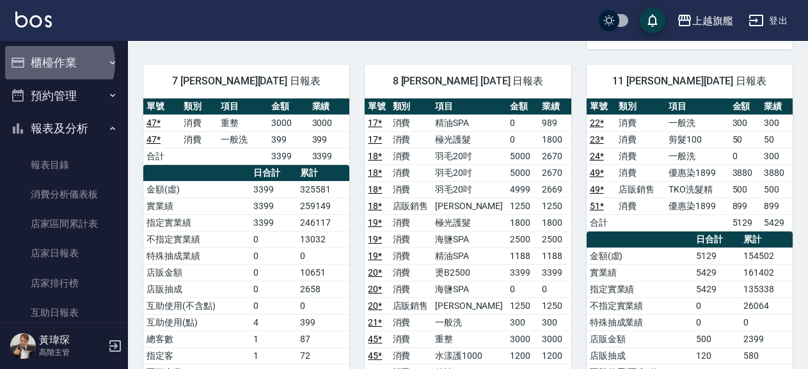
click at [57, 63] on button "櫃檯作業" at bounding box center [64, 62] width 118 height 33
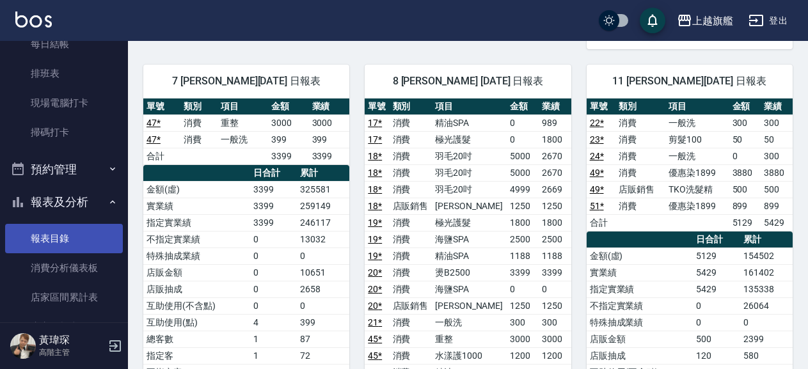
scroll to position [365, 0]
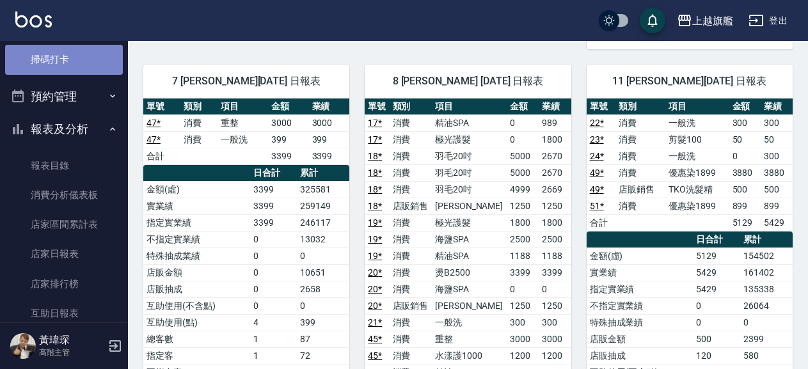
click at [68, 61] on link "掃碼打卡" at bounding box center [64, 59] width 118 height 29
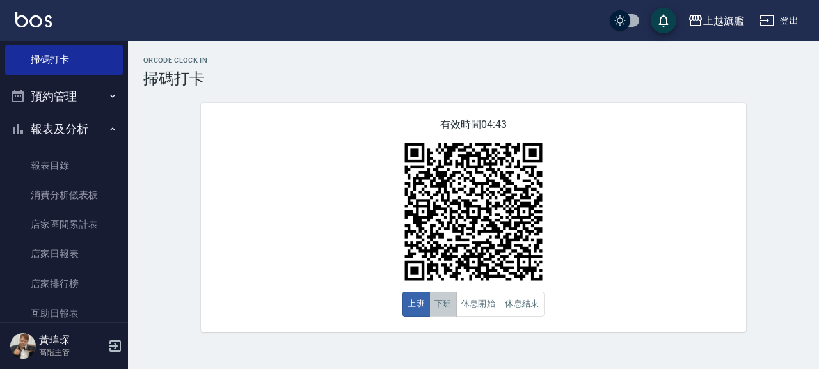
click at [448, 305] on button "下班" at bounding box center [443, 304] width 28 height 25
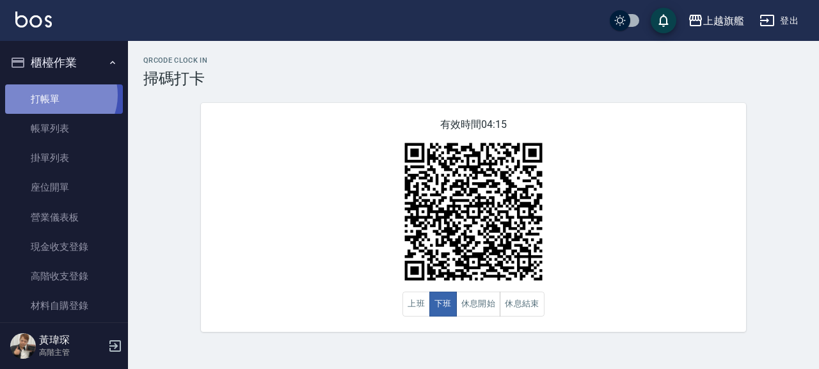
click at [59, 95] on link "打帳單" at bounding box center [64, 98] width 118 height 29
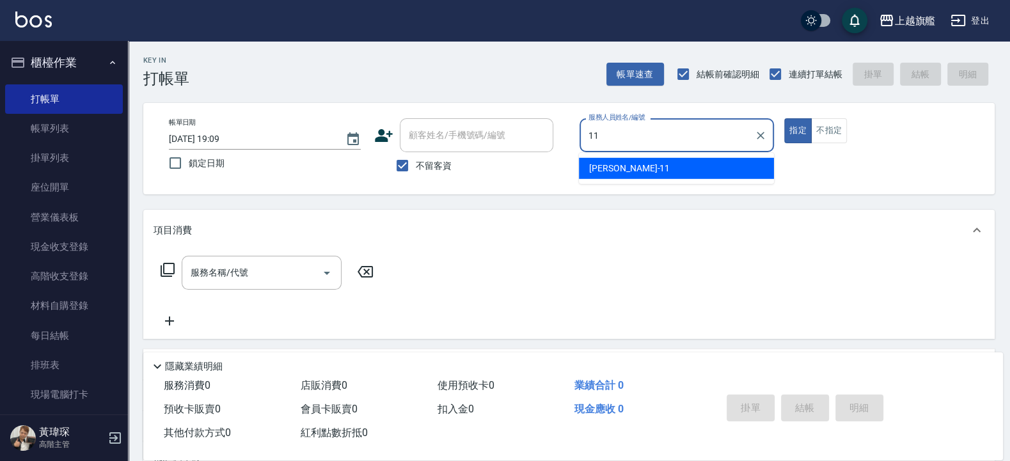
type input "蔡美秀-11"
type button "true"
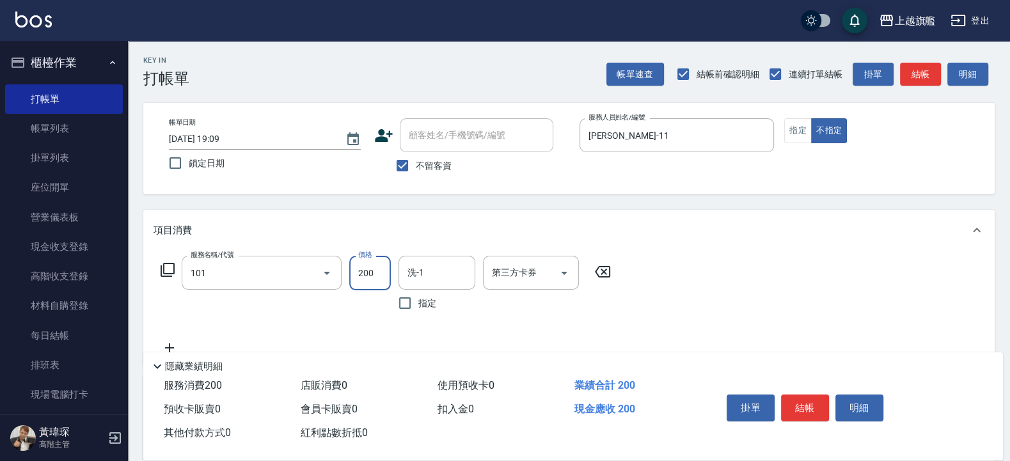
type input "一般洗(101)"
type input "300"
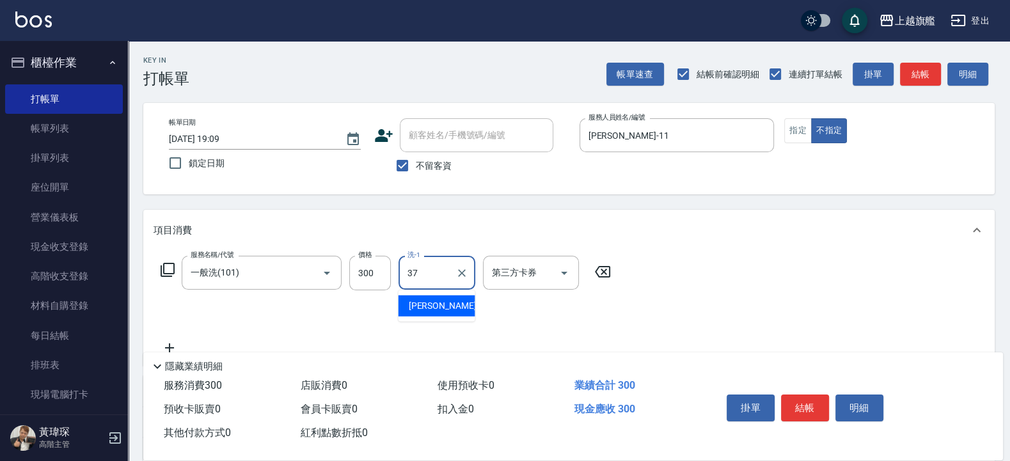
type input "林智慧-37"
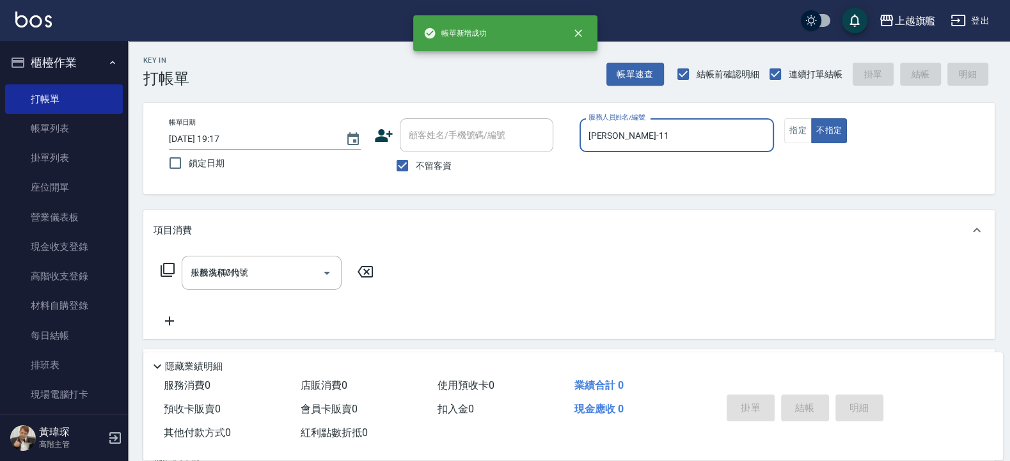
type input "2025/09/08 19:17"
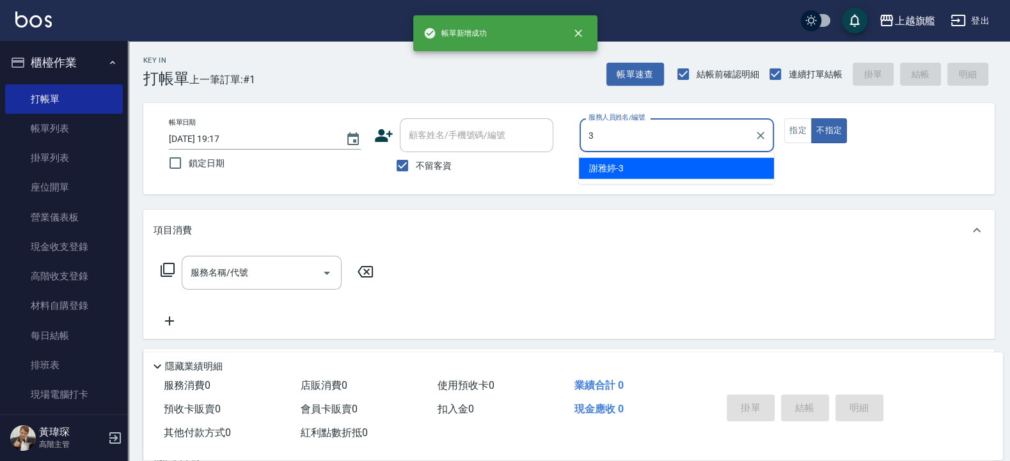
type input "謝雅婷-3"
type button "false"
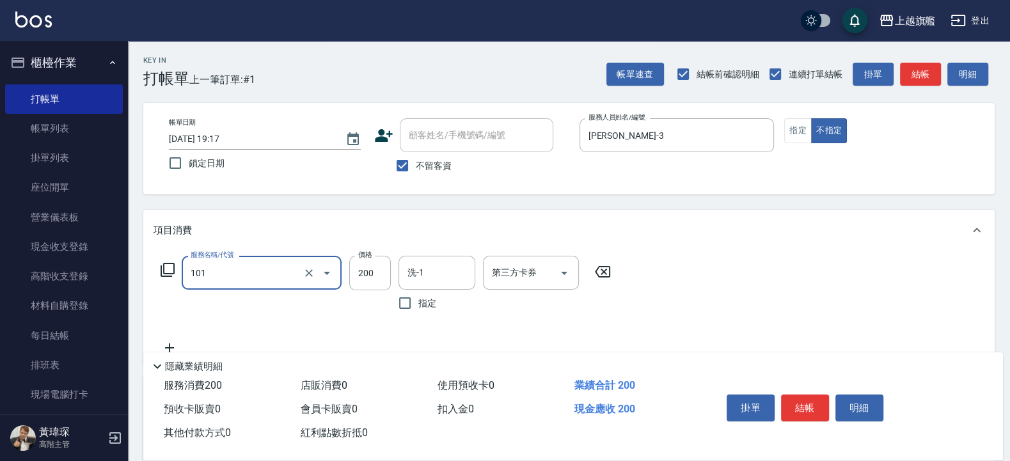
type input "一般洗(101)"
type input "400"
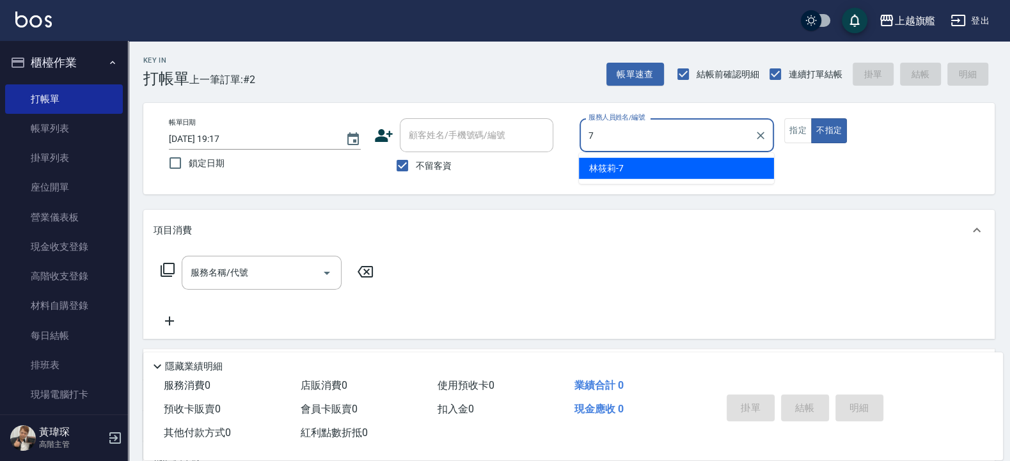
type input "林筱莉-7"
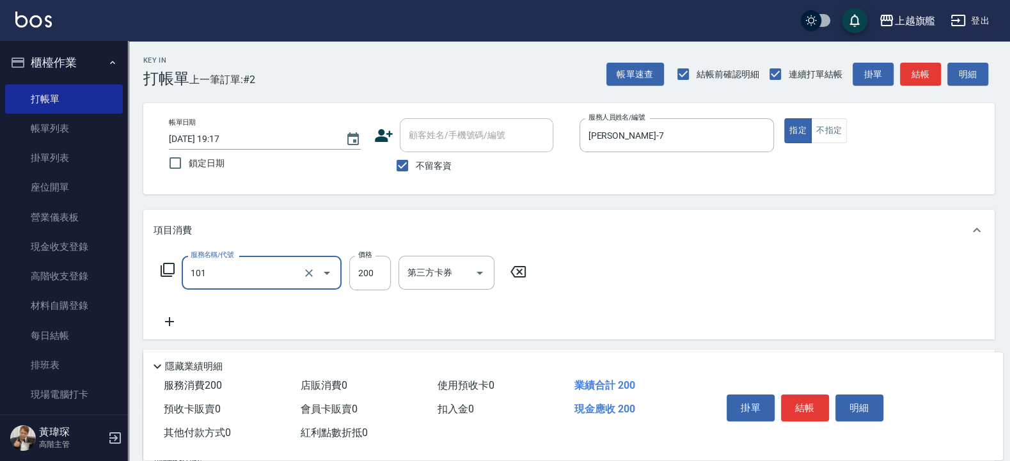
type input "一般洗(101)"
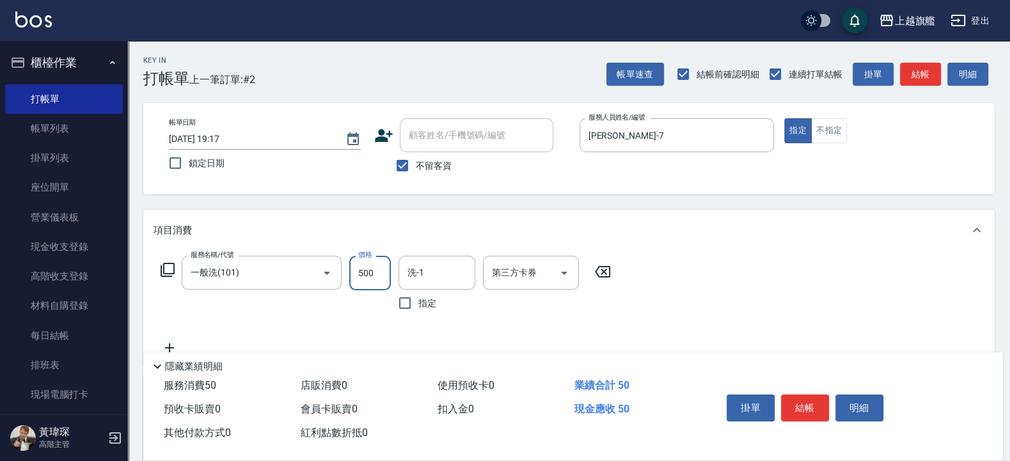
type input "500"
type input "劉羿君-30"
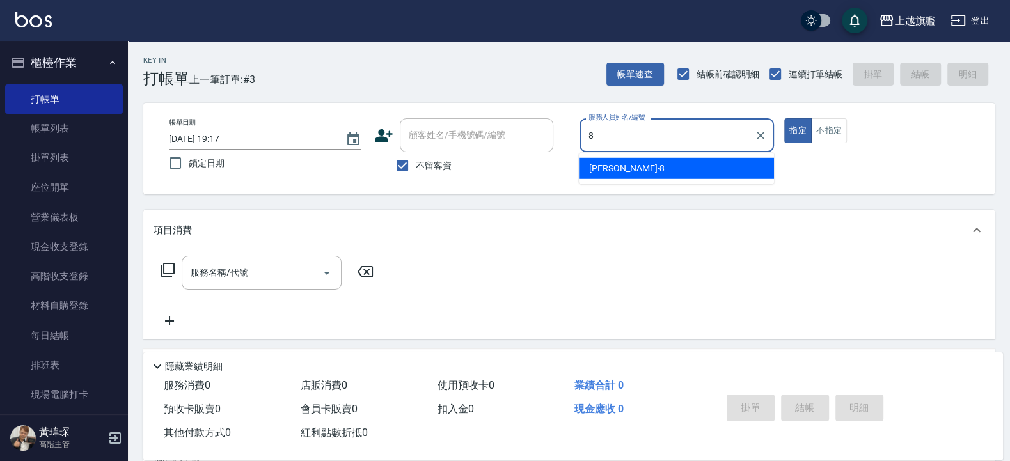
type input "[PERSON_NAME]-8"
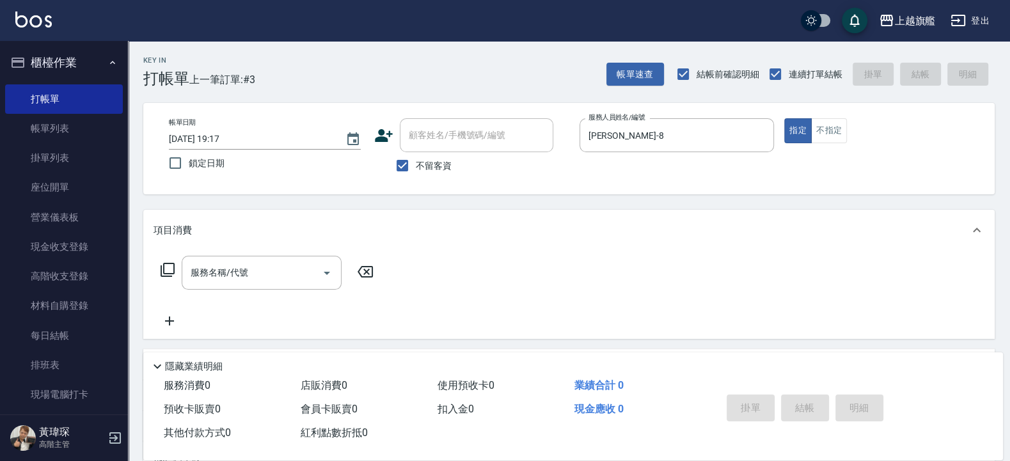
click at [434, 167] on span "不留客資" at bounding box center [434, 165] width 36 height 13
click at [416, 167] on input "不留客資" at bounding box center [402, 165] width 27 height 27
checkbox input "false"
click at [435, 143] on input "顧客姓名/手機號碼/編號" at bounding box center [466, 135] width 123 height 22
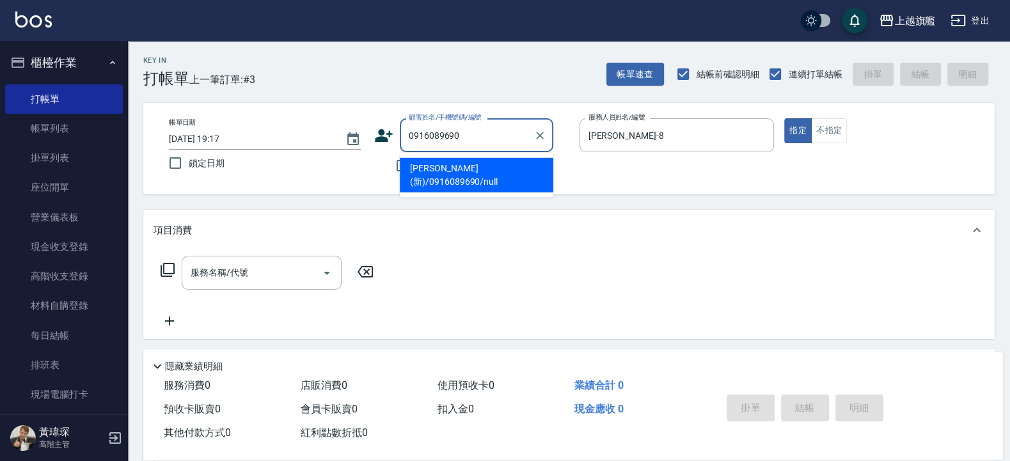
type input "[PERSON_NAME](新)/0916089690/null"
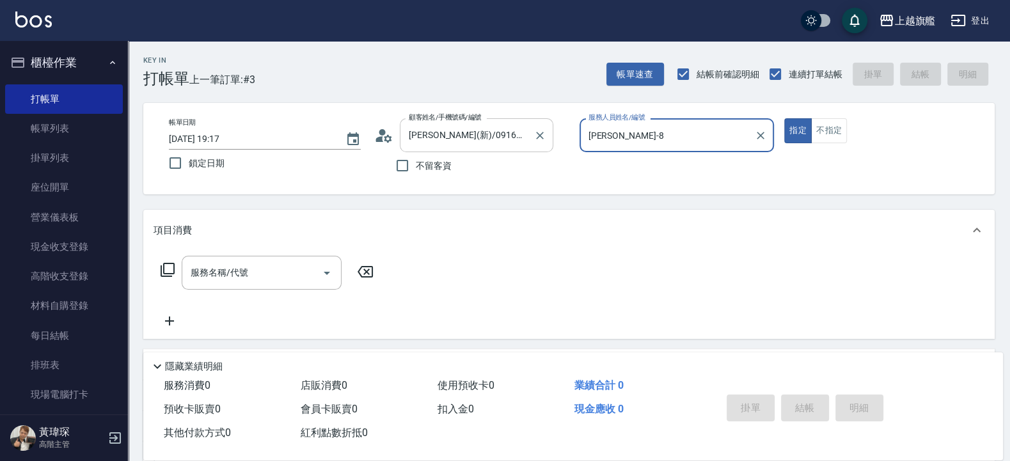
click at [784, 118] on button "指定" at bounding box center [798, 130] width 28 height 25
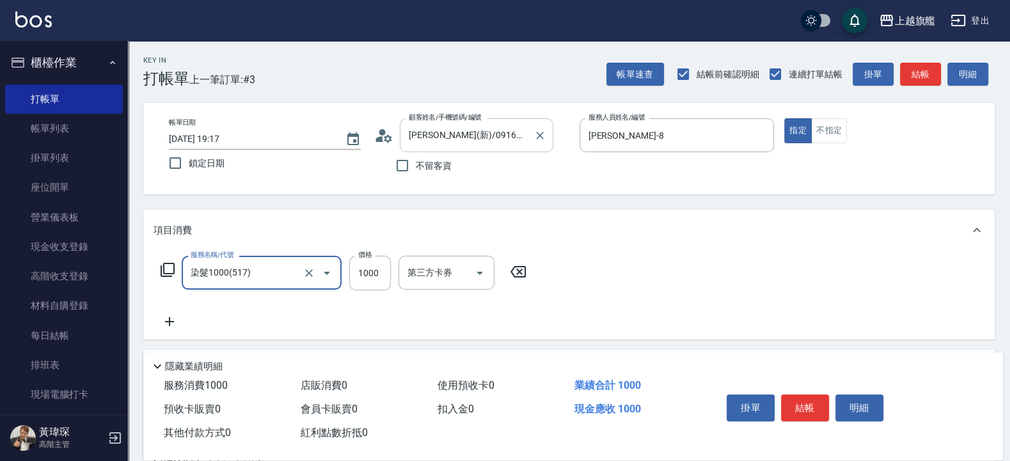
type input "染髮1000(517)"
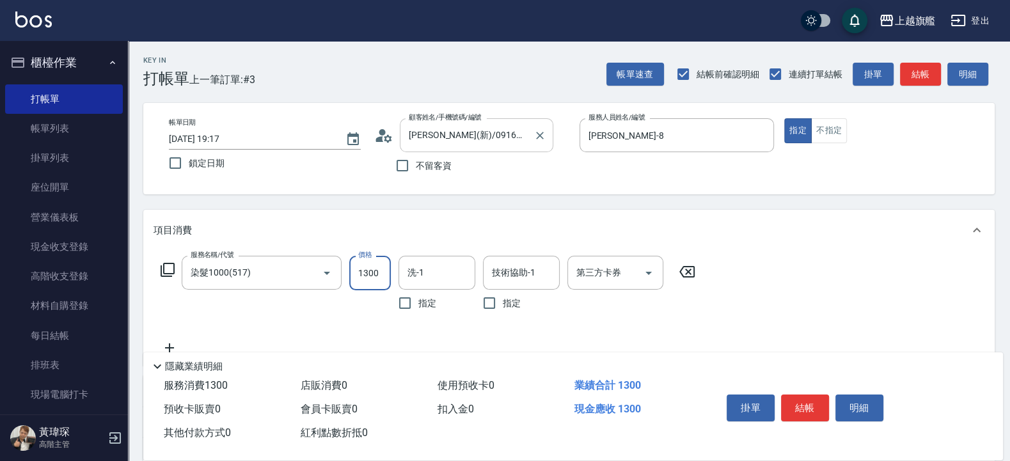
type input "1300"
type input "陳祈聿-26"
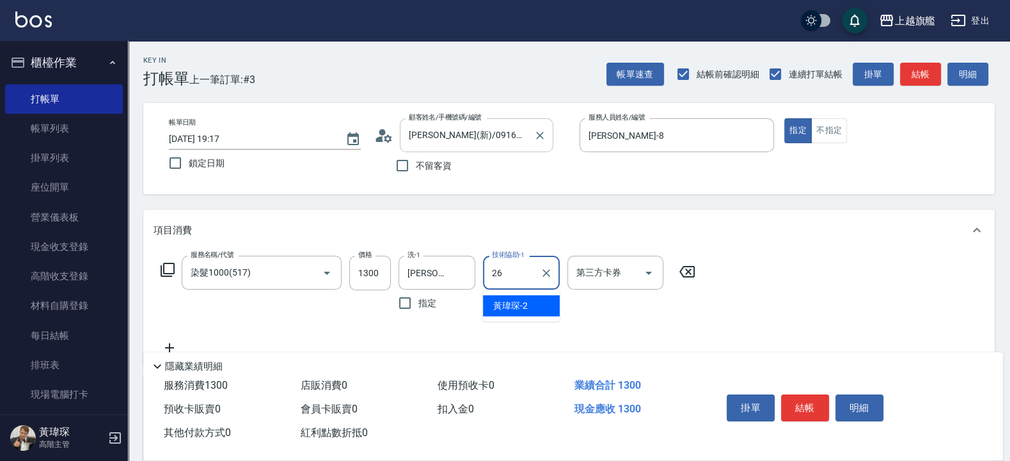
type input "陳祈聿-26"
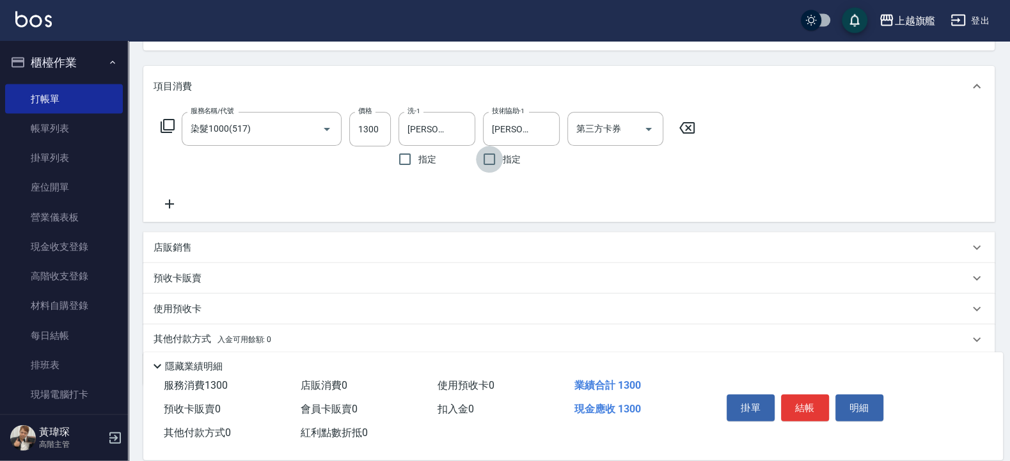
scroll to position [153, 0]
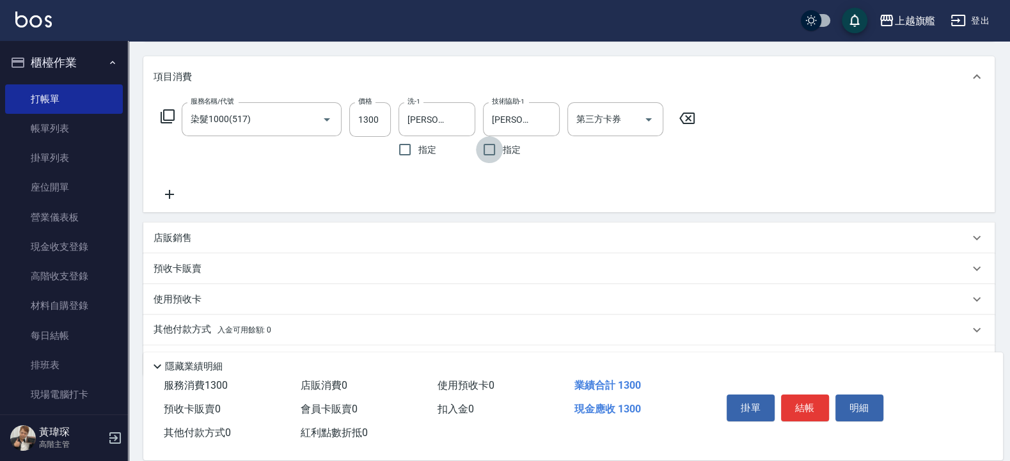
click at [166, 199] on icon at bounding box center [169, 194] width 32 height 15
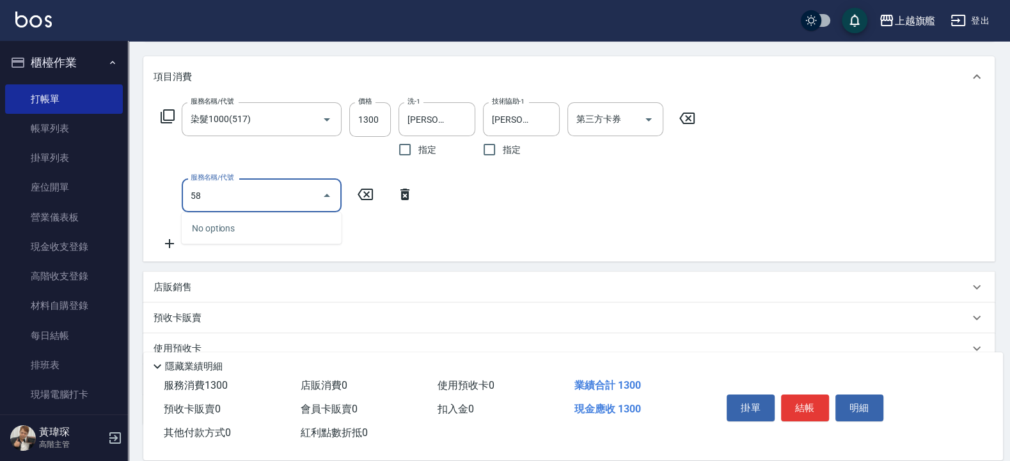
type input "5"
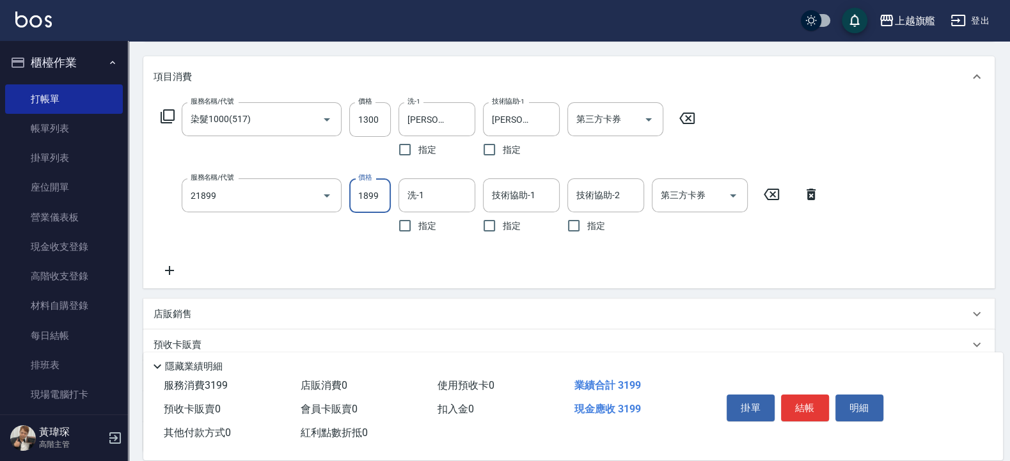
type input "優惠燙髮1899(21899)"
type input "4000"
type input "陳祈聿-26"
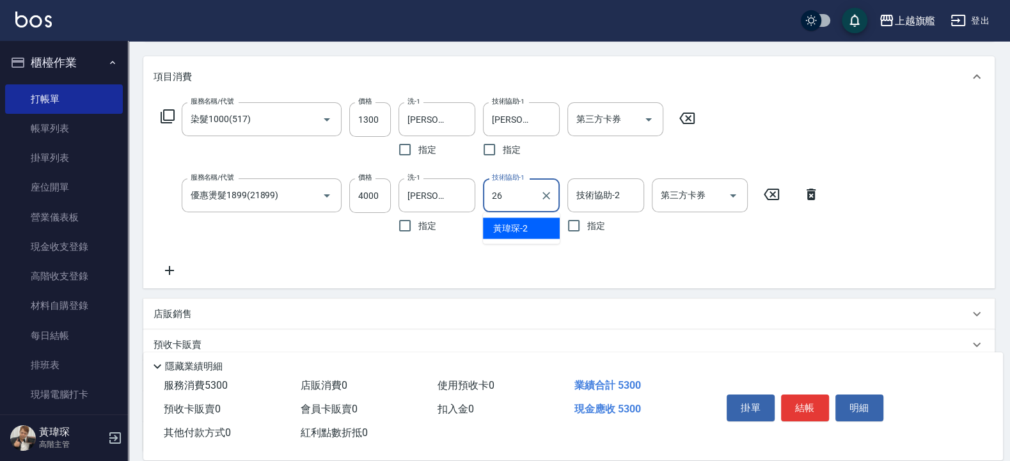
type input "陳祈聿-26"
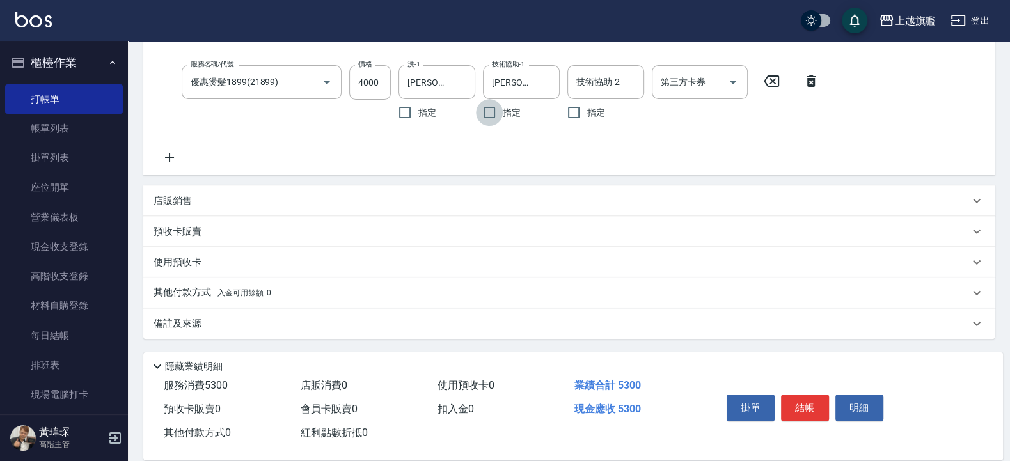
scroll to position [0, 0]
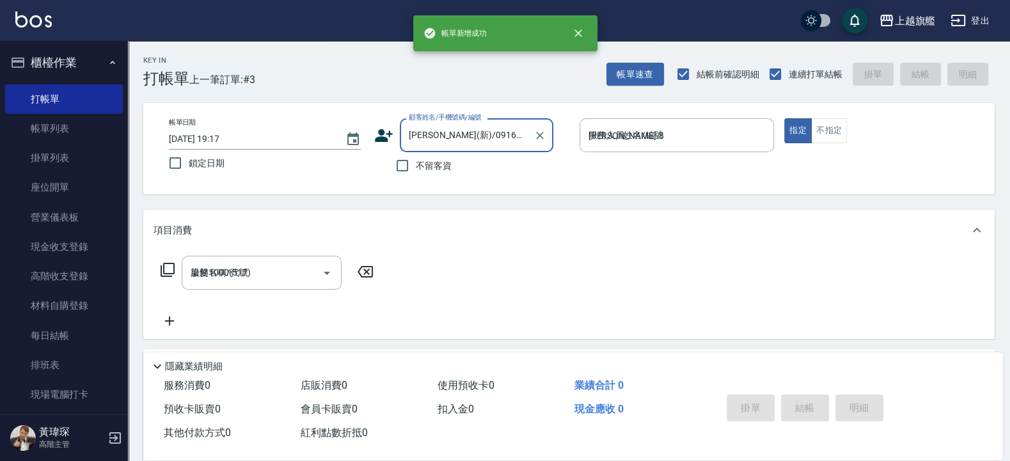
type input "2025/09/08 19:18"
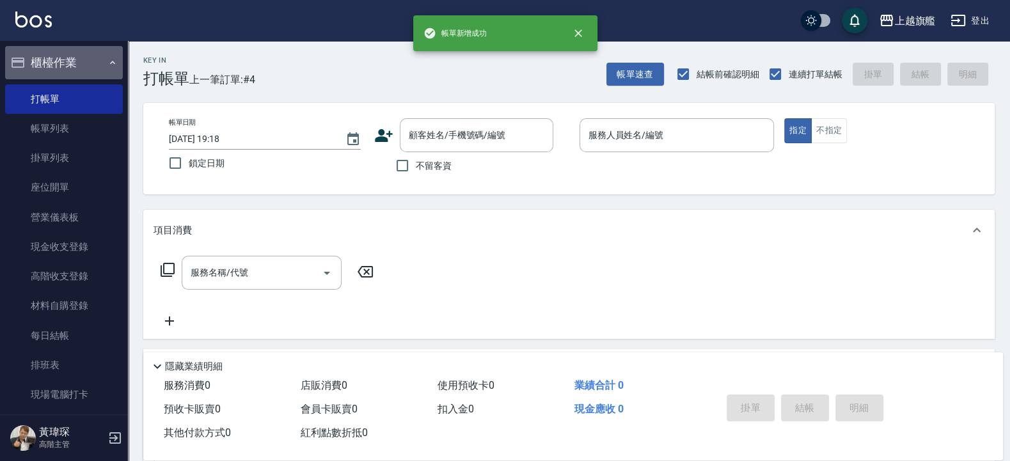
click at [67, 64] on button "櫃檯作業" at bounding box center [64, 62] width 118 height 33
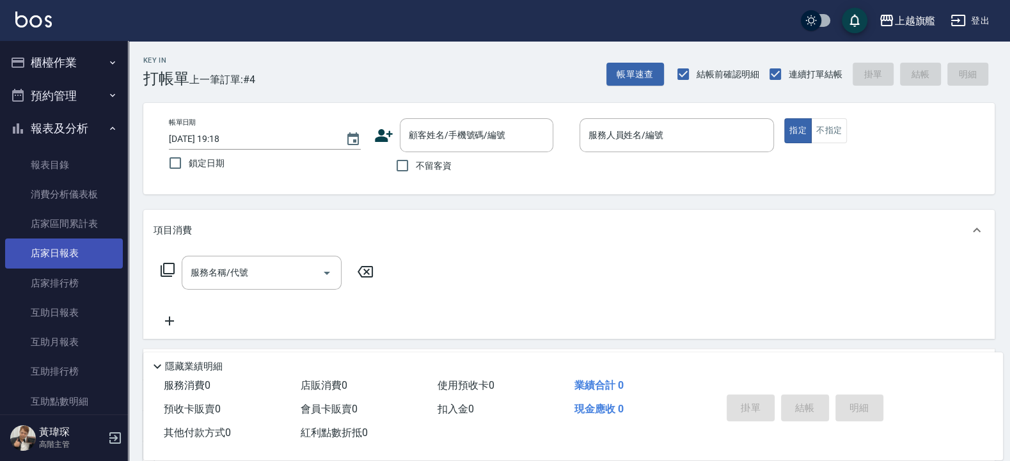
scroll to position [153, 0]
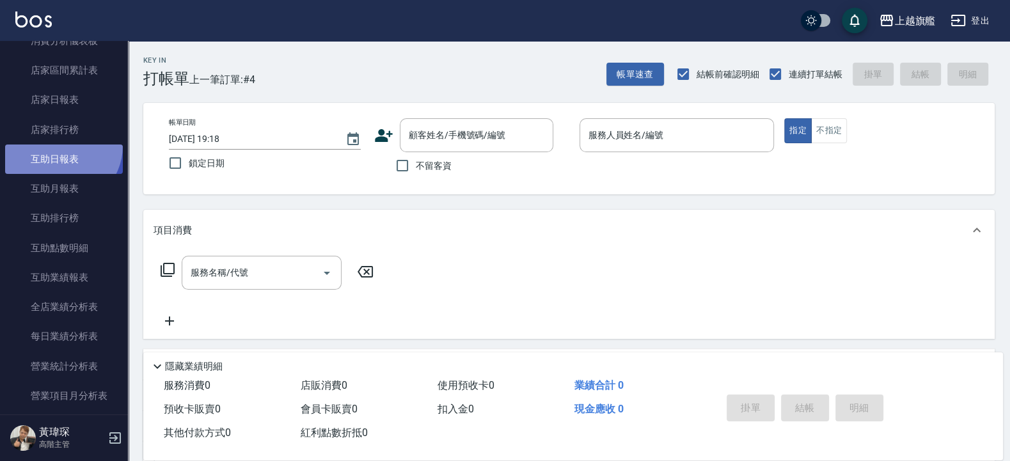
click at [60, 146] on link "互助日報表" at bounding box center [64, 159] width 118 height 29
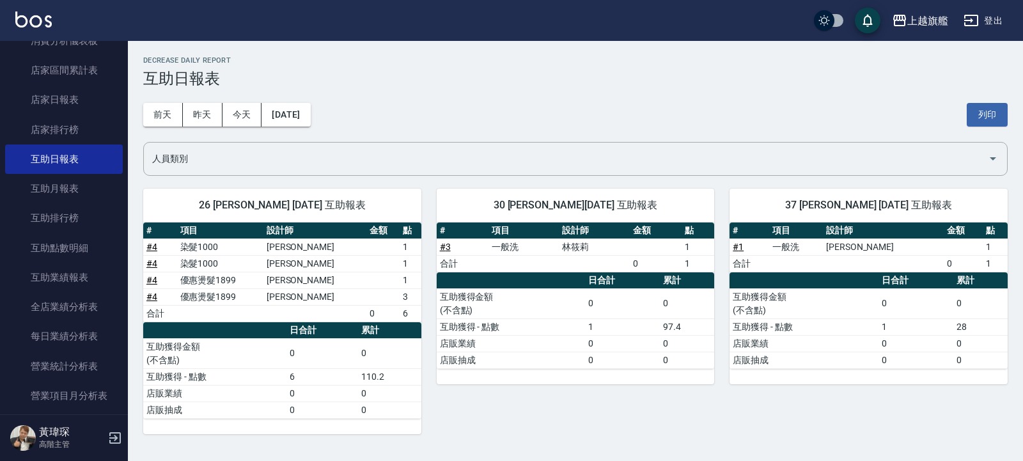
click at [150, 264] on link "# 4" at bounding box center [151, 263] width 11 height 10
click at [207, 116] on button "昨天" at bounding box center [203, 115] width 40 height 24
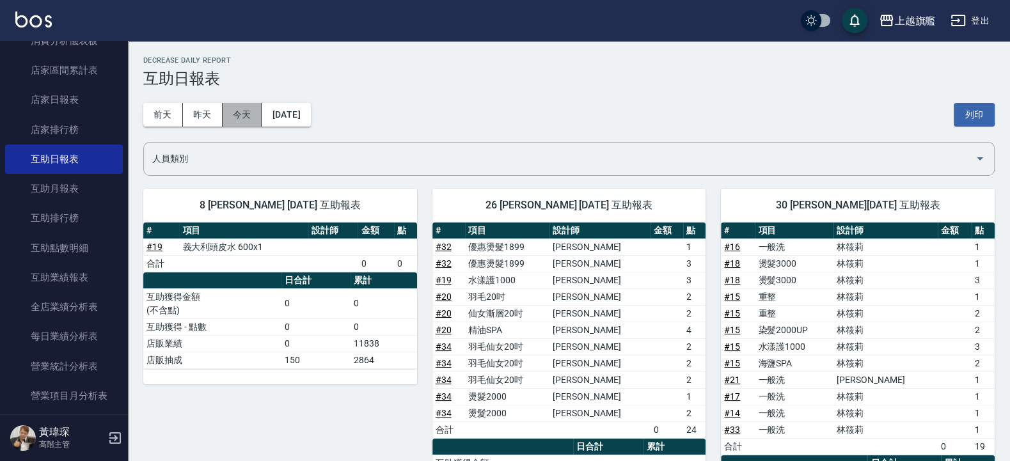
click at [239, 114] on button "今天" at bounding box center [243, 115] width 40 height 24
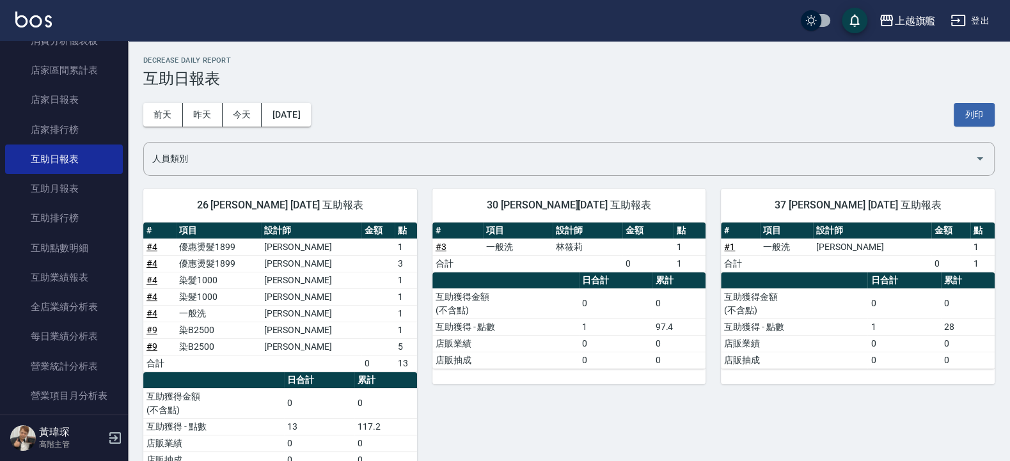
click at [149, 331] on link "# 9" at bounding box center [151, 330] width 11 height 10
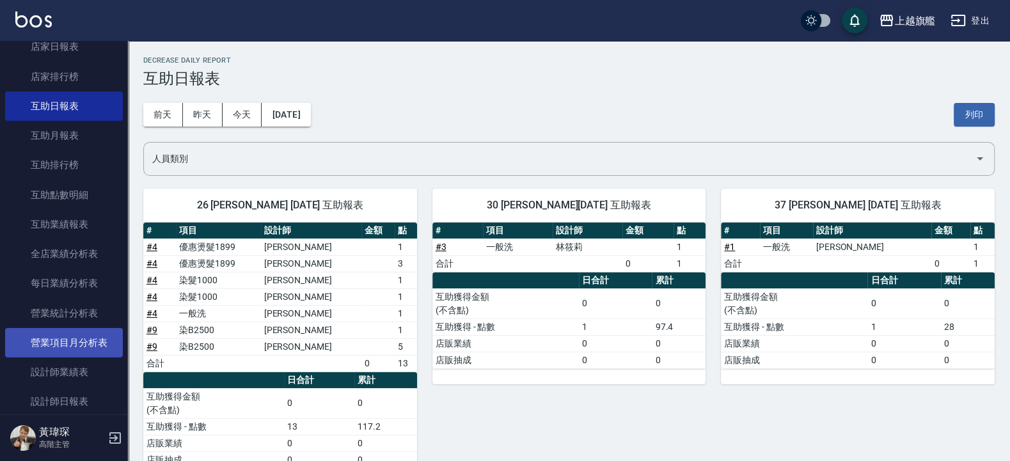
scroll to position [230, 0]
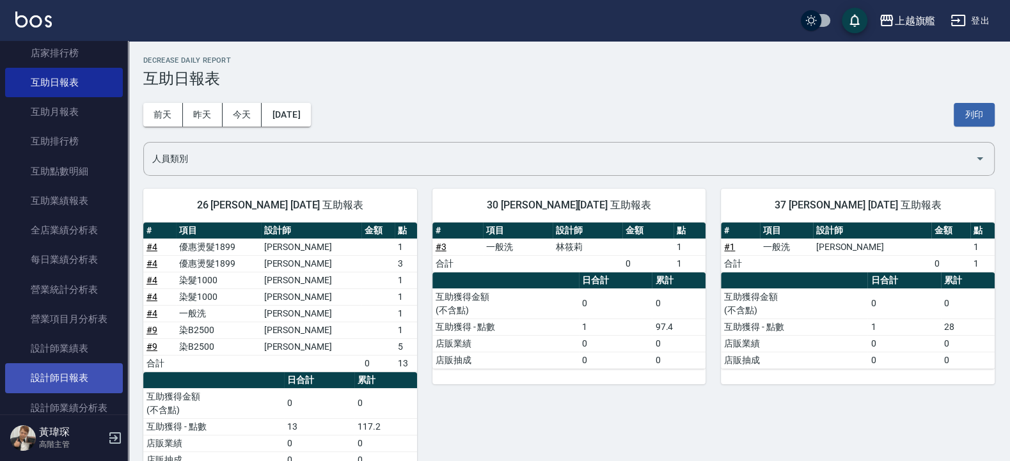
click at [54, 368] on link "設計師日報表" at bounding box center [64, 377] width 118 height 29
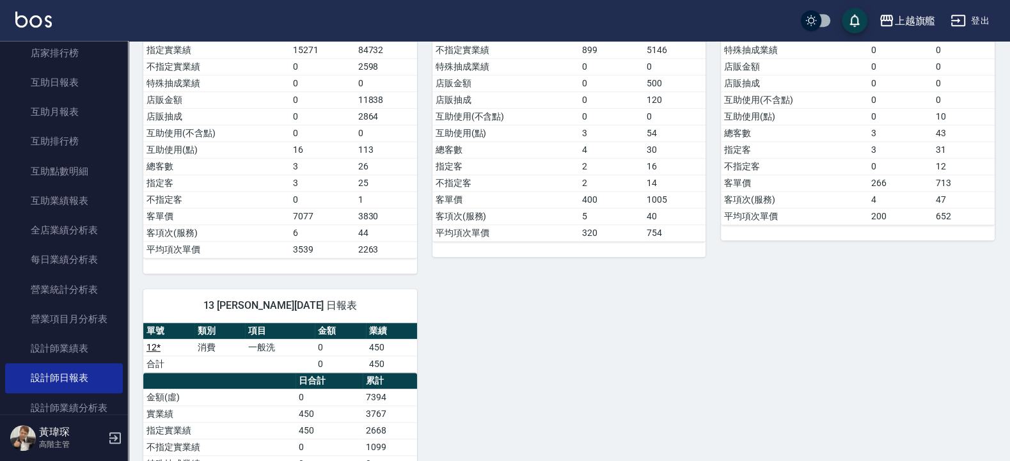
scroll to position [767, 0]
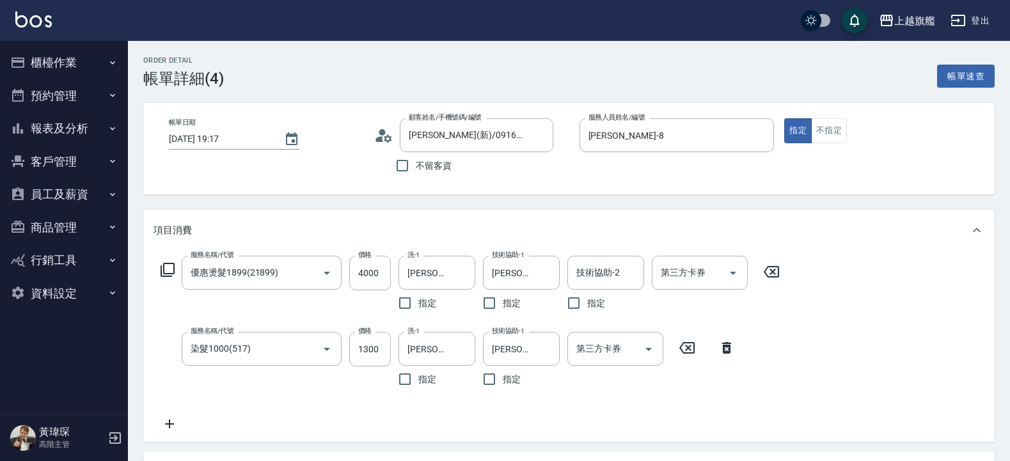
scroll to position [153, 0]
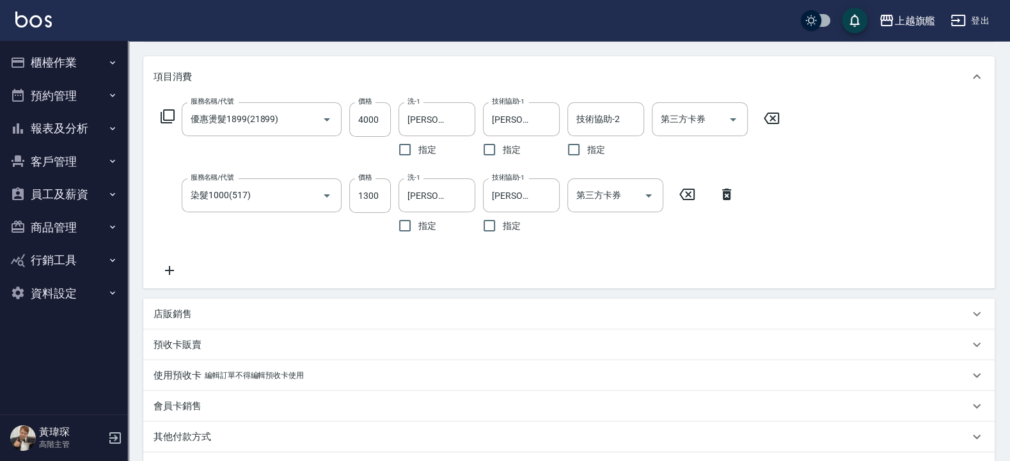
click at [178, 266] on icon at bounding box center [169, 270] width 32 height 15
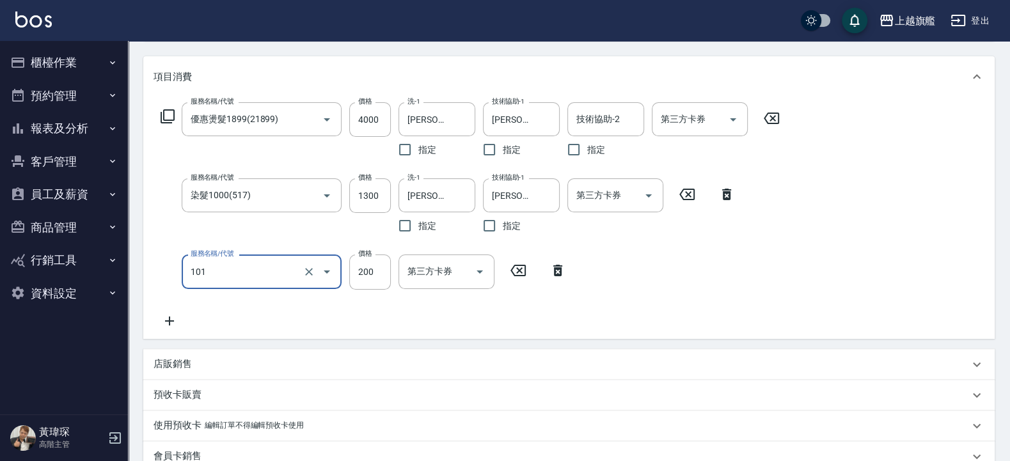
type input "一般洗(101)"
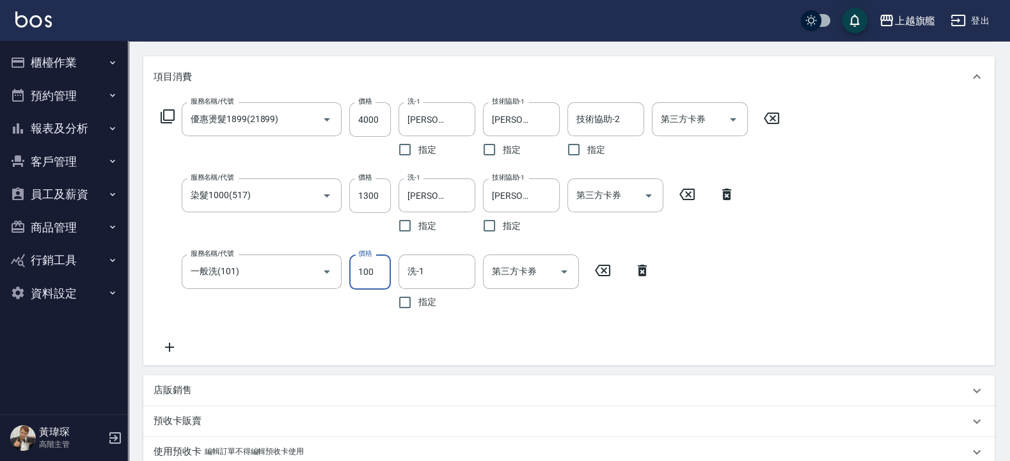
type input "100"
type input "[PERSON_NAME]-26"
click at [370, 202] on input "1300" at bounding box center [370, 195] width 42 height 35
click at [368, 202] on input "1300" at bounding box center [370, 195] width 42 height 35
type input "1200"
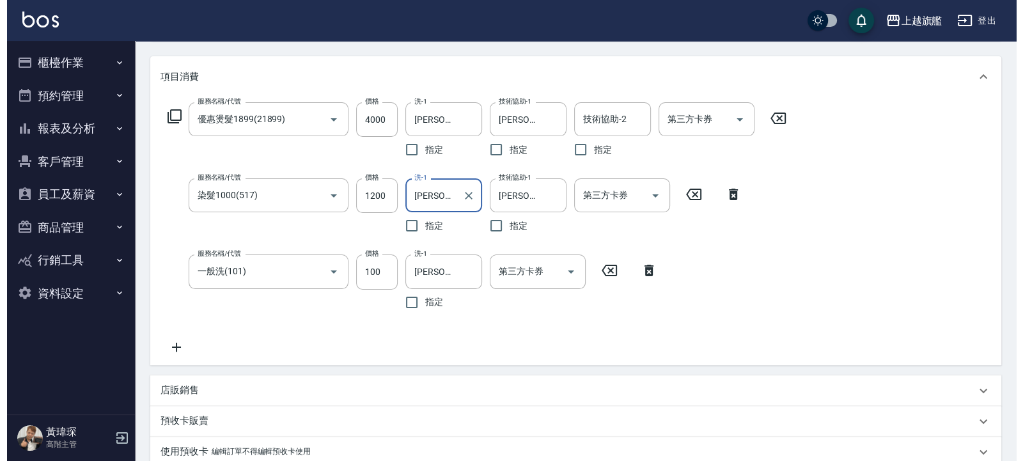
scroll to position [389, 0]
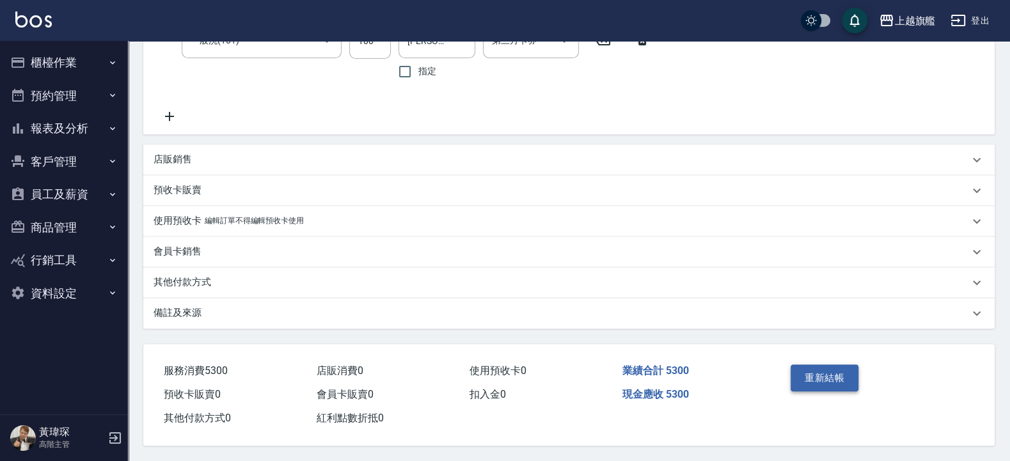
click at [833, 372] on button "重新結帳" at bounding box center [824, 378] width 68 height 27
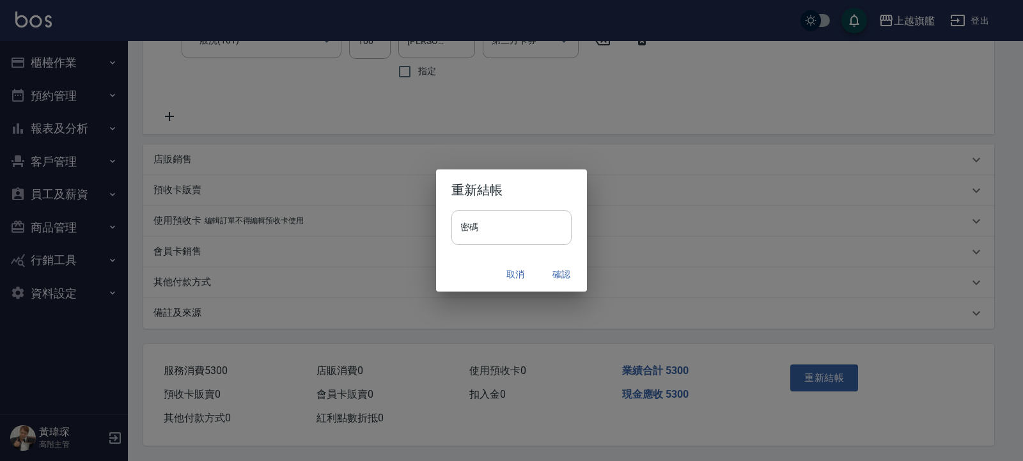
drag, startPoint x: 544, startPoint y: 233, endPoint x: 528, endPoint y: 218, distance: 22.2
click at [537, 229] on input "密碼" at bounding box center [512, 227] width 120 height 35
type input "*******"
click at [570, 271] on button "確認" at bounding box center [561, 275] width 41 height 24
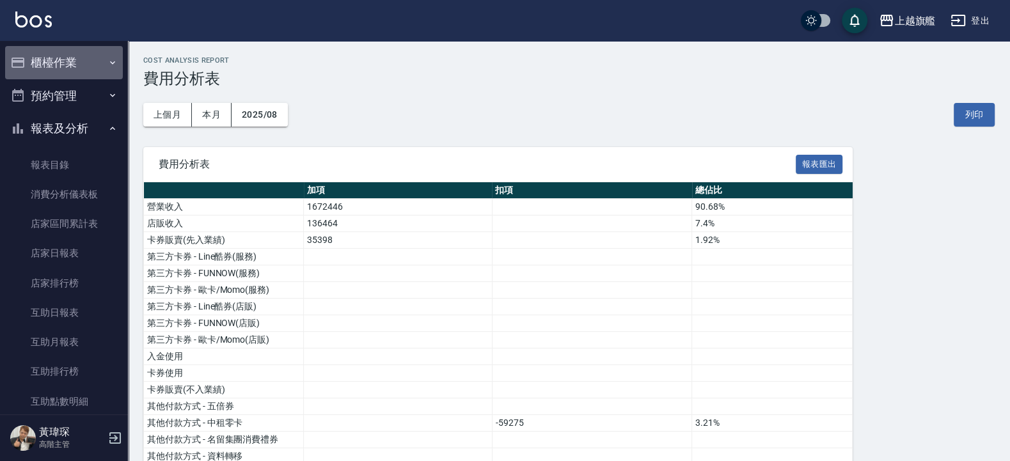
click at [68, 53] on button "櫃檯作業" at bounding box center [64, 62] width 118 height 33
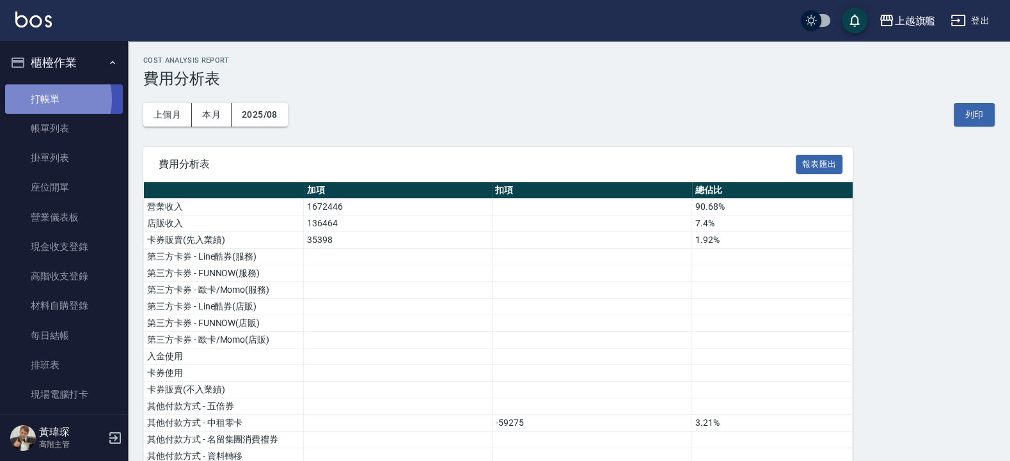
click at [47, 99] on link "打帳單" at bounding box center [64, 98] width 118 height 29
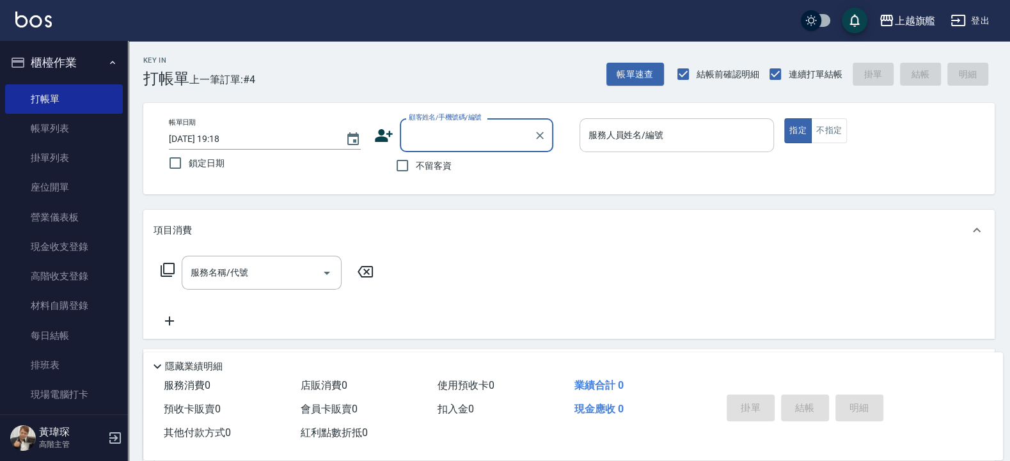
click at [619, 143] on input "服務人員姓名/編號" at bounding box center [677, 135] width 184 height 22
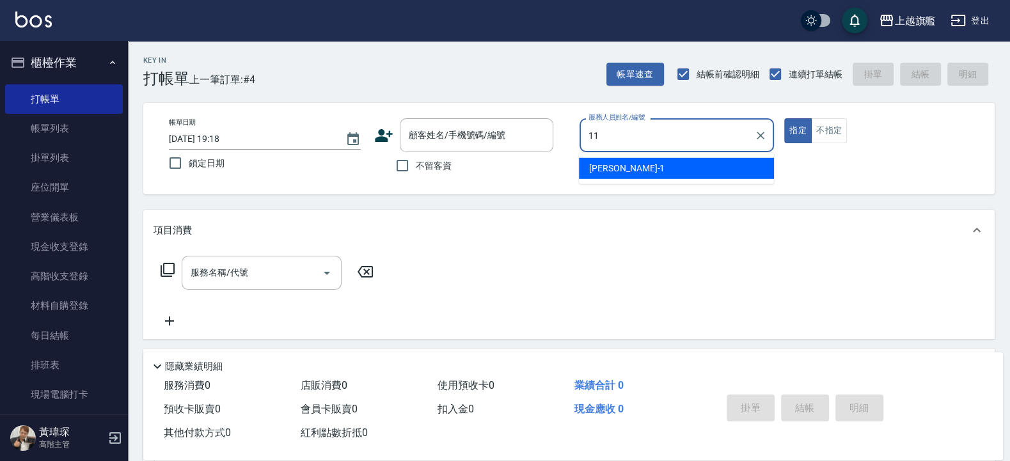
type input "[PERSON_NAME]-11"
type button "true"
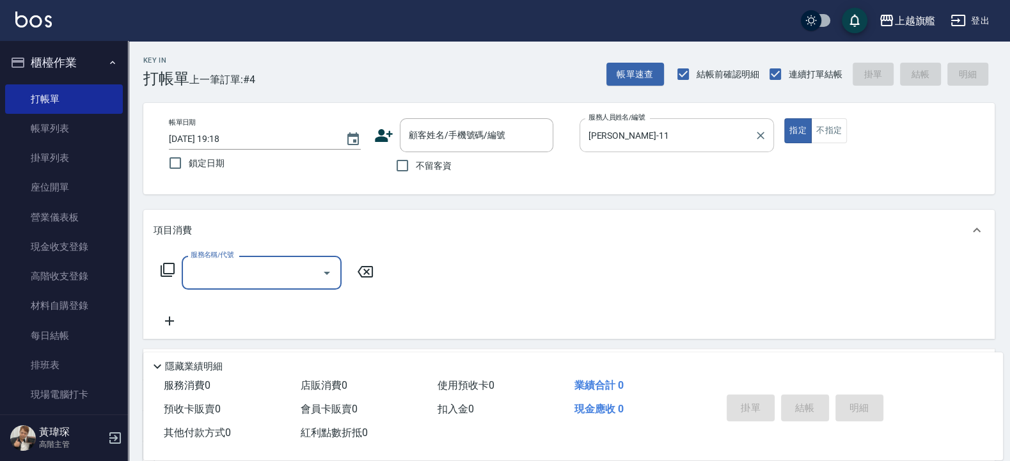
type input "1"
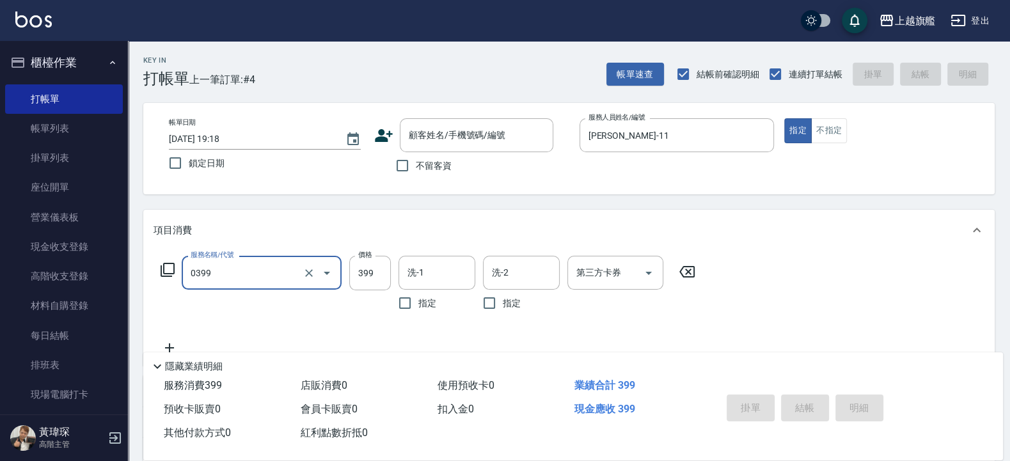
type input "海鹽SPA(0399)"
click at [432, 169] on span "不留客資" at bounding box center [434, 165] width 36 height 13
click at [416, 169] on input "不留客資" at bounding box center [402, 165] width 27 height 27
checkbox input "true"
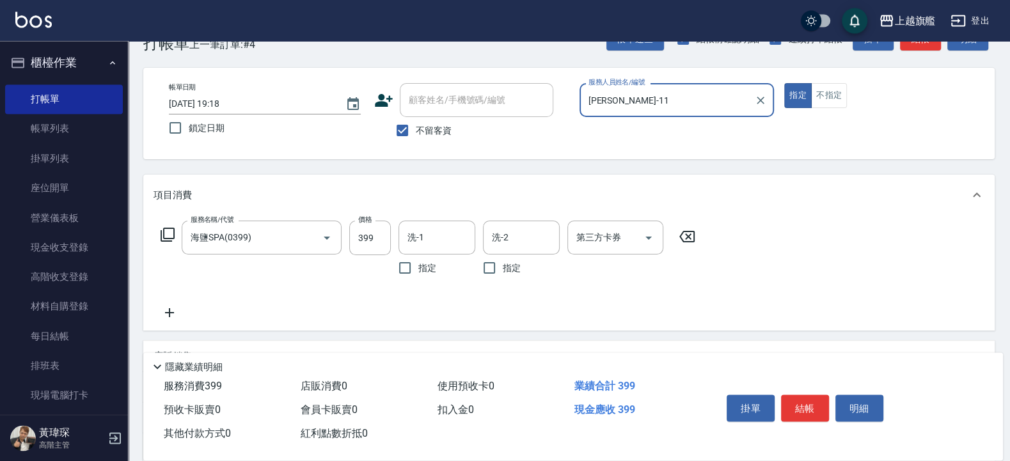
scroll to position [160, 0]
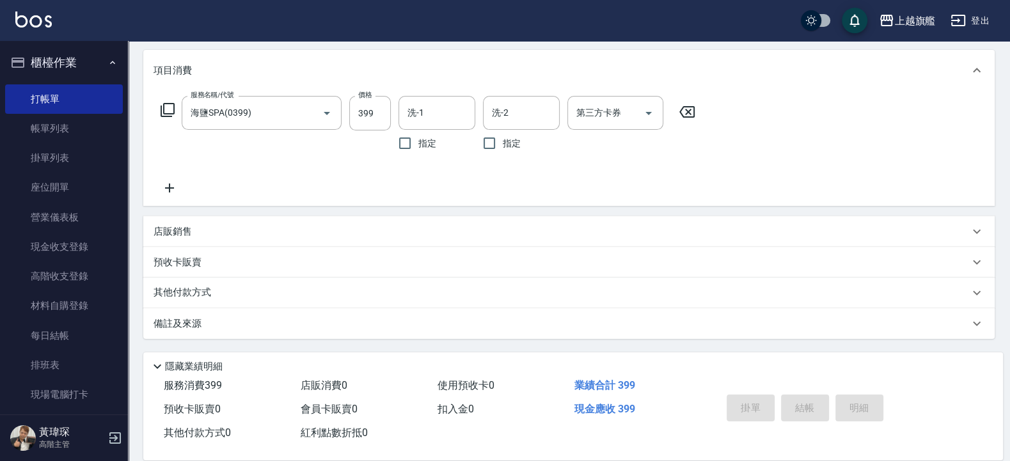
type input "2025/09/08 19:19"
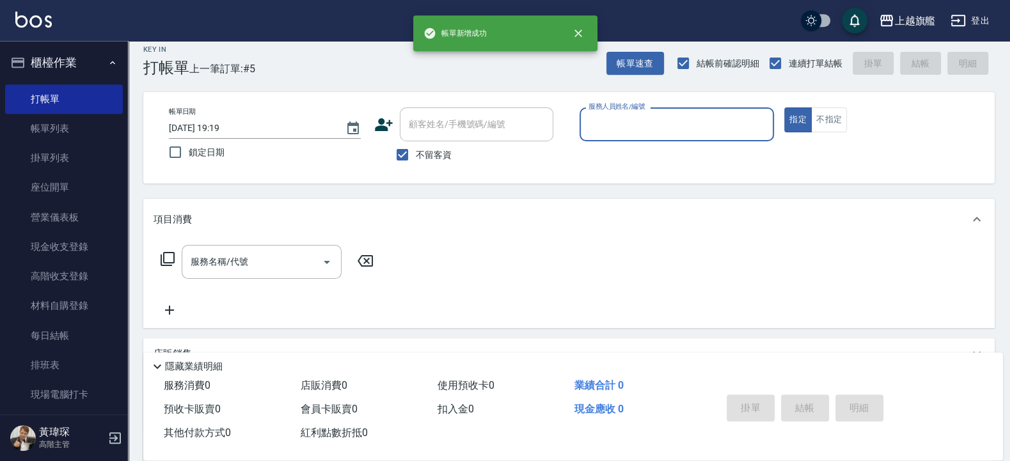
scroll to position [0, 0]
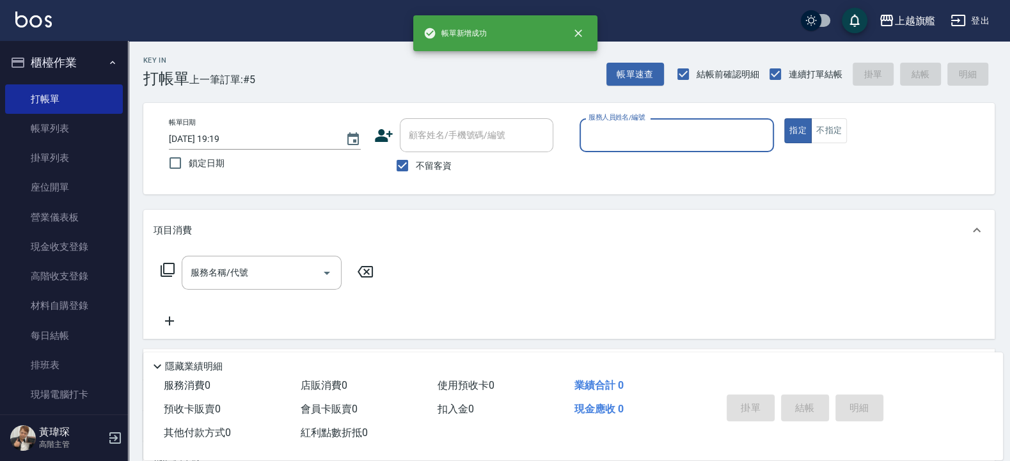
click at [432, 166] on span "不留客資" at bounding box center [434, 165] width 36 height 13
click at [416, 166] on input "不留客資" at bounding box center [402, 165] width 27 height 27
checkbox input "false"
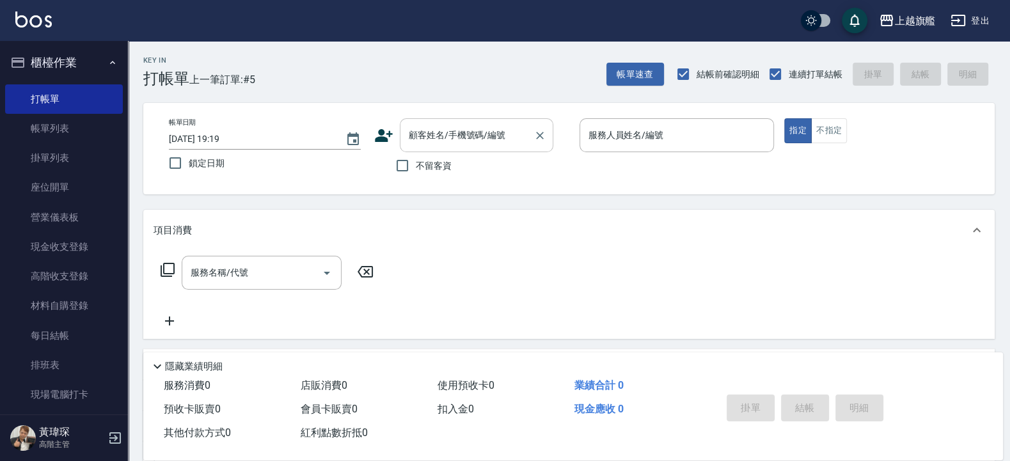
click at [443, 130] on input "顧客姓名/手機號碼/編號" at bounding box center [466, 135] width 123 height 22
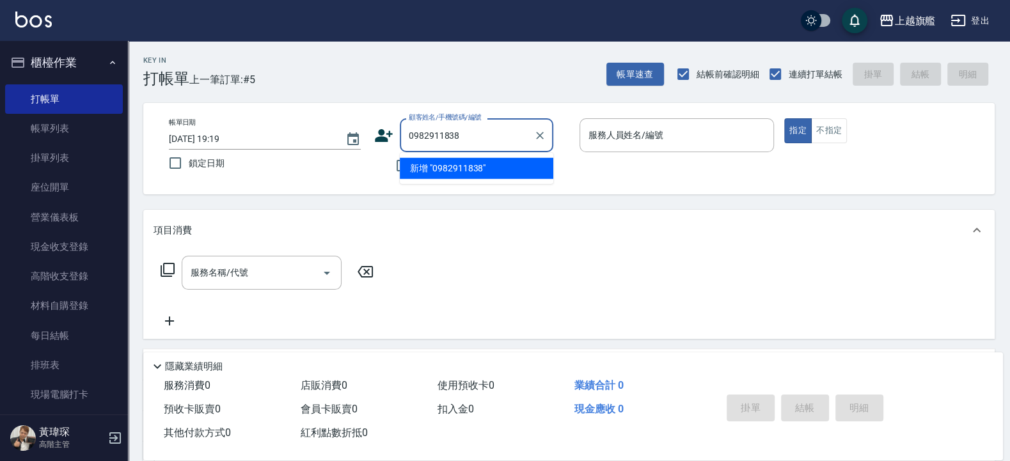
type input "0982911838"
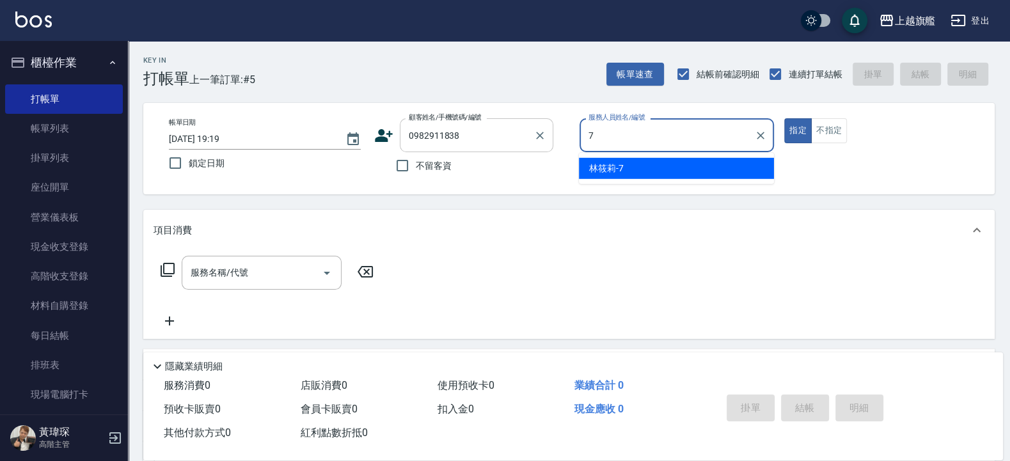
type input "林筱莉-7"
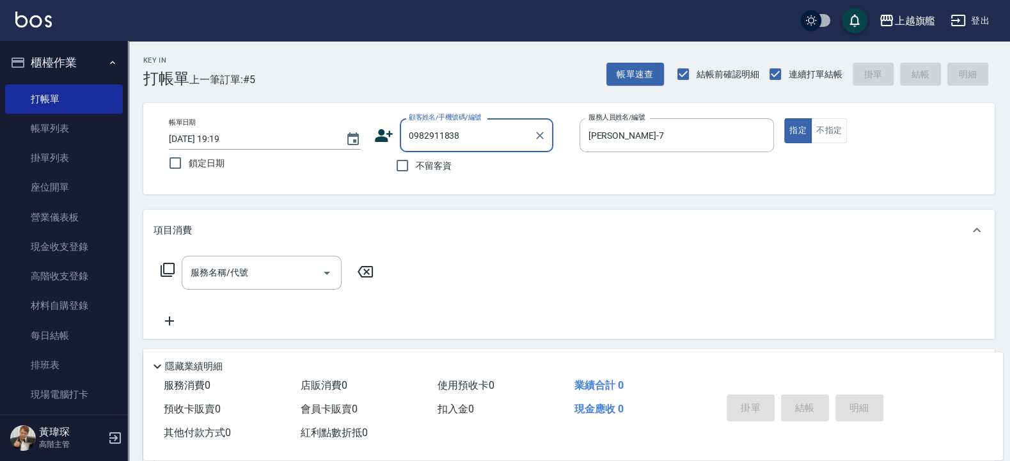
drag, startPoint x: 480, startPoint y: 136, endPoint x: 474, endPoint y: 130, distance: 8.1
click at [475, 134] on input "0982911838" at bounding box center [466, 135] width 123 height 22
drag, startPoint x: 492, startPoint y: 141, endPoint x: 356, endPoint y: 143, distance: 136.9
click at [405, 143] on input "0982911838" at bounding box center [466, 135] width 123 height 22
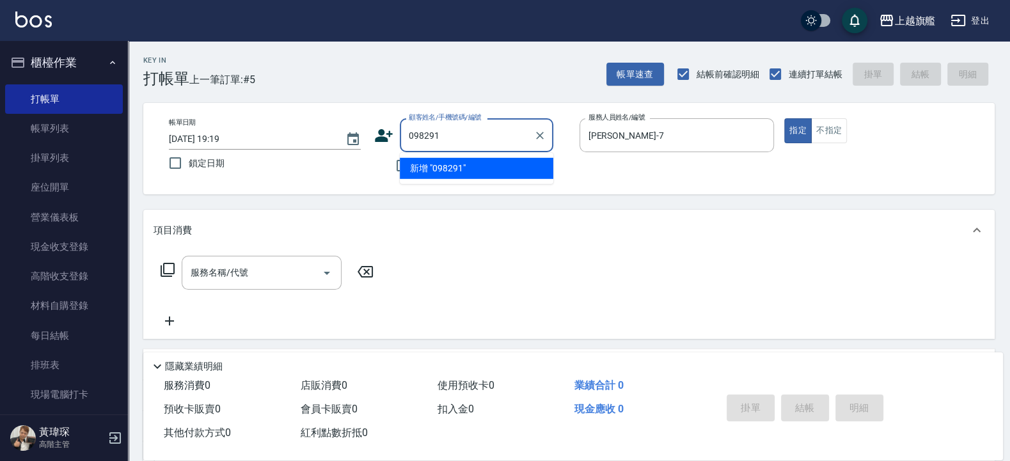
type input "0982911"
drag, startPoint x: 475, startPoint y: 136, endPoint x: 380, endPoint y: 146, distance: 95.8
click at [405, 146] on input "0982911" at bounding box center [466, 135] width 123 height 22
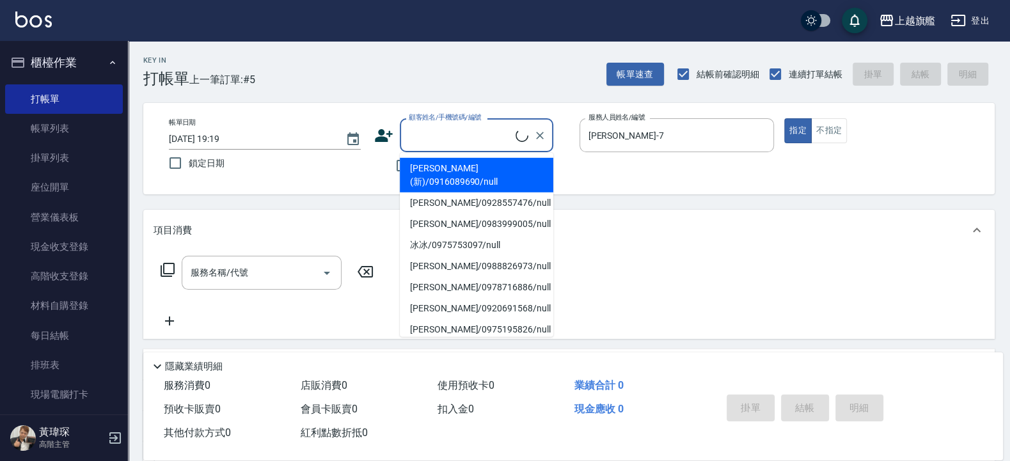
click at [443, 167] on li "[PERSON_NAME](新)/0916089690/null" at bounding box center [476, 175] width 153 height 35
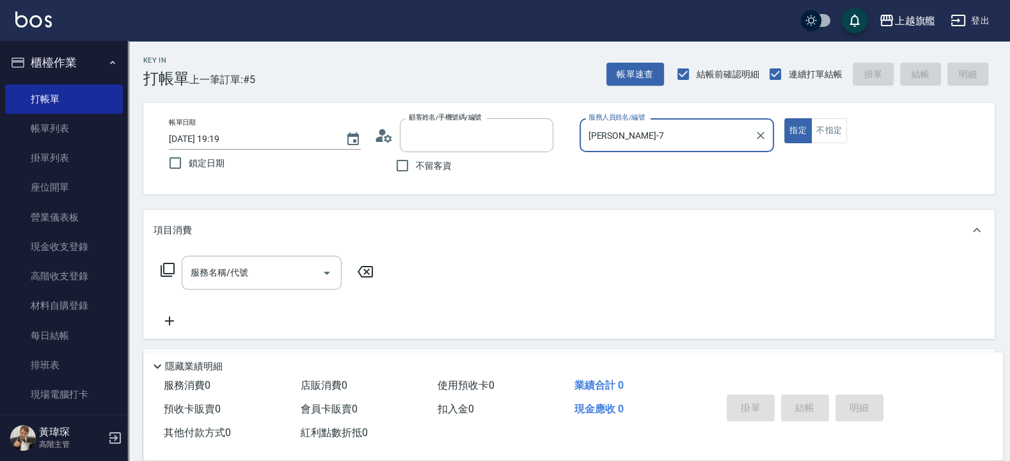
type input "[PERSON_NAME](新)/0916089690/null"
click at [546, 131] on button "Clear" at bounding box center [540, 136] width 18 height 18
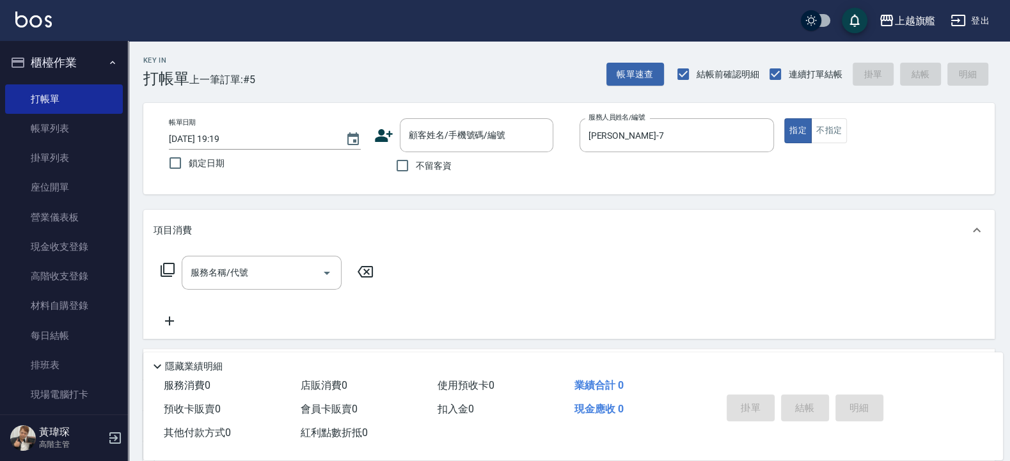
drag, startPoint x: 460, startPoint y: 172, endPoint x: 448, endPoint y: 170, distance: 12.3
click at [448, 170] on div "不留客資" at bounding box center [463, 165] width 179 height 27
click at [447, 170] on span "不留客資" at bounding box center [434, 165] width 36 height 13
click at [416, 170] on input "不留客資" at bounding box center [402, 165] width 27 height 27
checkbox input "true"
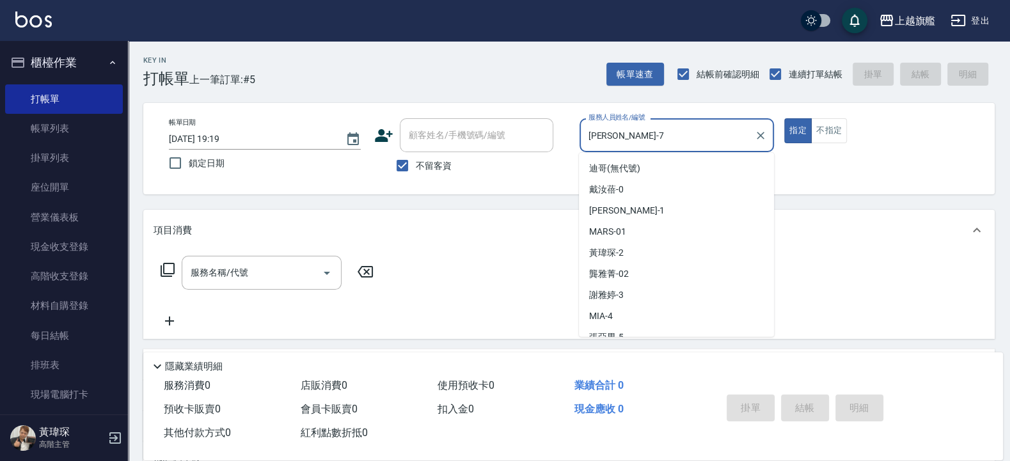
scroll to position [52, 0]
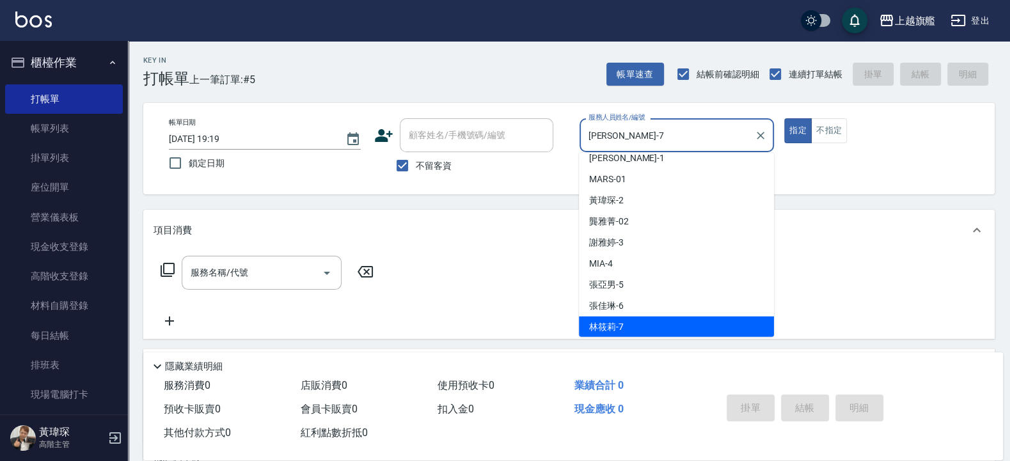
drag, startPoint x: 645, startPoint y: 131, endPoint x: 472, endPoint y: 134, distance: 172.7
click at [585, 134] on input "林筱莉-7" at bounding box center [667, 135] width 164 height 22
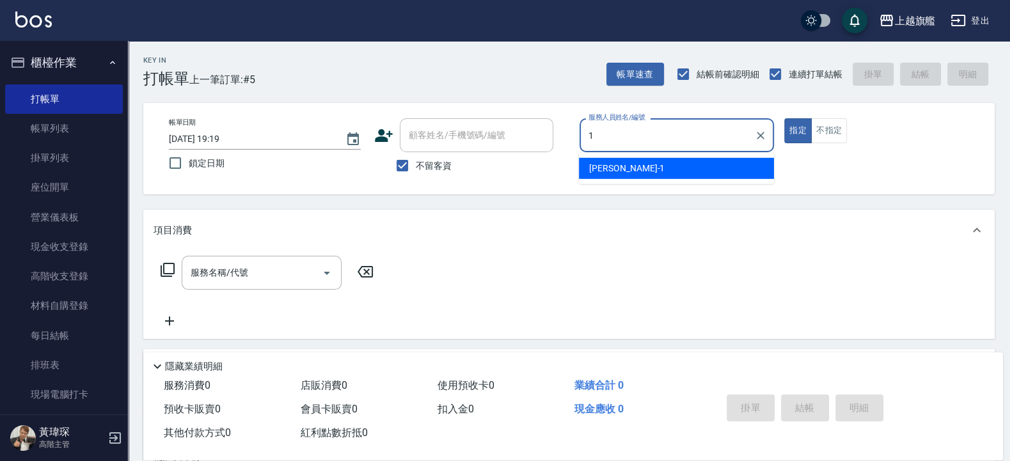
scroll to position [0, 0]
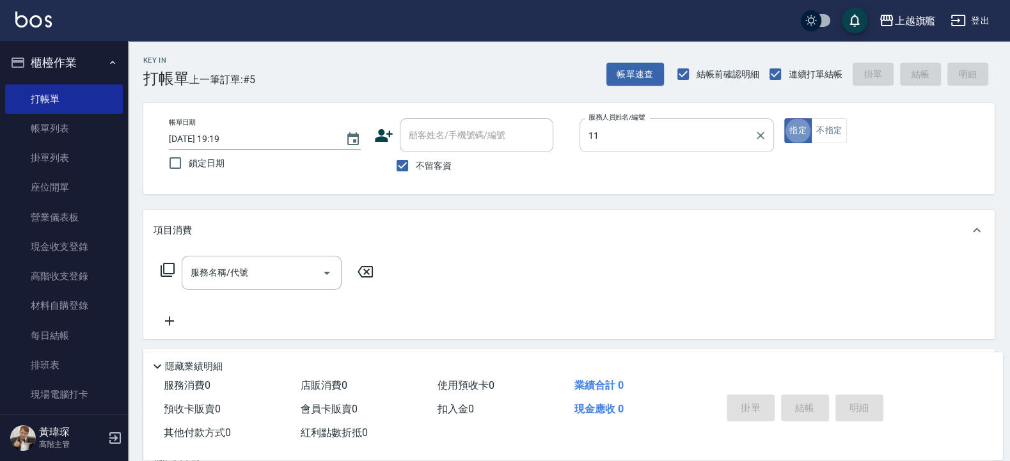
type input "蔡美秀-11"
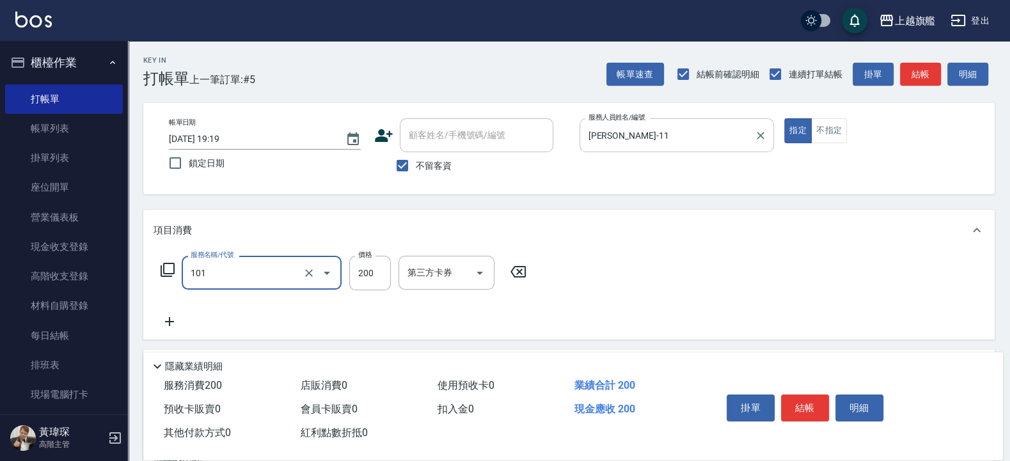
type input "一般洗(101)"
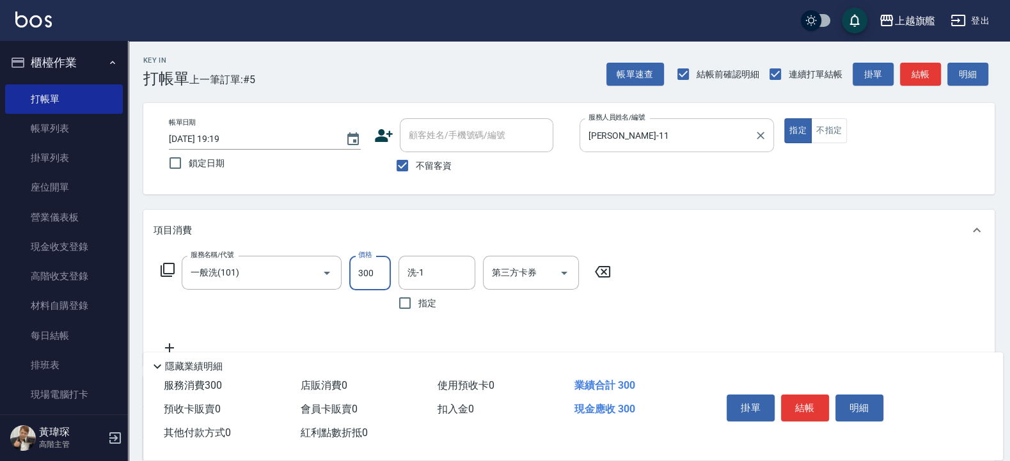
type input "300"
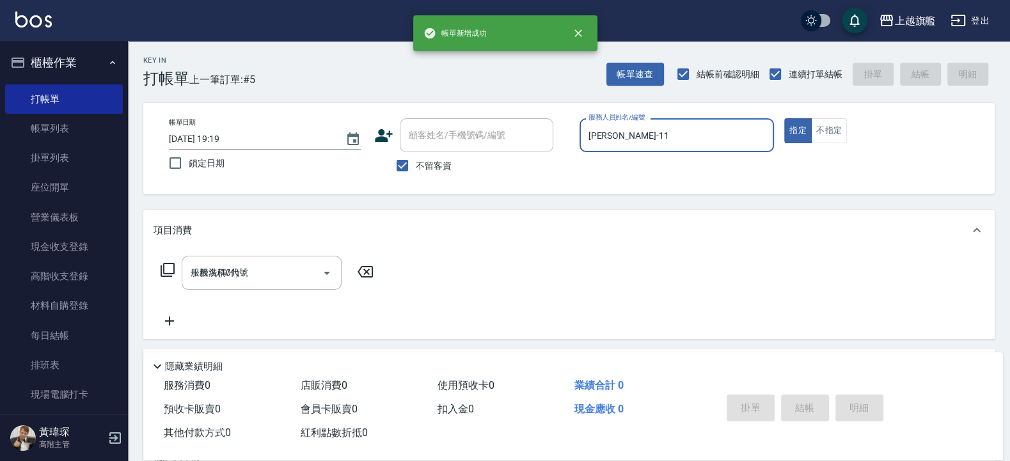
type input "2025/09/08 19:20"
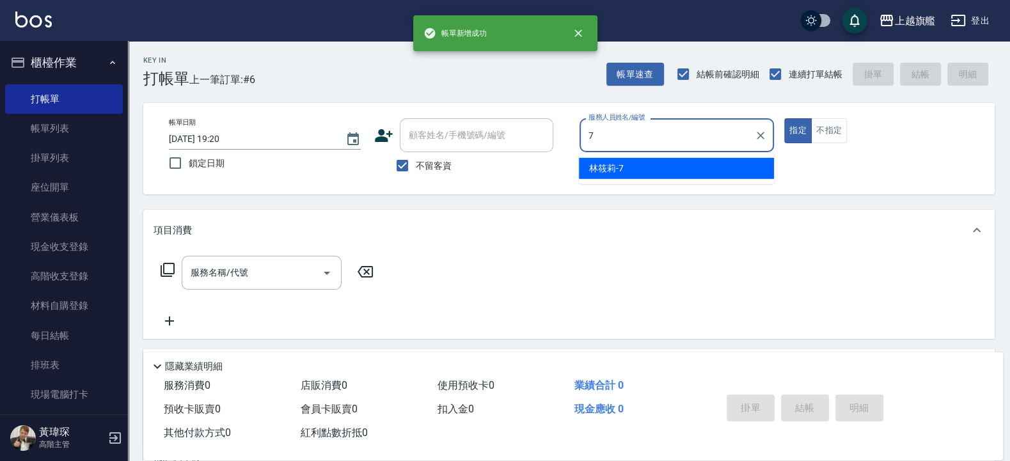
type input "林筱莉-7"
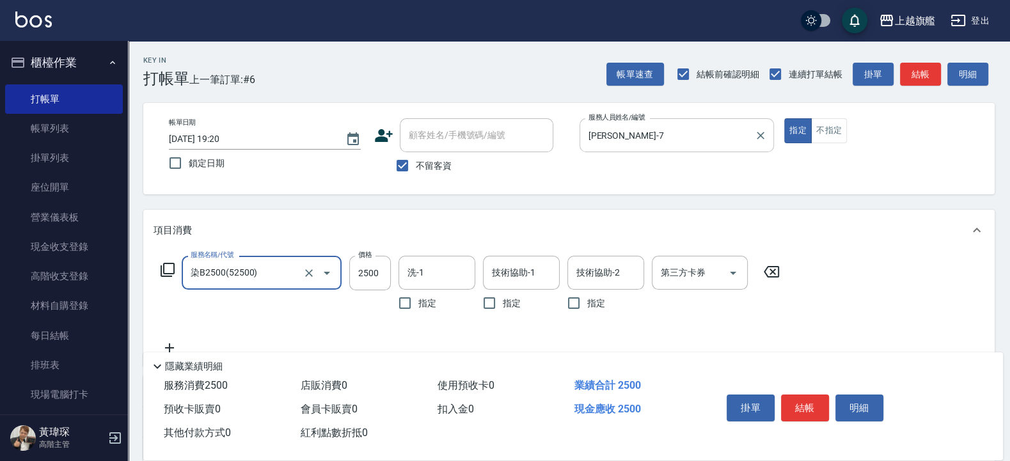
type input "染B2500(52500)"
type input "2300"
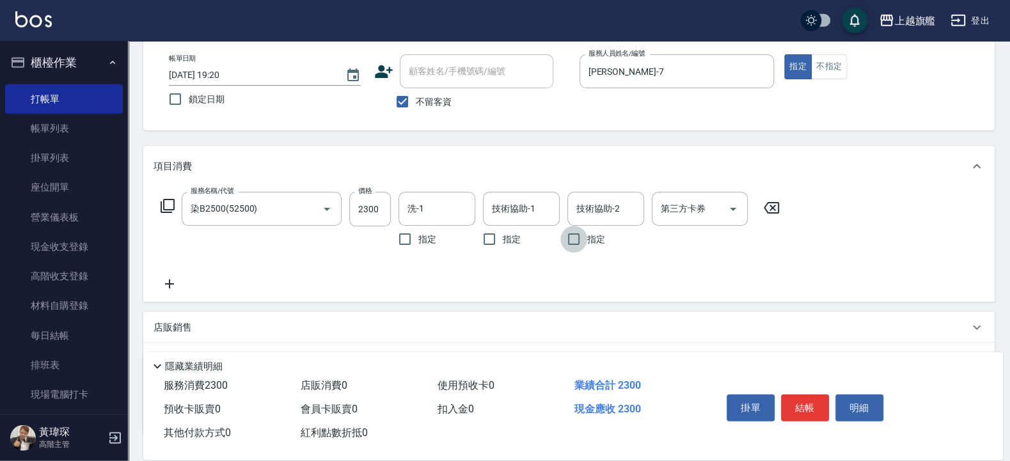
scroll to position [77, 0]
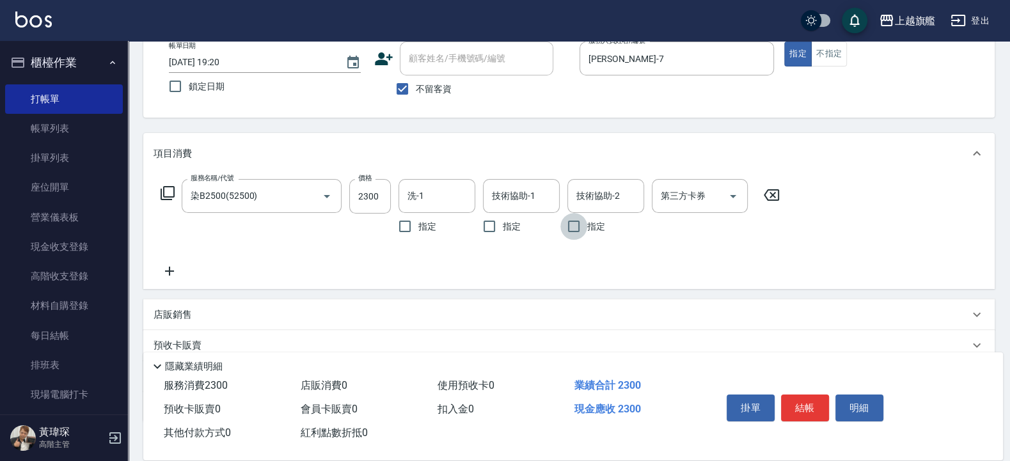
click at [177, 266] on icon at bounding box center [169, 270] width 32 height 15
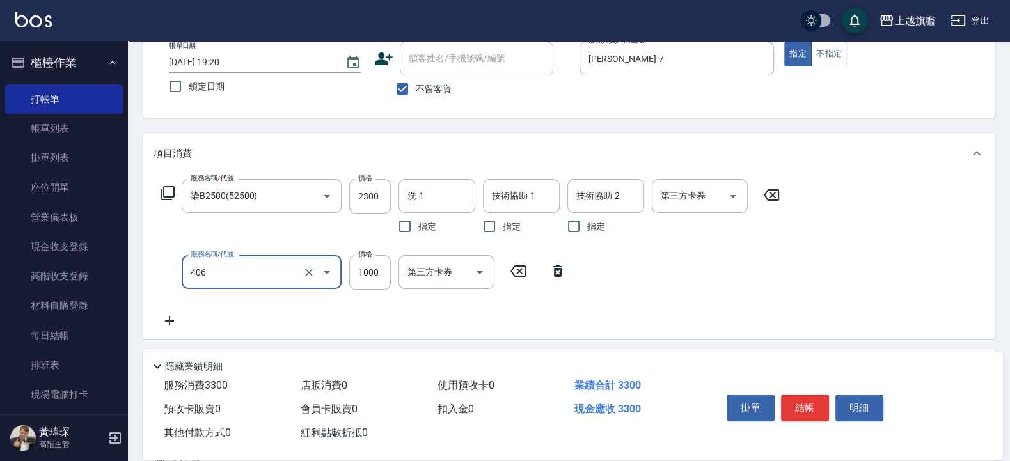
type input "水漾護1000(406)"
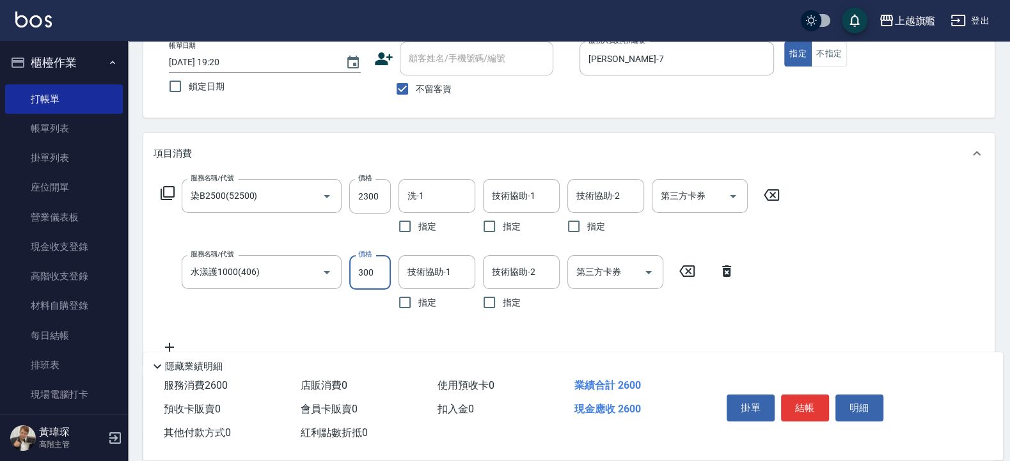
type input "3000"
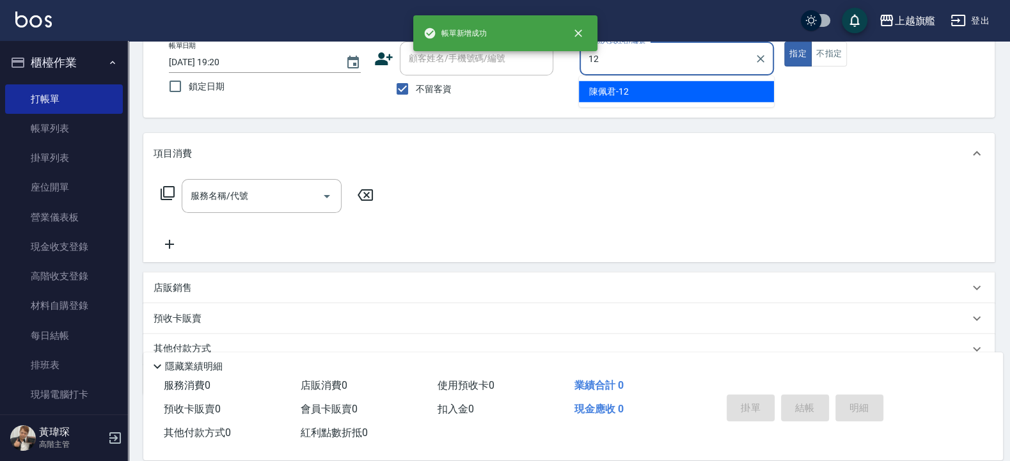
type input "陳佩君-12"
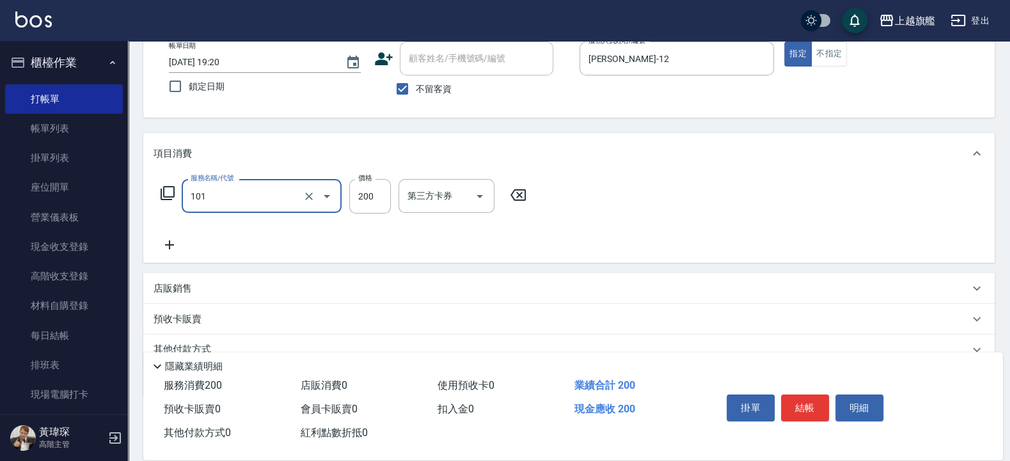
type input "一般洗(101)"
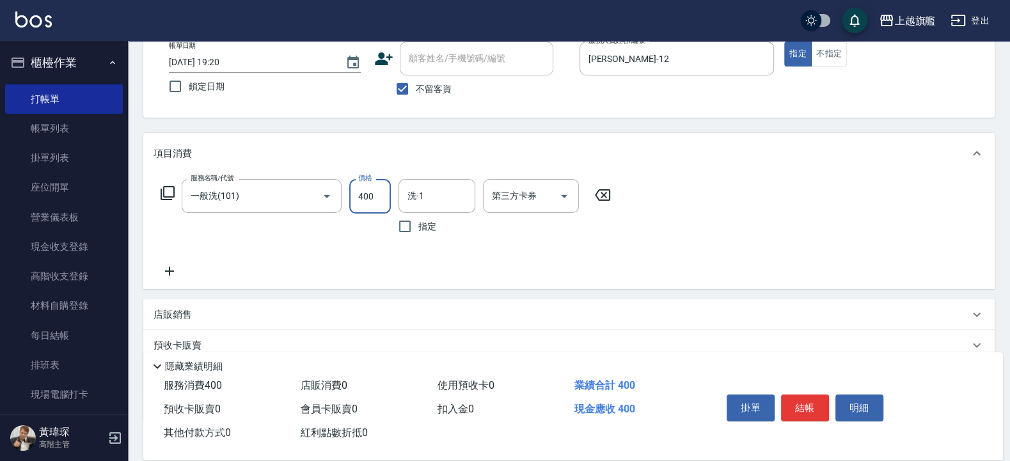
type input "400"
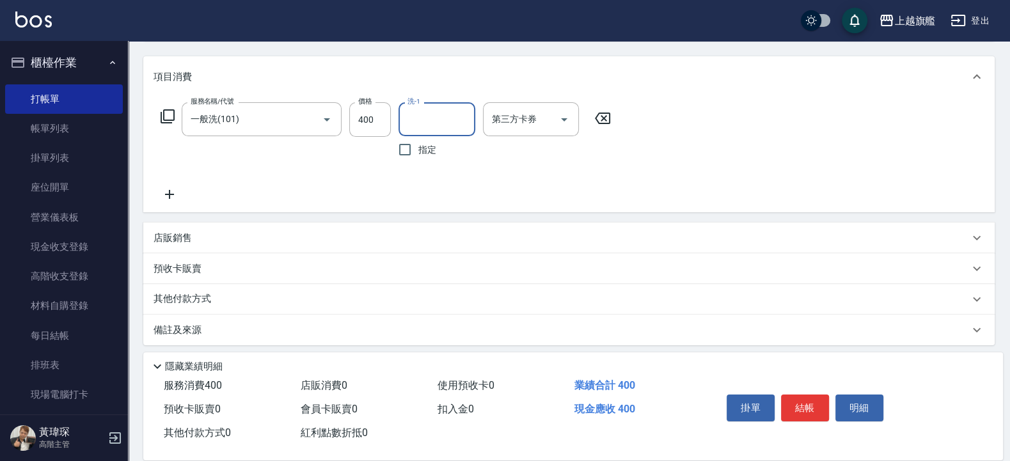
scroll to position [160, 0]
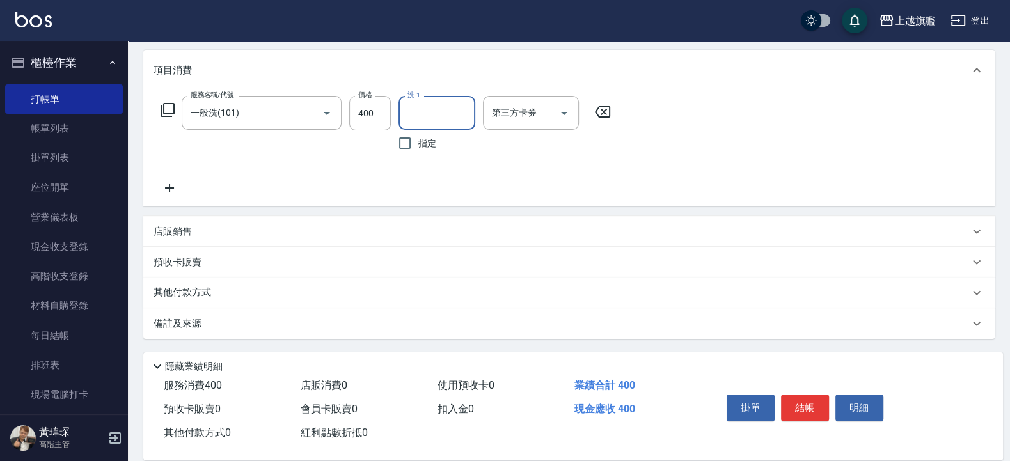
click at [214, 290] on p "其他付款方式" at bounding box center [185, 293] width 64 height 14
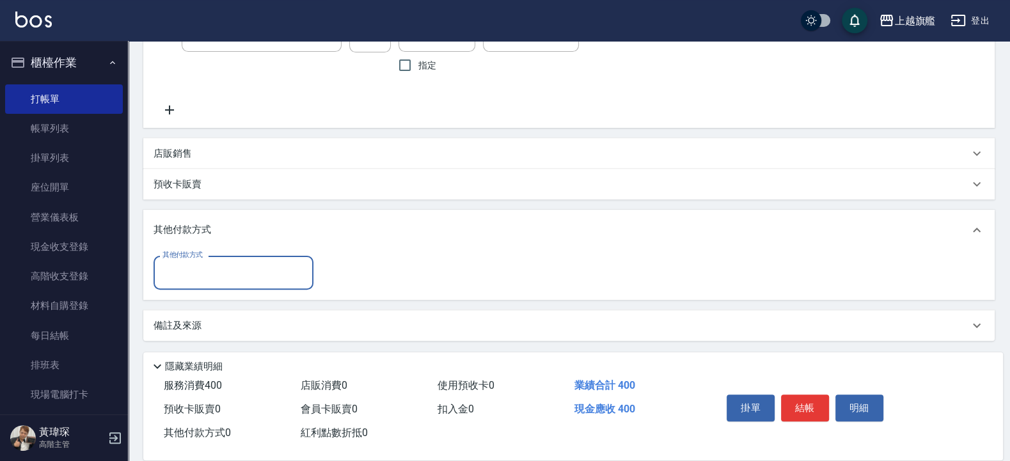
scroll to position [240, 0]
click at [166, 186] on p "預收卡販賣" at bounding box center [177, 182] width 48 height 13
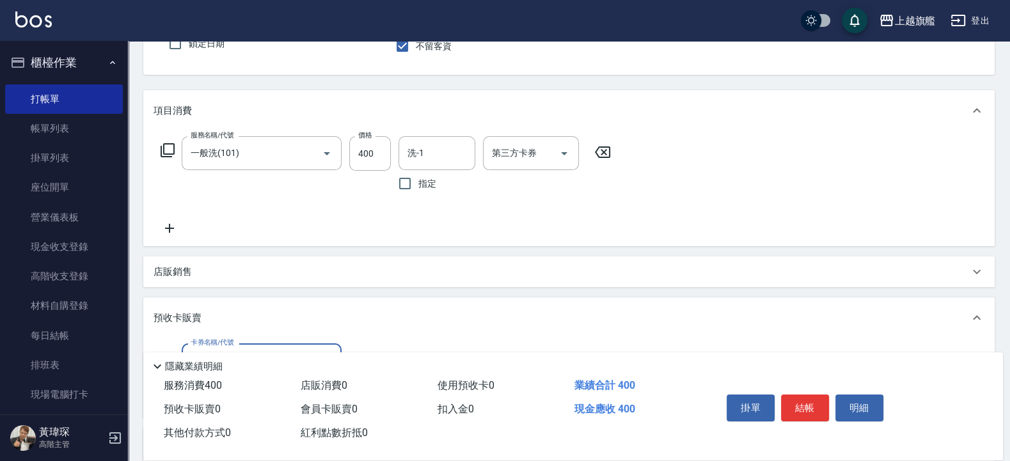
scroll to position [10, 0]
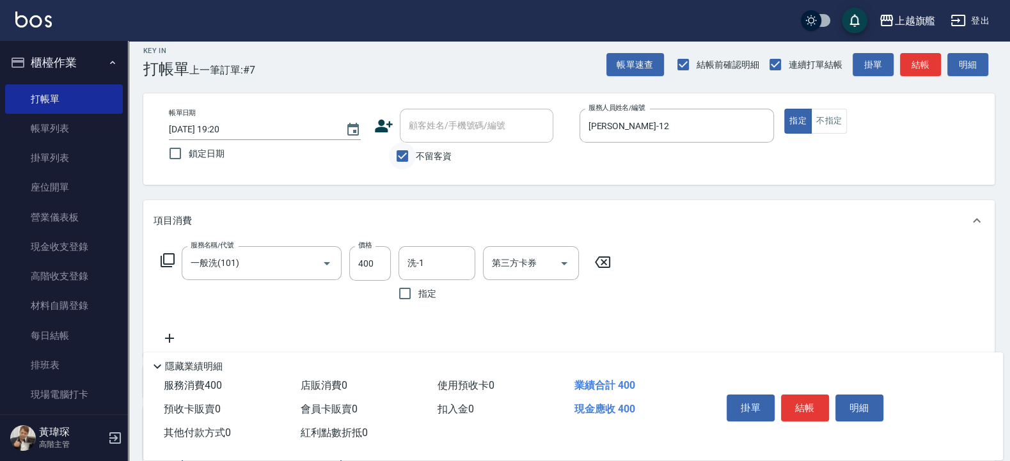
click at [414, 146] on input "不留客資" at bounding box center [402, 156] width 27 height 27
checkbox input "false"
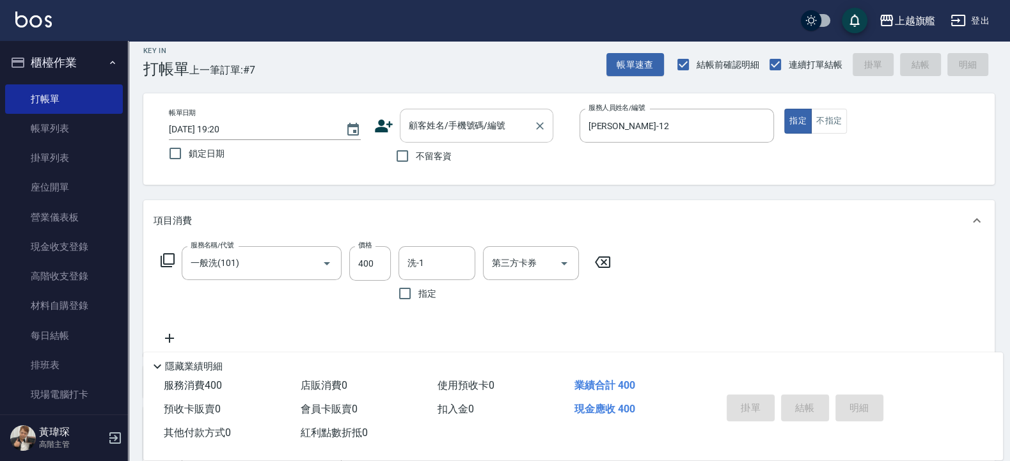
click at [436, 124] on input "顧客姓名/手機號碼/編號" at bounding box center [466, 125] width 123 height 22
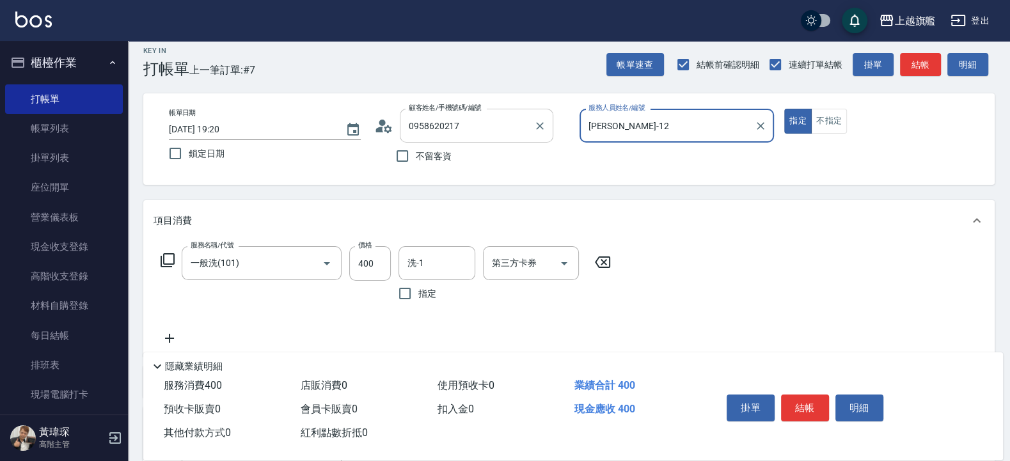
type input "劉玉嬿/0958620217/null"
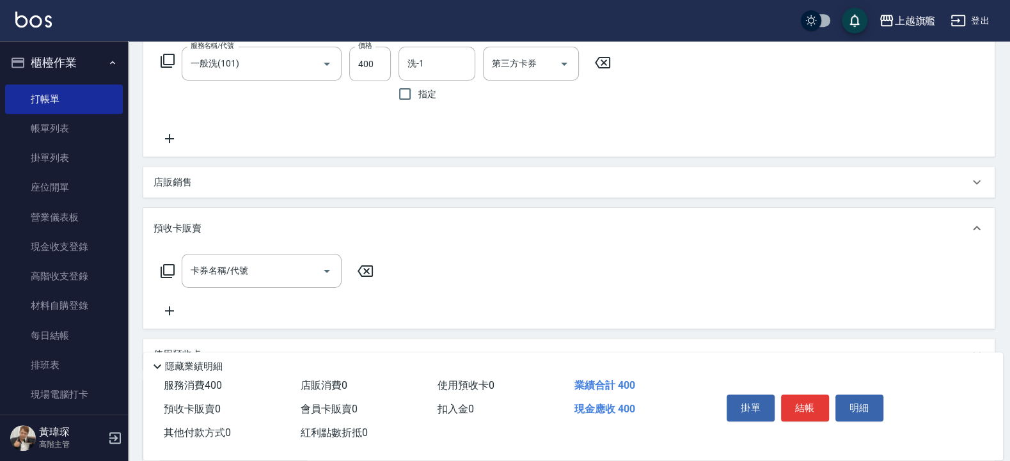
scroll to position [210, 0]
click at [172, 214] on div "預收卡販賣" at bounding box center [568, 227] width 851 height 41
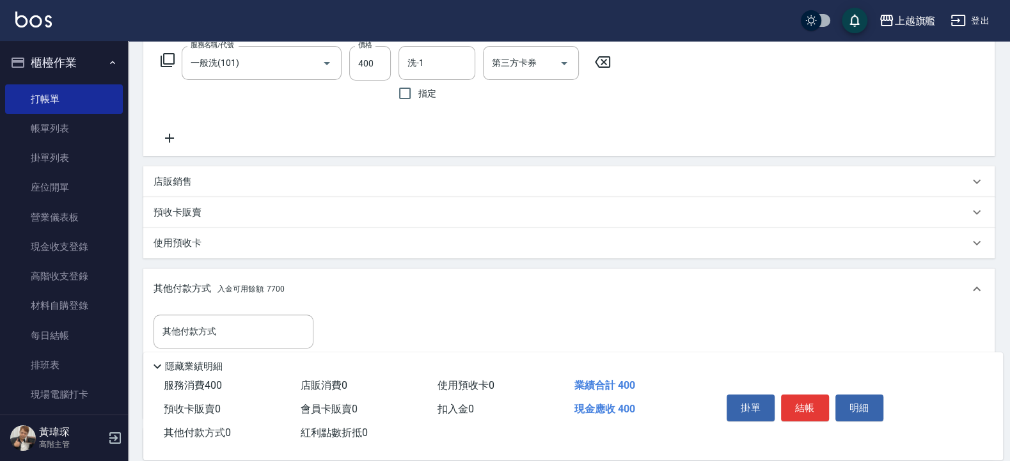
click at [168, 141] on icon at bounding box center [169, 137] width 32 height 15
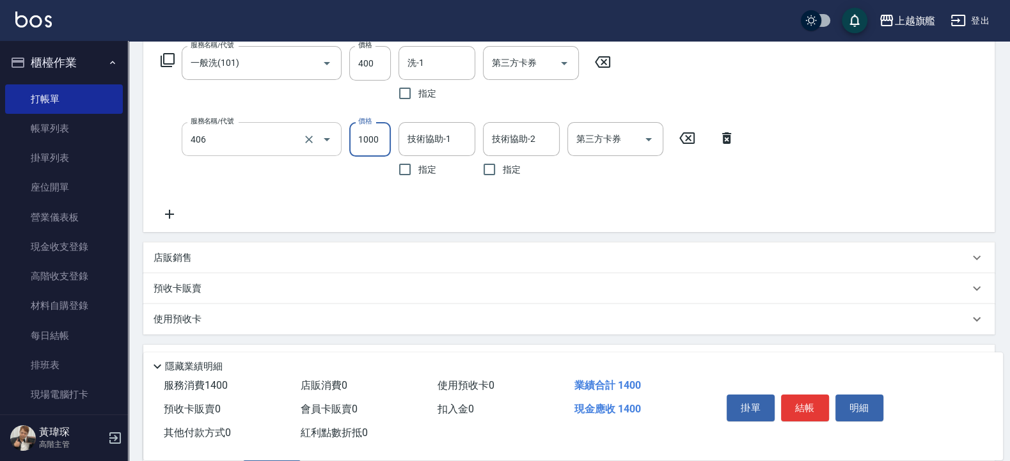
type input "水漾護1000(406)"
type input "2300"
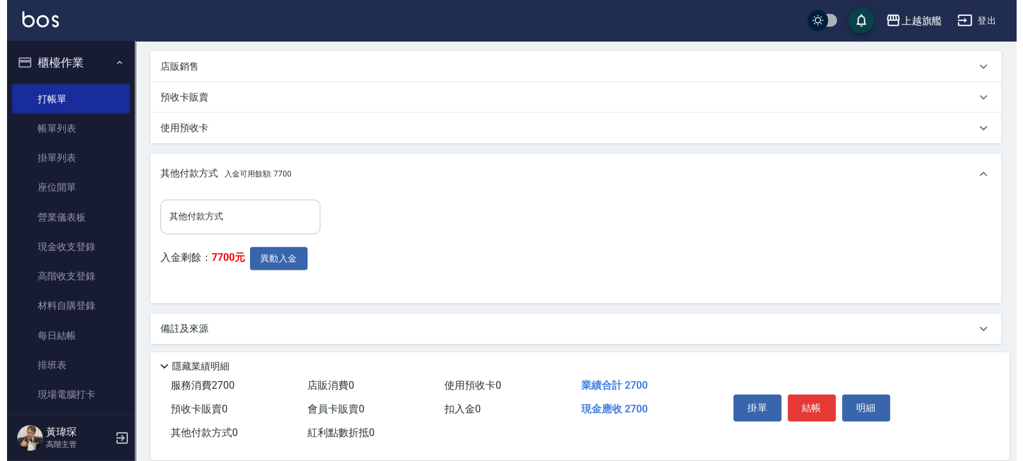
scroll to position [406, 0]
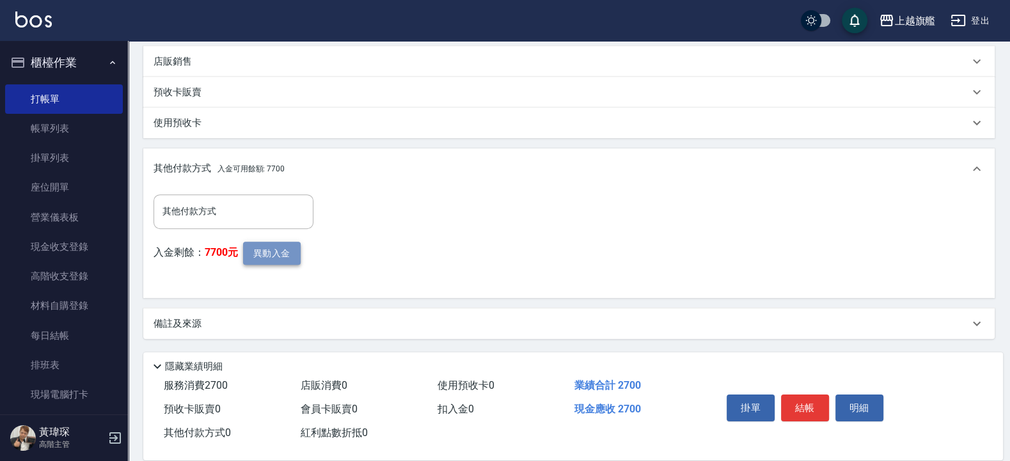
click at [263, 253] on button "異動入金" at bounding box center [272, 254] width 58 height 24
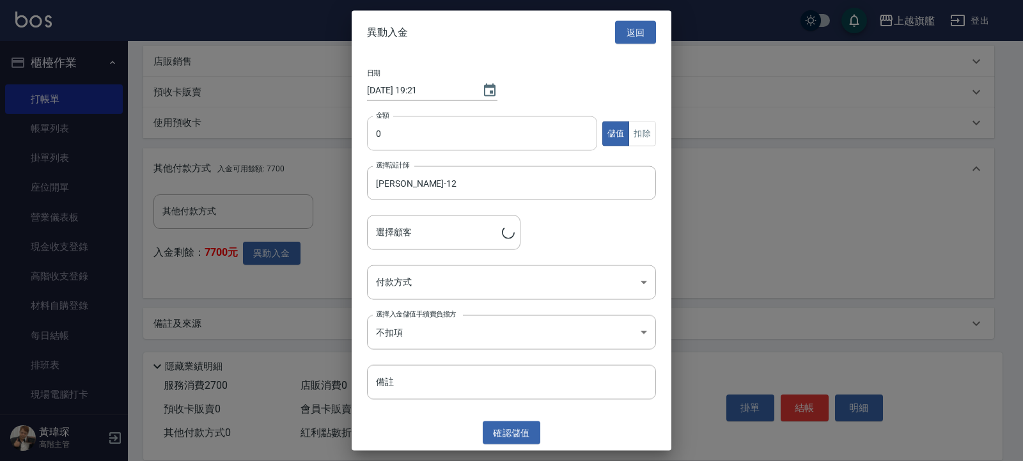
type input "劉玉嬿/0958620217"
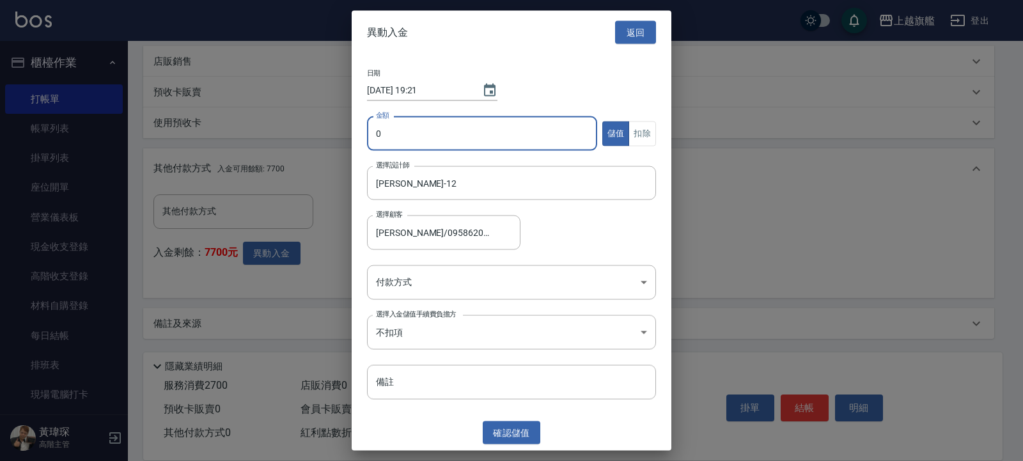
click at [425, 118] on input "0" at bounding box center [482, 133] width 230 height 35
type input "2700"
click at [633, 132] on button "扣除" at bounding box center [643, 133] width 28 height 25
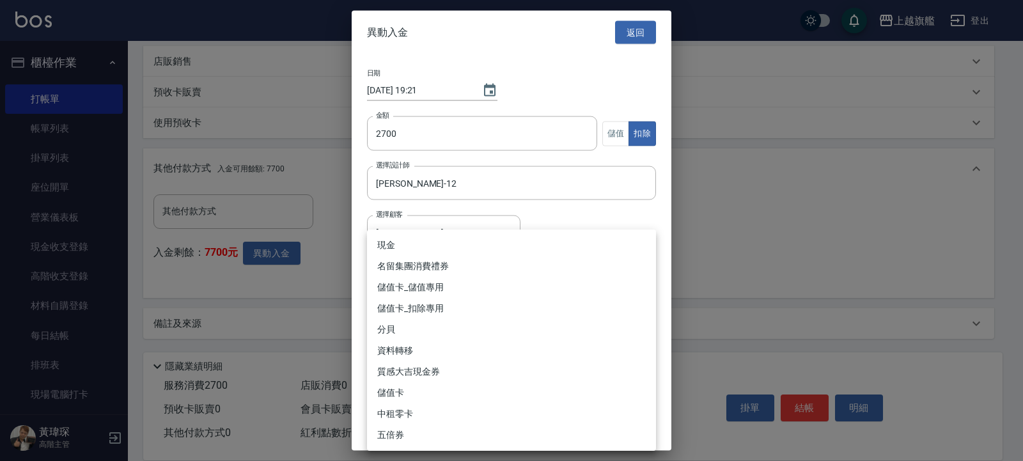
click at [530, 274] on body "上越旗艦 登出 櫃檯作業 打帳單 帳單列表 掛單列表 座位開單 營業儀表板 現金收支登錄 高階收支登錄 材料自購登錄 每日結帳 排班表 現場電腦打卡 掃碼打卡…" at bounding box center [511, 27] width 1023 height 867
click at [448, 312] on li "儲值卡_扣除專用" at bounding box center [511, 308] width 289 height 21
type input "儲值卡_扣除專用"
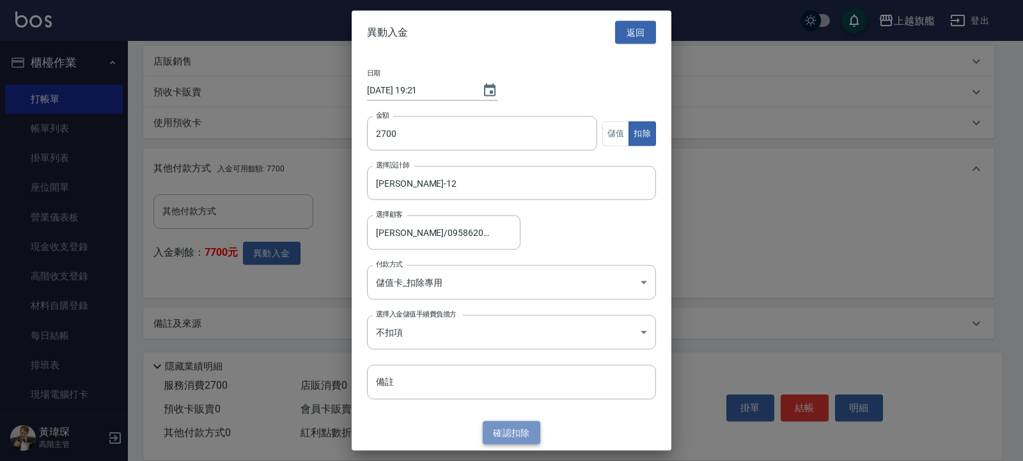
drag, startPoint x: 512, startPoint y: 441, endPoint x: 503, endPoint y: 428, distance: 16.0
click at [512, 441] on button "確認 扣除" at bounding box center [512, 433] width 58 height 24
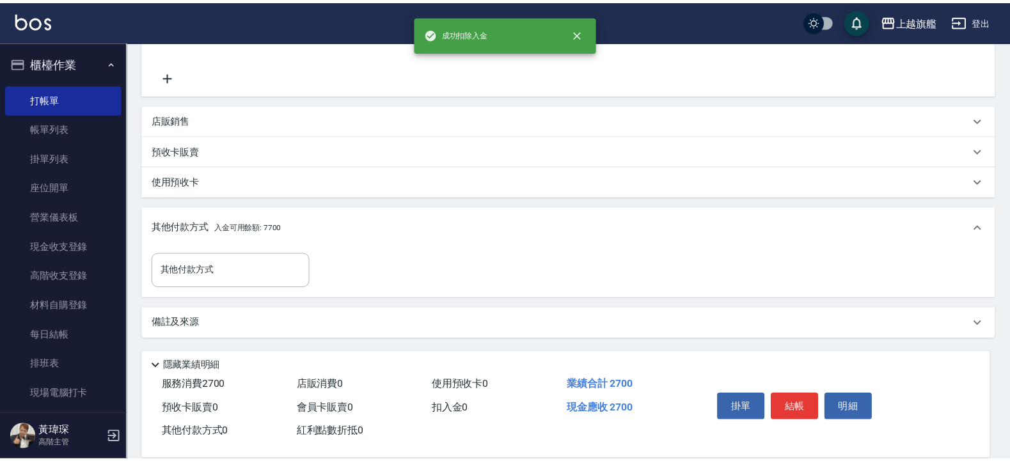
scroll to position [347, 0]
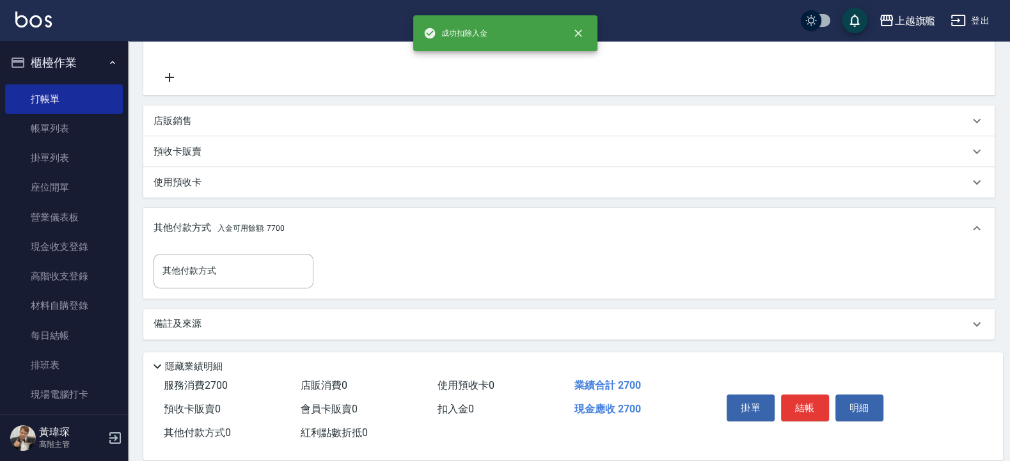
click at [503, 427] on div "服務消費 2700 店販消費 0 使用預收卡 0 業績合計 2700 預收卡販賣 0 會員卡販賣 0 扣入金 0 現金應收 2700 其他付款方式 0 紅利點…" at bounding box center [424, 409] width 563 height 71
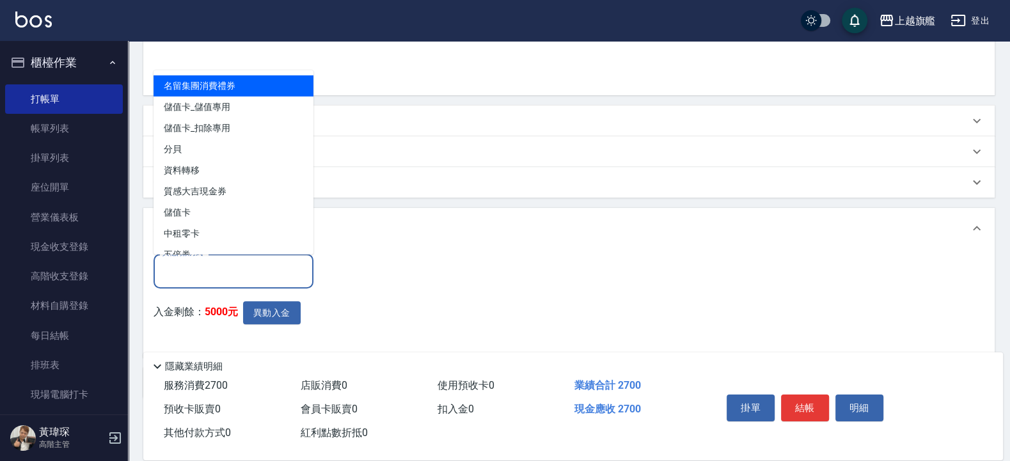
click at [274, 264] on input "其他付款方式" at bounding box center [233, 271] width 148 height 22
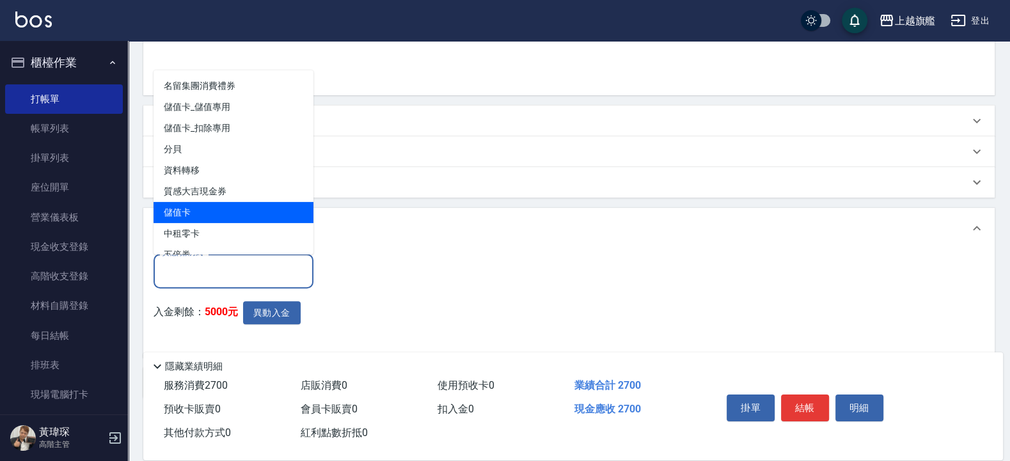
click at [240, 202] on span "儲值卡" at bounding box center [233, 211] width 160 height 21
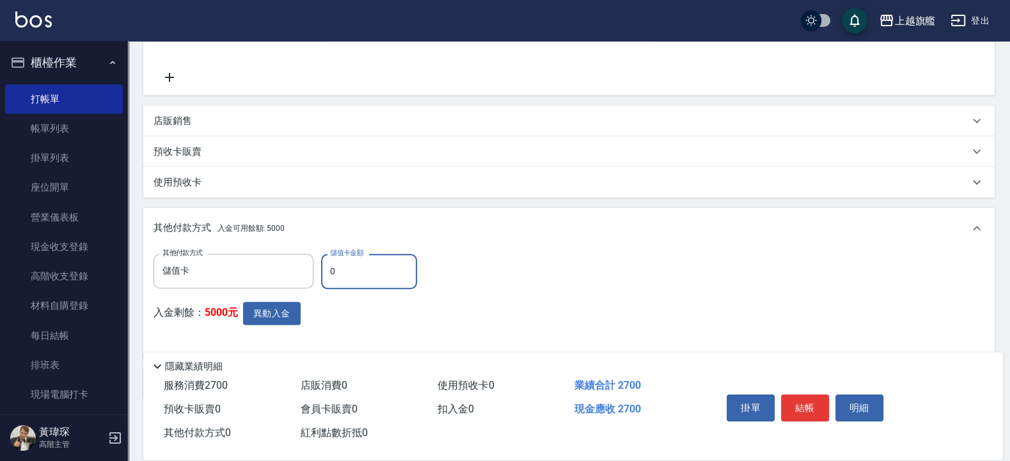
type input "儲值卡"
type input "2700"
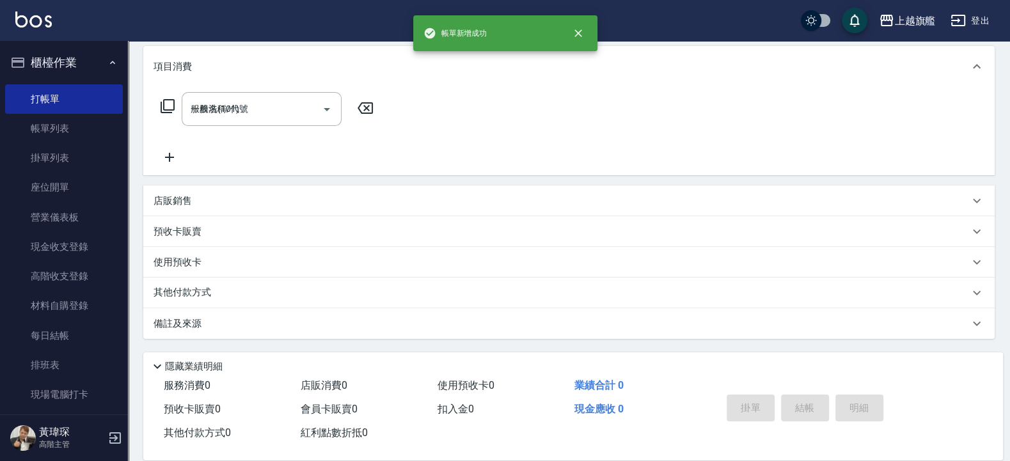
type input "2025/09/08 19:21"
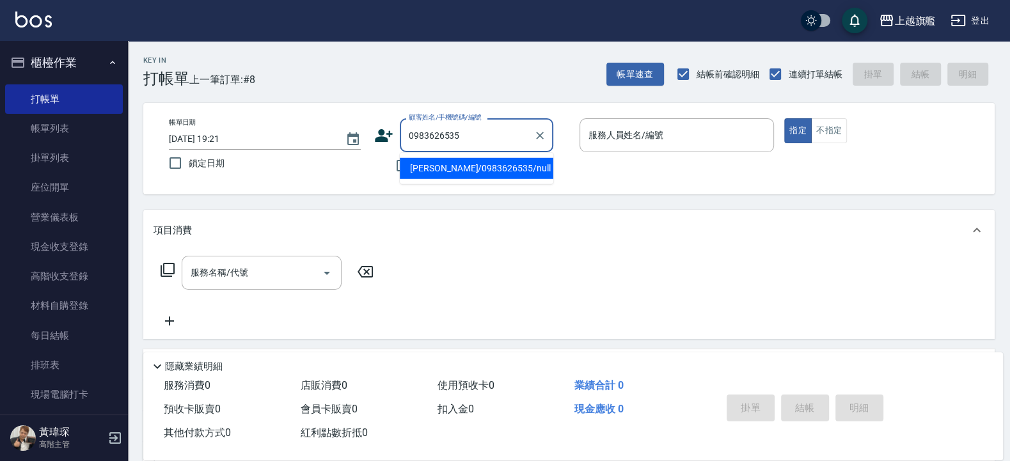
type input "黃秋樺/0983626535/null"
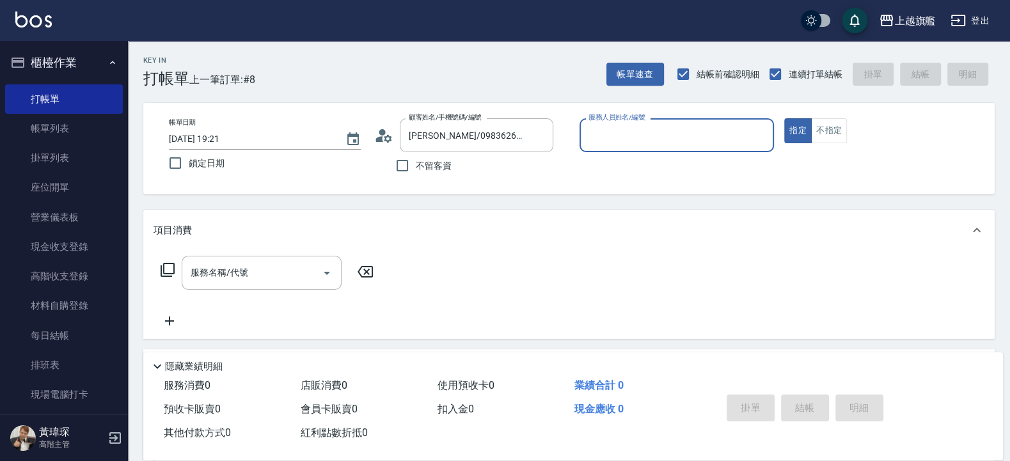
click at [784, 118] on button "指定" at bounding box center [798, 130] width 28 height 25
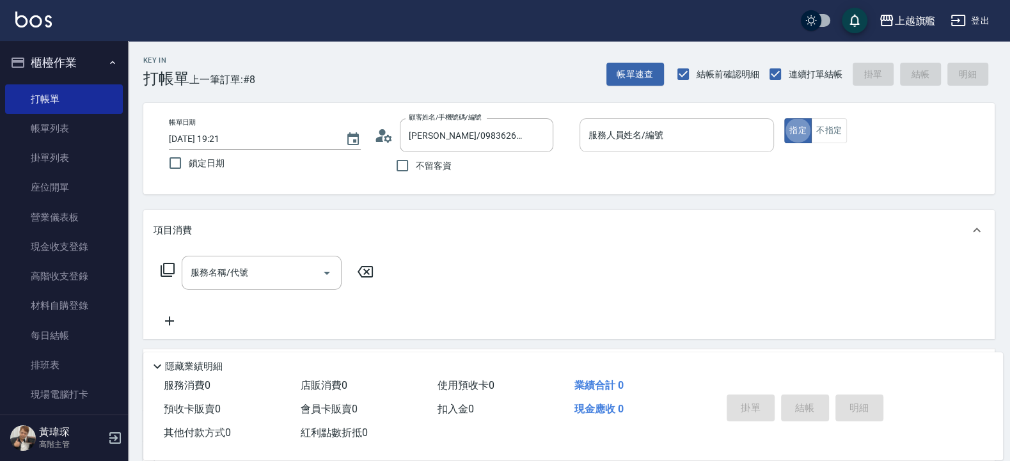
click at [595, 136] on input "服務人員姓名/編號" at bounding box center [677, 135] width 184 height 22
type input "周秀娟-8"
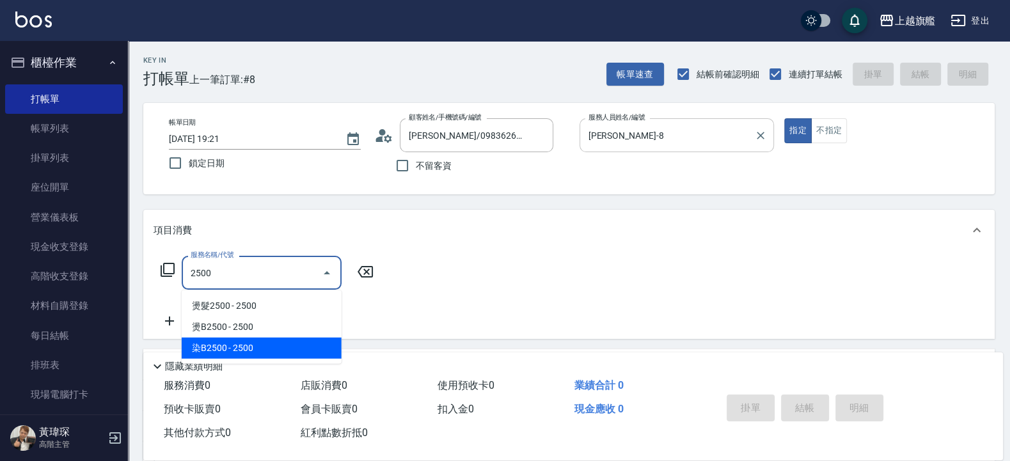
type input "染B2500(52500)"
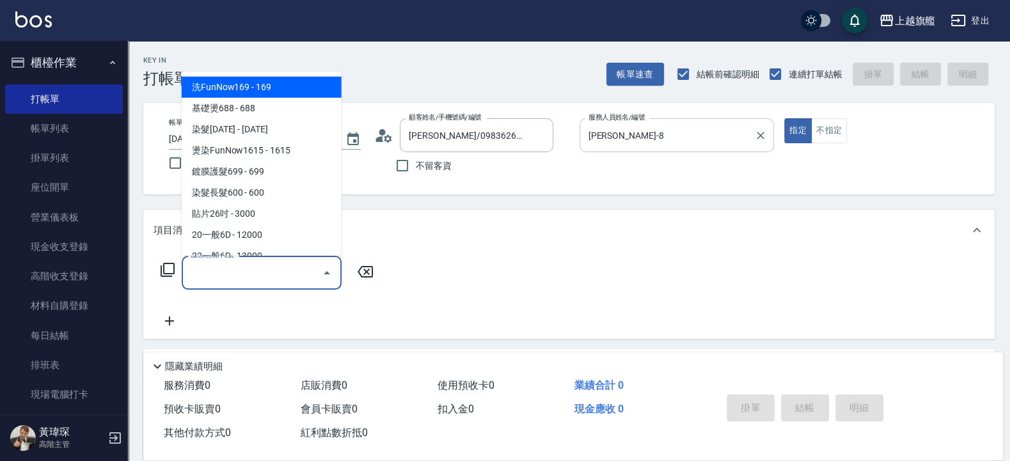
type input "6"
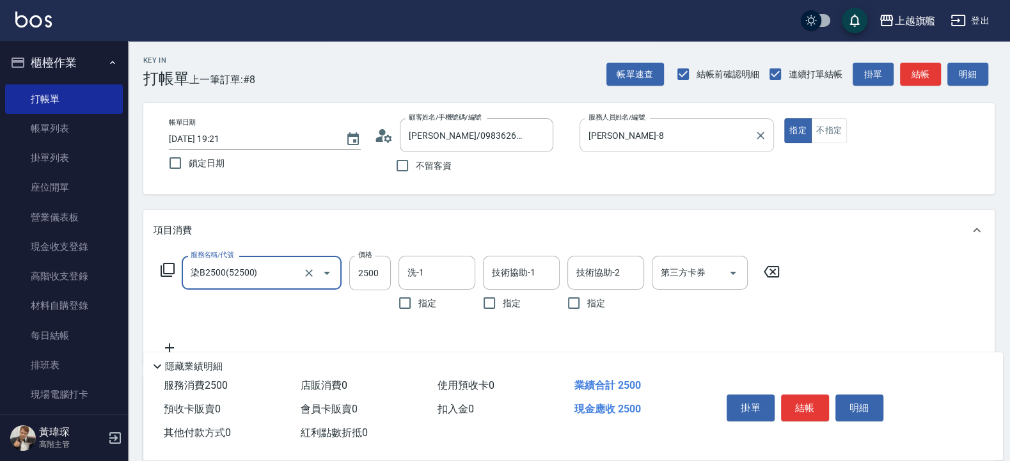
type input "染B2500(52500)"
type input "2699"
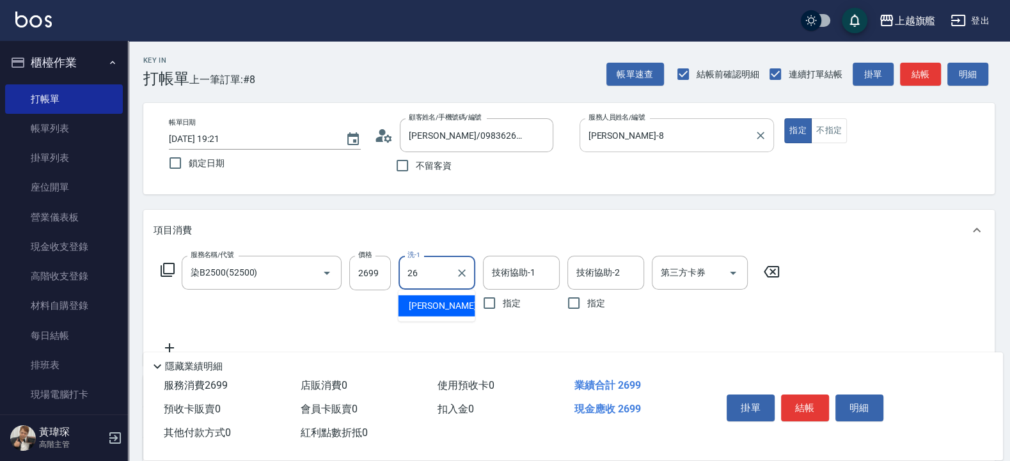
type input "陳祈聿-26"
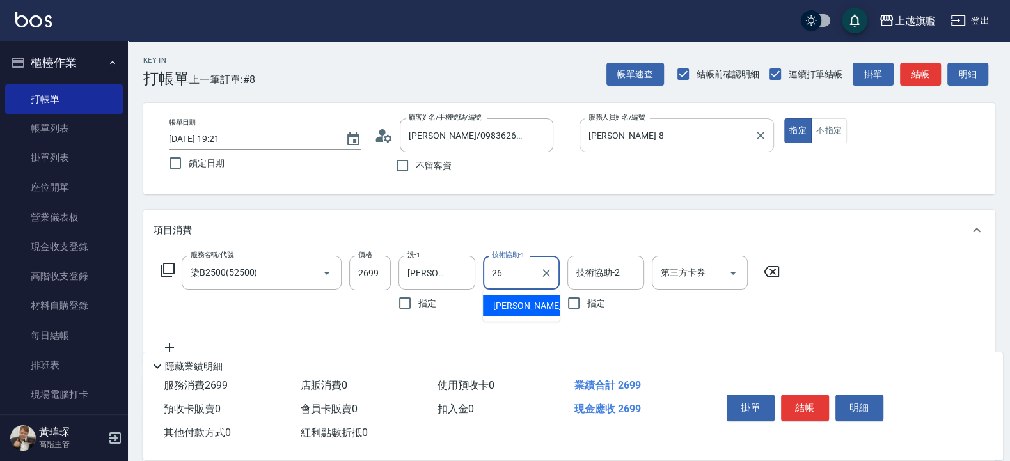
type input "陳祈聿-26"
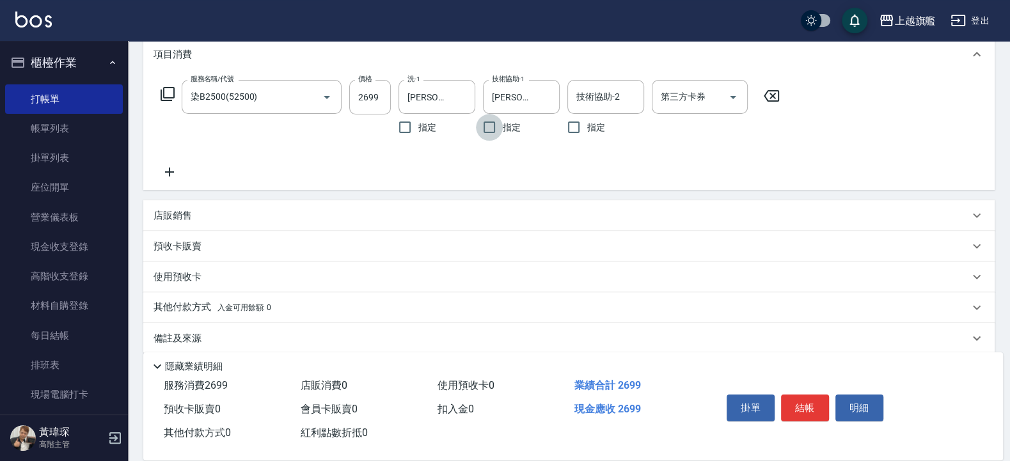
scroll to position [190, 0]
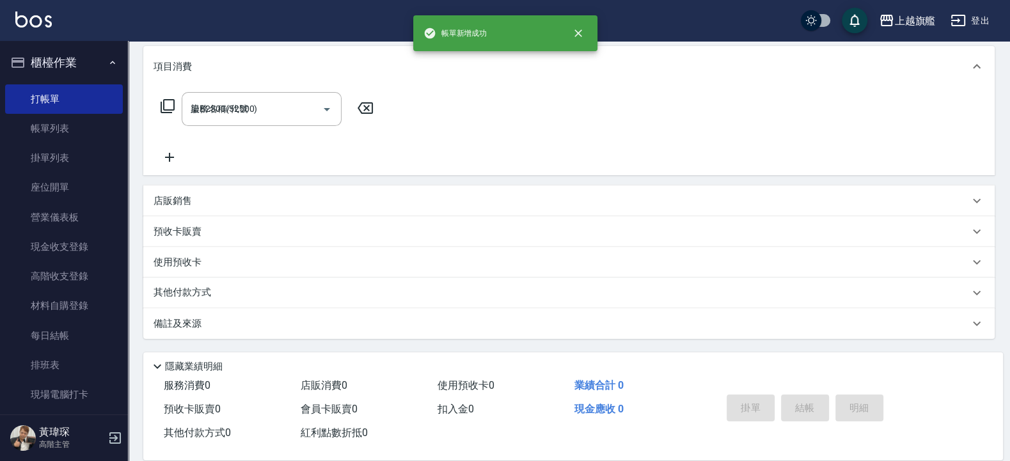
type input "2025/09/08 19:22"
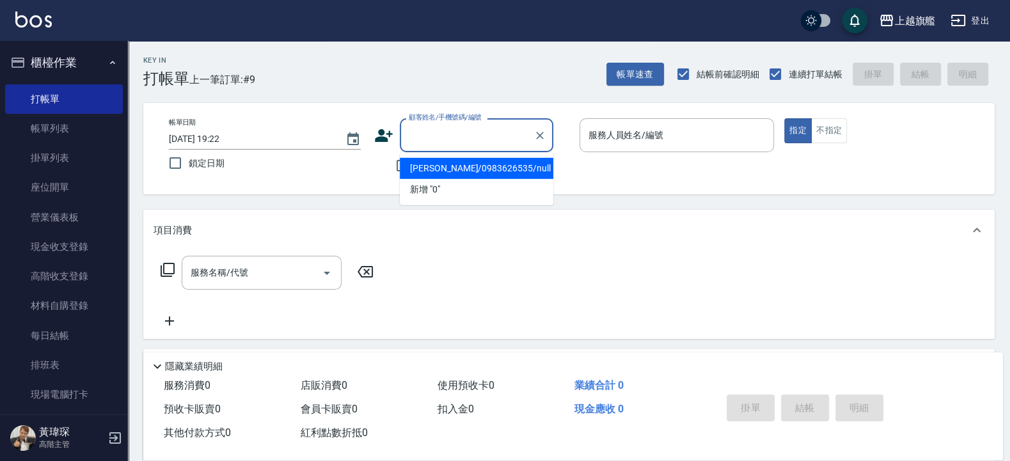
type input "0"
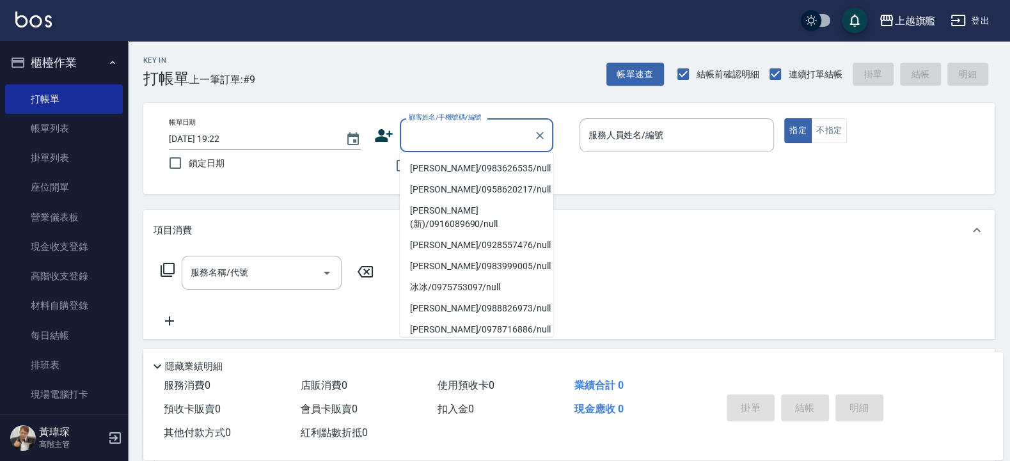
click at [464, 50] on div "Key In 打帳單 上一筆訂單:#9 帳單速查 結帳前確認明細 連續打單結帳 掛單 結帳 明細" at bounding box center [561, 64] width 867 height 47
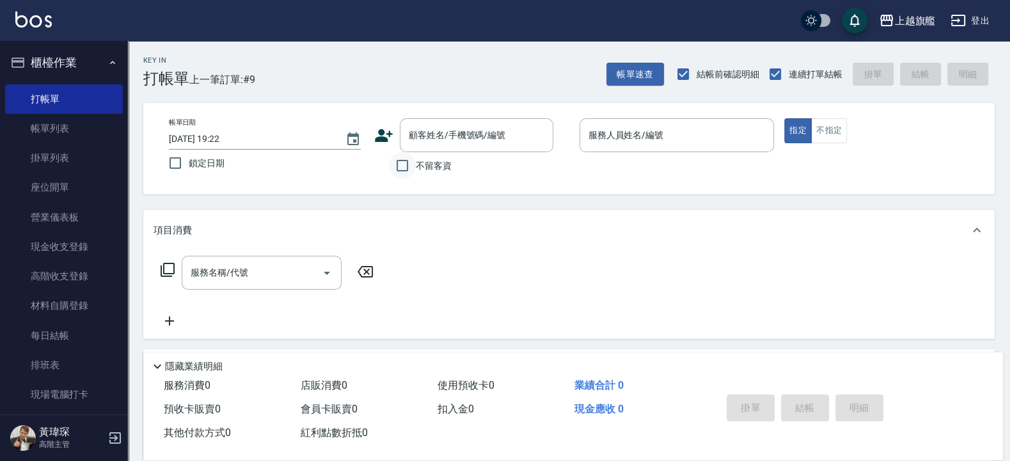
click at [405, 175] on input "不留客資" at bounding box center [402, 165] width 27 height 27
checkbox input "true"
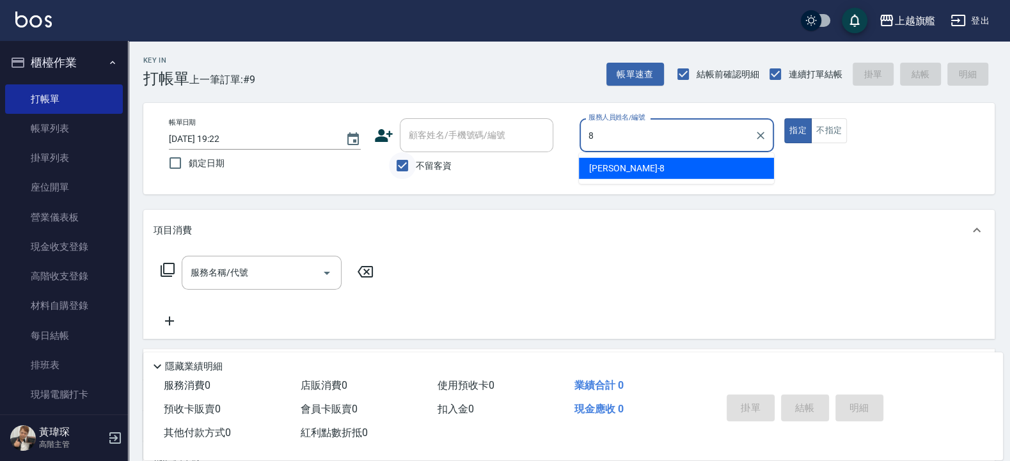
type input "周秀娟-8"
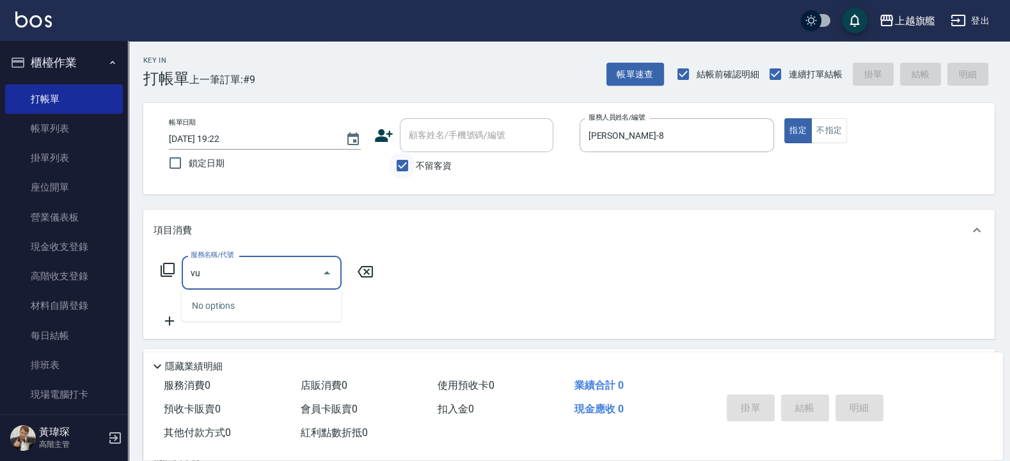
type input "v"
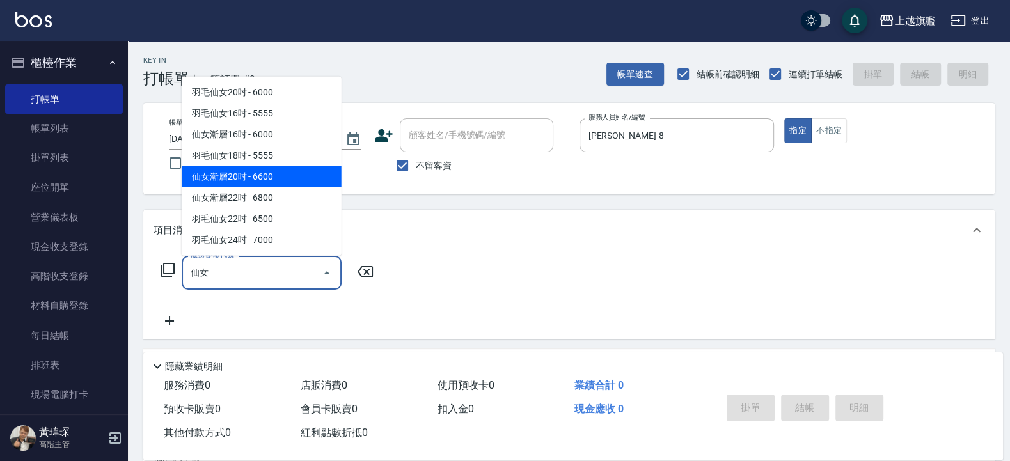
click at [256, 178] on span "仙女漸層20吋 - 6600" at bounding box center [262, 176] width 160 height 21
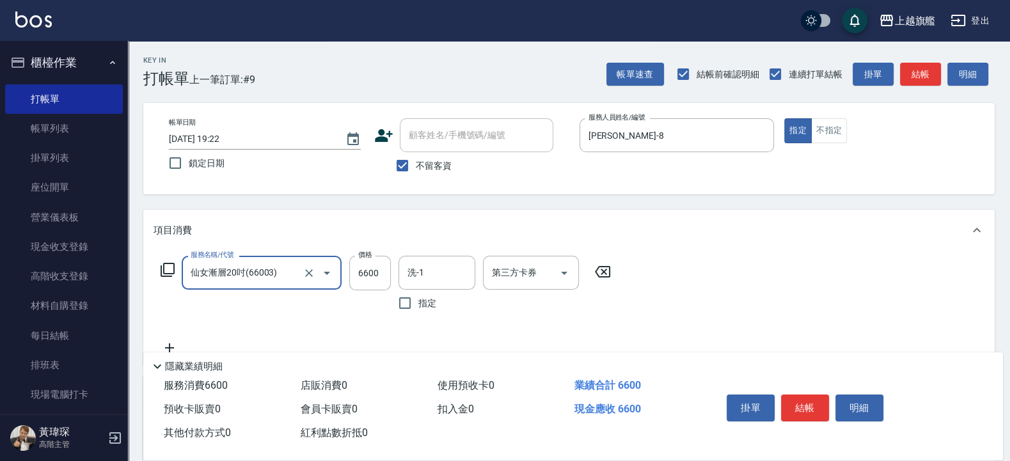
scroll to position [77, 0]
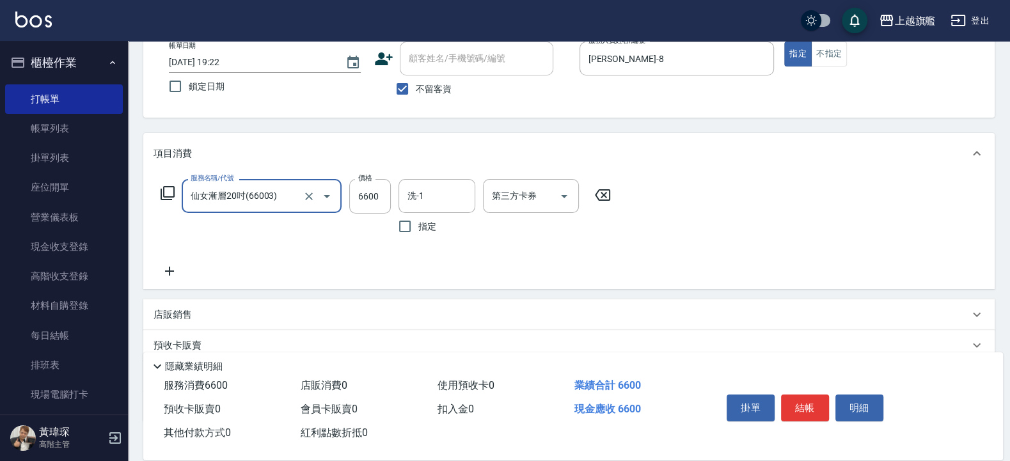
type input "仙女漸層20吋(66003)"
click at [167, 272] on icon at bounding box center [169, 270] width 32 height 15
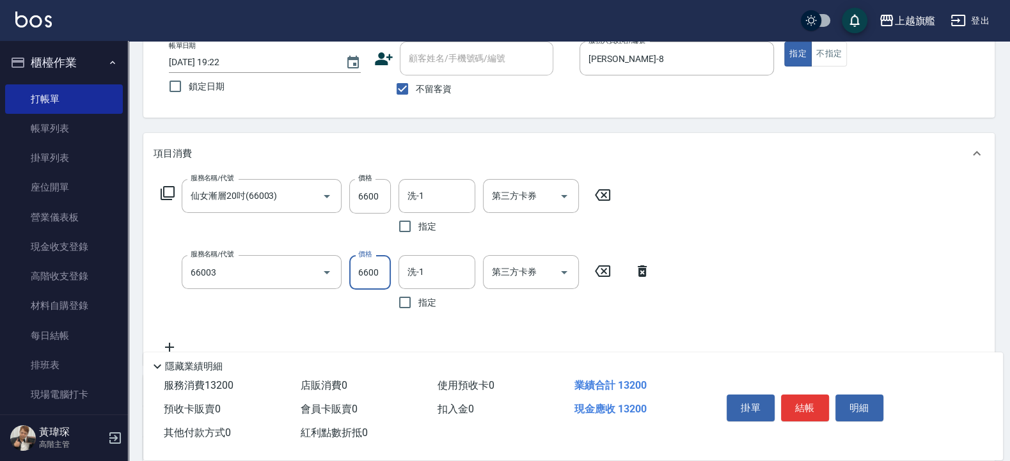
type input "仙女漸層20吋(66003)"
click at [381, 271] on input "6600" at bounding box center [370, 272] width 42 height 35
click at [383, 269] on input "6600" at bounding box center [370, 272] width 42 height 35
type input "6632"
click at [437, 189] on input "洗-1" at bounding box center [436, 196] width 65 height 22
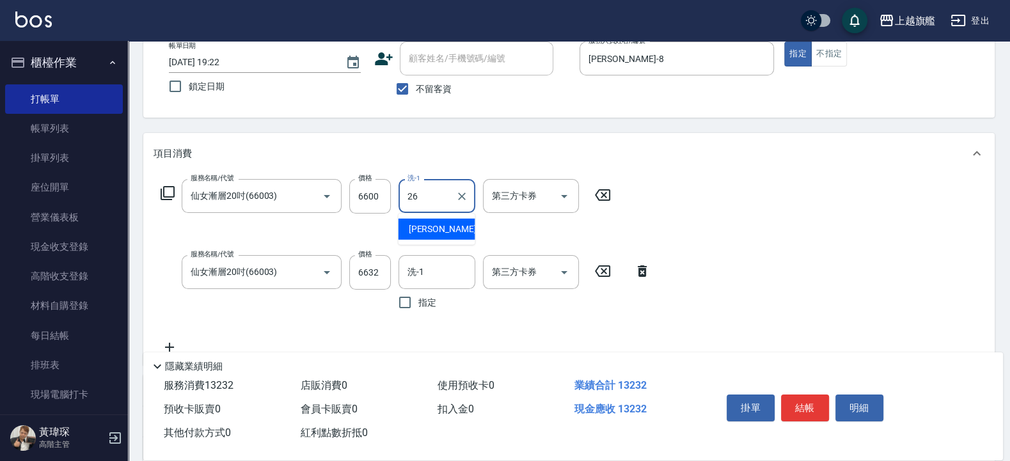
type input "陳祈聿-26"
click at [426, 269] on input "洗-1" at bounding box center [436, 272] width 65 height 22
type input "陳祈聿-26"
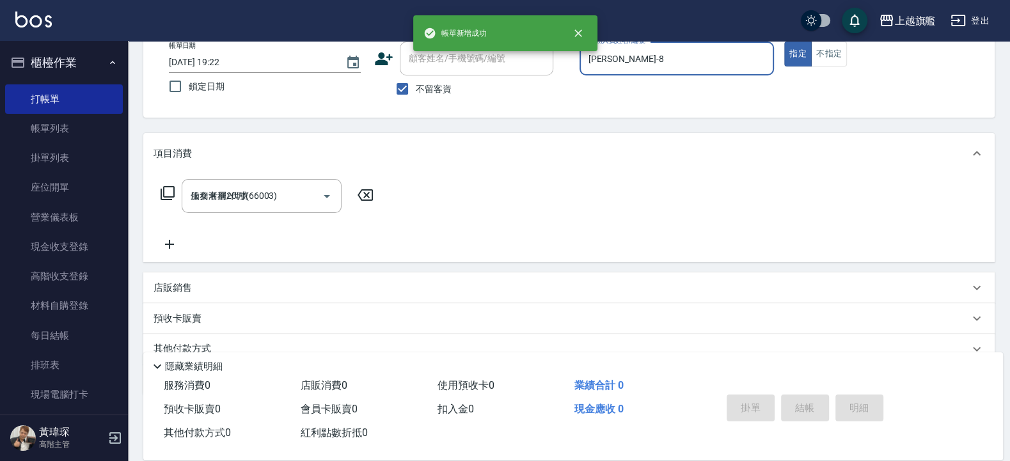
type input "2025/09/08 19:23"
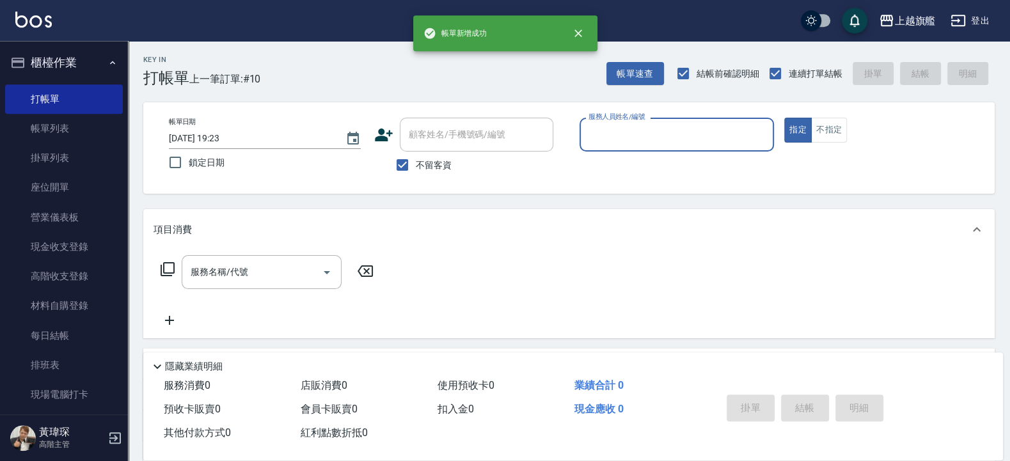
scroll to position [0, 0]
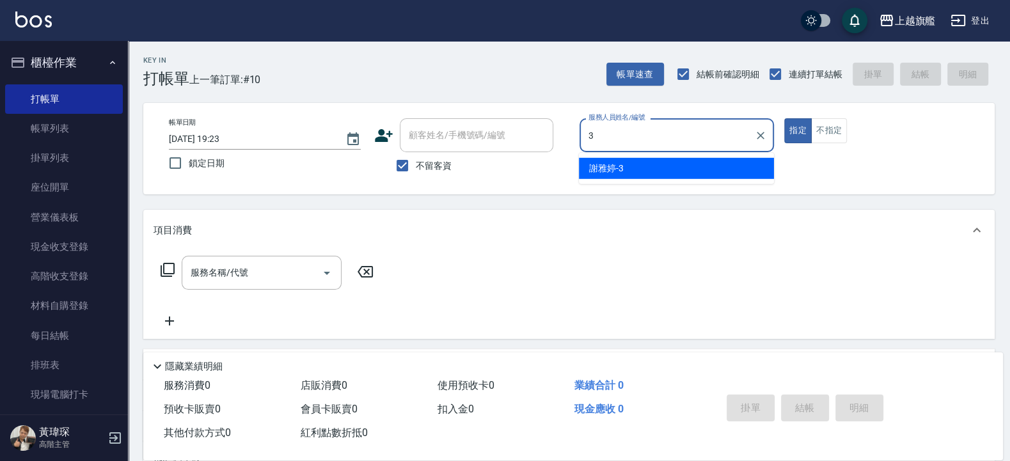
type input "謝雅婷-3"
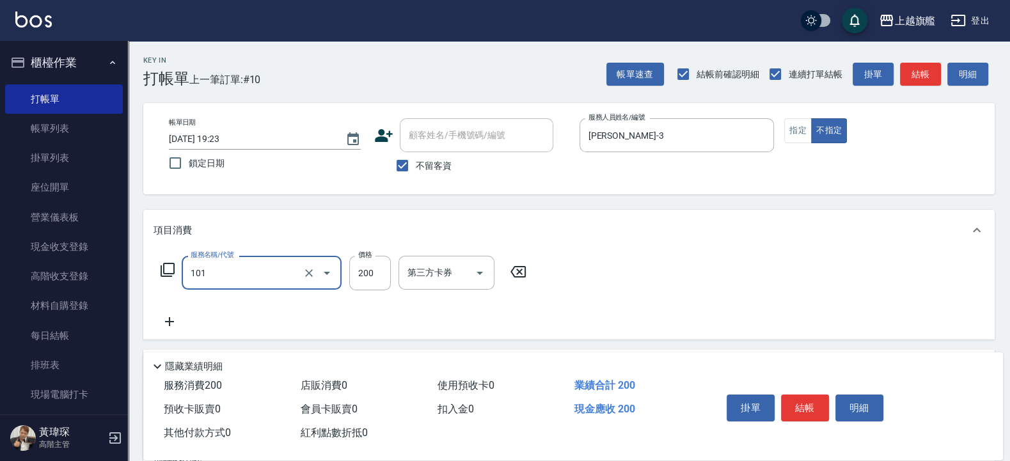
type input "一般洗(101)"
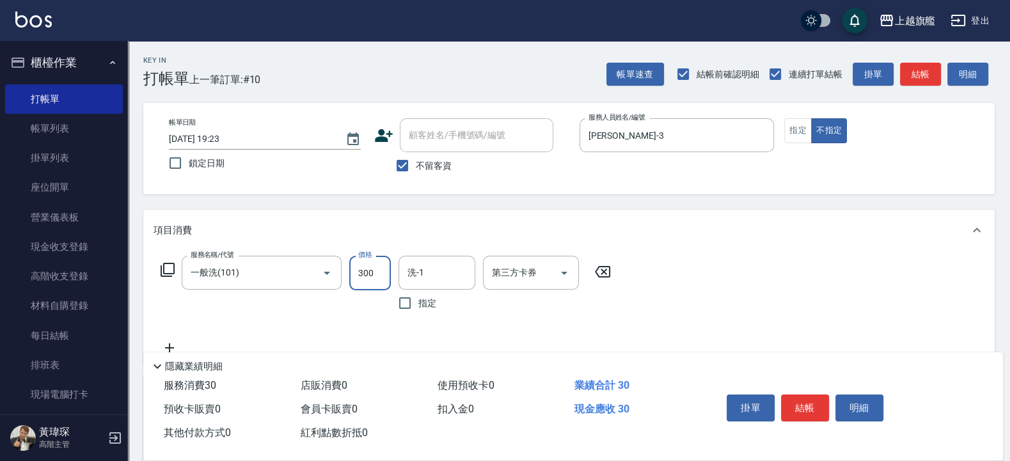
type input "300"
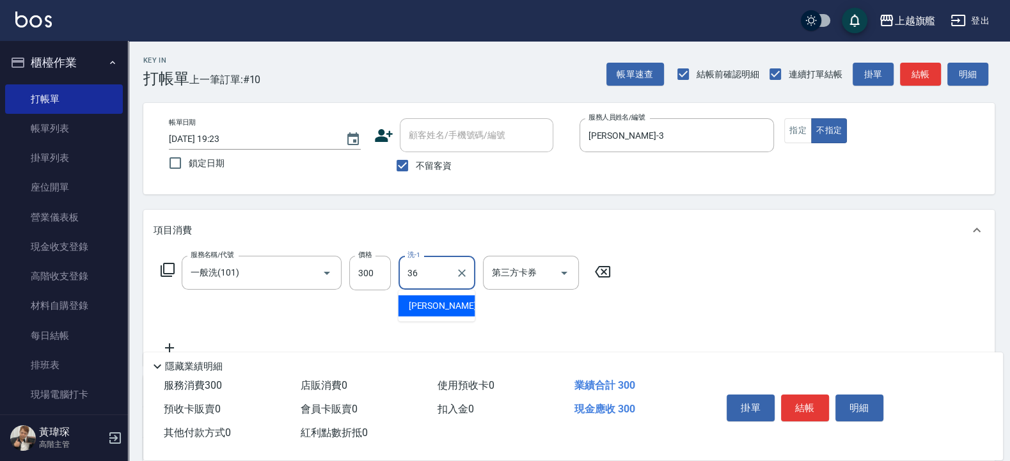
type input "蔡秉諶-36"
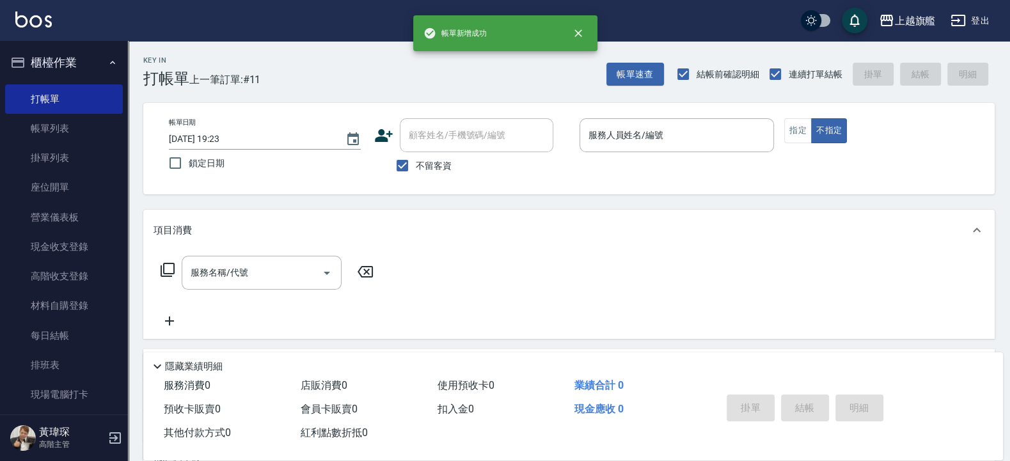
click at [428, 159] on label "不留客資" at bounding box center [420, 165] width 63 height 27
click at [416, 159] on input "不留客資" at bounding box center [402, 165] width 27 height 27
checkbox input "false"
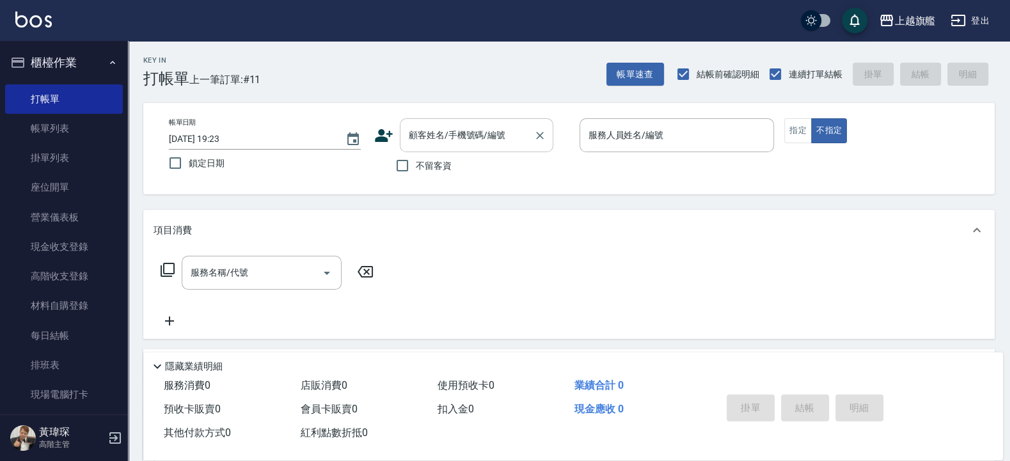
click at [429, 135] on input "顧客姓名/手機號碼/編號" at bounding box center [466, 135] width 123 height 22
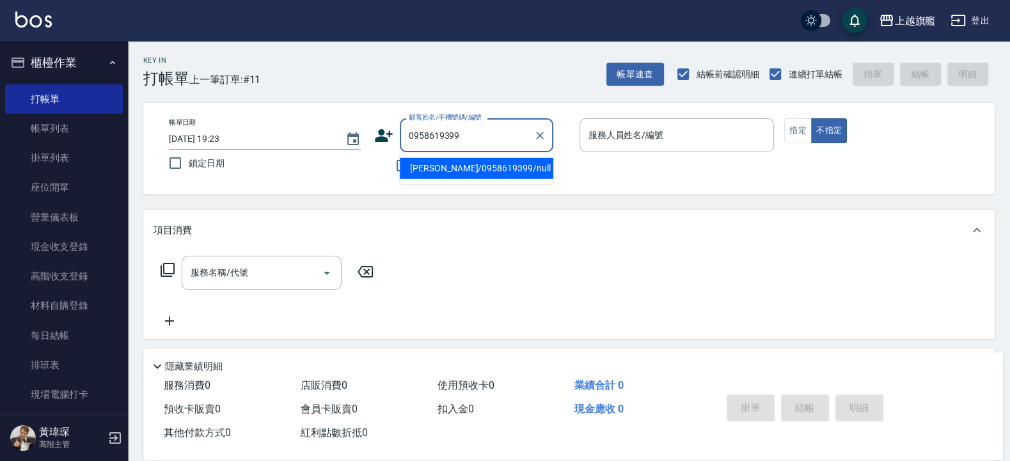
type input "李亞峻/0958619399/null"
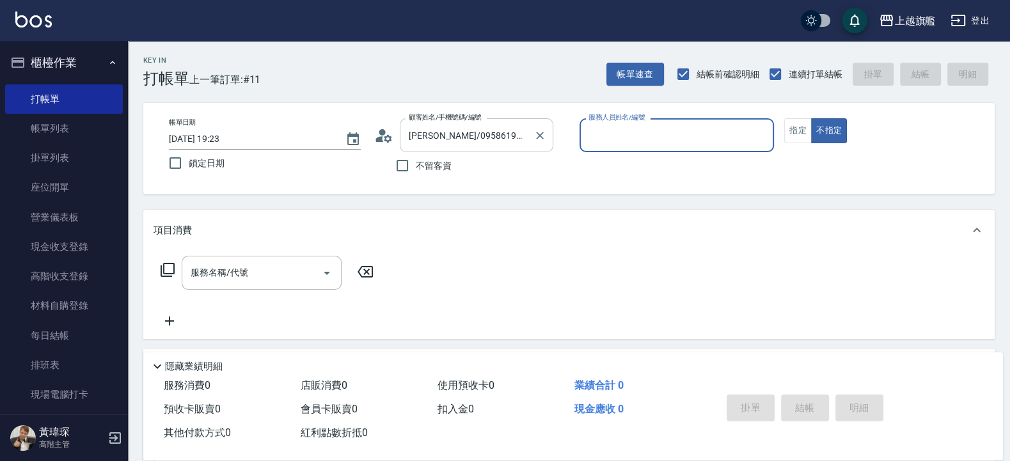
type input "張雅筑-13"
click at [811, 118] on button "不指定" at bounding box center [829, 130] width 36 height 25
type button "false"
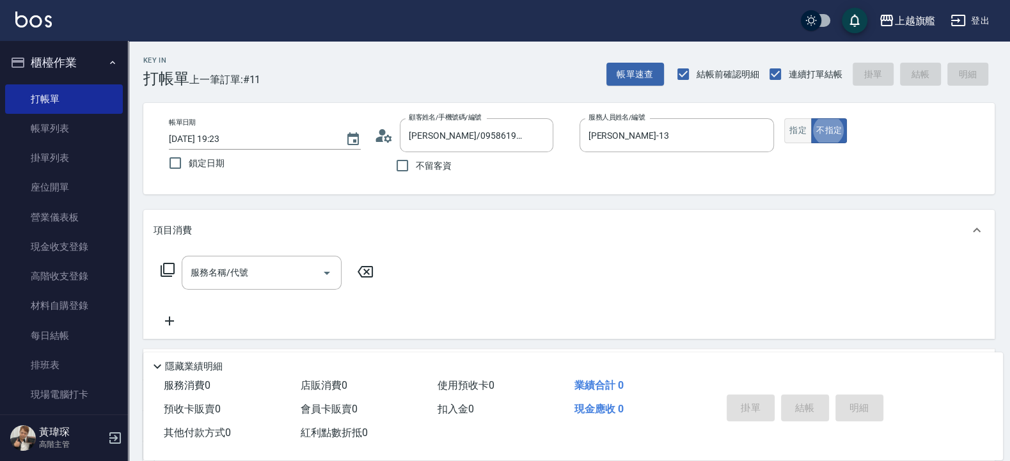
click at [790, 132] on button "指定" at bounding box center [798, 130] width 28 height 25
click at [309, 268] on input "服務名稱/代號" at bounding box center [251, 273] width 129 height 22
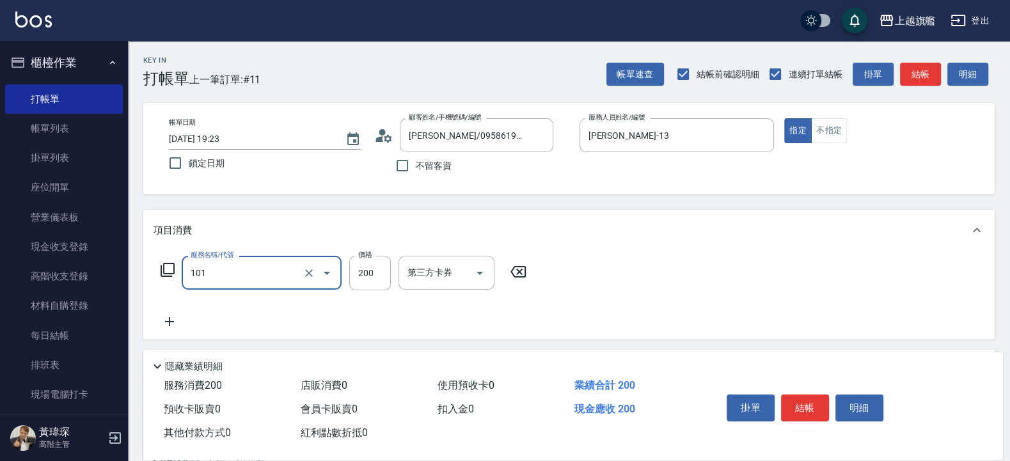
type input "一般洗(101)"
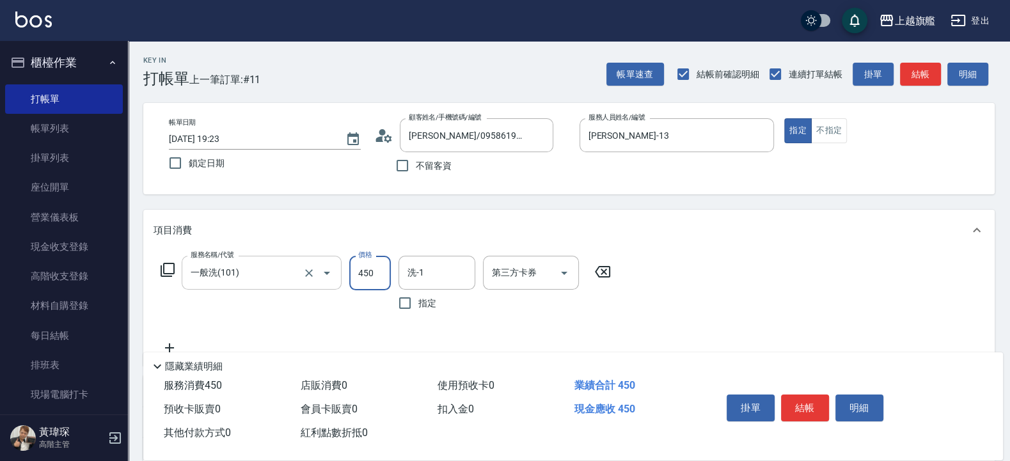
type input "450"
type input "林智慧-37"
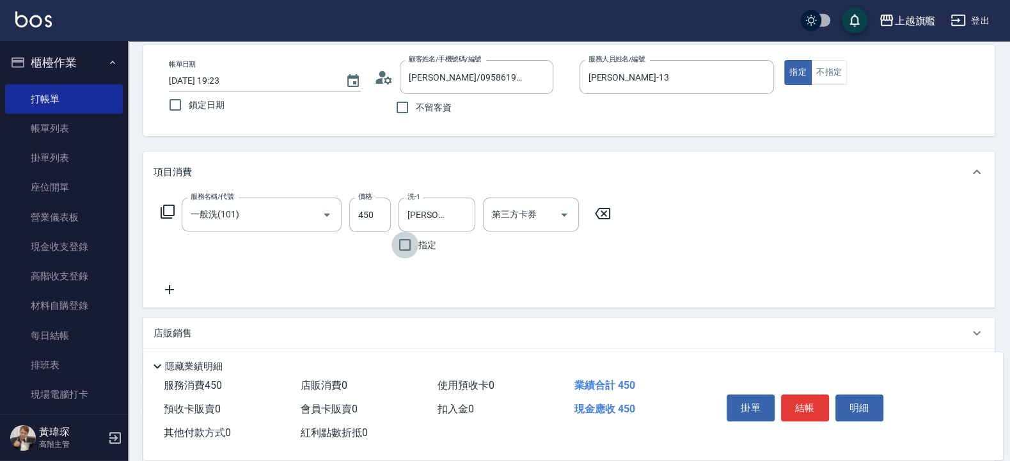
scroll to position [190, 0]
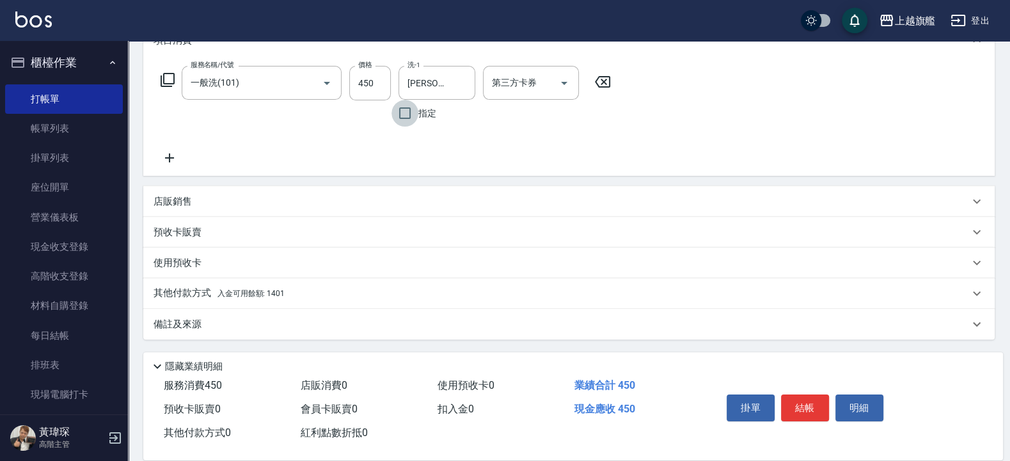
click at [246, 289] on span "入金可用餘額: 1401" at bounding box center [250, 293] width 67 height 9
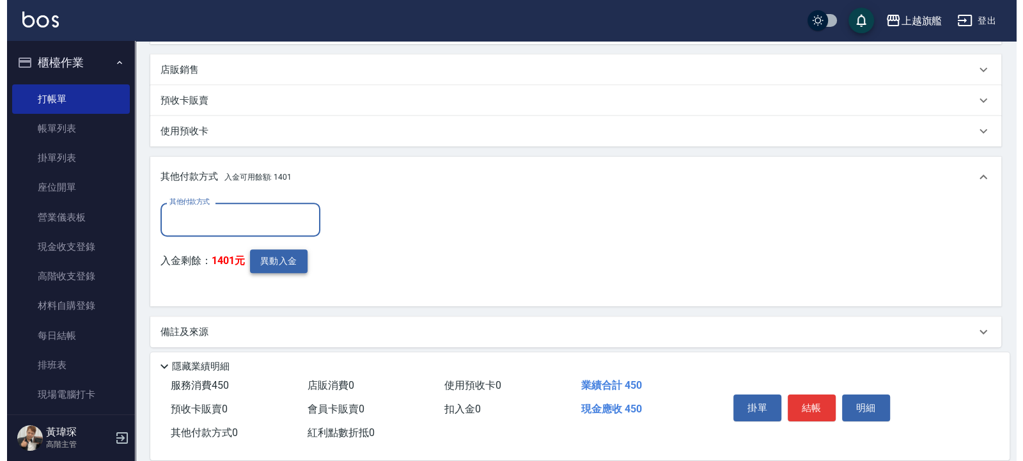
scroll to position [0, 0]
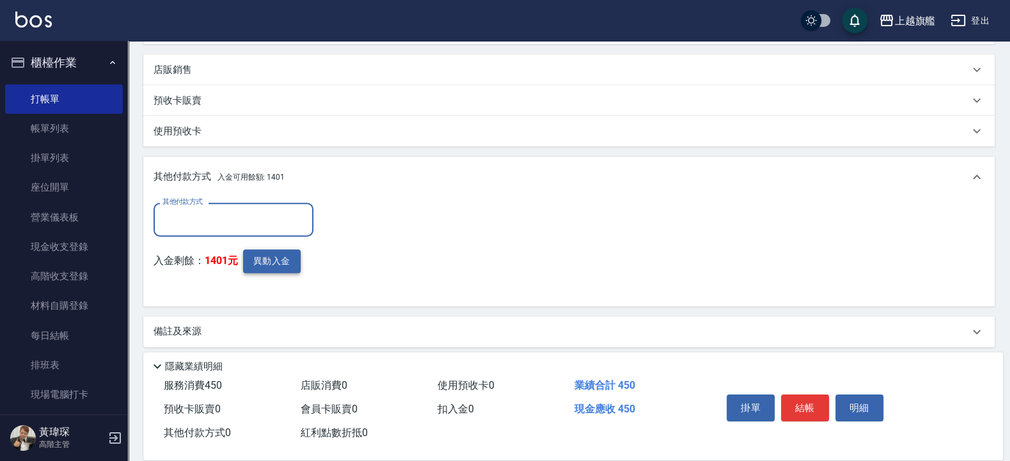
click at [271, 271] on button "異動入金" at bounding box center [272, 261] width 58 height 24
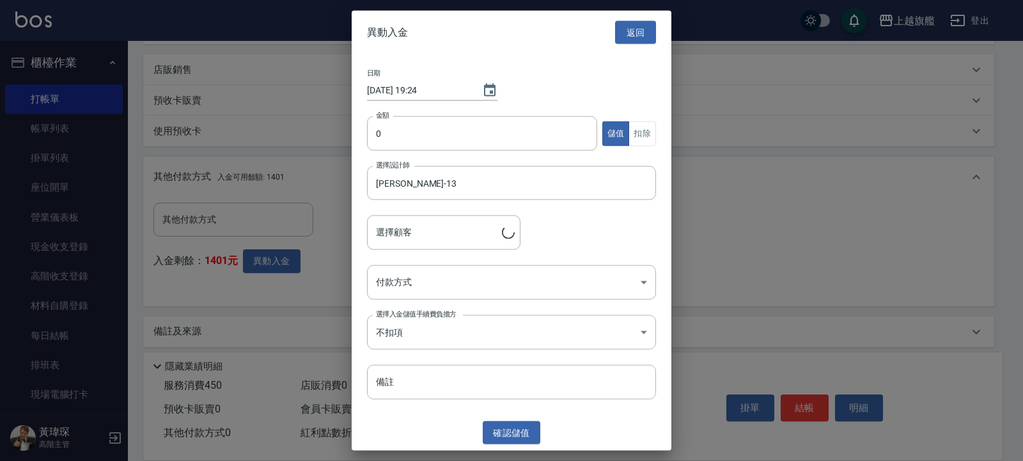
type input "李亞峻/0958619399"
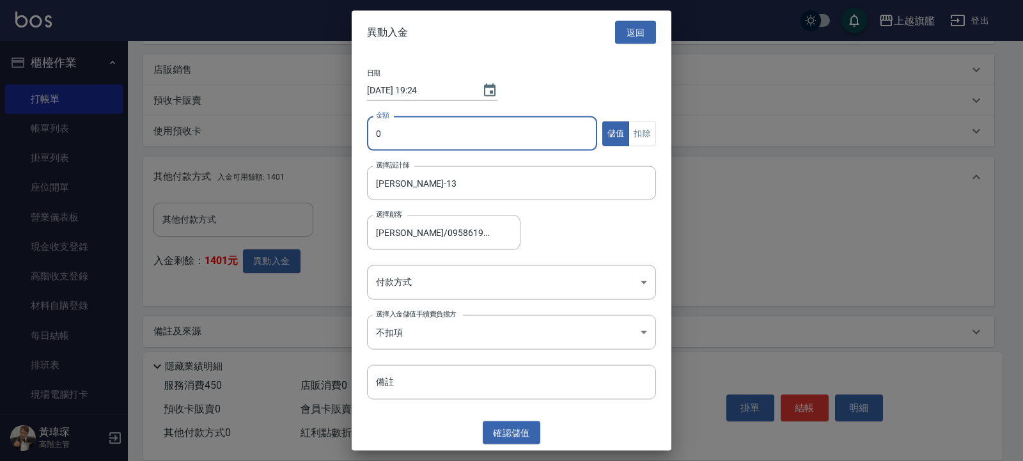
click at [395, 135] on input "0" at bounding box center [482, 133] width 230 height 35
type input "450"
click at [654, 131] on button "扣除" at bounding box center [643, 133] width 28 height 25
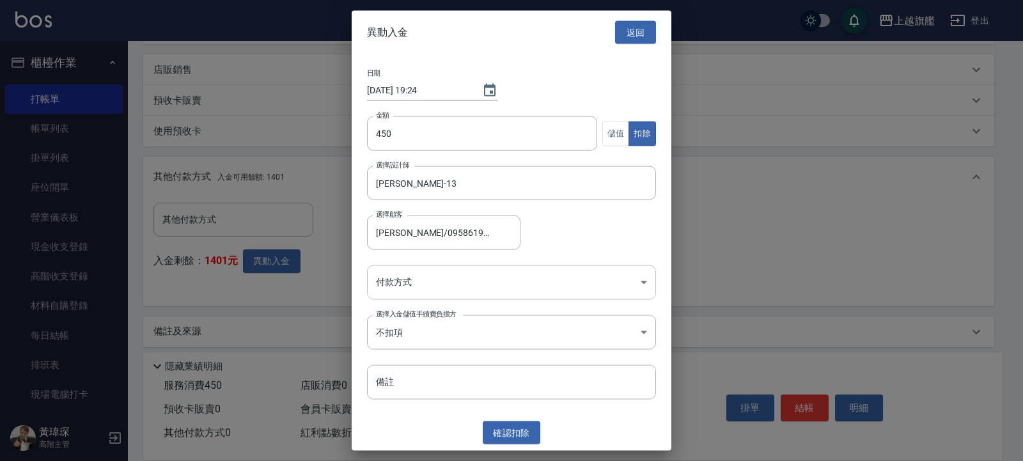
click at [474, 287] on body "上越旗艦 登出 櫃檯作業 打帳單 帳單列表 掛單列表 座位開單 營業儀表板 現金收支登錄 高階收支登錄 材料自購登錄 每日結帳 排班表 現場電腦打卡 掃碼打卡…" at bounding box center [511, 73] width 1023 height 791
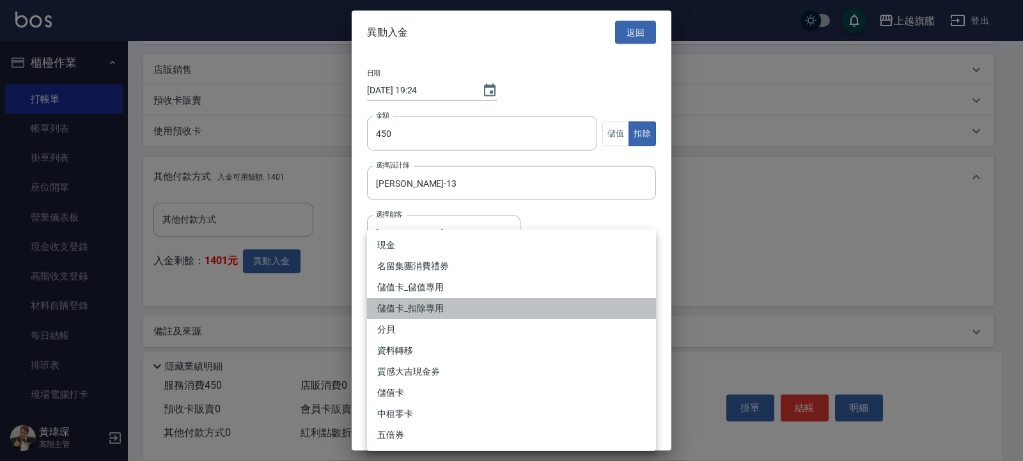
click at [443, 306] on li "儲值卡_扣除專用" at bounding box center [511, 308] width 289 height 21
type input "儲值卡_扣除專用"
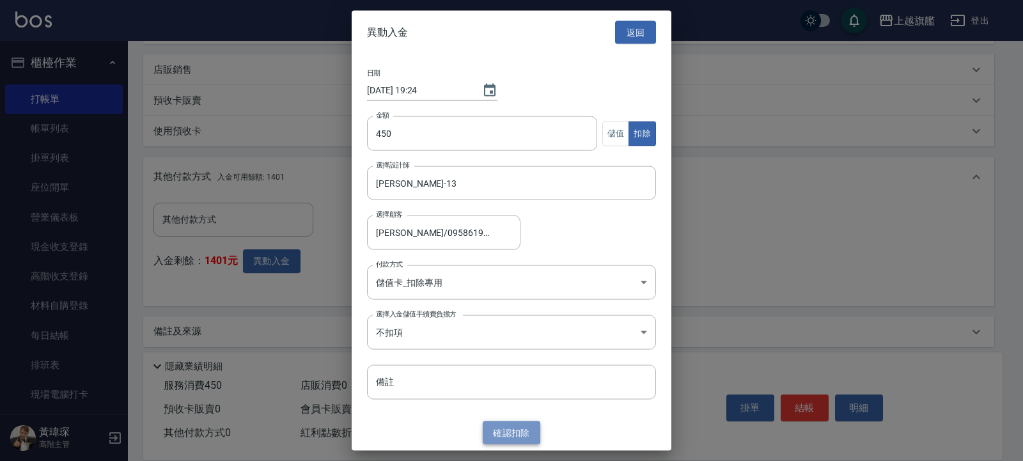
click at [504, 438] on button "確認 扣除" at bounding box center [512, 433] width 58 height 24
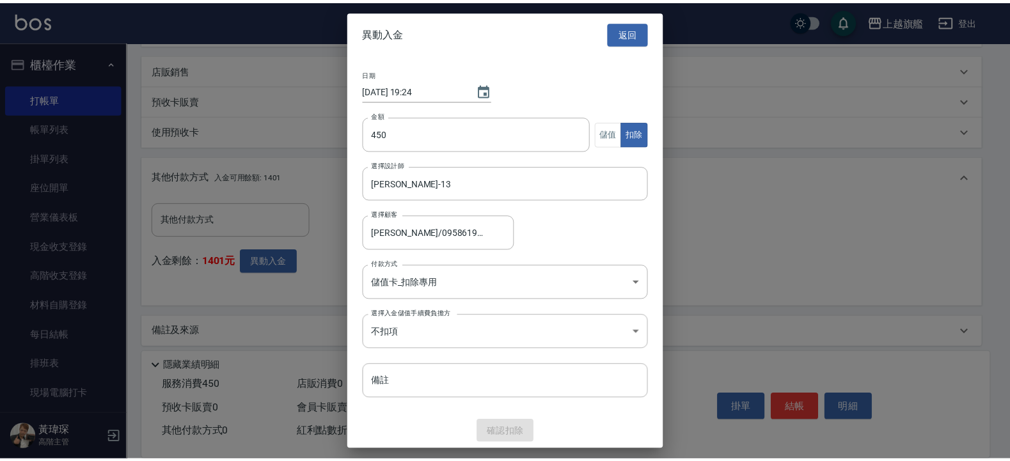
scroll to position [271, 0]
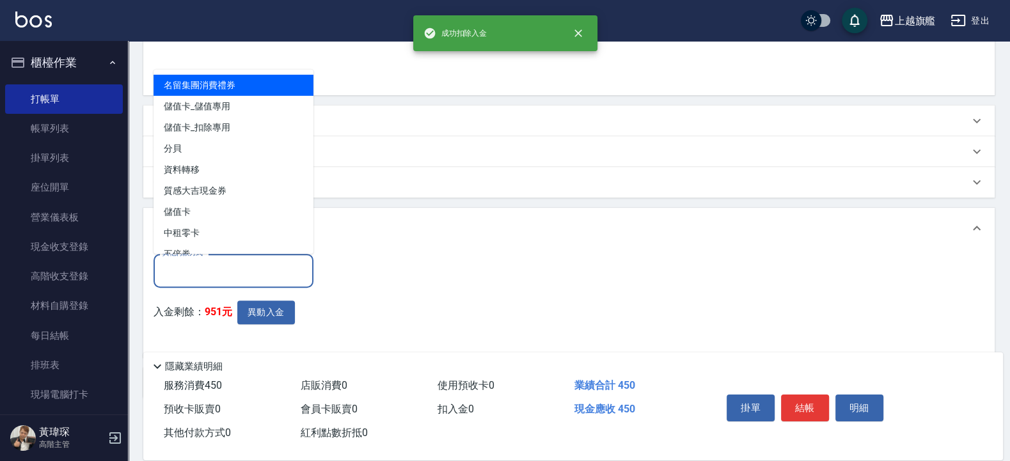
click at [240, 269] on input "其他付款方式" at bounding box center [233, 271] width 148 height 22
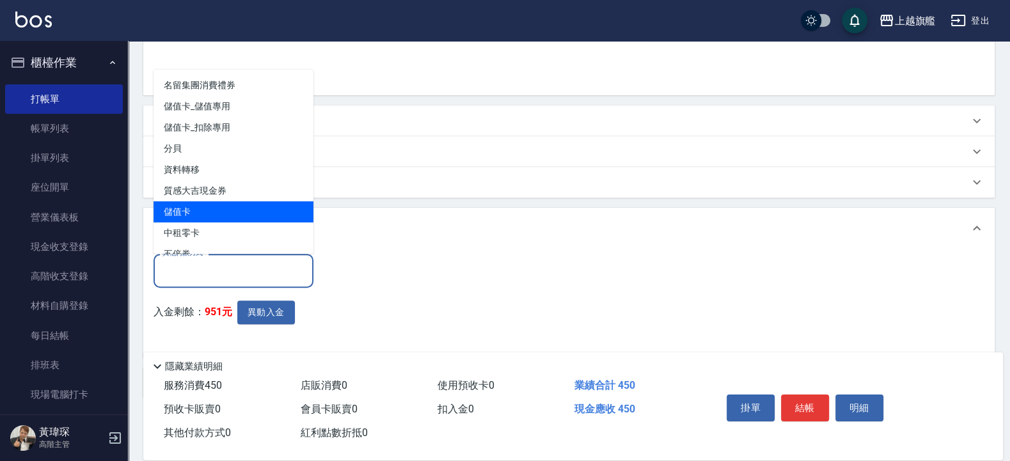
click at [195, 207] on span "儲值卡" at bounding box center [233, 211] width 160 height 21
type input "儲值卡"
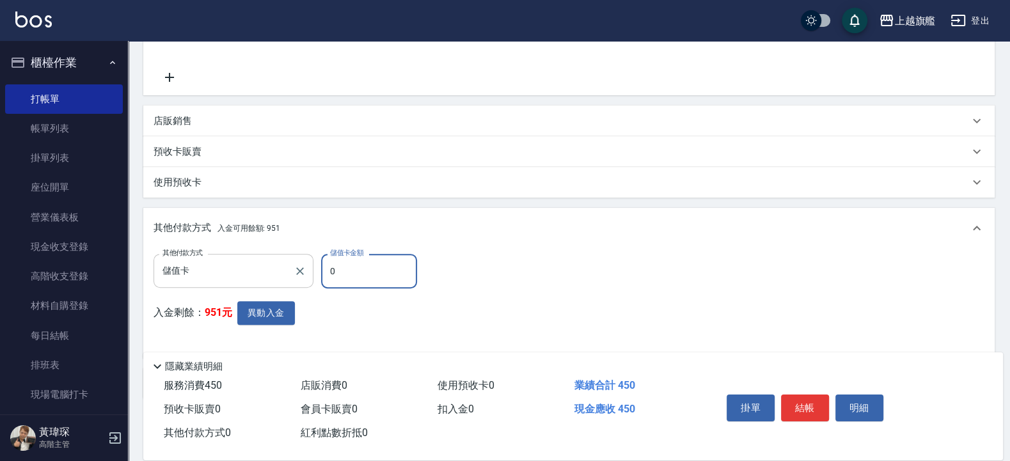
drag, startPoint x: 352, startPoint y: 271, endPoint x: 268, endPoint y: 255, distance: 85.4
click at [321, 256] on input "0" at bounding box center [369, 271] width 96 height 35
type input "450"
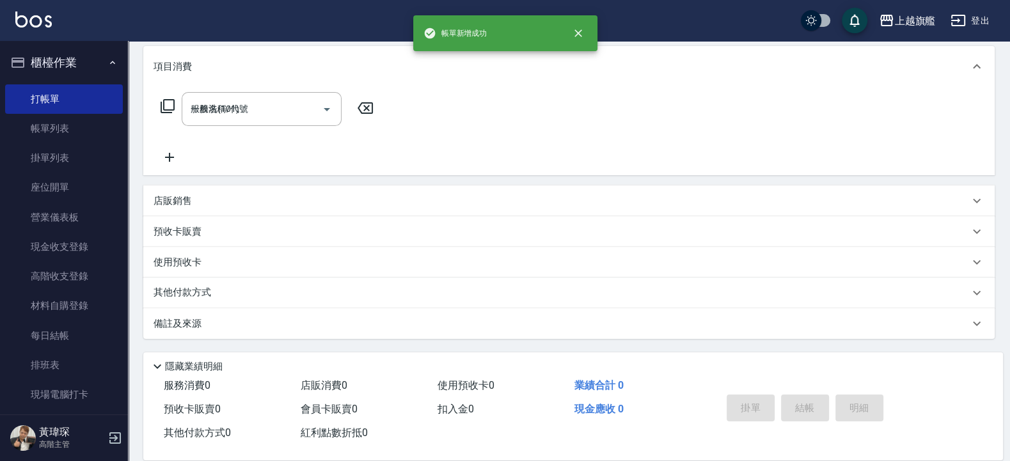
type input "2025/09/08 19:24"
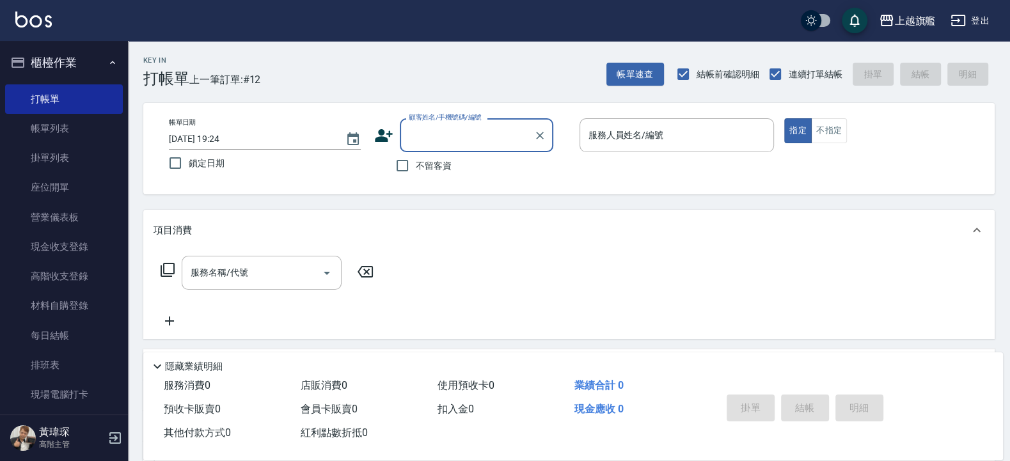
click at [430, 154] on label "不留客資" at bounding box center [420, 165] width 63 height 27
click at [416, 154] on input "不留客資" at bounding box center [402, 165] width 27 height 27
checkbox input "true"
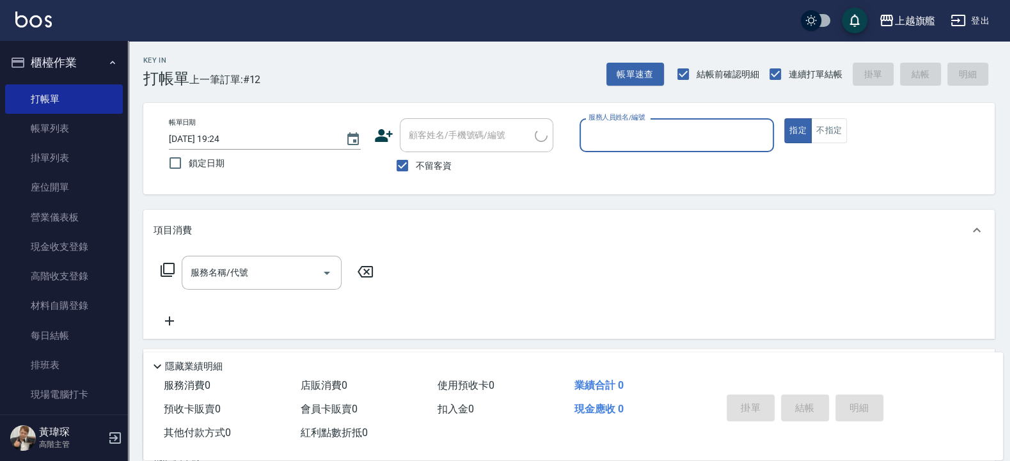
type input "林妍庭/0987986728/"
type input "陳佩君-12"
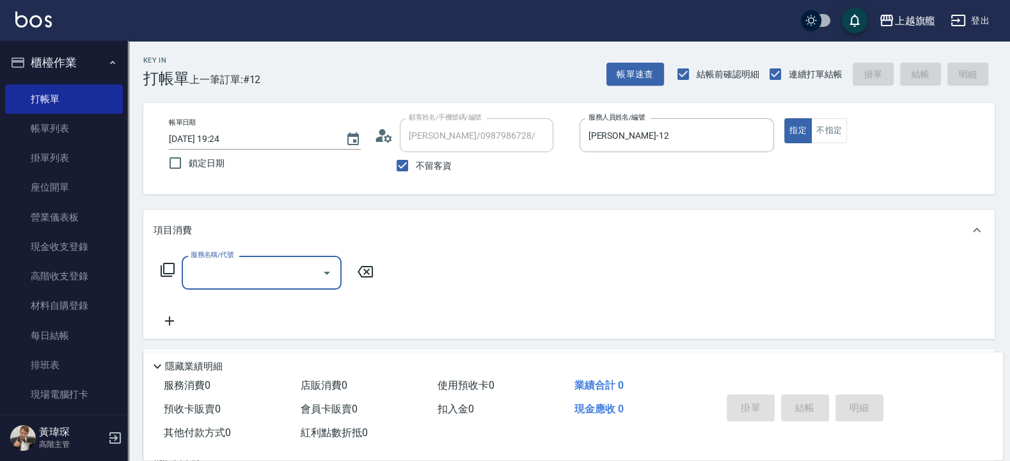
type input "1"
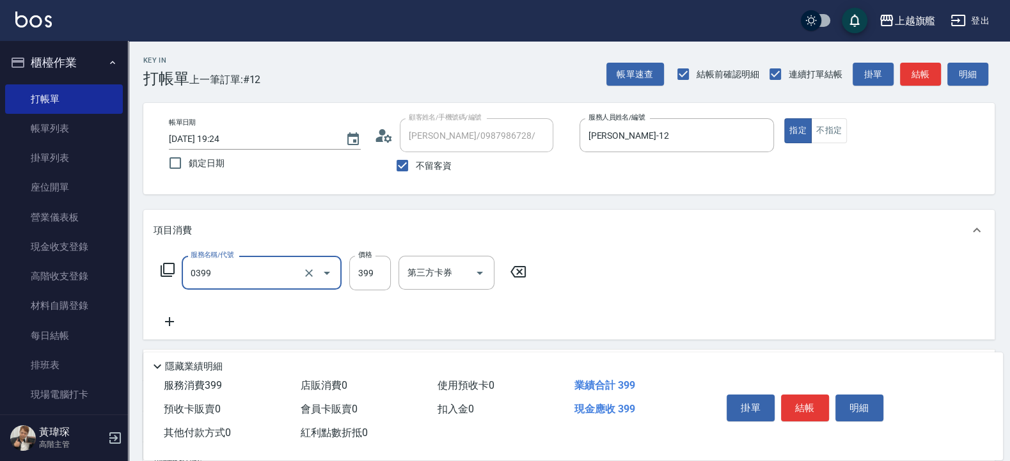
type input "海鹽SPA(0399)"
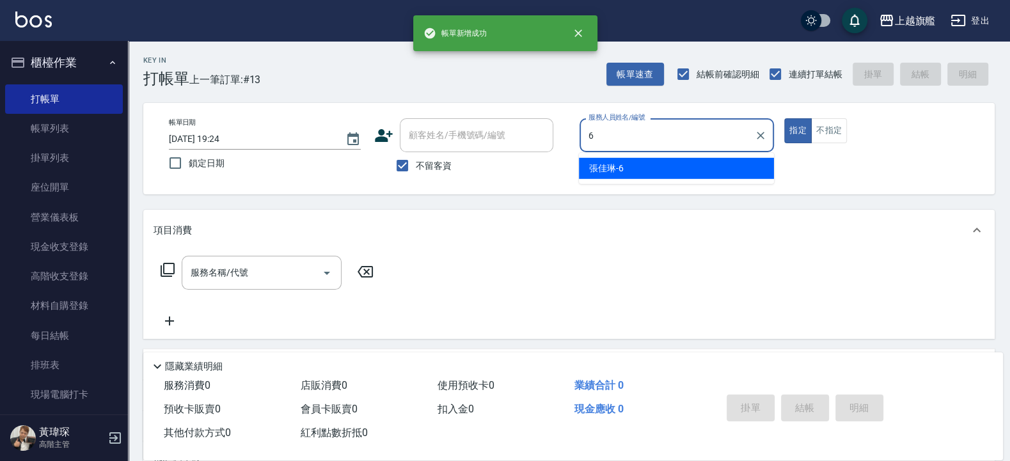
type input "張佳琳-6"
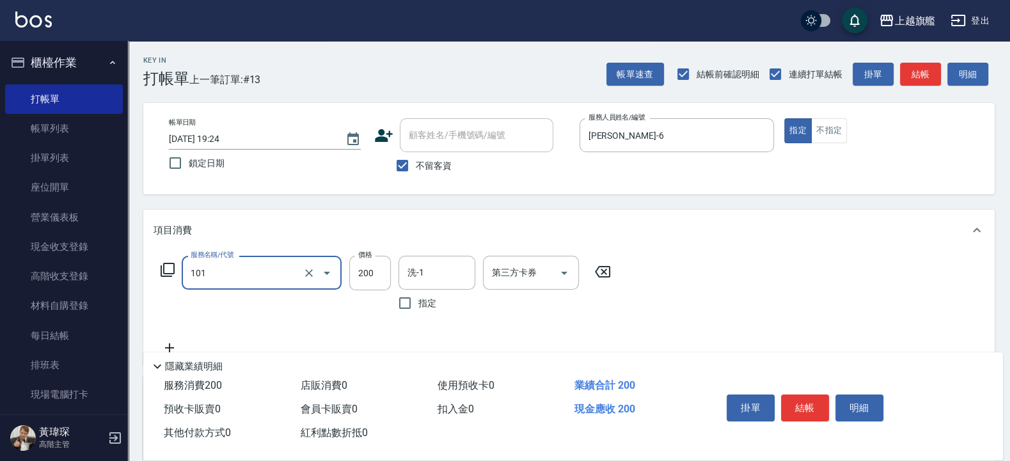
type input "一般洗(101)"
type input "400"
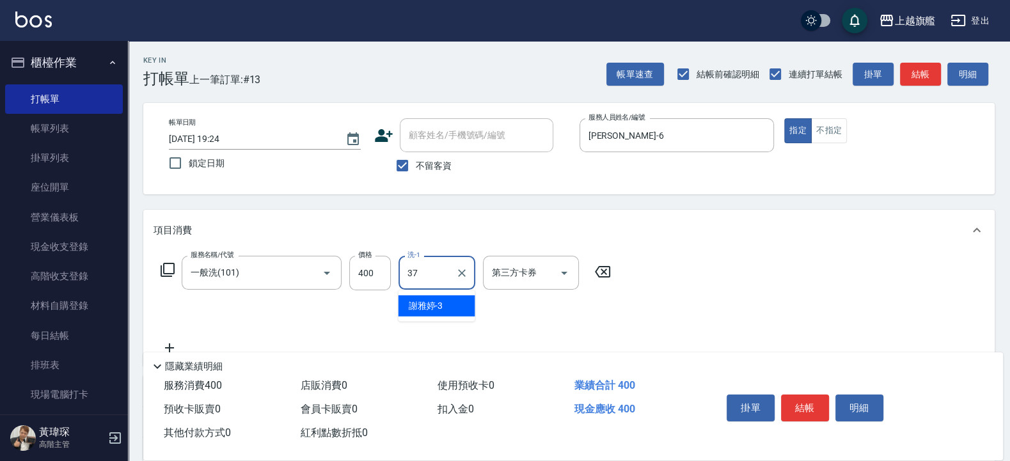
type input "林智慧-37"
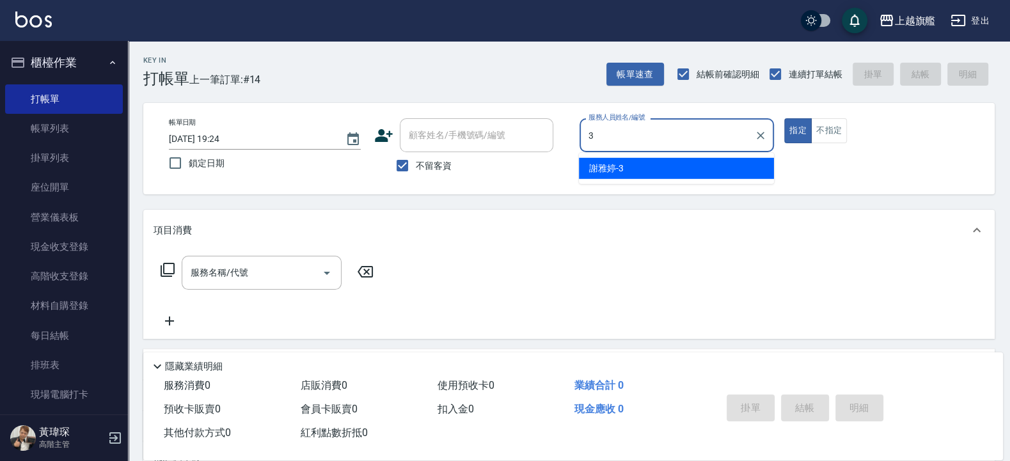
type input "謝雅婷-3"
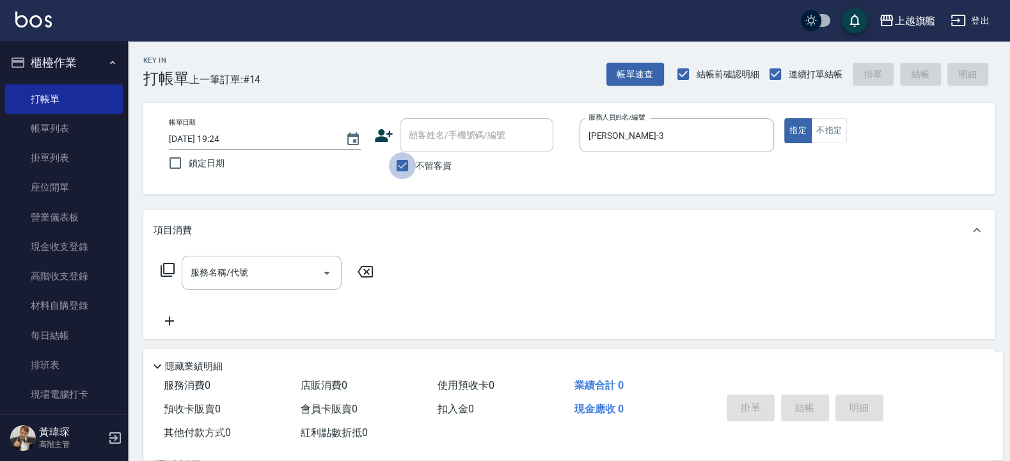
click at [405, 164] on input "不留客資" at bounding box center [402, 165] width 27 height 27
checkbox input "false"
click at [416, 130] on input "顧客姓名/手機號碼/編號" at bounding box center [466, 135] width 123 height 22
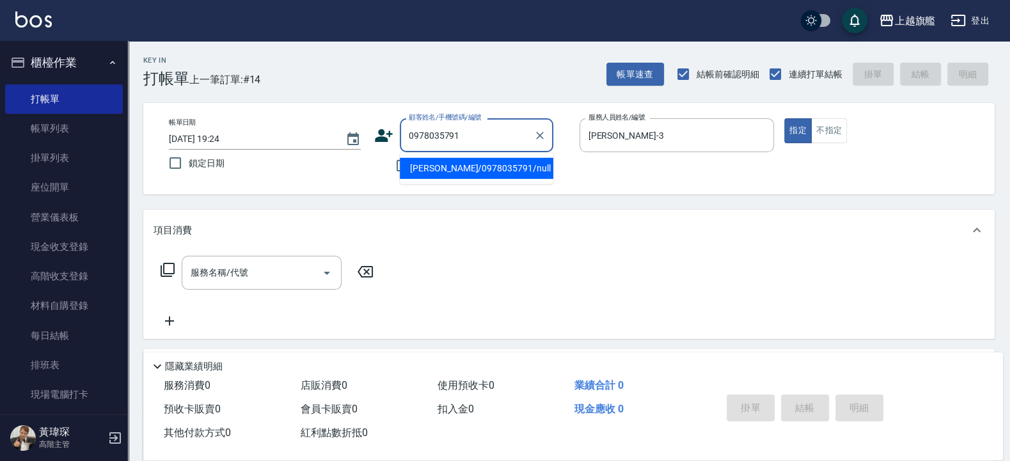
type input "蔡宜璇/0978035791/null"
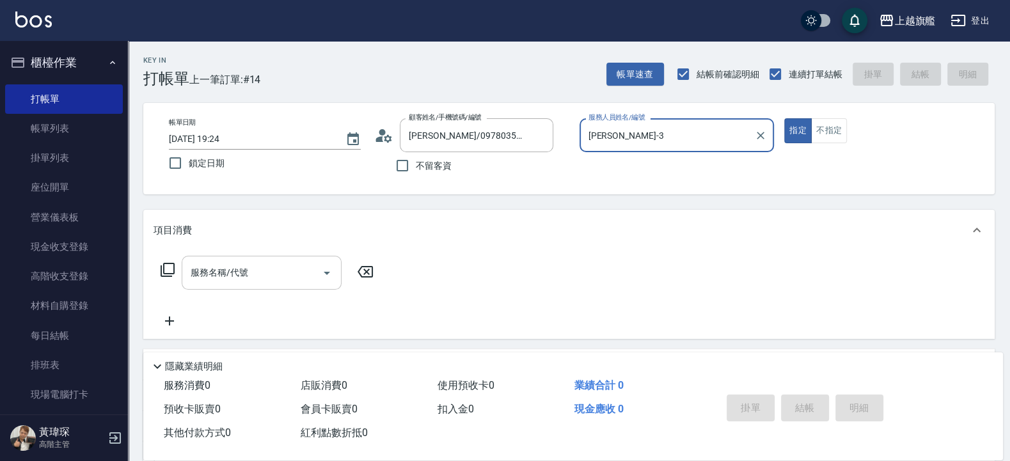
click at [221, 258] on div "服務名稱/代號" at bounding box center [262, 273] width 160 height 34
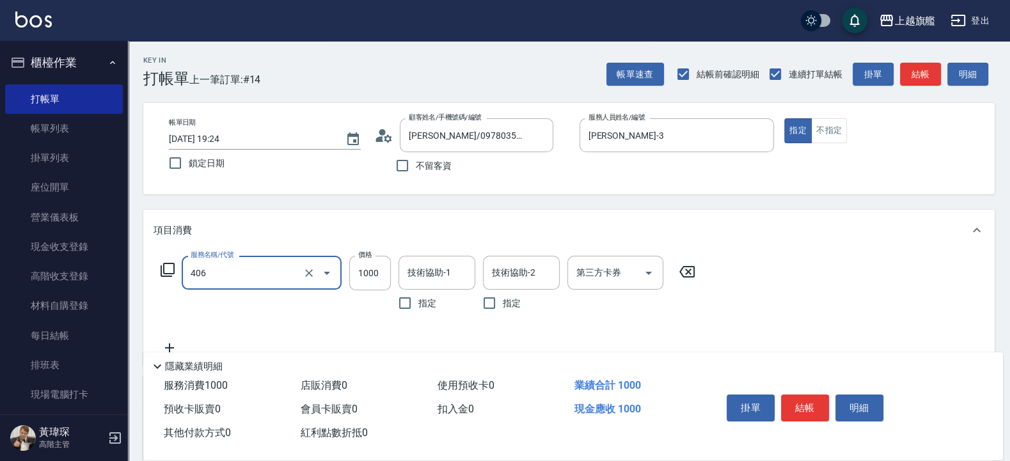
type input "水漾護1000(406)"
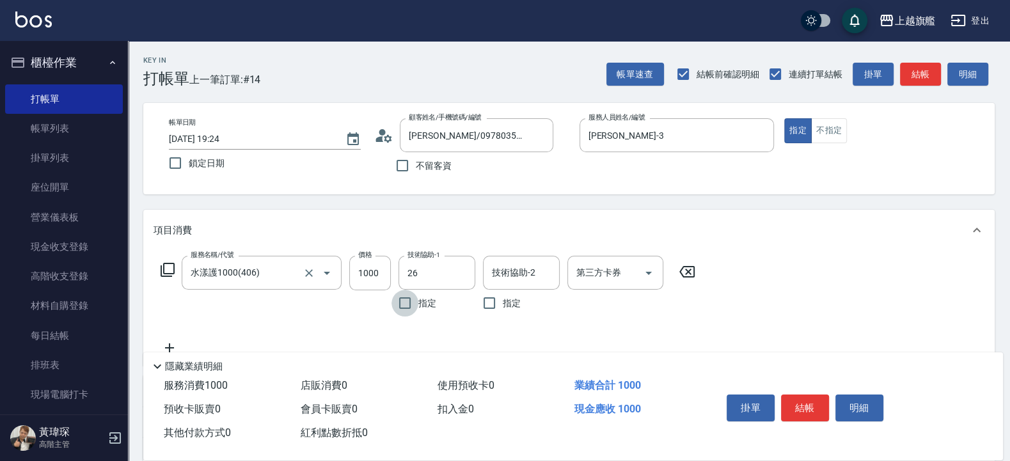
type input "陳祈聿-26"
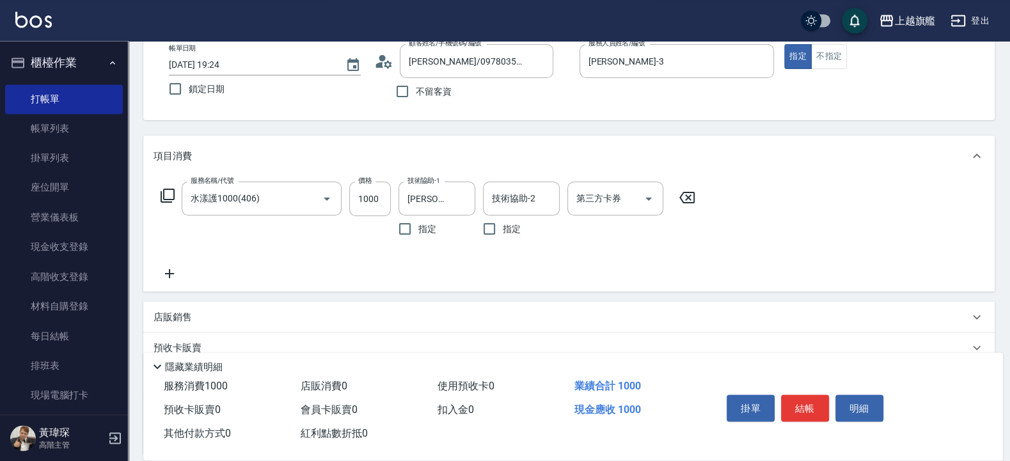
scroll to position [77, 0]
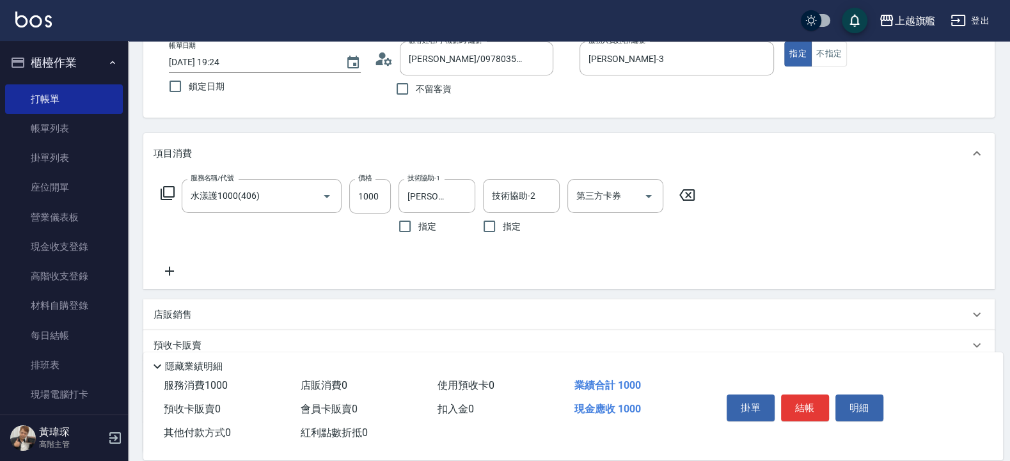
click at [173, 271] on icon at bounding box center [169, 271] width 9 height 9
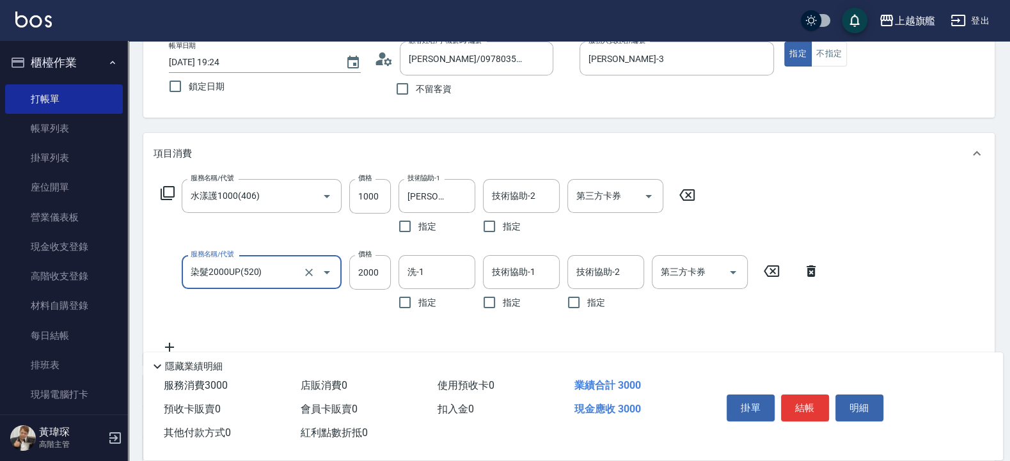
type input "染髮2000UP(520)"
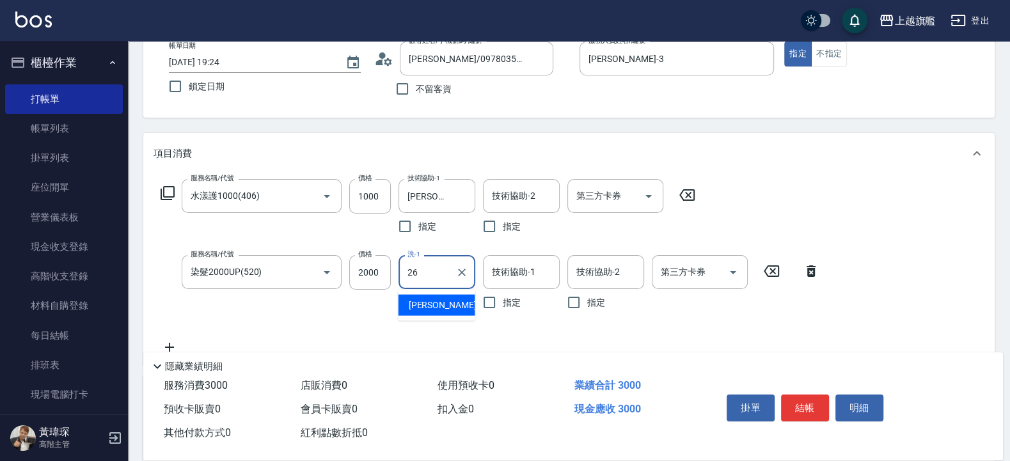
type input "陳祈聿-26"
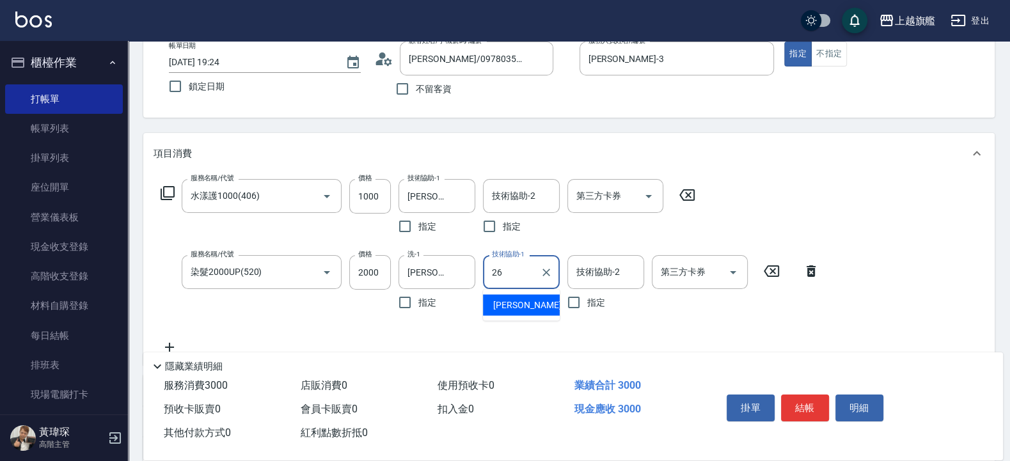
type input "陳祈聿-26"
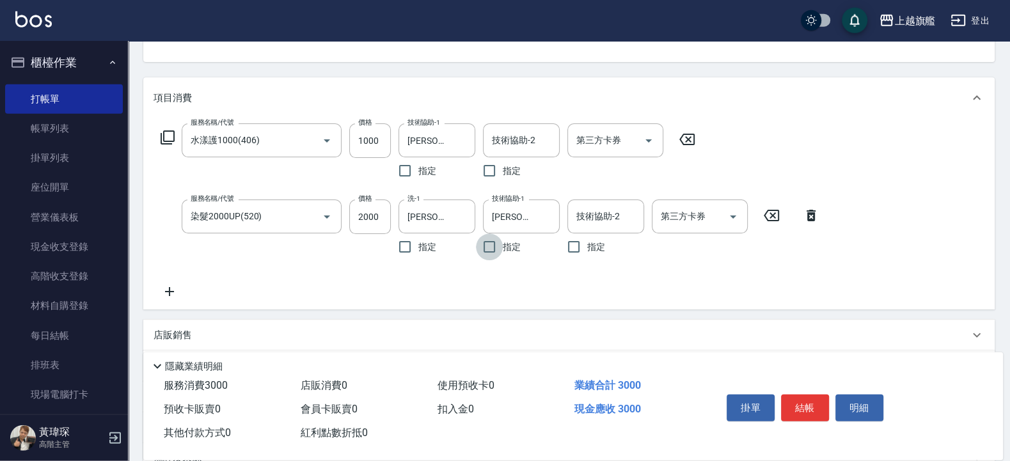
scroll to position [153, 0]
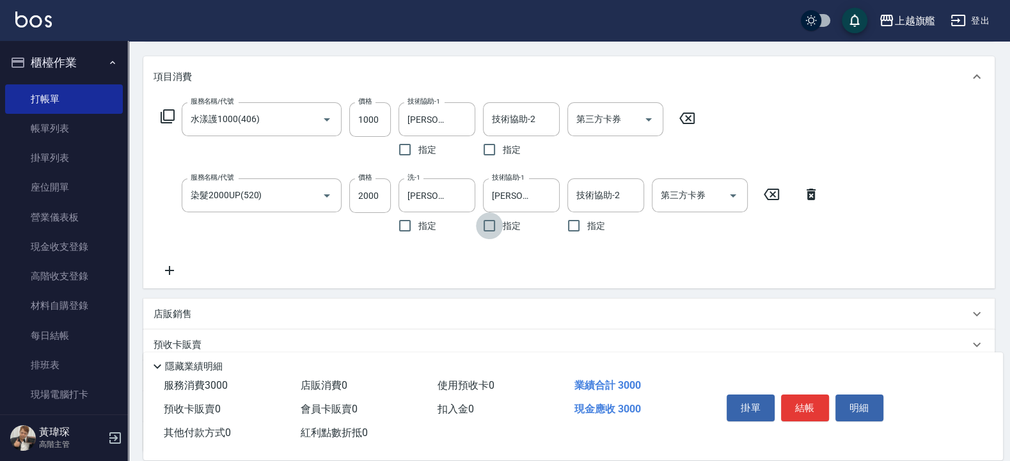
click at [177, 272] on icon at bounding box center [169, 270] width 32 height 15
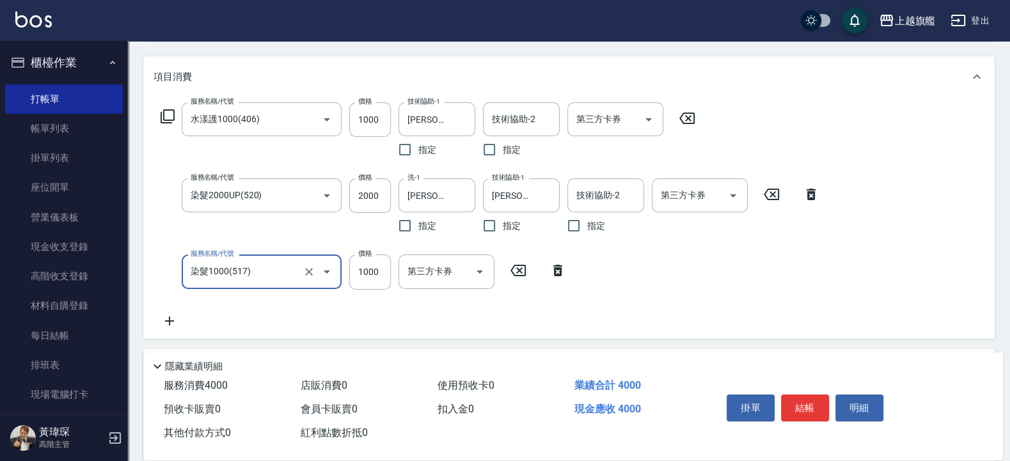
type input "染髮1000(517)"
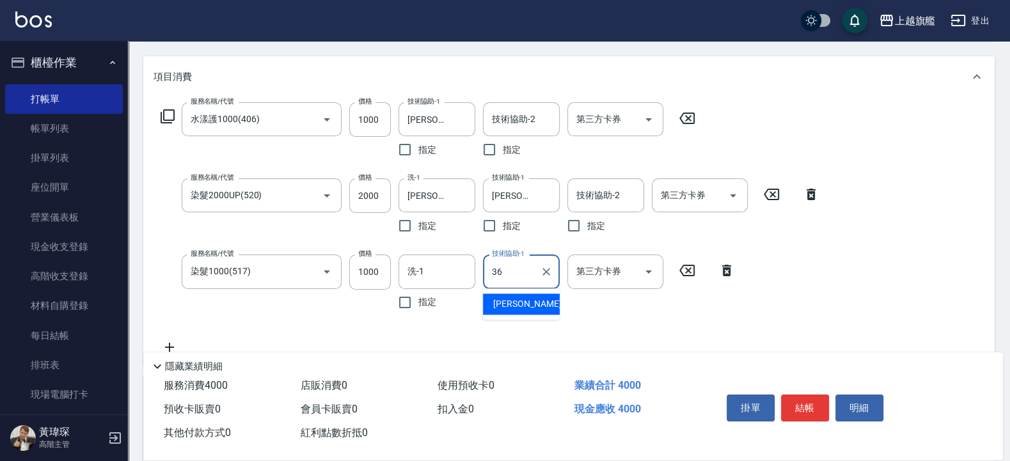
type input "蔡秉諶-36"
click at [547, 198] on icon "Clear" at bounding box center [546, 195] width 13 height 13
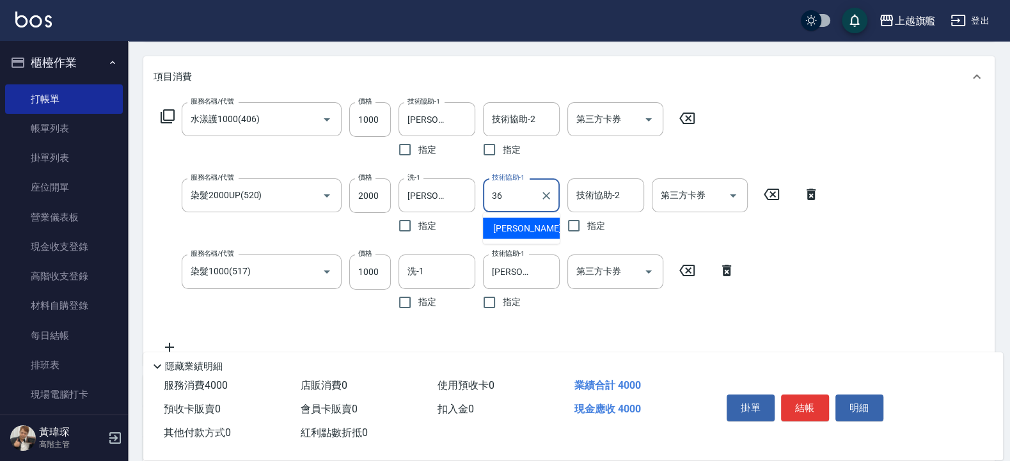
type input "蔡秉諶-36"
click at [462, 189] on button "Clear" at bounding box center [462, 196] width 18 height 18
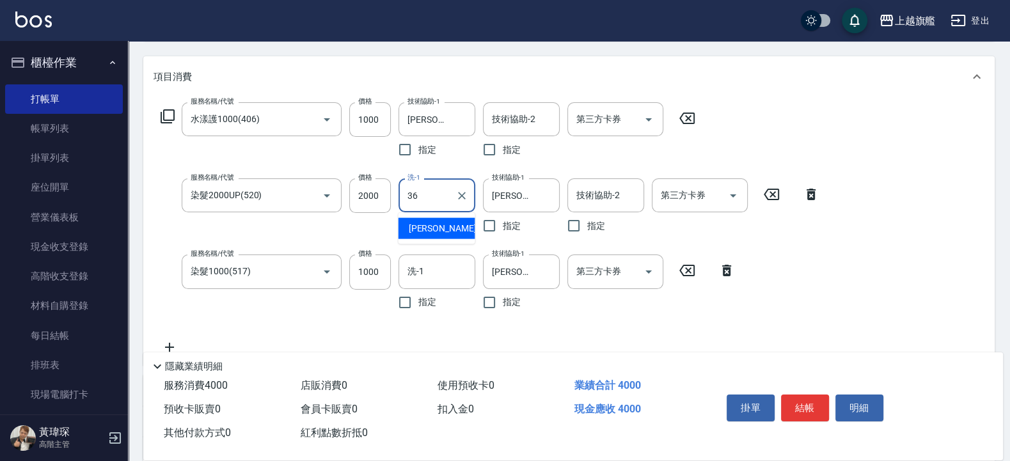
type input "蔡秉諶-36"
click at [469, 118] on button "Clear" at bounding box center [462, 120] width 18 height 18
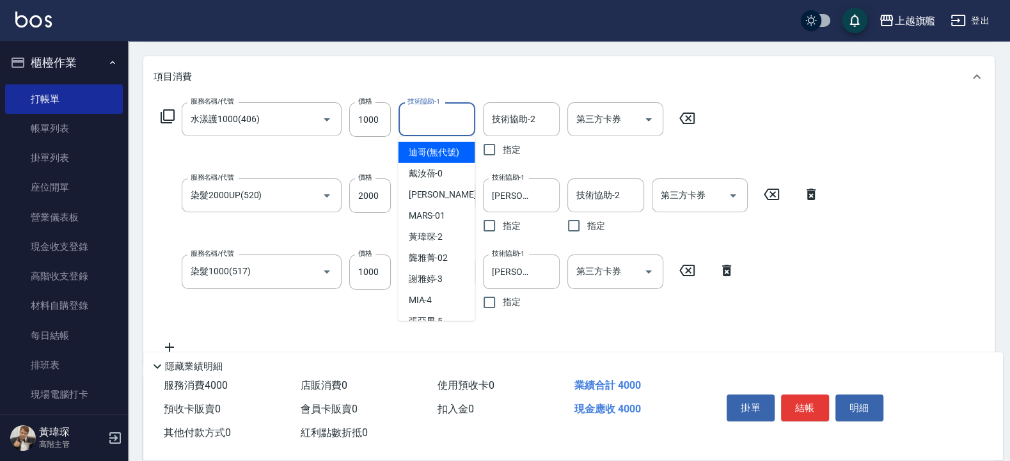
click at [445, 123] on input "技術協助-1" at bounding box center [436, 119] width 65 height 22
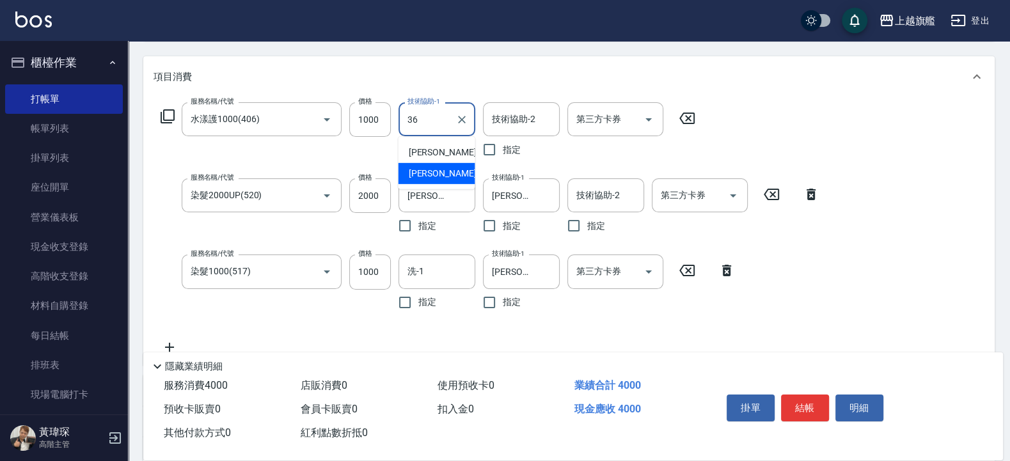
type input "蔡秉諶-36"
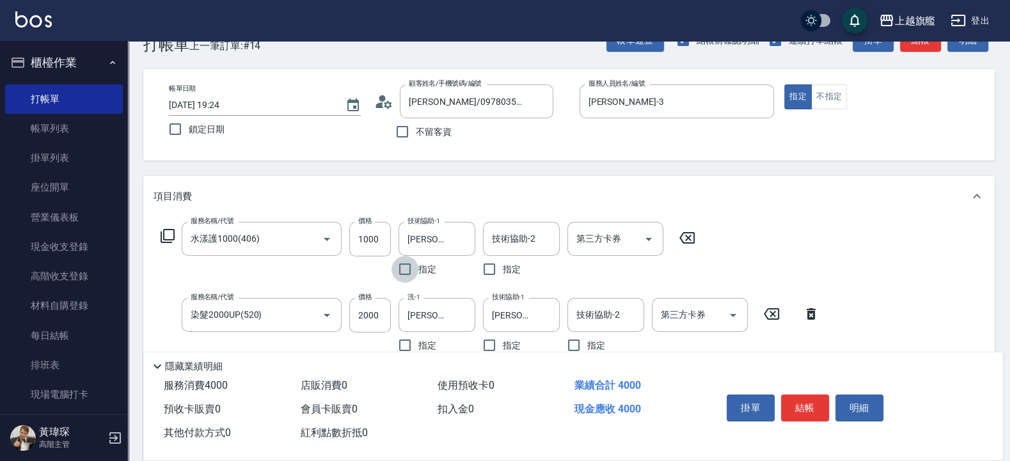
scroll to position [0, 0]
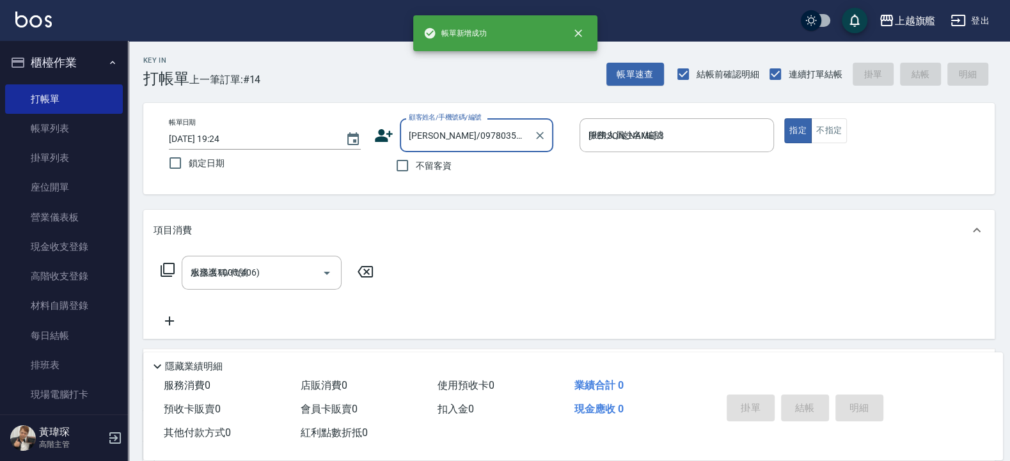
type input "2025/09/08 19:27"
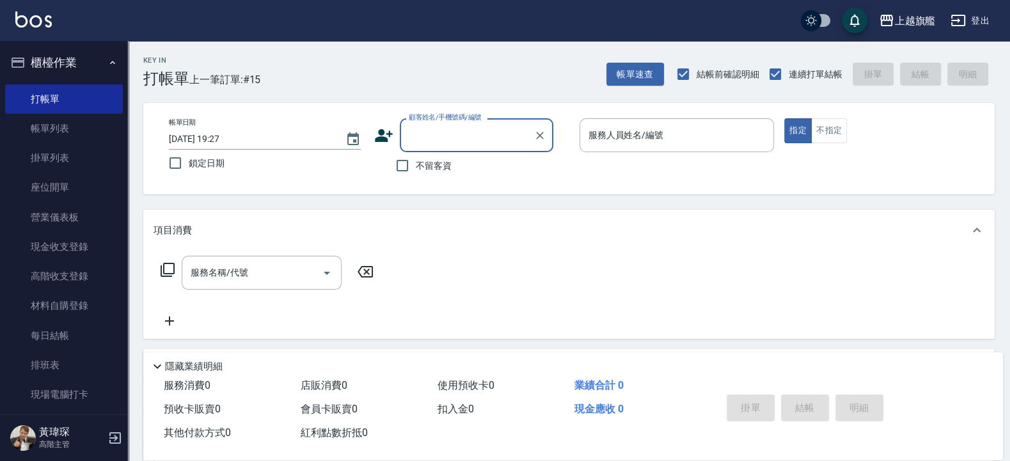
type input "6"
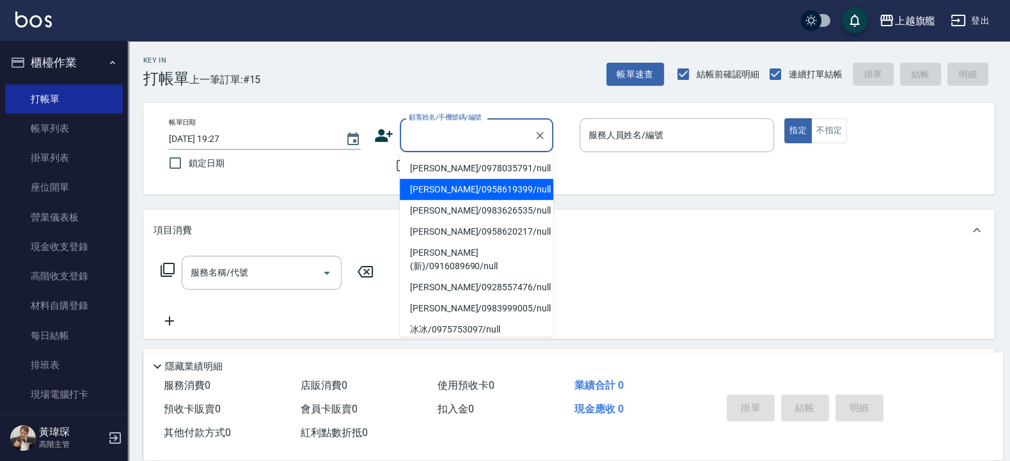
click at [434, 67] on div "Key In 打帳單 上一筆訂單:#15 帳單速查 結帳前確認明細 連續打單結帳 掛單 結帳 明細" at bounding box center [561, 64] width 867 height 47
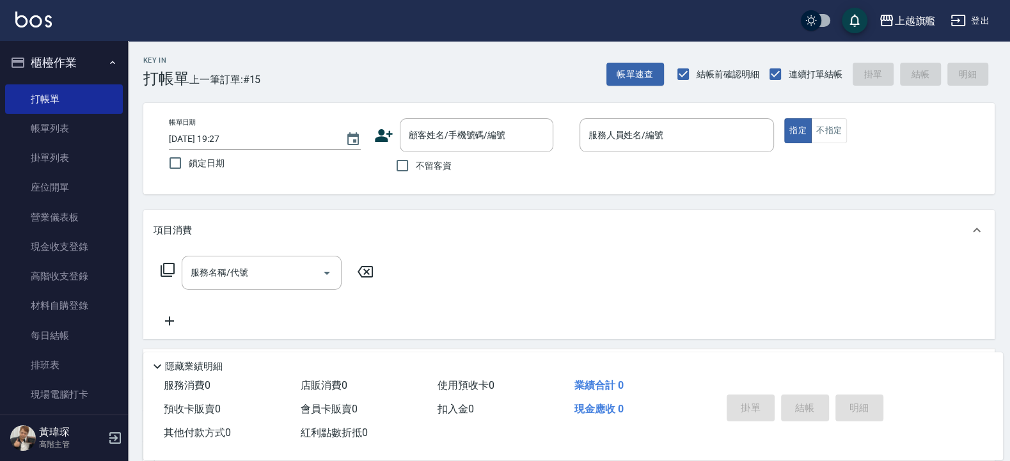
click at [416, 157] on label "不留客資" at bounding box center [420, 165] width 63 height 27
click at [416, 157] on input "不留客資" at bounding box center [402, 165] width 27 height 27
checkbox input "true"
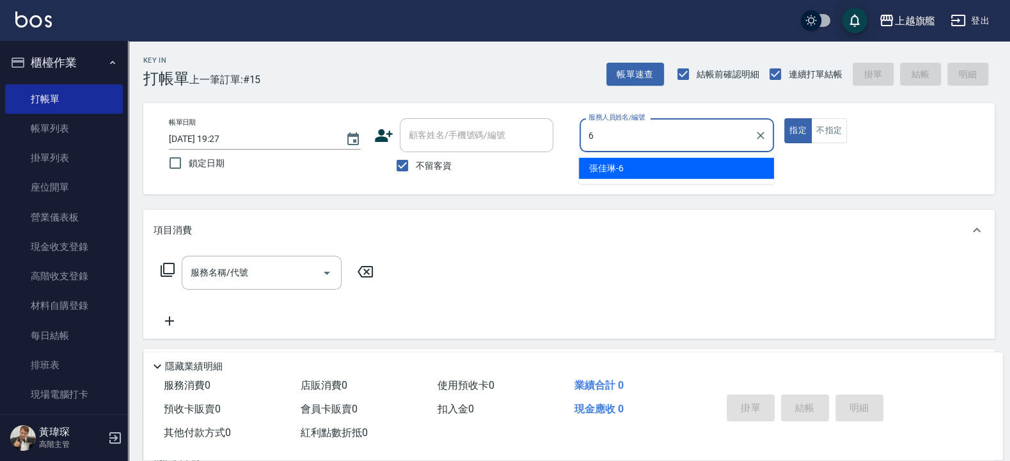
type input "張佳琳-6"
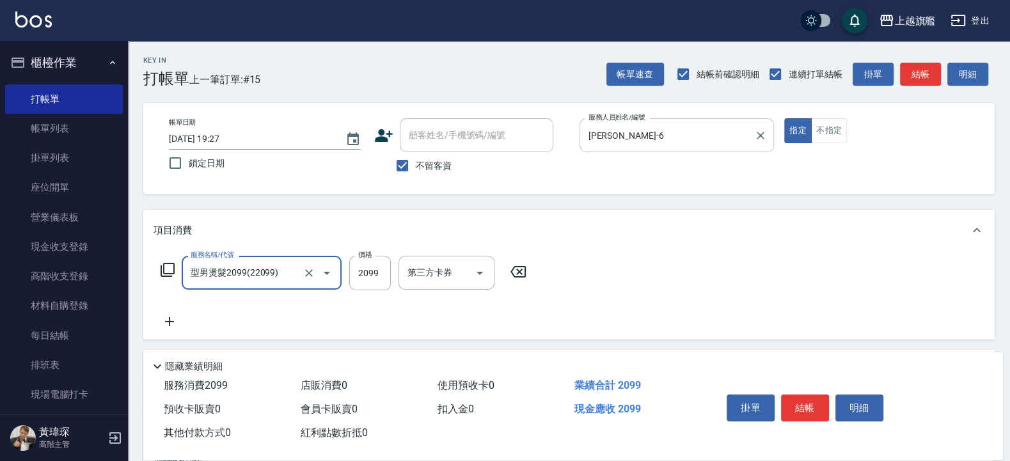
type input "型男燙髮2099(22099)"
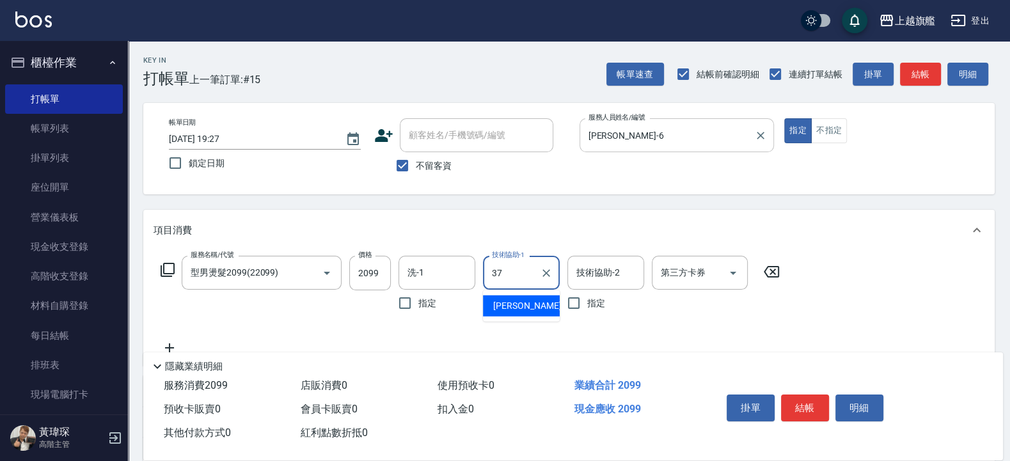
type input "林智慧-37"
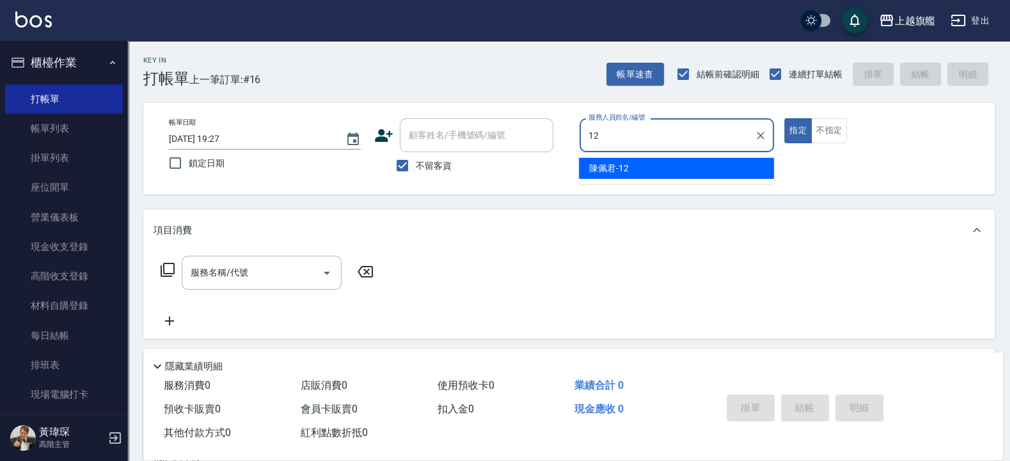
type input "陳佩君-12"
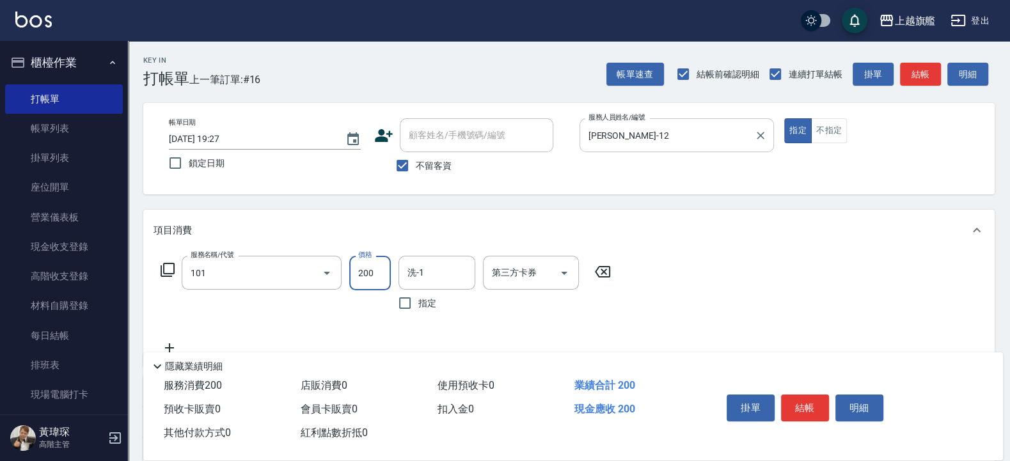
type input "一般洗(101)"
type input "400"
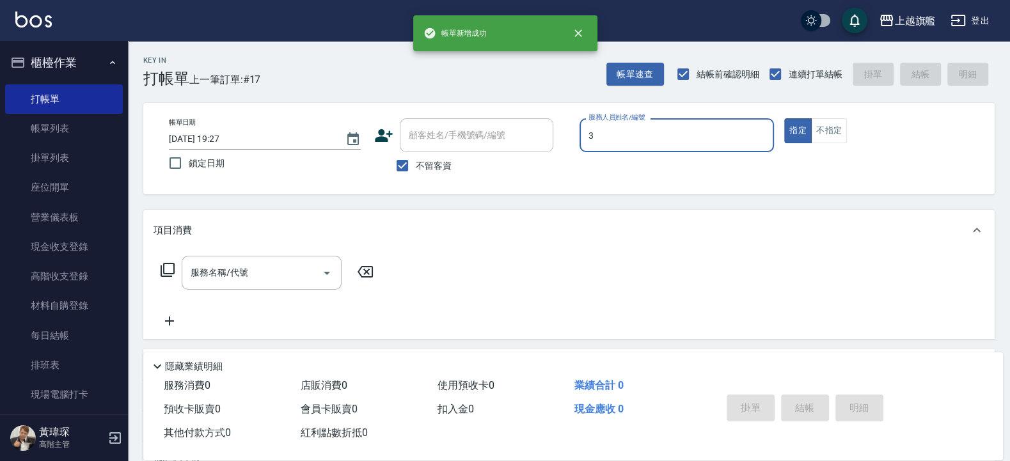
type input "謝雅婷-3"
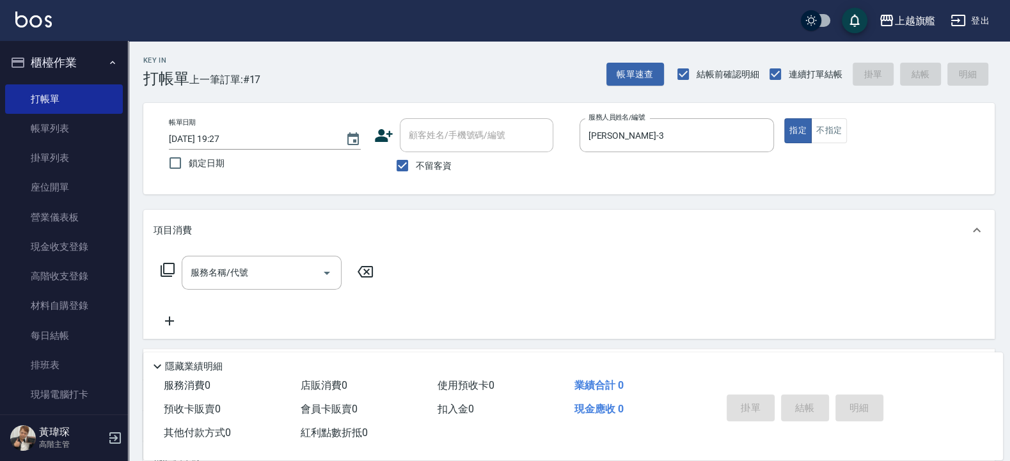
click at [416, 164] on span "不留客資" at bounding box center [434, 165] width 36 height 13
click at [416, 164] on input "不留客資" at bounding box center [402, 165] width 27 height 27
checkbox input "false"
click at [421, 144] on input "顧客姓名/手機號碼/編號" at bounding box center [466, 135] width 123 height 22
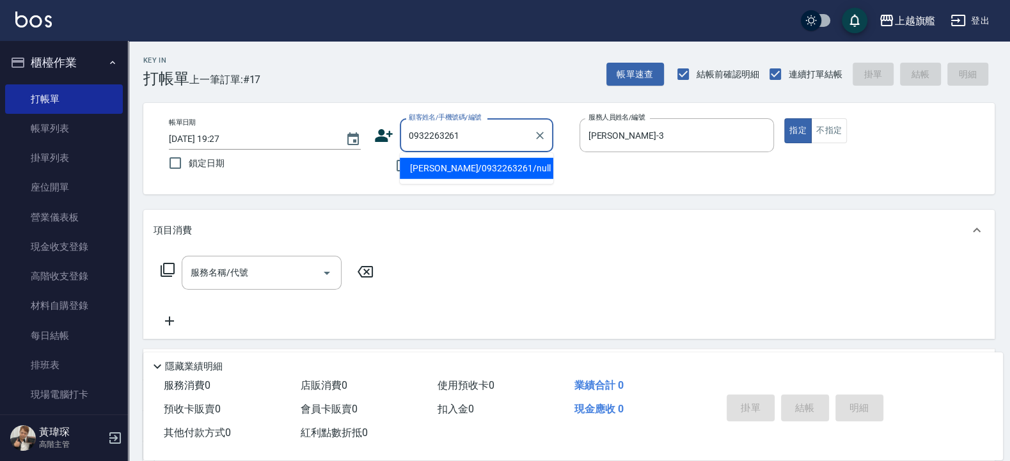
type input "詹前緯/0932263261/null"
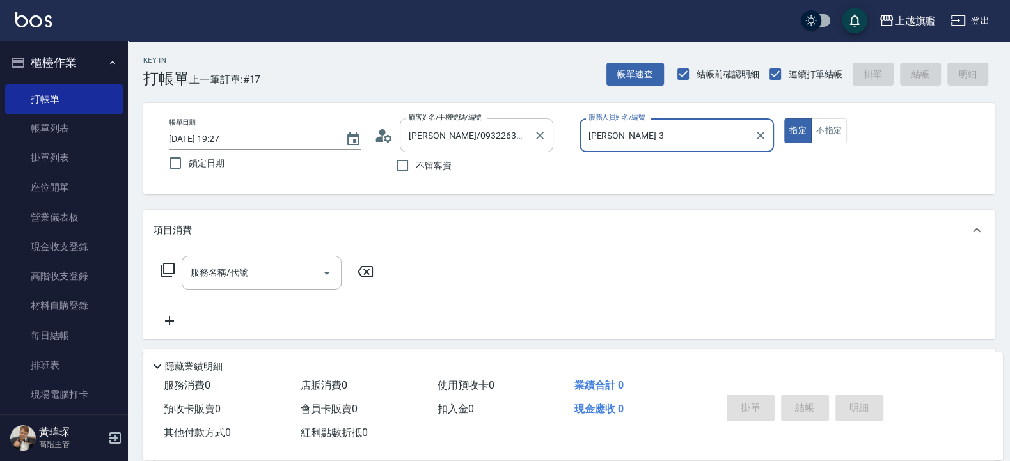
click at [784, 118] on button "指定" at bounding box center [798, 130] width 28 height 25
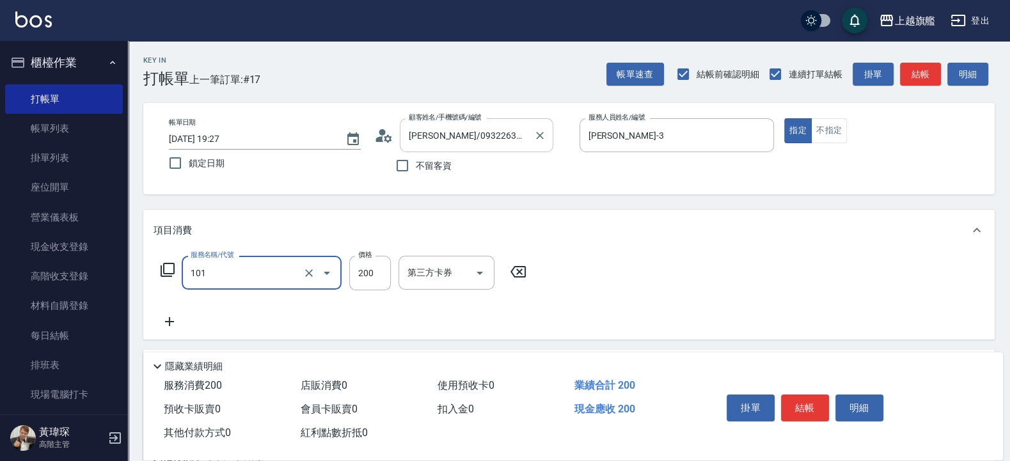
type input "一般洗(101)"
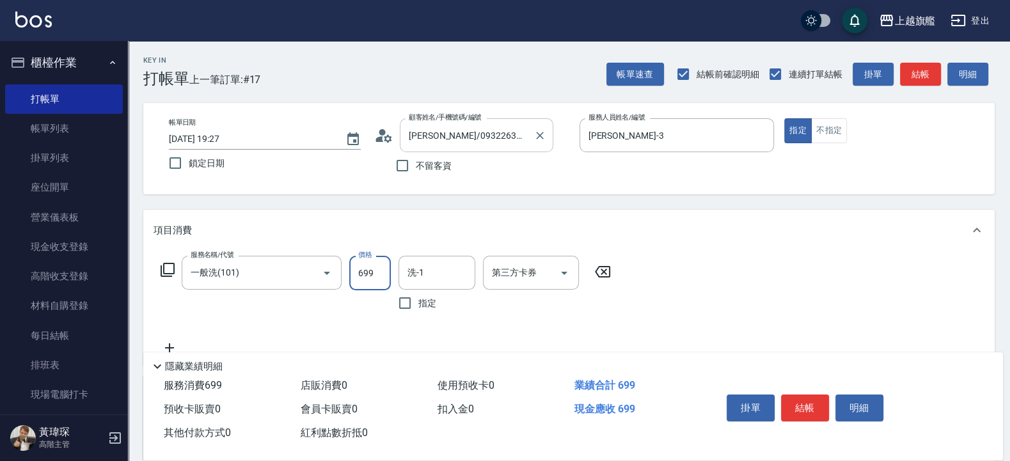
type input "699"
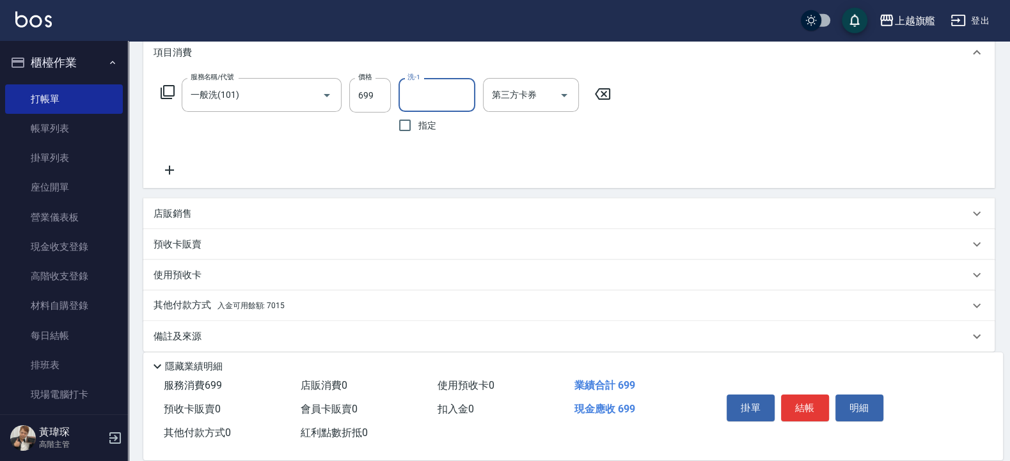
scroll to position [190, 0]
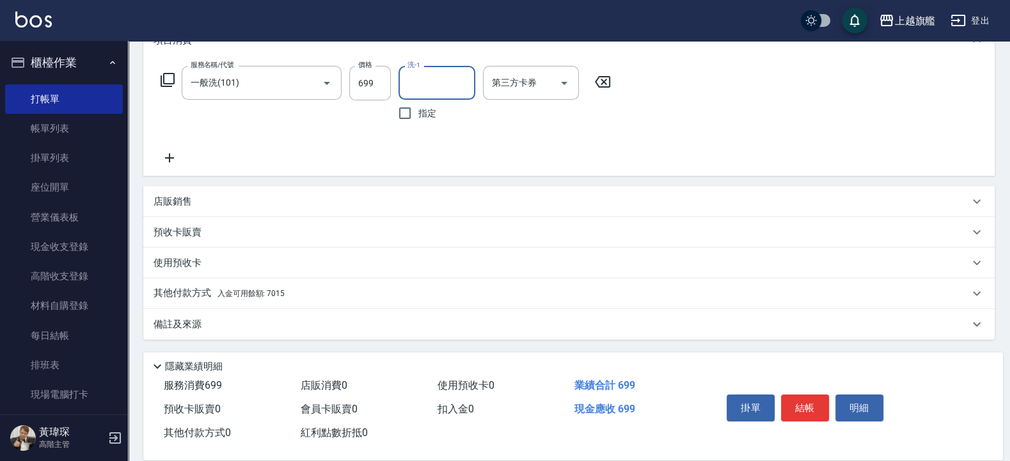
click at [299, 287] on div "其他付款方式 入金可用餘額: 7015" at bounding box center [568, 293] width 851 height 31
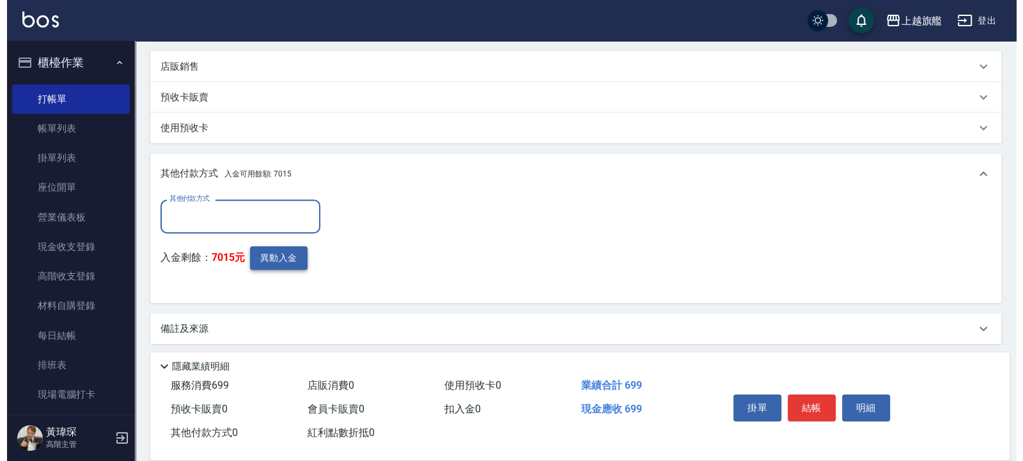
scroll to position [0, 0]
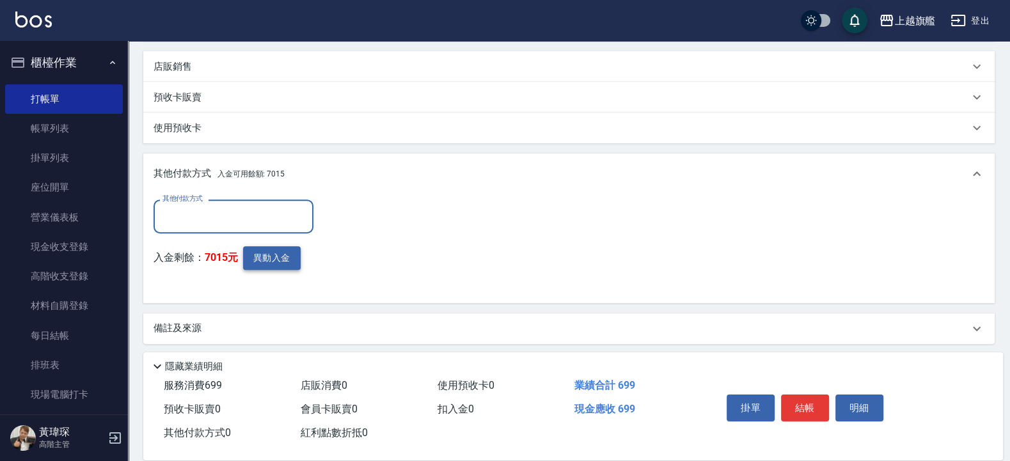
click at [271, 267] on button "異動入金" at bounding box center [272, 258] width 58 height 24
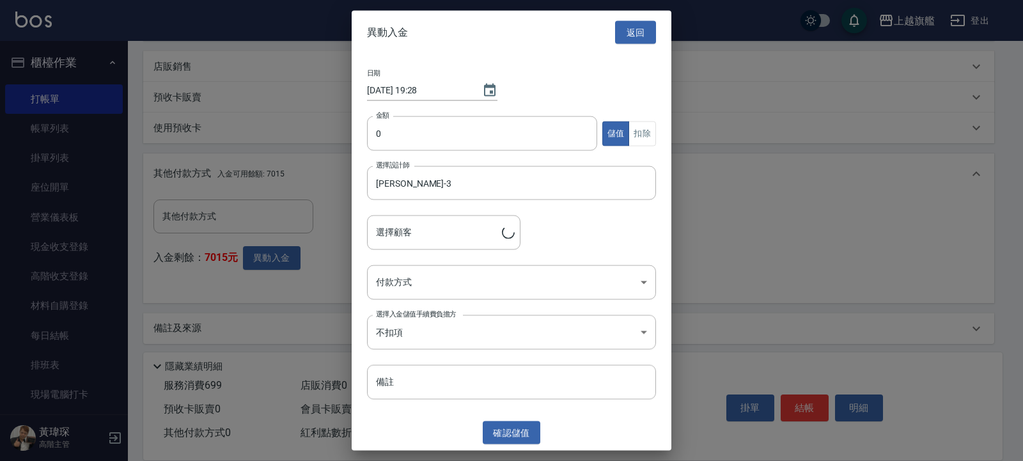
type input "詹前緯/0932263261"
click at [405, 123] on input "0" at bounding box center [482, 133] width 230 height 35
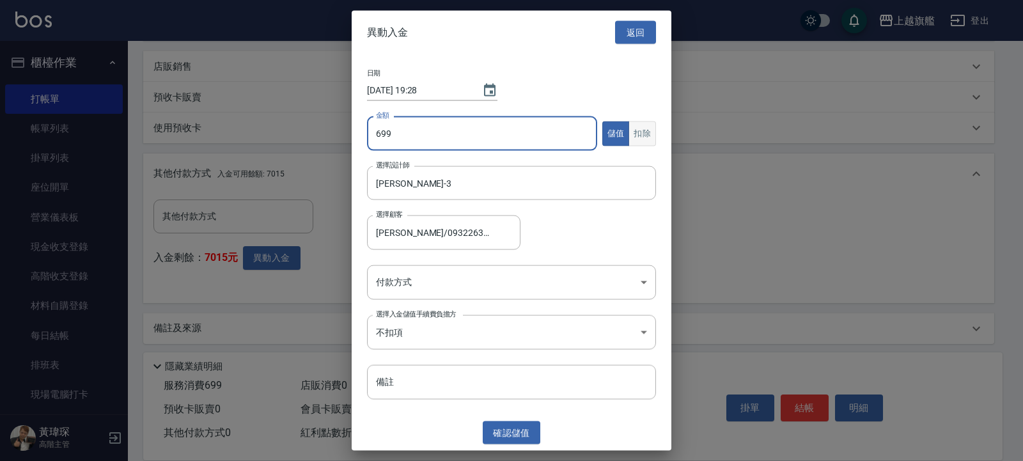
type input "699"
click at [636, 131] on button "扣除" at bounding box center [643, 133] width 28 height 25
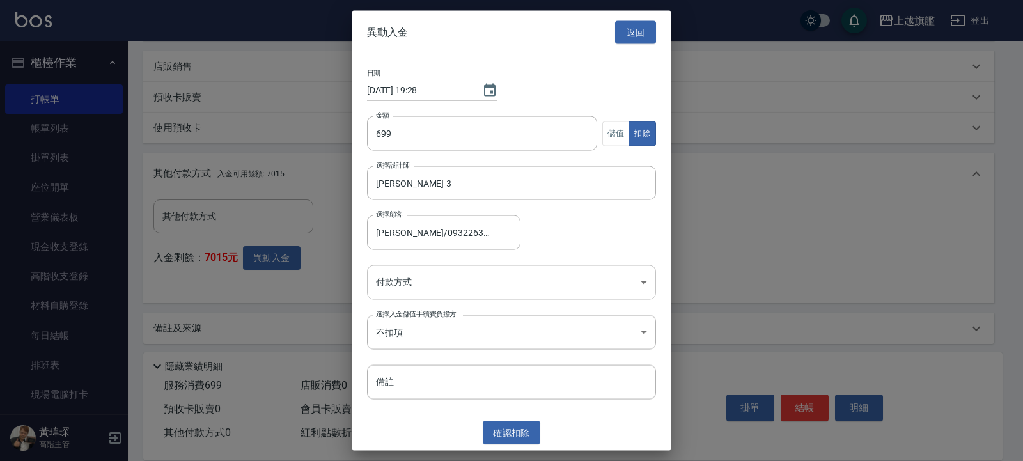
click at [469, 288] on body "上越旗艦 登出 櫃檯作業 打帳單 帳單列表 掛單列表 座位開單 營業儀表板 現金收支登錄 高階收支登錄 材料自購登錄 每日結帳 排班表 現場電腦打卡 掃碼打卡…" at bounding box center [511, 70] width 1023 height 791
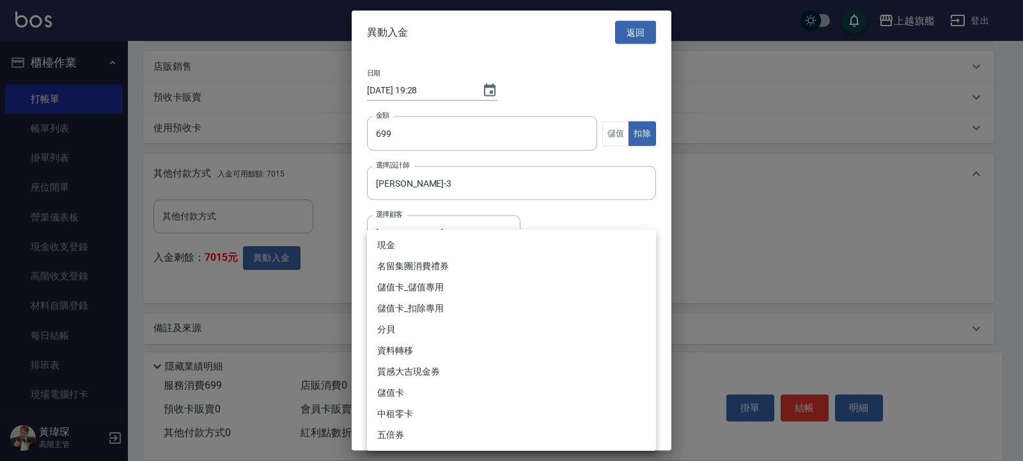
click at [409, 309] on li "儲值卡_扣除專用" at bounding box center [511, 308] width 289 height 21
type input "儲值卡_扣除專用"
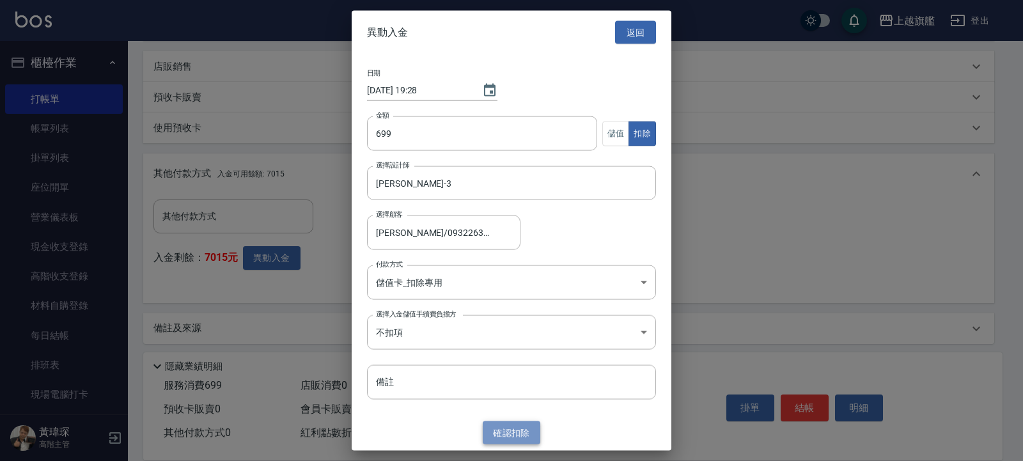
click at [512, 432] on button "確認 扣除" at bounding box center [512, 433] width 58 height 24
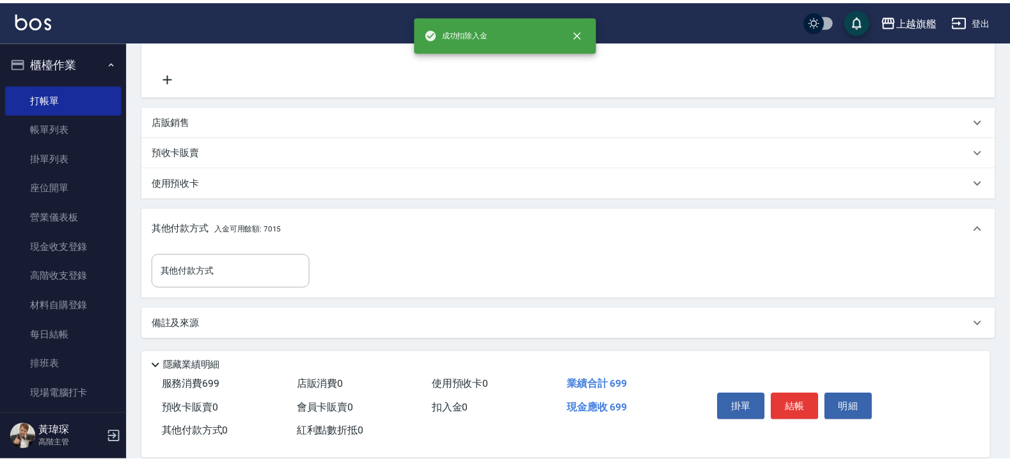
scroll to position [271, 0]
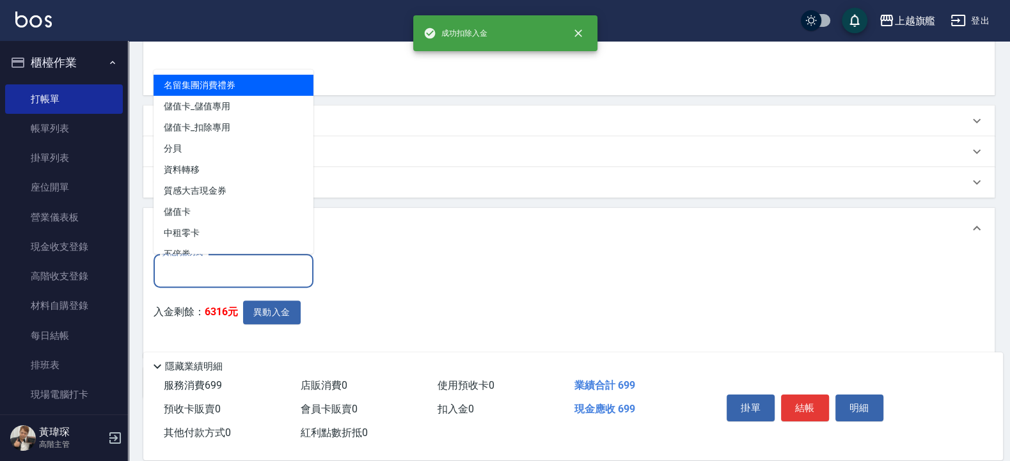
click at [237, 266] on input "其他付款方式" at bounding box center [233, 271] width 148 height 22
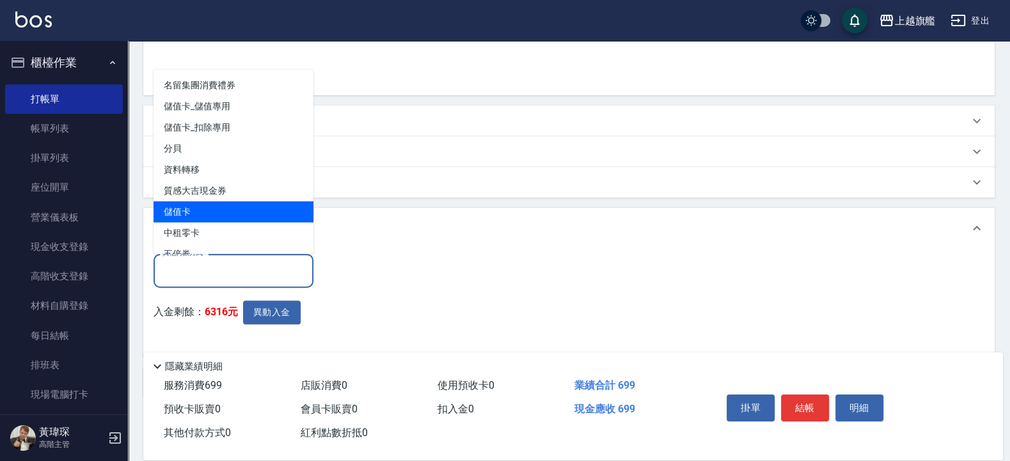
click at [188, 211] on span "儲值卡" at bounding box center [233, 211] width 160 height 21
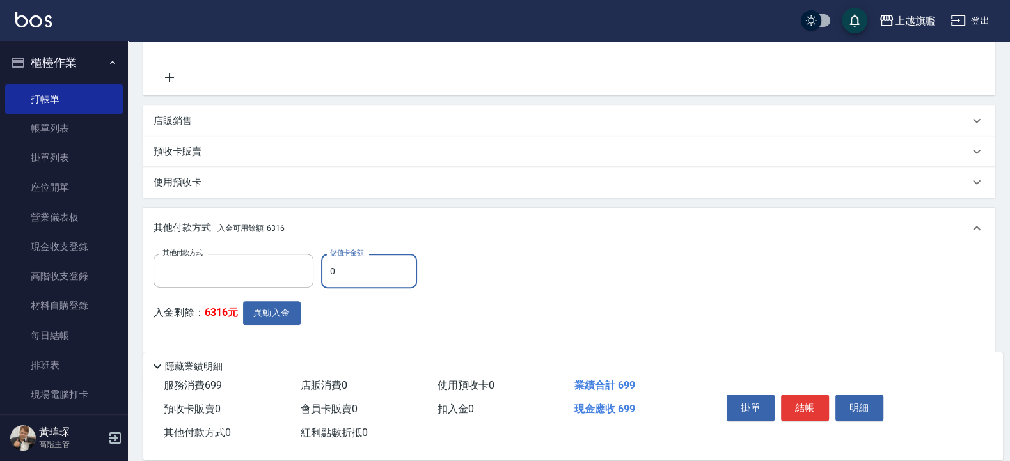
type input "儲值卡"
drag, startPoint x: 265, startPoint y: 256, endPoint x: 194, endPoint y: 253, distance: 70.4
click at [321, 254] on input "0" at bounding box center [369, 271] width 96 height 35
type input "699"
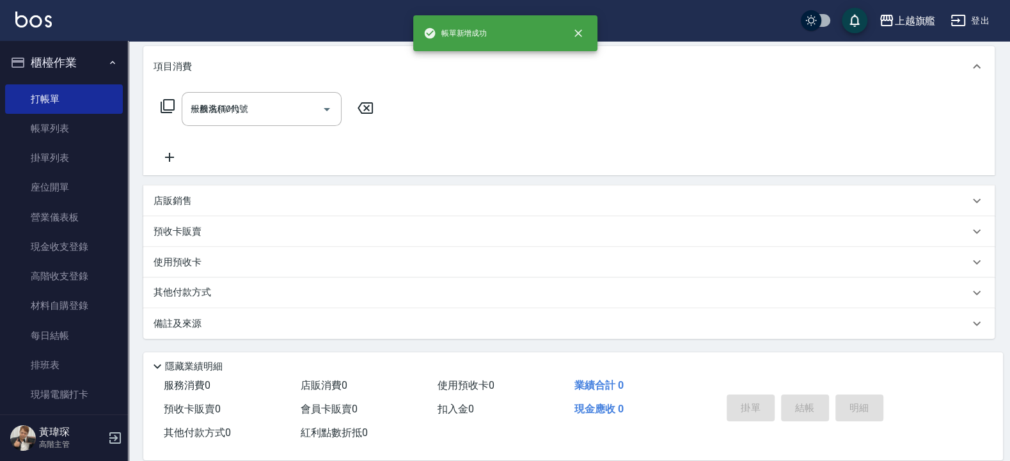
type input "2025/09/08 19:28"
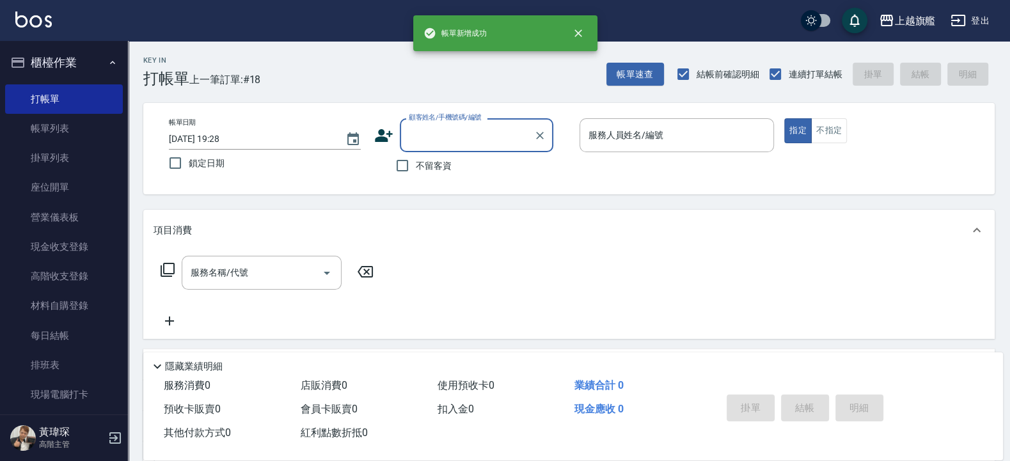
click at [423, 166] on span "不留客資" at bounding box center [434, 165] width 36 height 13
click at [416, 166] on input "不留客資" at bounding box center [402, 165] width 27 height 27
checkbox input "true"
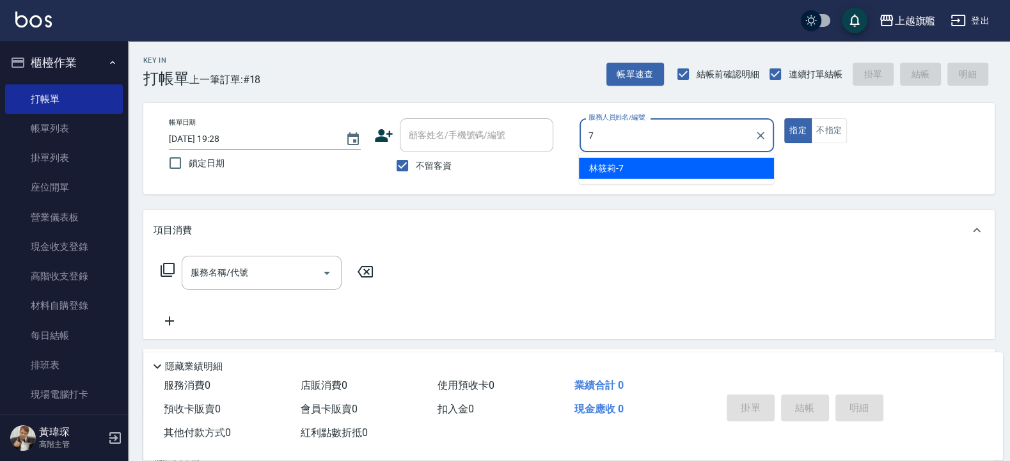
type input "林筱莉-7"
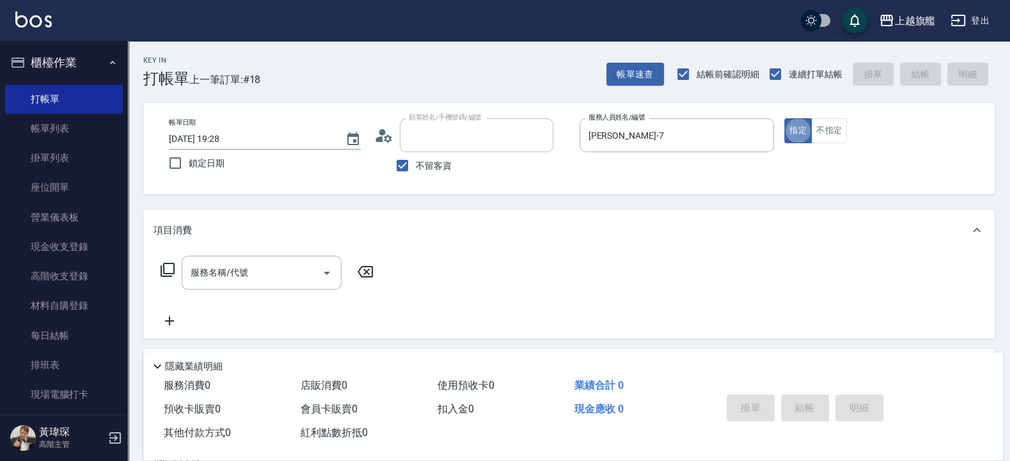
type input "林妍庭/0987986728/"
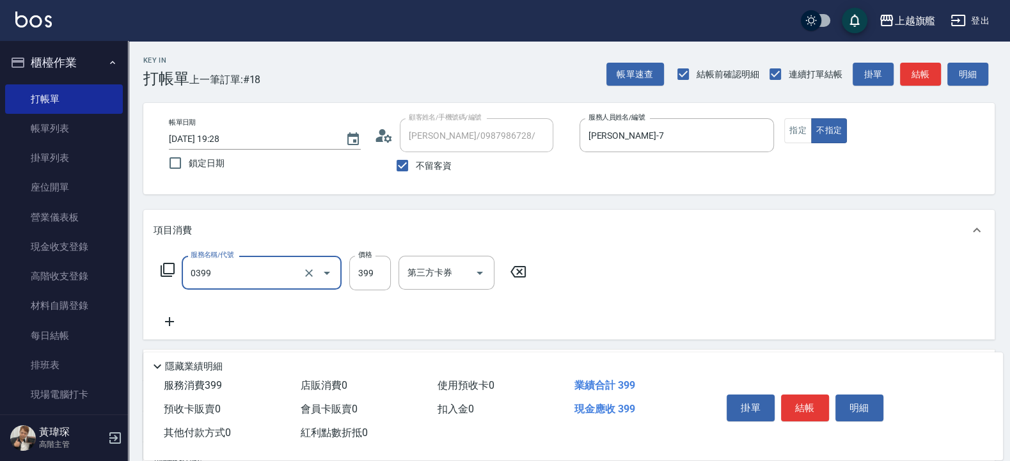
type input "海鹽SPA(0399)"
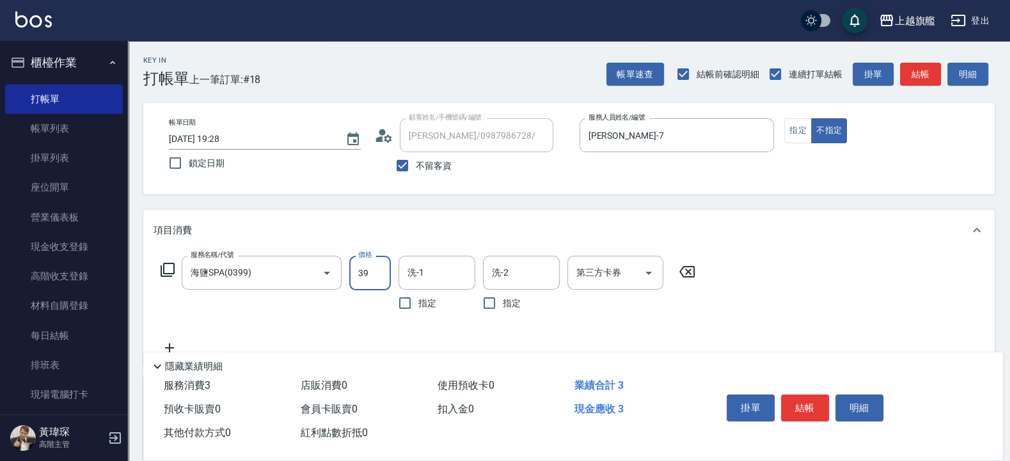
type input "399"
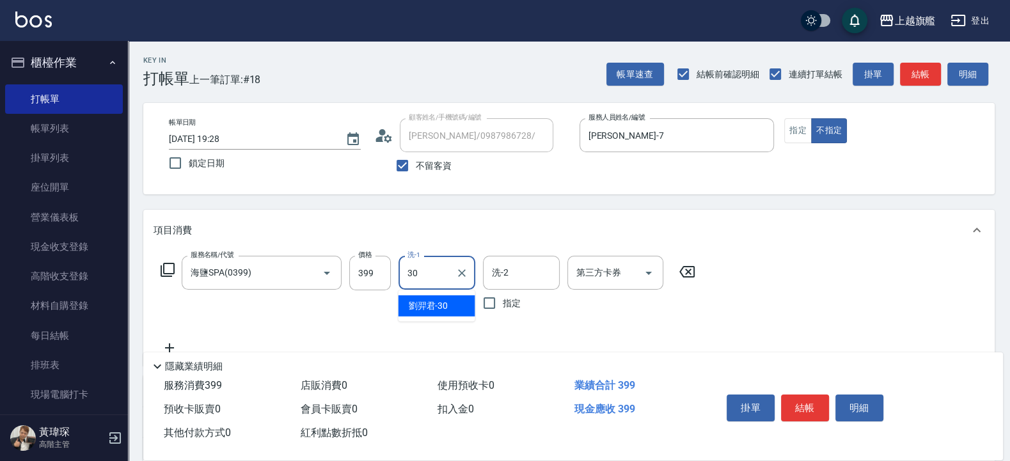
type input "劉羿君-30"
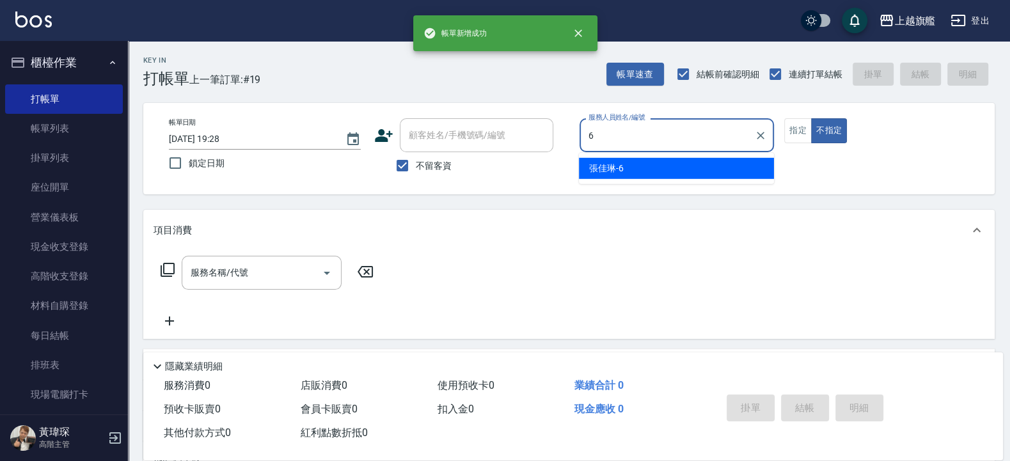
type input "張佳琳-6"
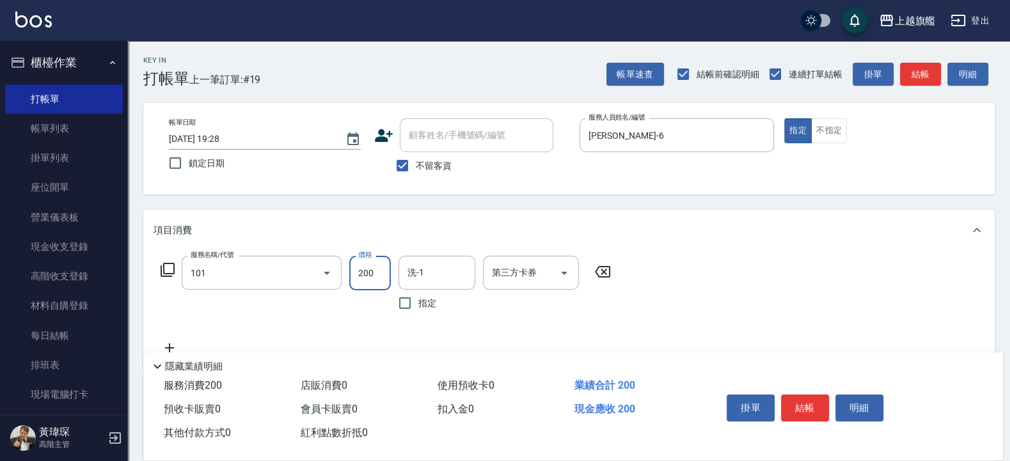
type input "一般洗(101)"
type input "400"
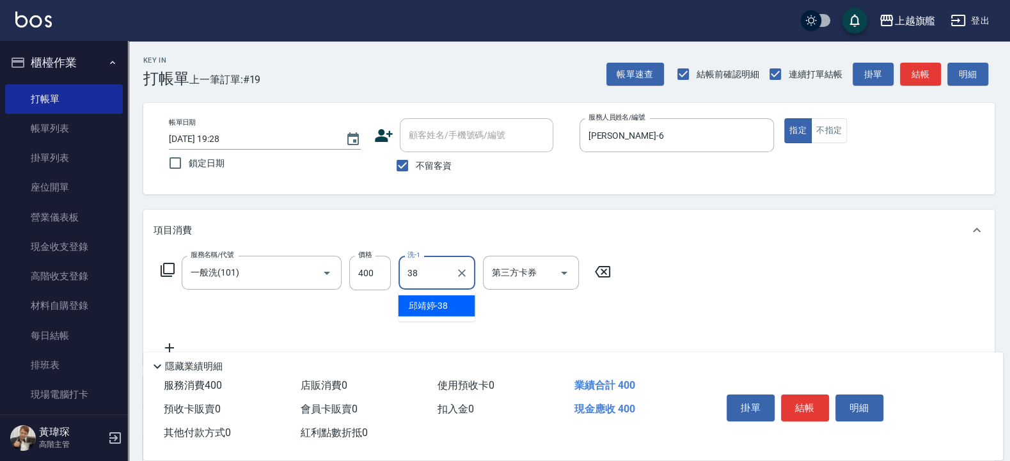
type input "邱靖婷-38"
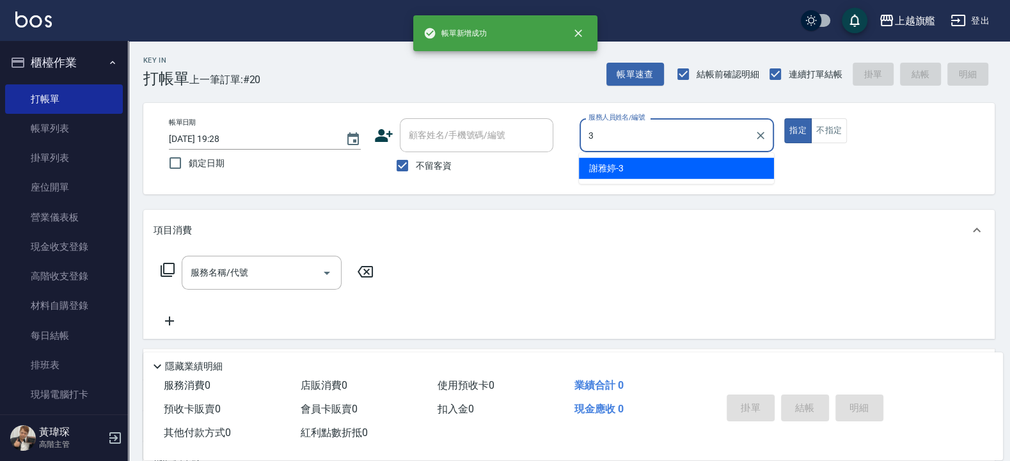
type input "謝雅婷-3"
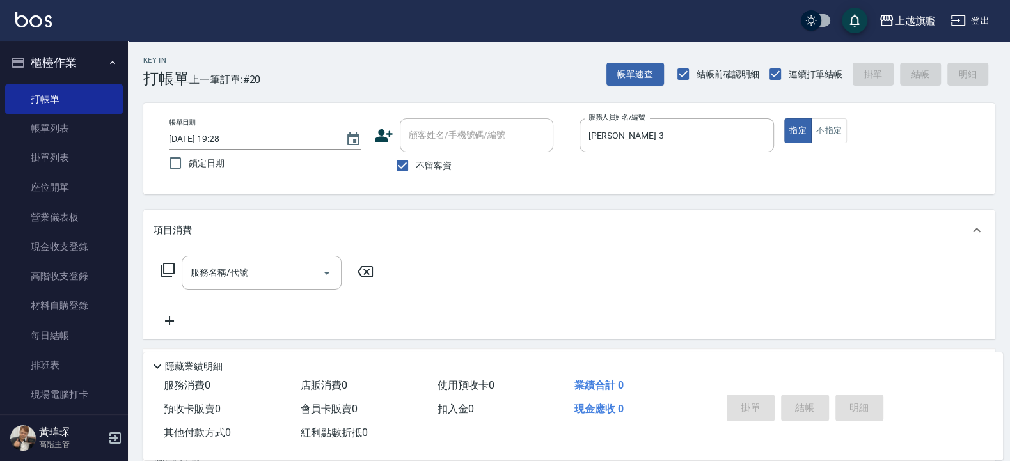
click at [432, 160] on span "不留客資" at bounding box center [434, 165] width 36 height 13
click at [416, 160] on input "不留客資" at bounding box center [402, 165] width 27 height 27
checkbox input "false"
click at [434, 139] on input "顧客姓名/手機號碼/編號" at bounding box center [466, 135] width 123 height 22
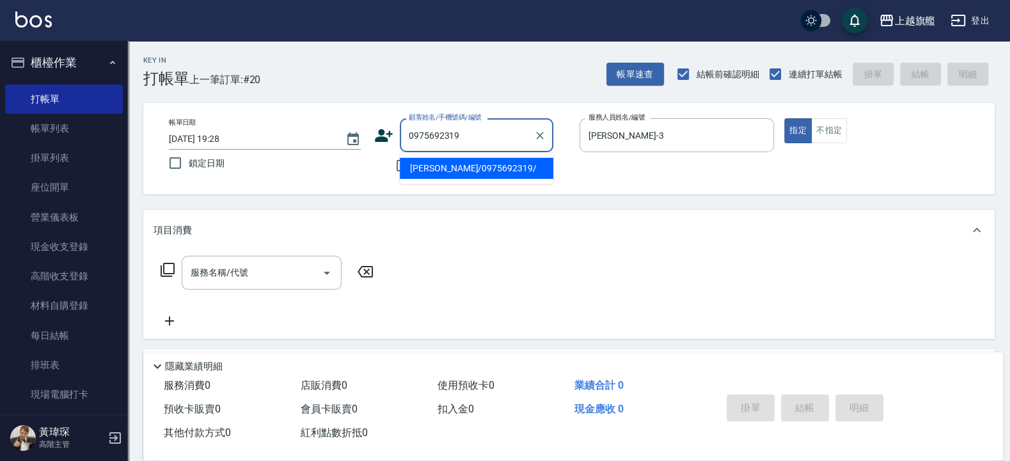
type input "林升翔/0975692319/"
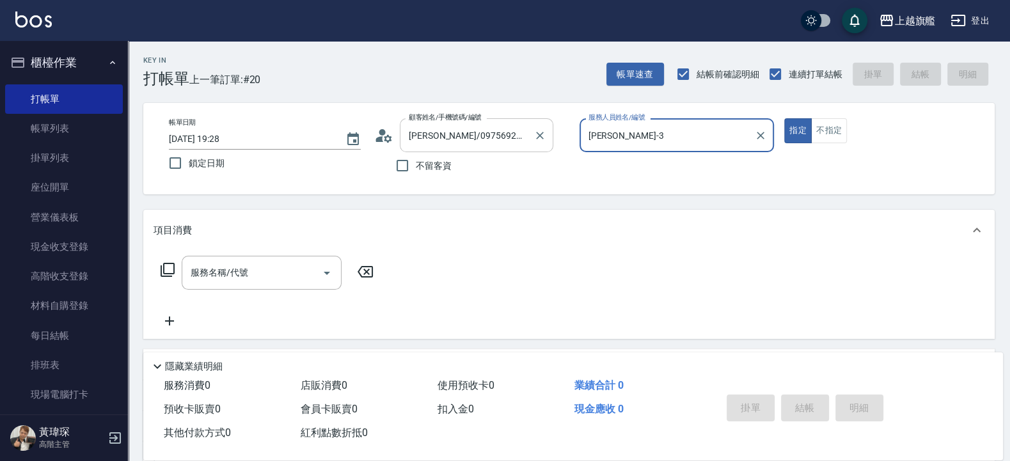
click at [784, 118] on button "指定" at bounding box center [798, 130] width 28 height 25
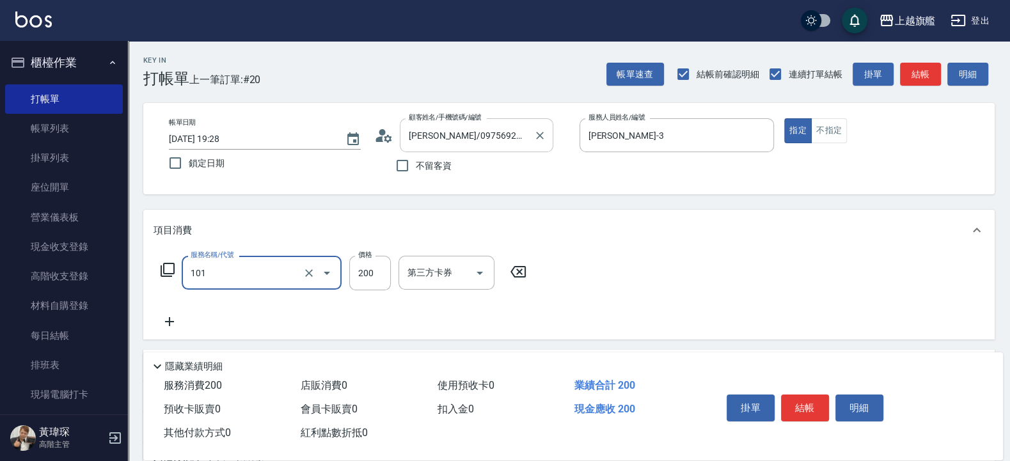
type input "一般洗(101)"
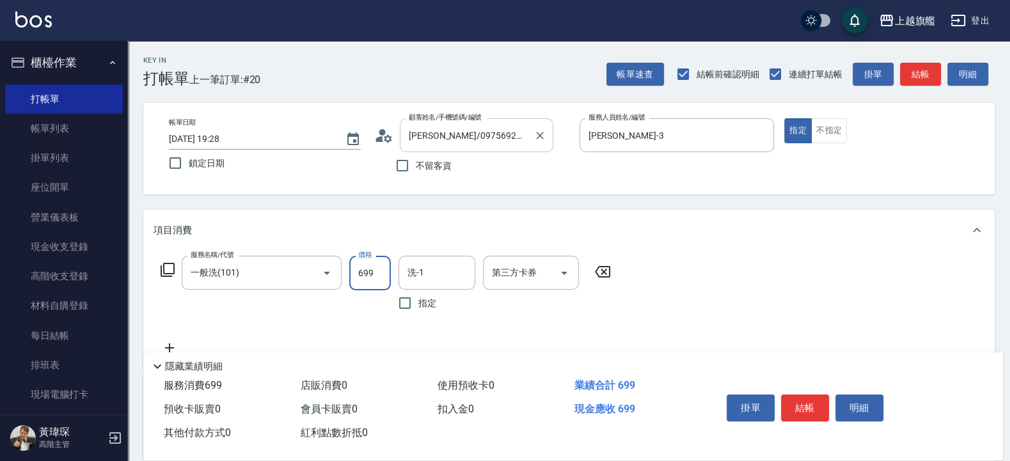
type input "699"
type input "蔡秉諶-36"
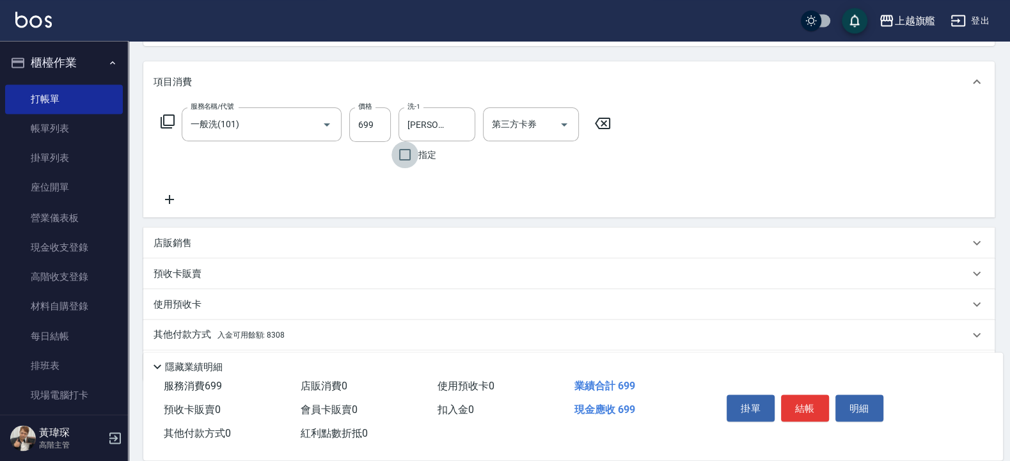
scroll to position [190, 0]
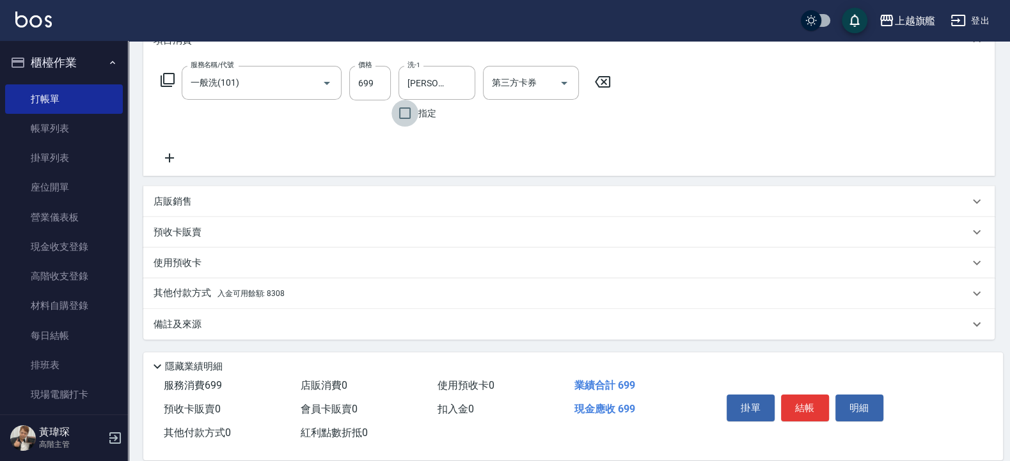
click at [281, 290] on span "入金可用餘額: 8308" at bounding box center [250, 293] width 67 height 9
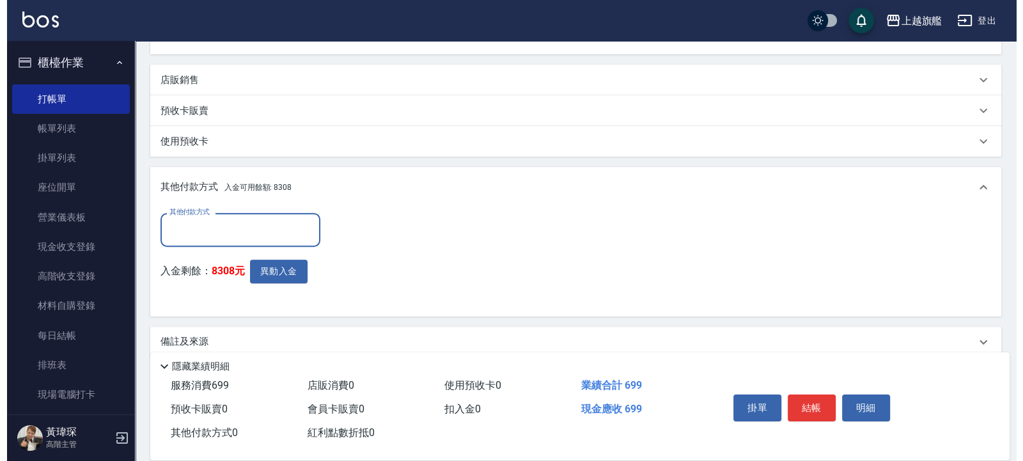
scroll to position [0, 0]
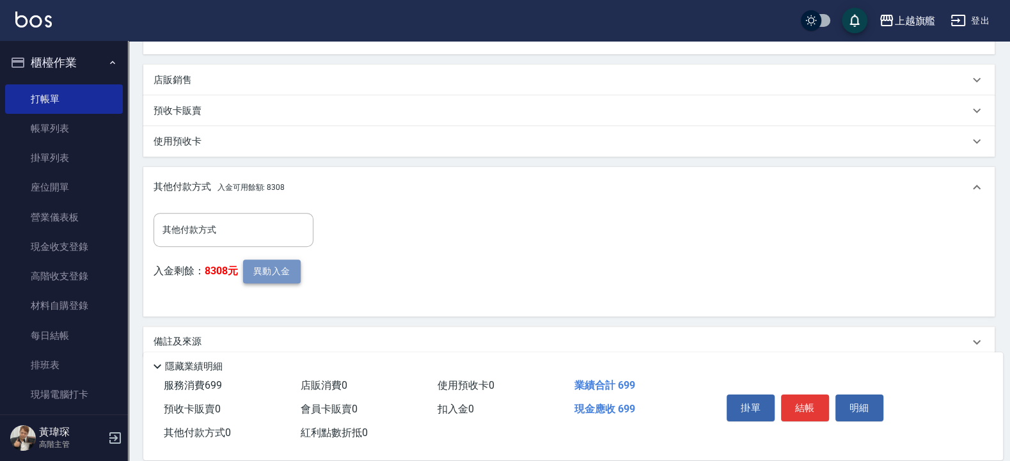
click at [271, 271] on button "異動入金" at bounding box center [272, 272] width 58 height 24
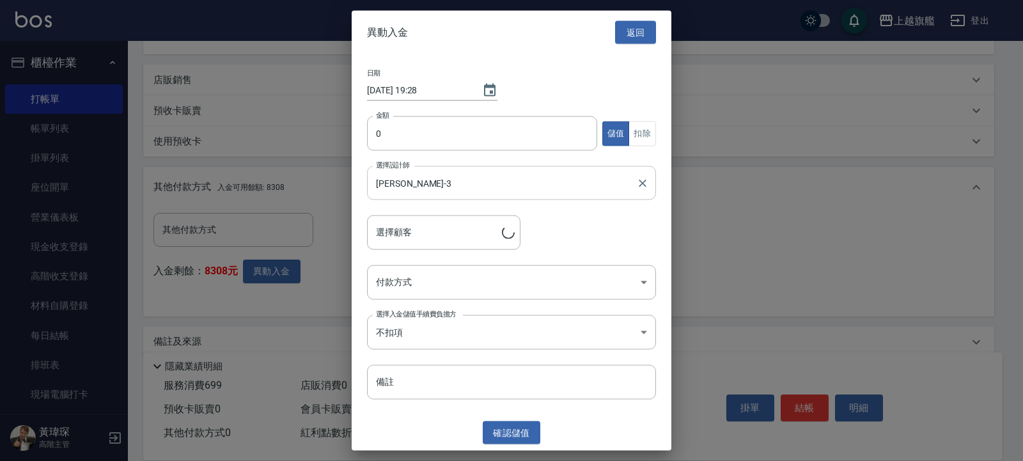
type input "林升翔/0975692319/"
drag, startPoint x: 405, startPoint y: 143, endPoint x: 407, endPoint y: 133, distance: 10.4
click at [407, 133] on input "0" at bounding box center [482, 133] width 230 height 35
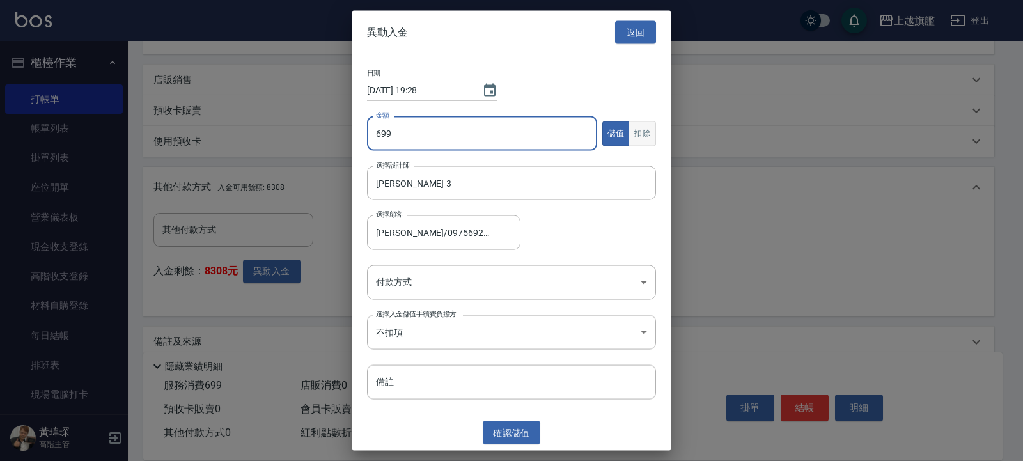
type input "699"
click at [649, 134] on button "扣除" at bounding box center [643, 133] width 28 height 25
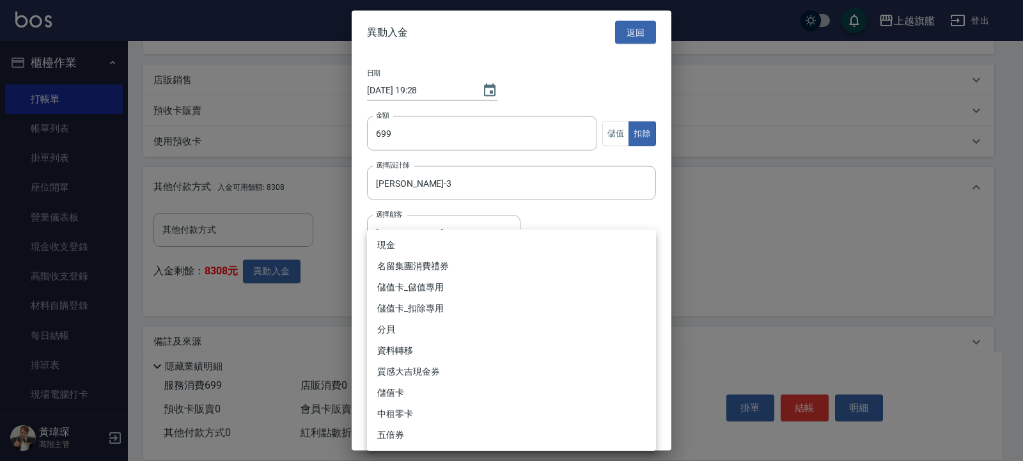
click at [489, 274] on body "上越旗艦 登出 櫃檯作業 打帳單 帳單列表 掛單列表 座位開單 營業儀表板 現金收支登錄 高階收支登錄 材料自購登錄 每日結帳 排班表 現場電腦打卡 掃碼打卡…" at bounding box center [511, 84] width 1023 height 791
click at [430, 307] on li "儲值卡_扣除專用" at bounding box center [511, 308] width 289 height 21
type input "儲值卡_扣除專用"
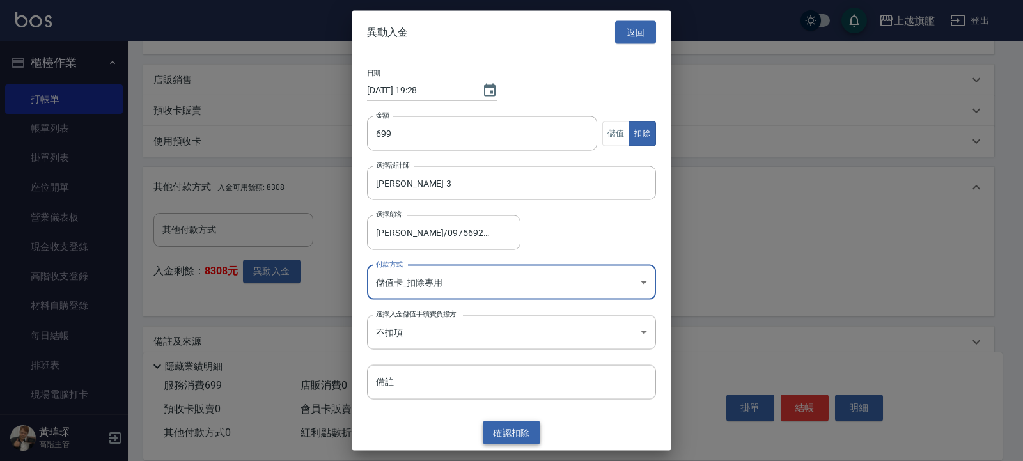
click at [503, 438] on button "確認 扣除" at bounding box center [512, 433] width 58 height 24
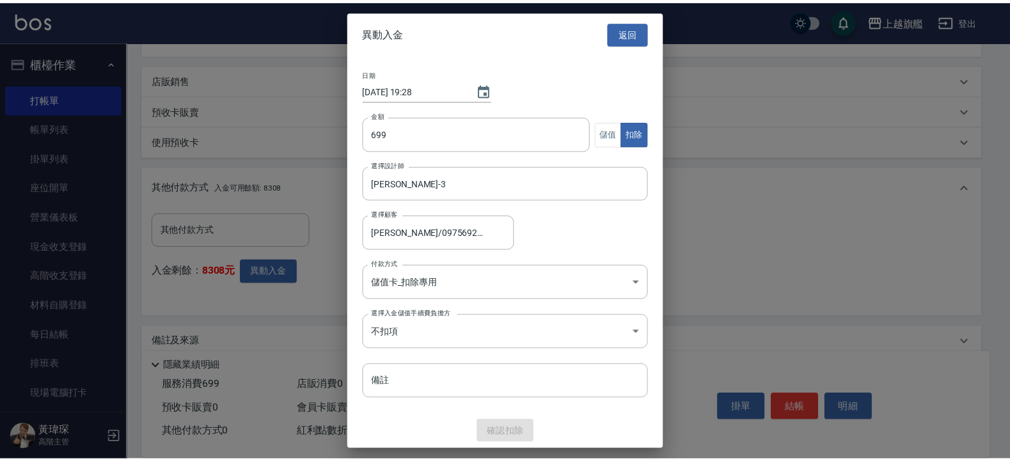
scroll to position [271, 0]
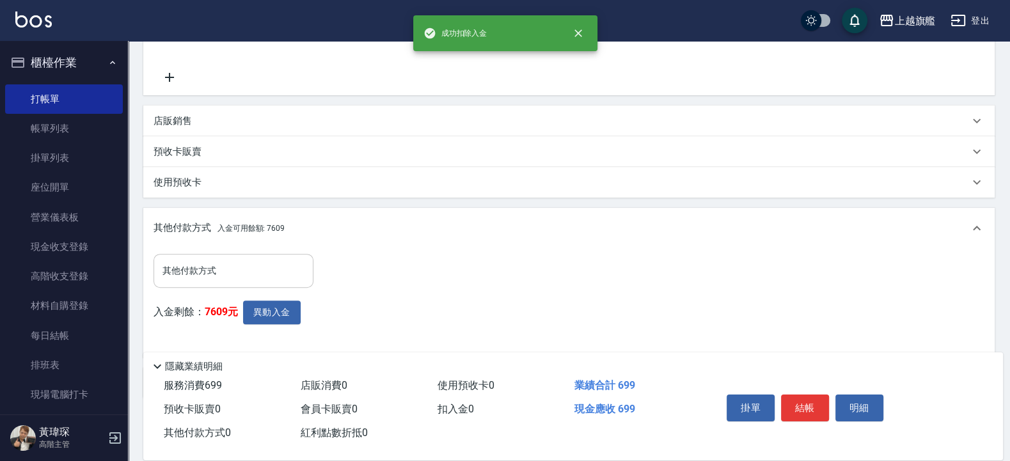
click at [208, 279] on input "其他付款方式" at bounding box center [233, 271] width 148 height 22
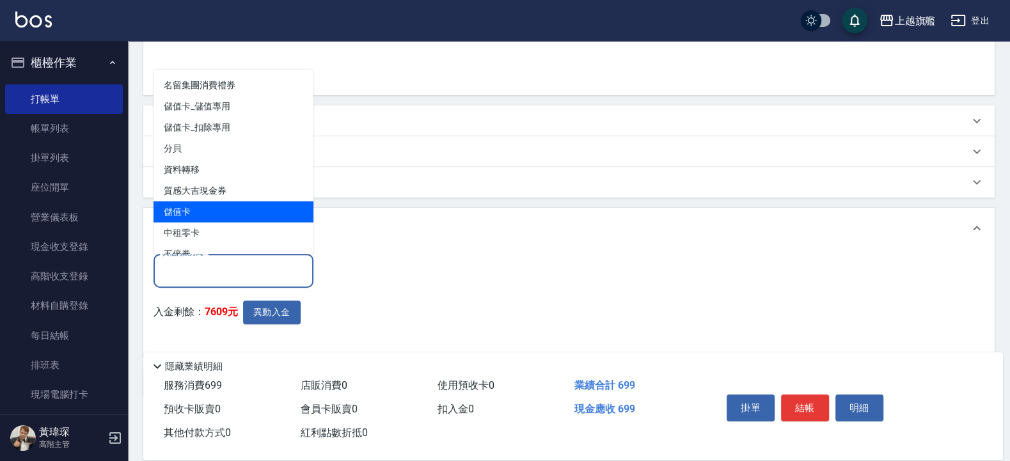
click at [185, 207] on span "儲值卡" at bounding box center [233, 211] width 160 height 21
type input "儲值卡"
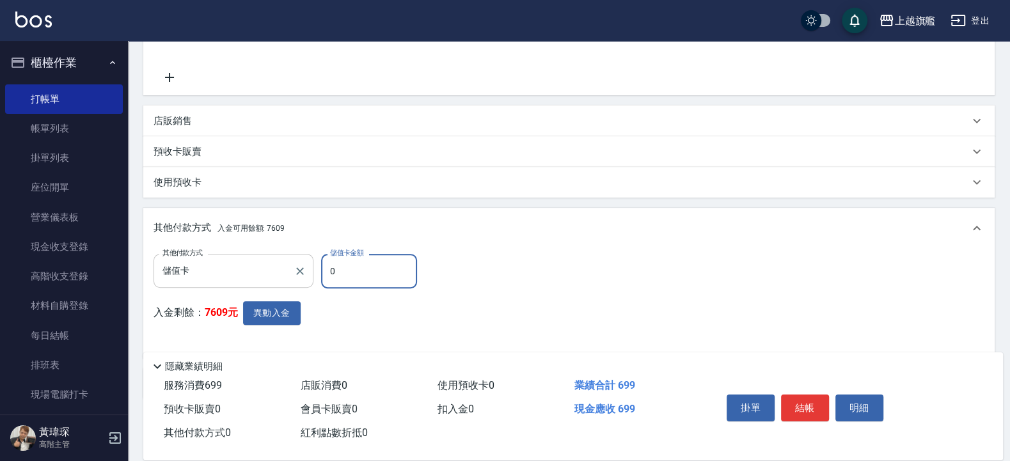
drag, startPoint x: 352, startPoint y: 267, endPoint x: 296, endPoint y: 262, distance: 55.9
click at [321, 263] on input "0" at bounding box center [369, 271] width 96 height 35
type input "699"
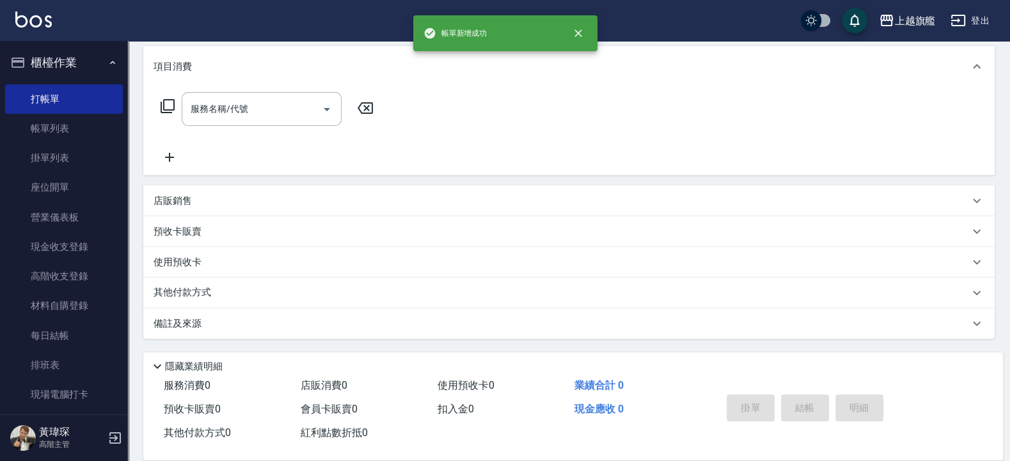
scroll to position [0, 0]
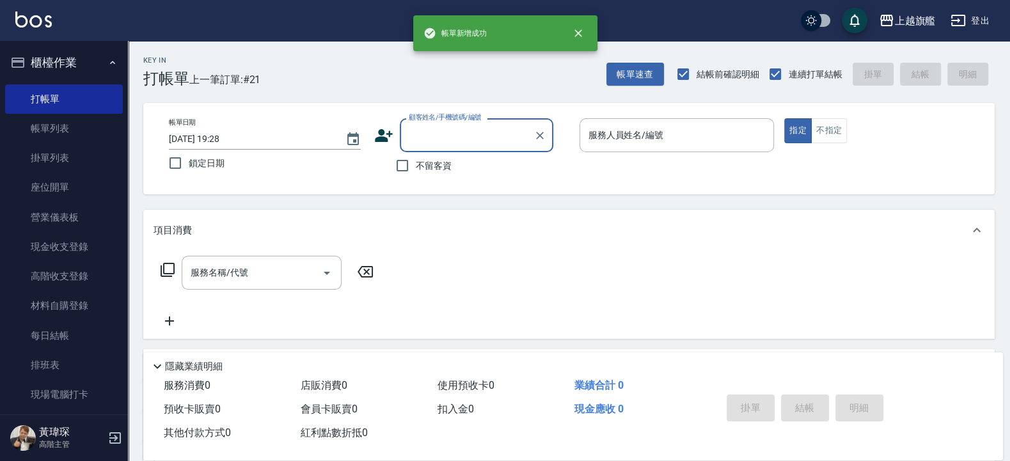
click at [416, 171] on span "不留客資" at bounding box center [434, 165] width 36 height 13
click at [416, 171] on input "不留客資" at bounding box center [402, 165] width 27 height 27
checkbox input "true"
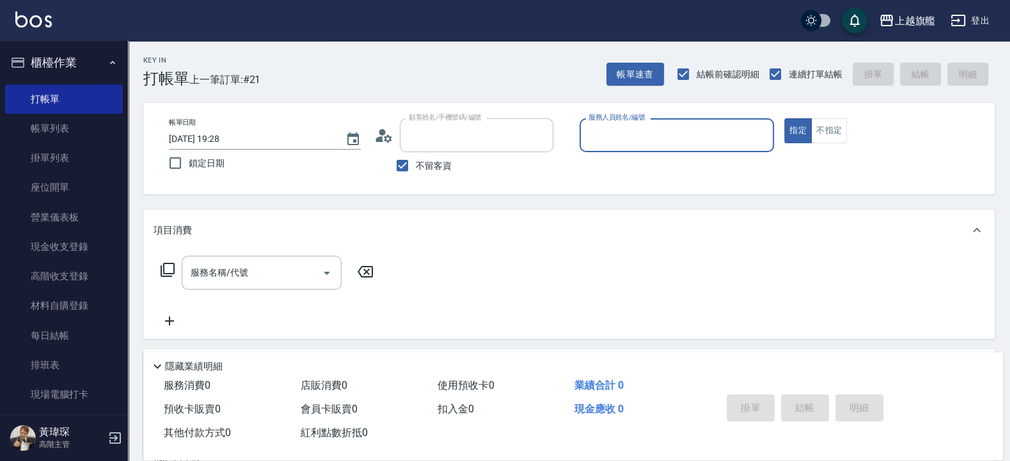
type input "林升翔/0975692319/"
type input "謝雅婷-3"
type input "林妍庭/0987986728/"
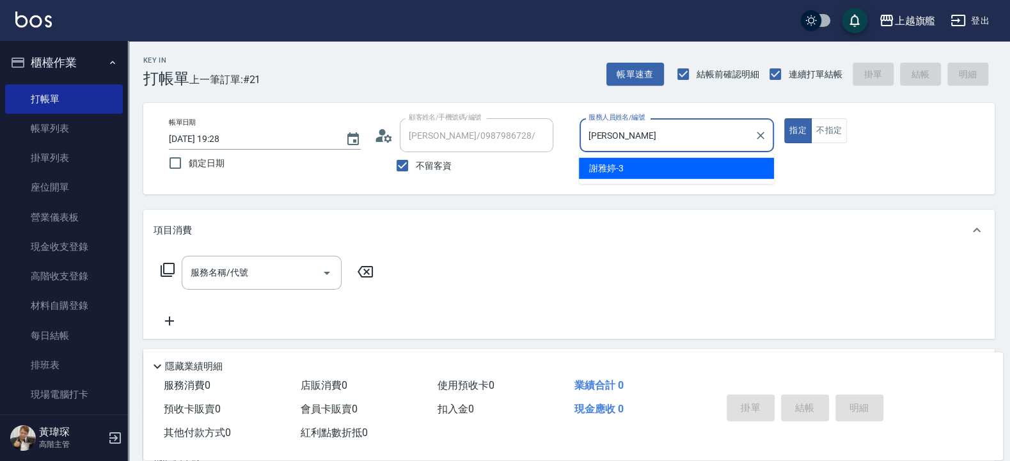
type input "謝"
type input "張佳琳-6"
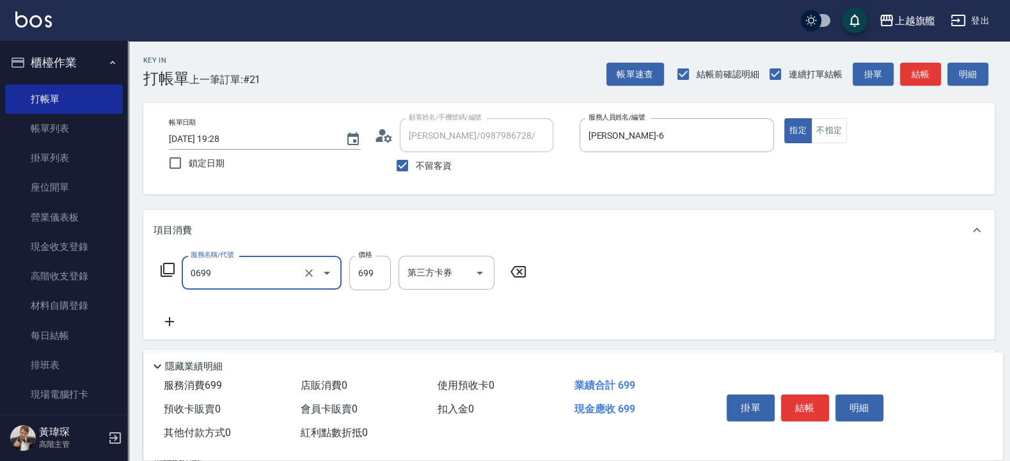
type input "精油SPA(0699)"
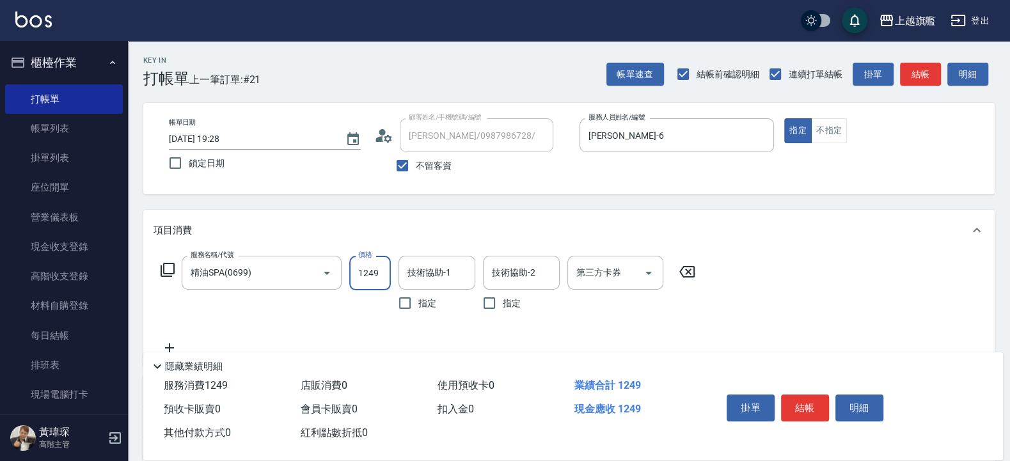
type input "1249"
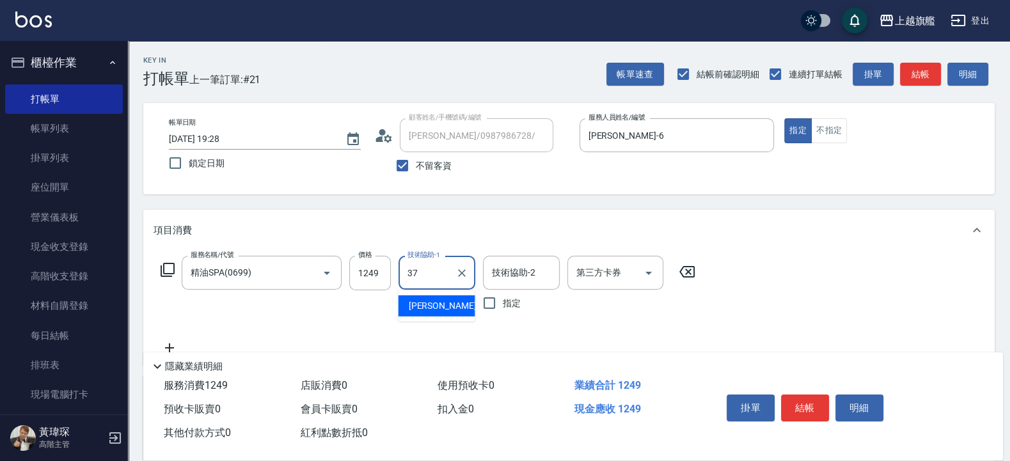
type input "林智慧-37"
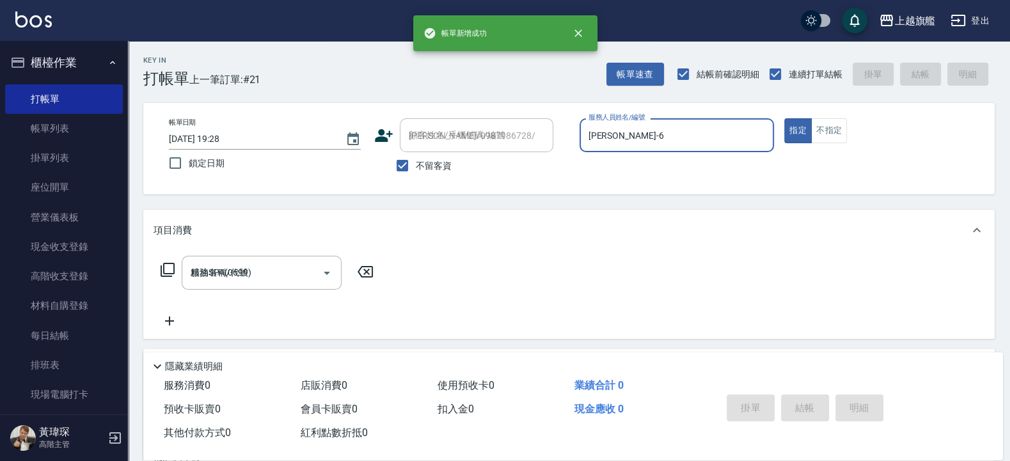
type input "2025/09/08 19:29"
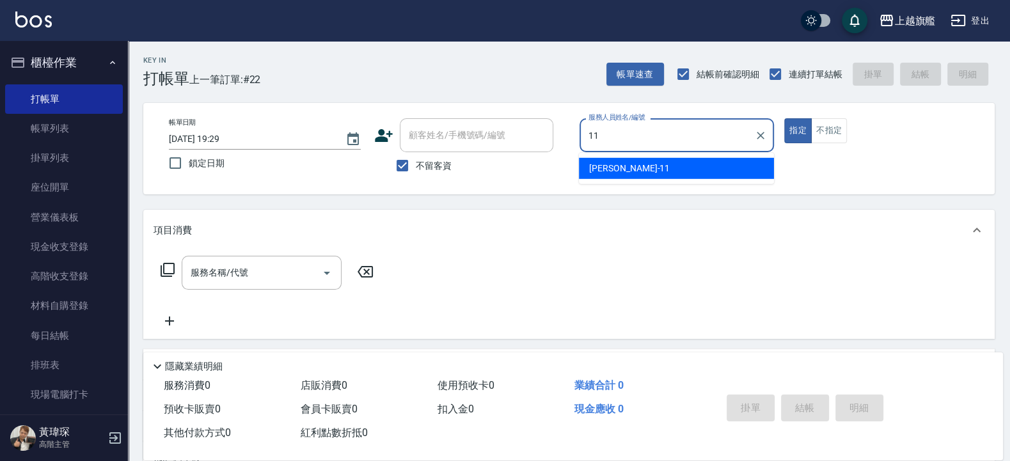
type input "蔡美秀-11"
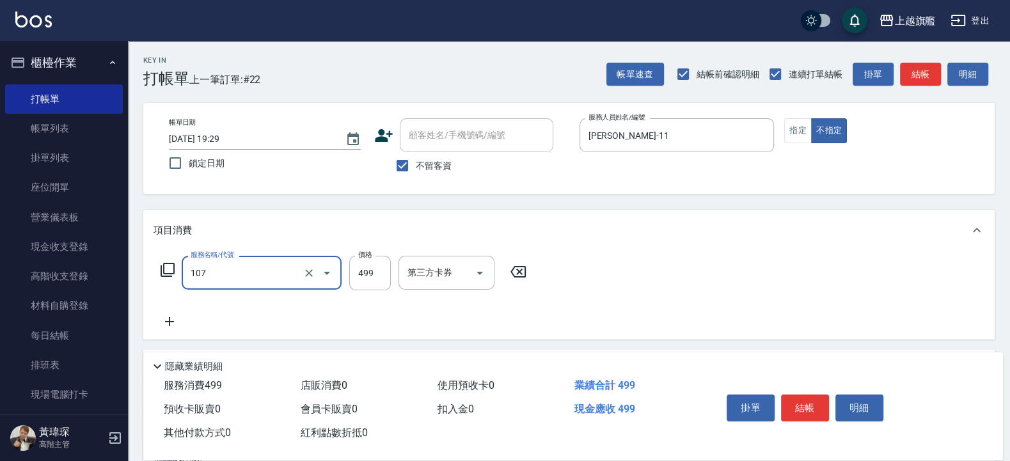
type input "舒活499(107)"
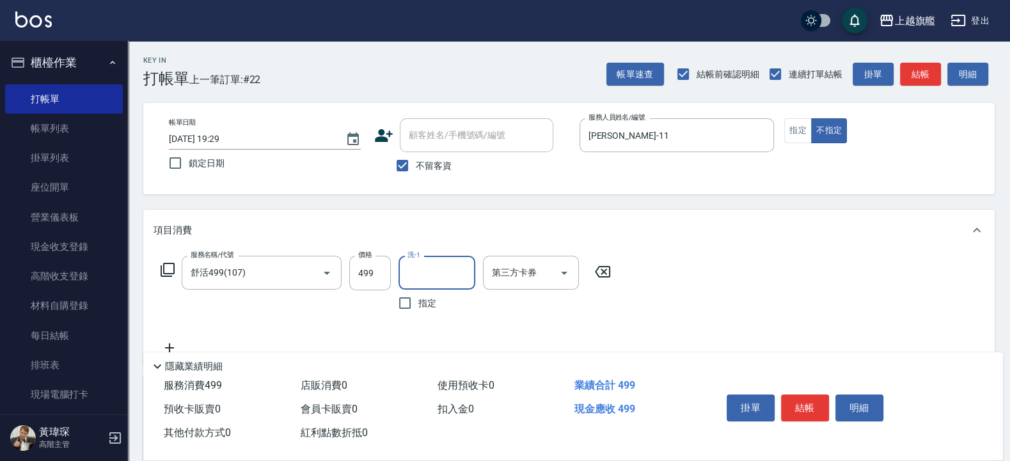
type input "3"
type input "陳祈聿-26"
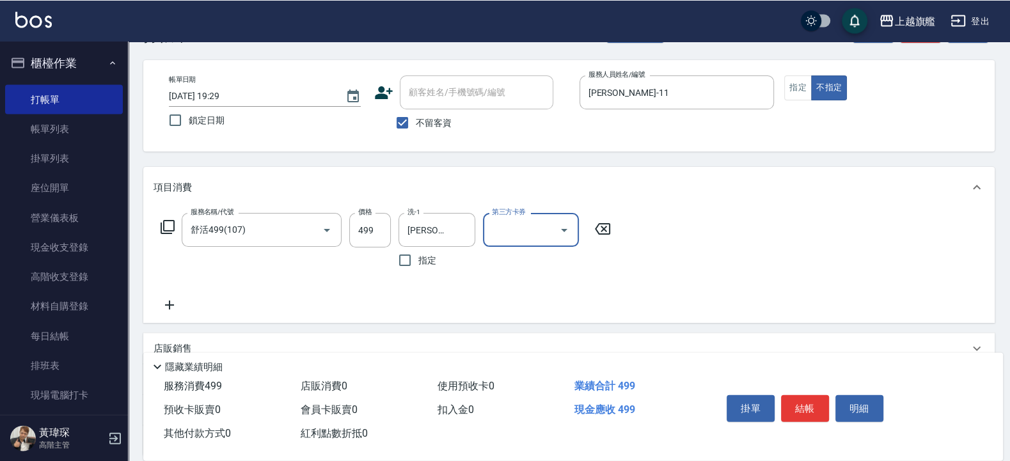
scroll to position [77, 0]
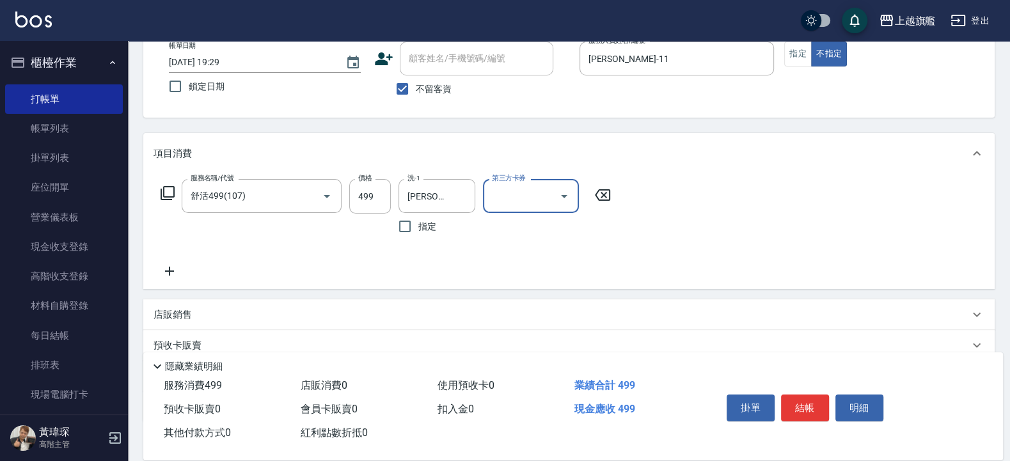
click at [170, 266] on icon at bounding box center [169, 270] width 32 height 15
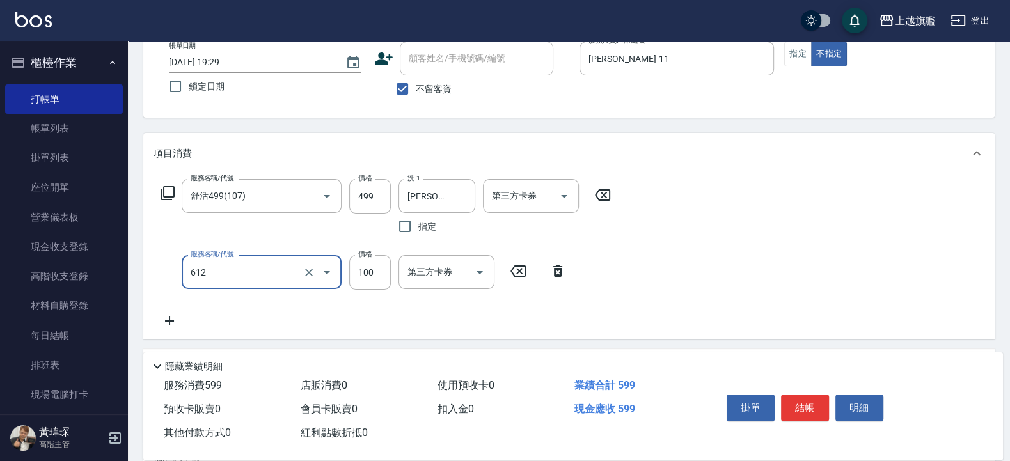
type input "造型(612)"
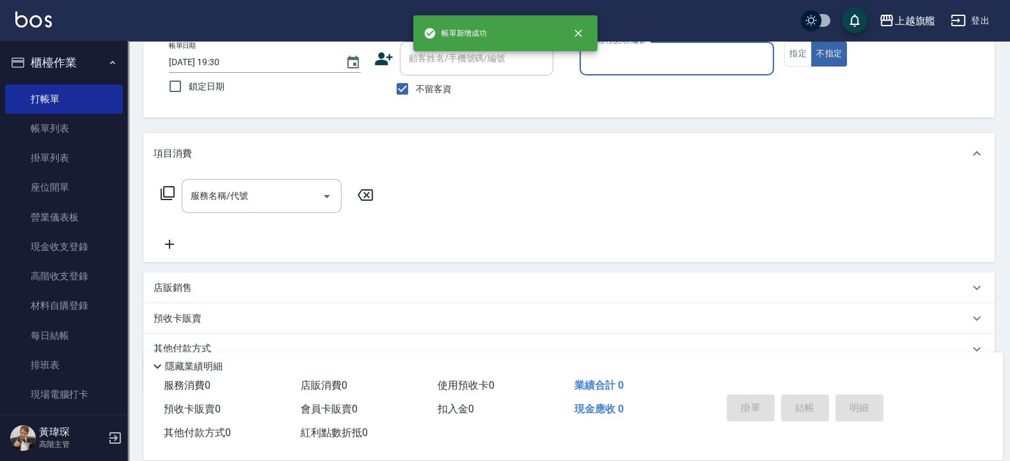
click at [45, 63] on button "櫃檯作業" at bounding box center [64, 62] width 118 height 33
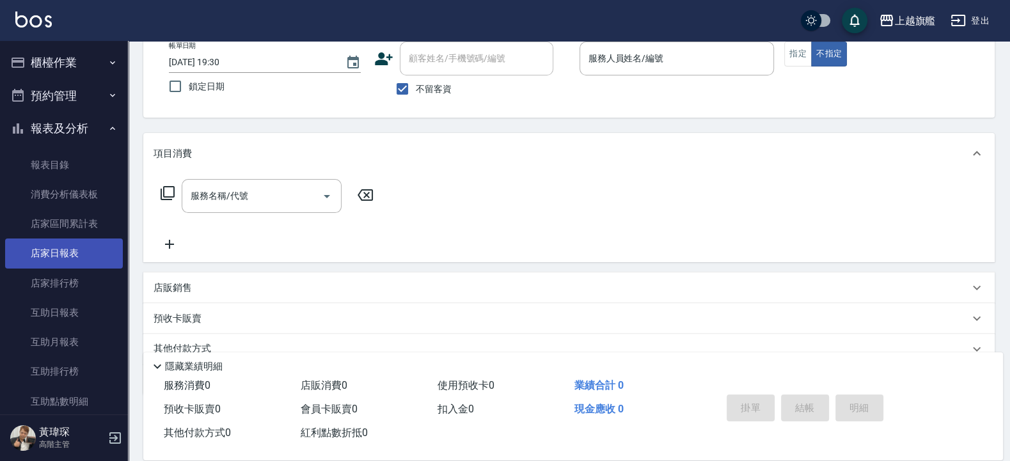
click at [57, 250] on link "店家日報表" at bounding box center [64, 253] width 118 height 29
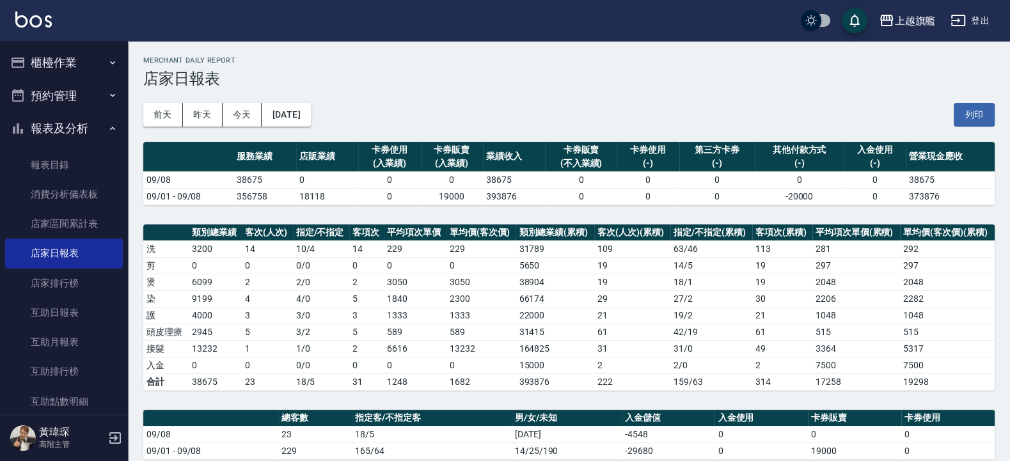
click at [53, 64] on button "櫃檯作業" at bounding box center [64, 62] width 118 height 33
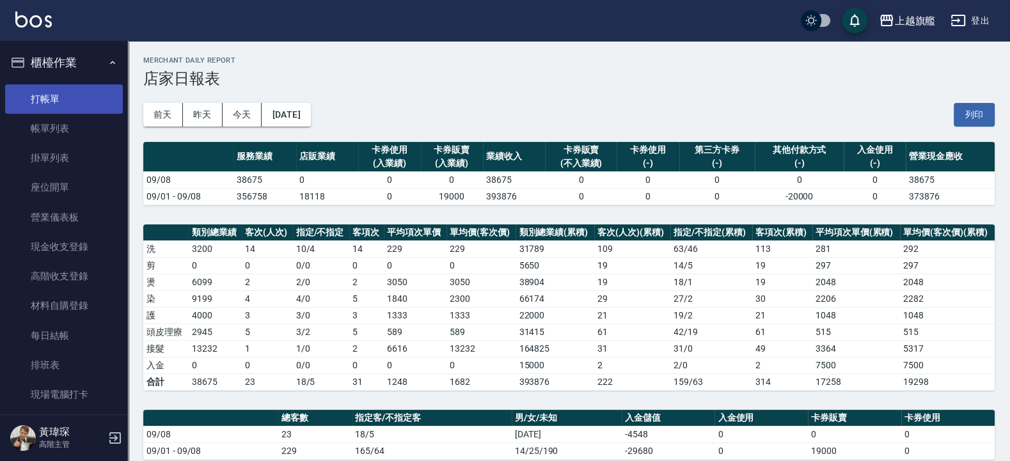
click at [57, 98] on link "打帳單" at bounding box center [64, 98] width 118 height 29
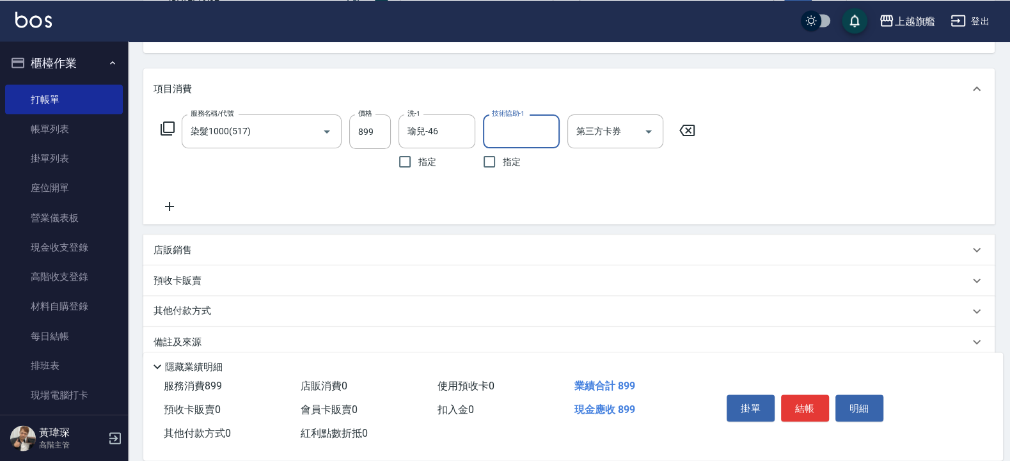
scroll to position [153, 0]
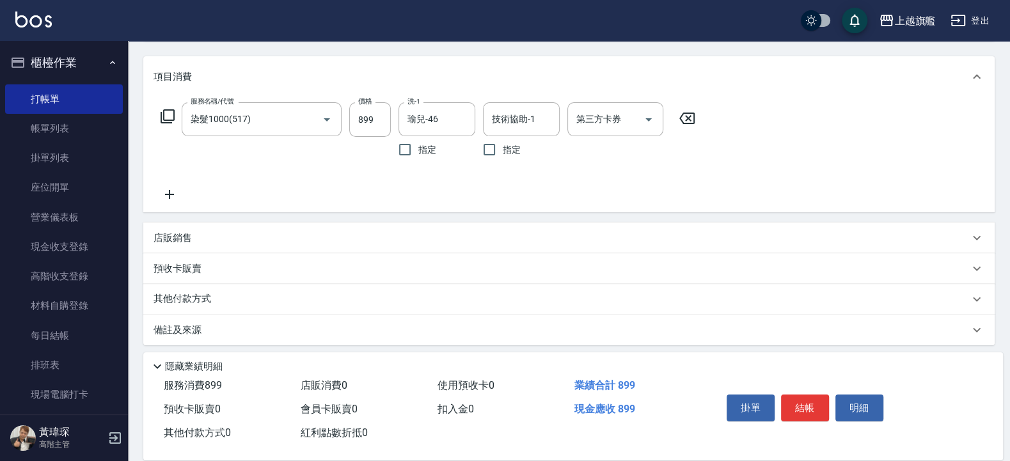
click at [172, 199] on icon at bounding box center [169, 194] width 32 height 15
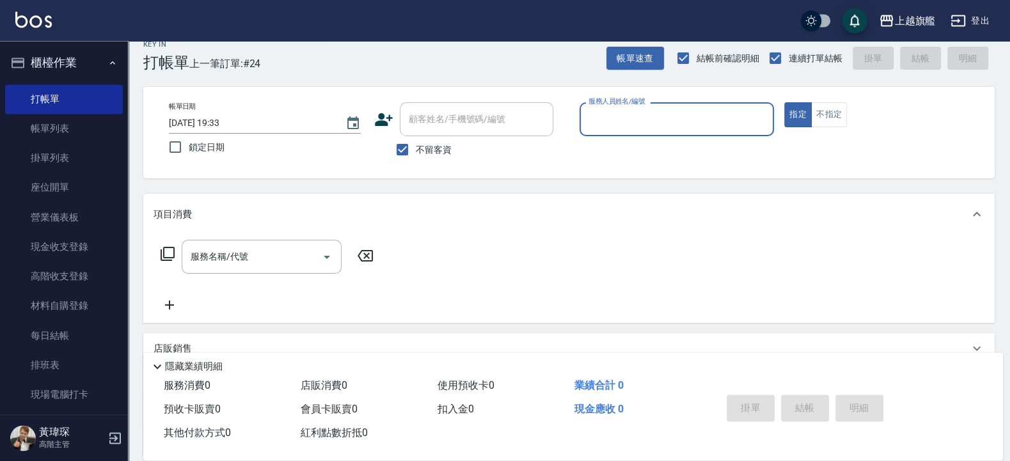
scroll to position [0, 0]
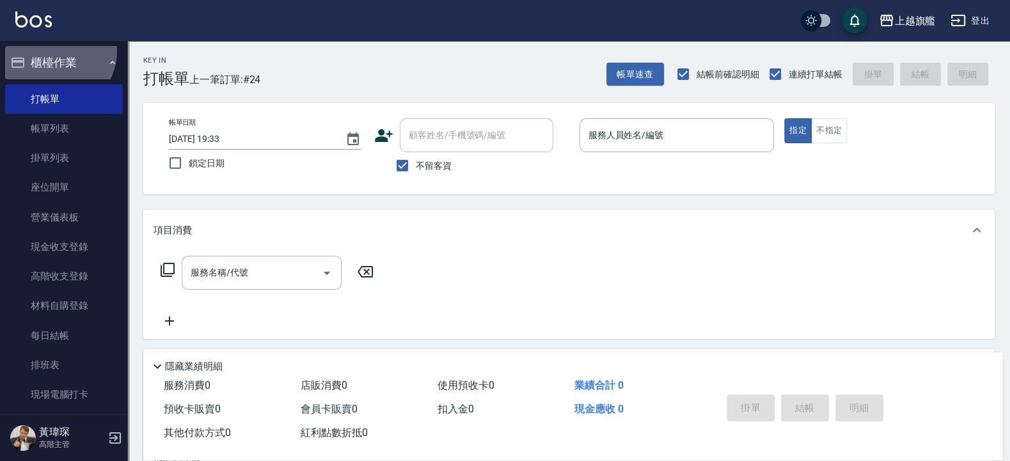
click at [55, 51] on button "櫃檯作業" at bounding box center [64, 62] width 118 height 33
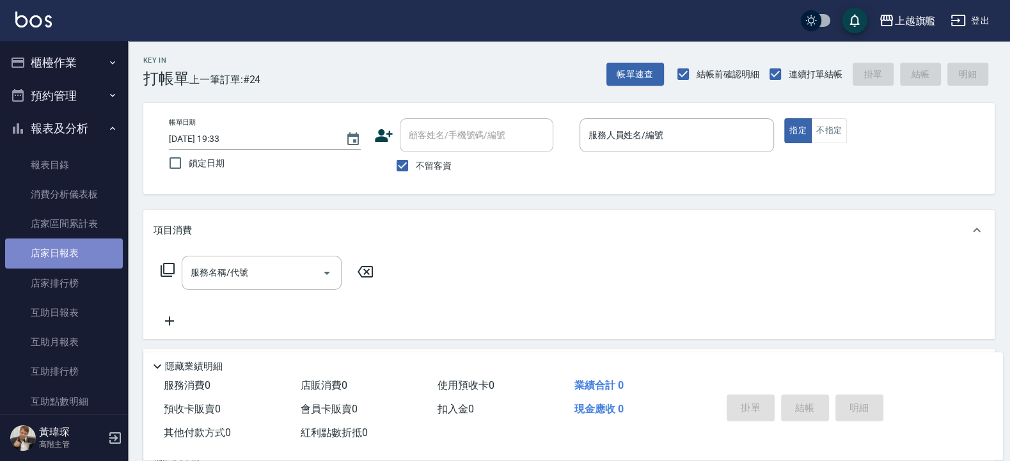
click at [82, 244] on link "店家日報表" at bounding box center [64, 253] width 118 height 29
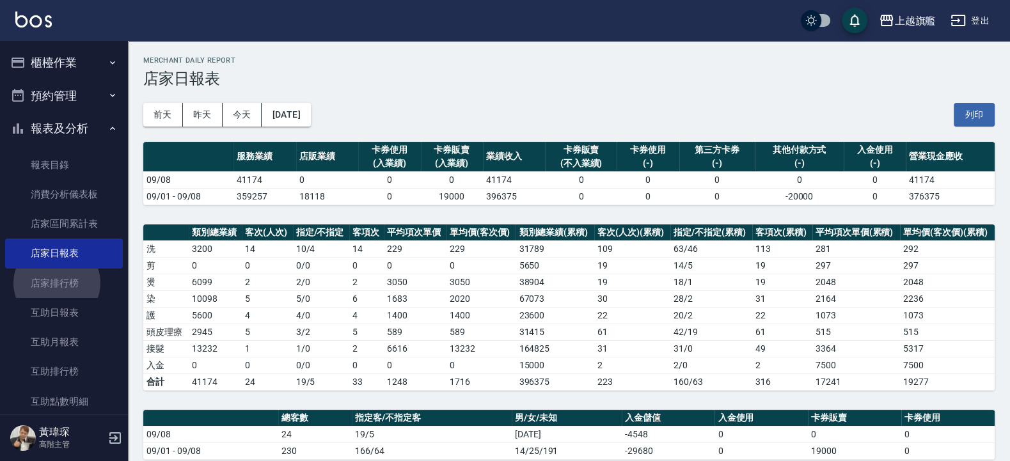
click at [42, 59] on button "櫃檯作業" at bounding box center [64, 62] width 118 height 33
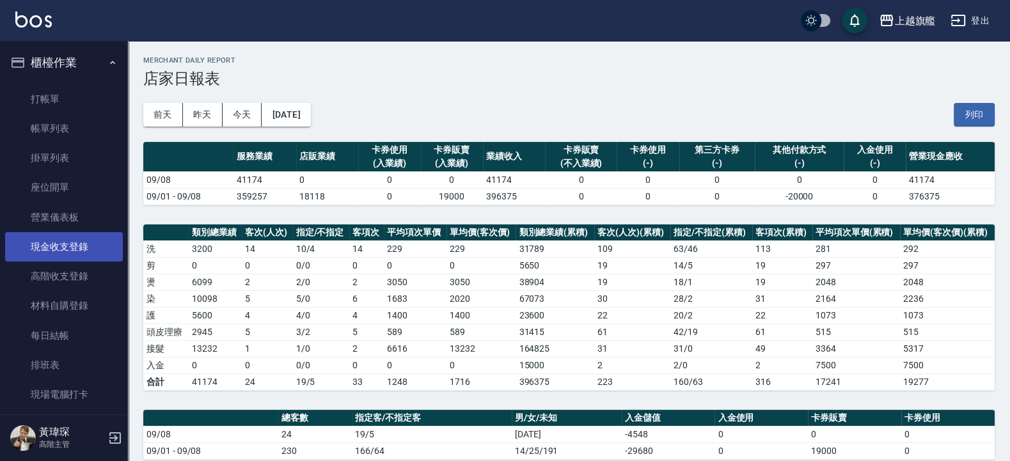
click at [65, 245] on link "現金收支登錄" at bounding box center [64, 246] width 118 height 29
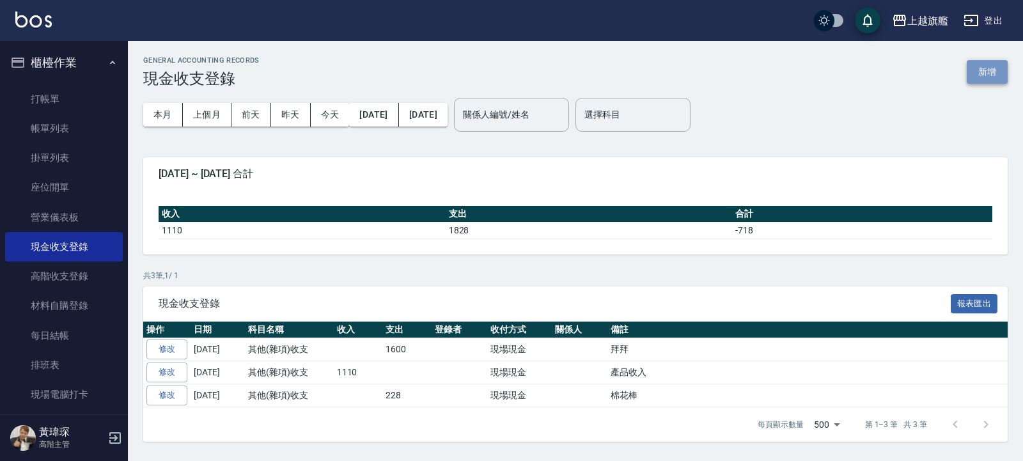
click at [992, 70] on button "新增" at bounding box center [987, 72] width 41 height 24
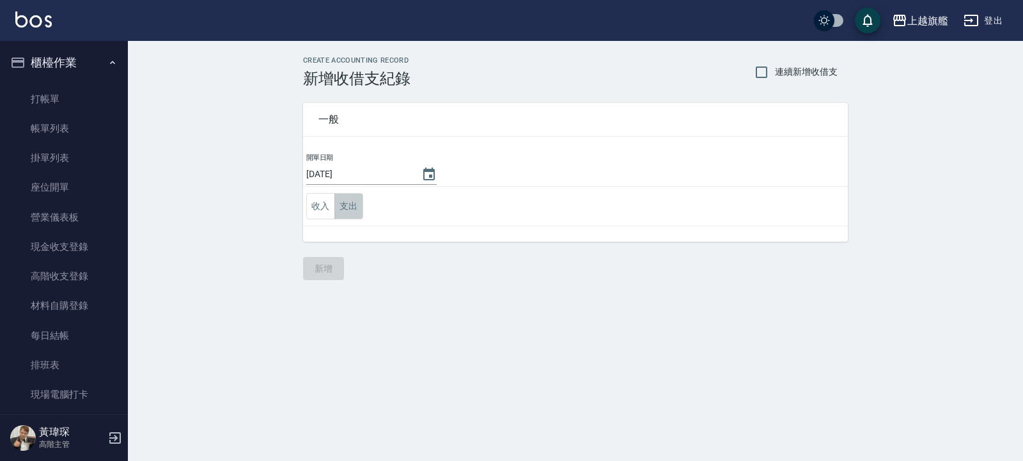
click at [345, 205] on button "支出" at bounding box center [348, 206] width 29 height 26
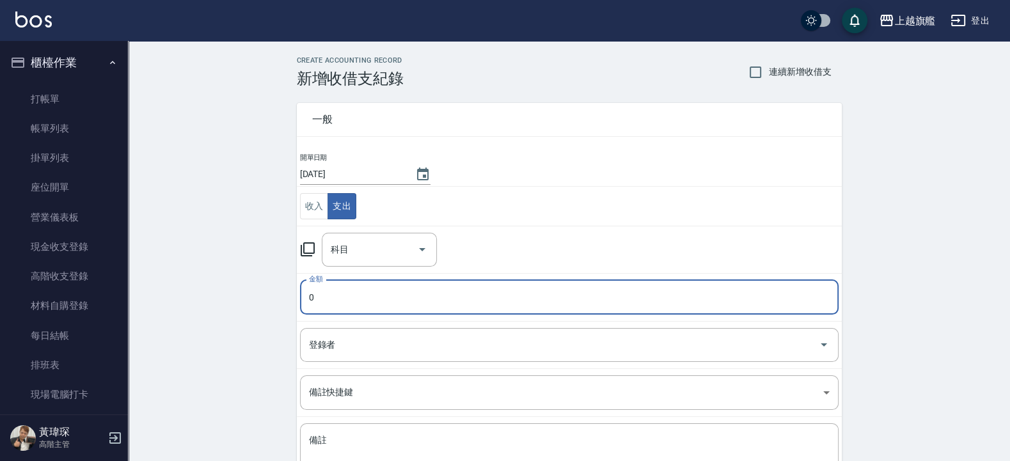
click at [355, 301] on input "0" at bounding box center [569, 297] width 539 height 35
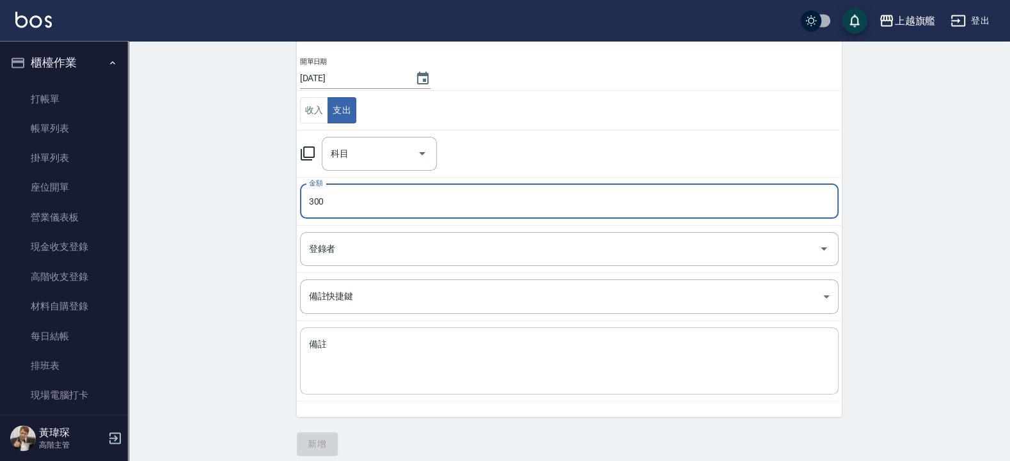
scroll to position [107, 0]
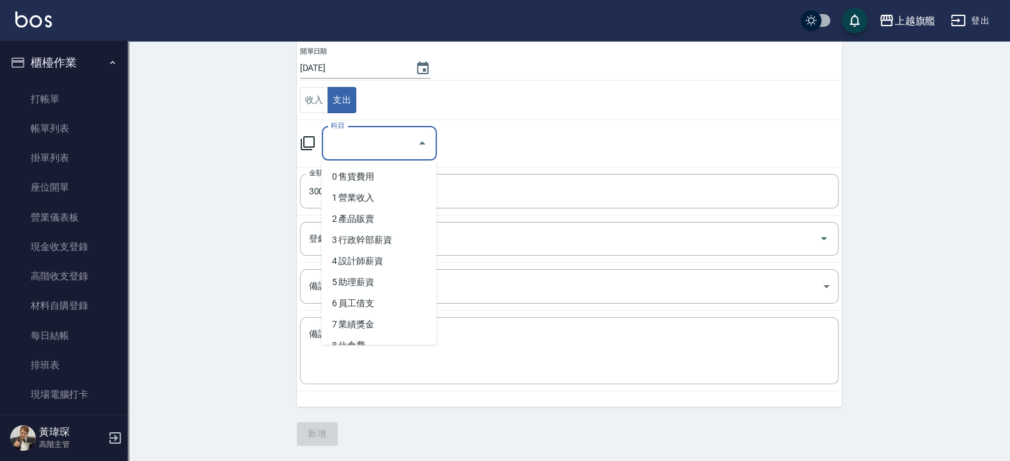
click at [360, 148] on input "科目" at bounding box center [369, 143] width 84 height 22
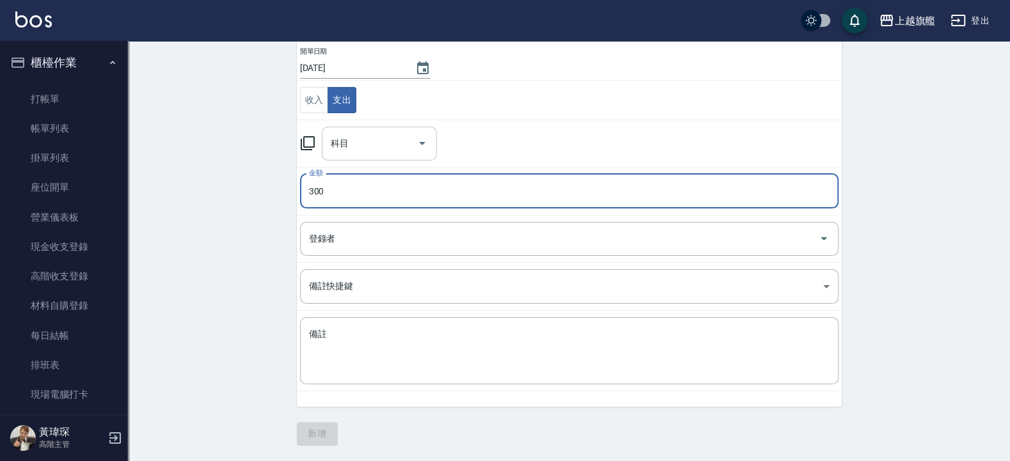
click at [412, 132] on input "科目" at bounding box center [369, 143] width 84 height 22
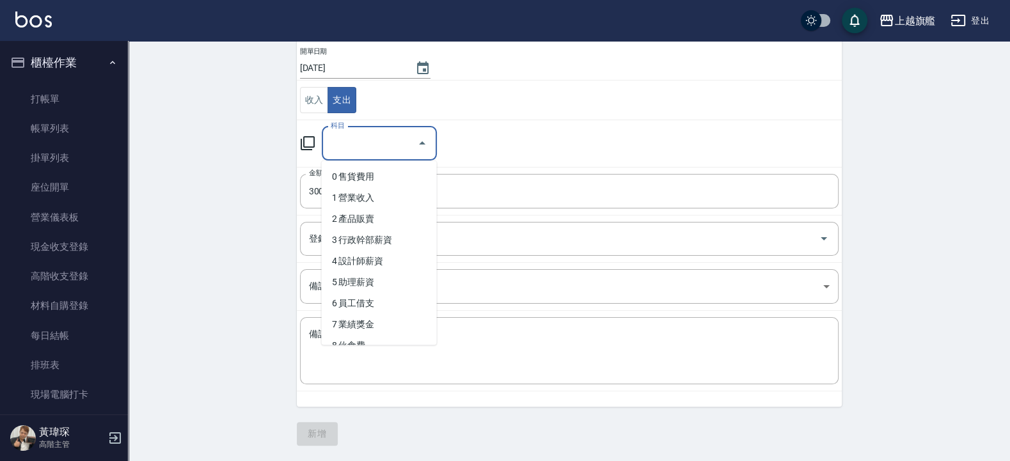
click at [361, 150] on input "科目" at bounding box center [369, 143] width 84 height 22
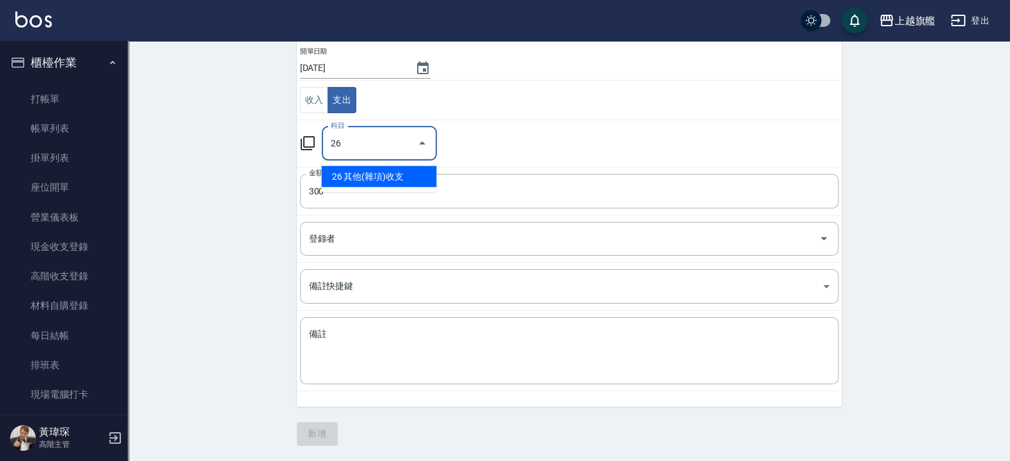
click at [354, 173] on li "26 其他(雜項)收支" at bounding box center [379, 176] width 115 height 21
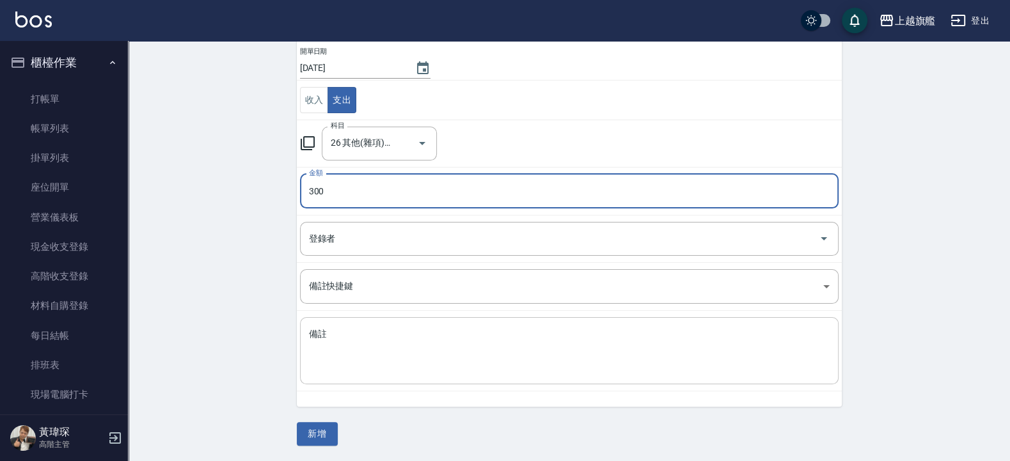
drag, startPoint x: 366, startPoint y: 340, endPoint x: 375, endPoint y: 332, distance: 11.3
click at [366, 338] on textarea "備註" at bounding box center [569, 351] width 521 height 46
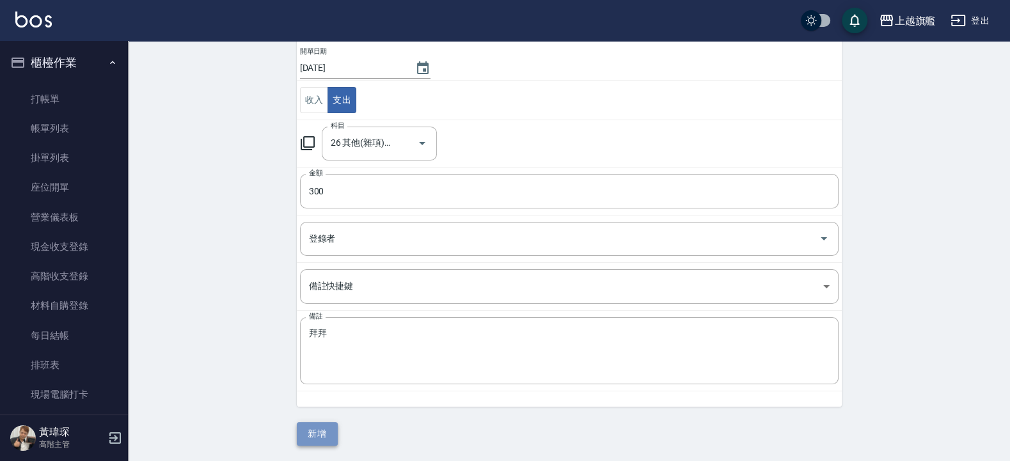
click at [325, 437] on button "新增" at bounding box center [317, 434] width 41 height 24
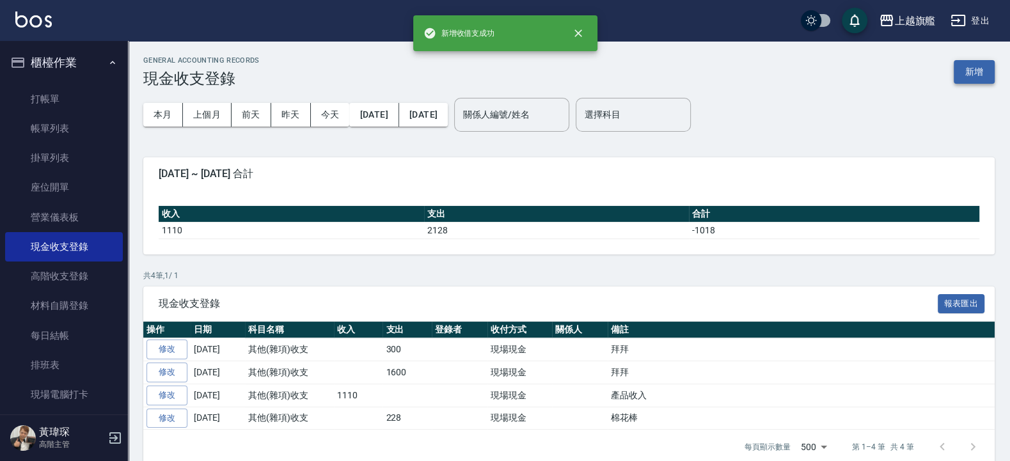
click at [974, 71] on button "新增" at bounding box center [974, 72] width 41 height 24
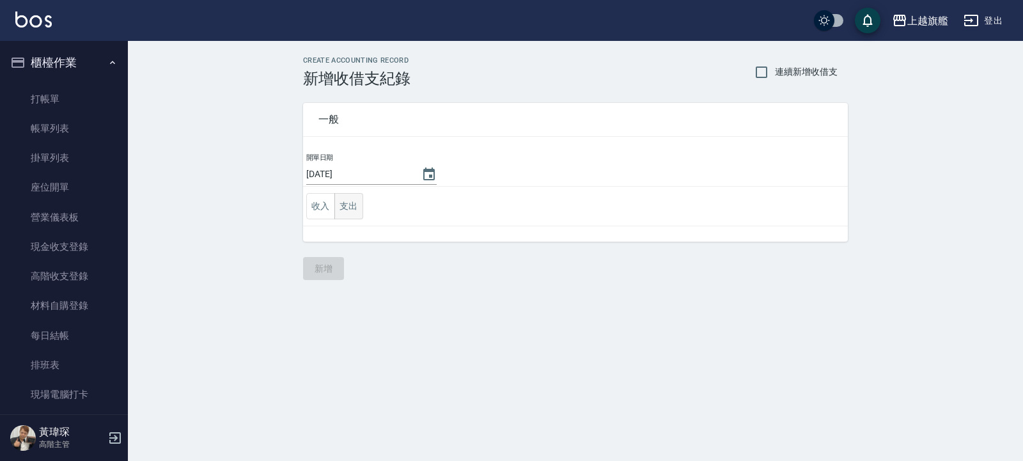
click at [351, 207] on button "支出" at bounding box center [348, 206] width 29 height 26
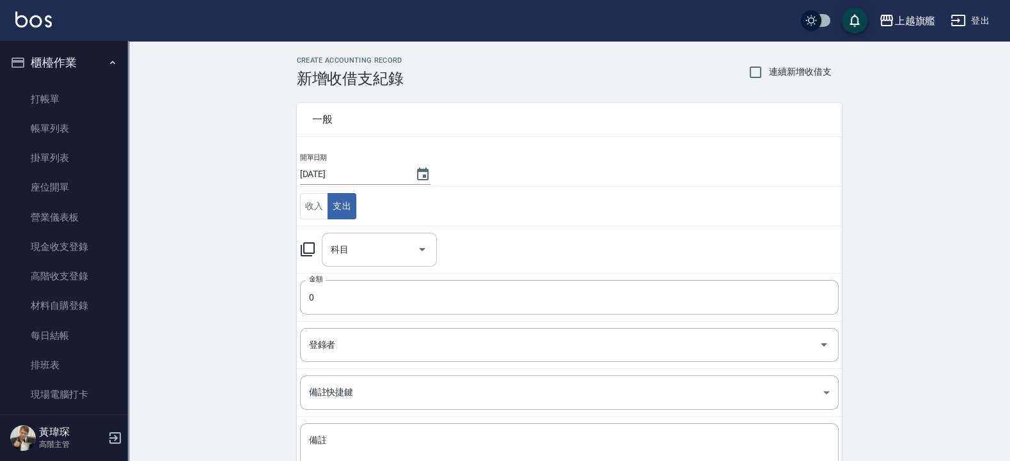
click at [370, 255] on input "科目" at bounding box center [369, 250] width 84 height 22
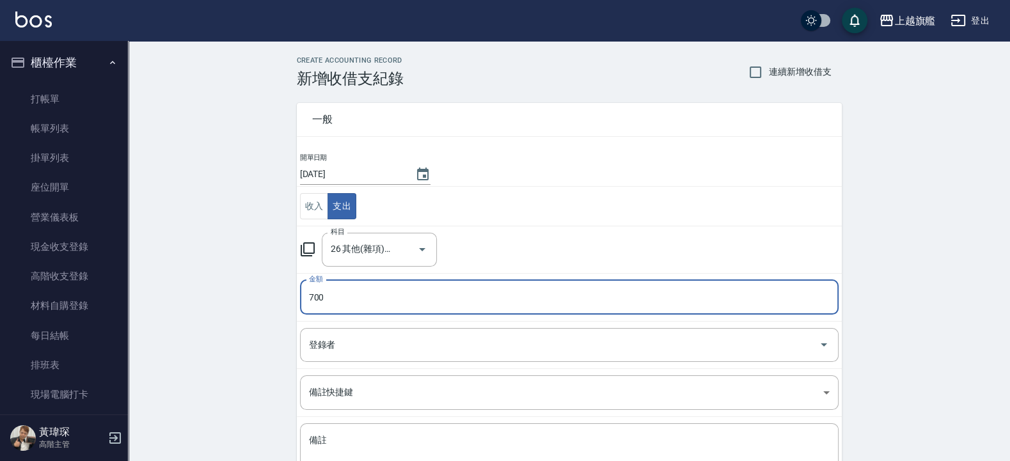
scroll to position [77, 0]
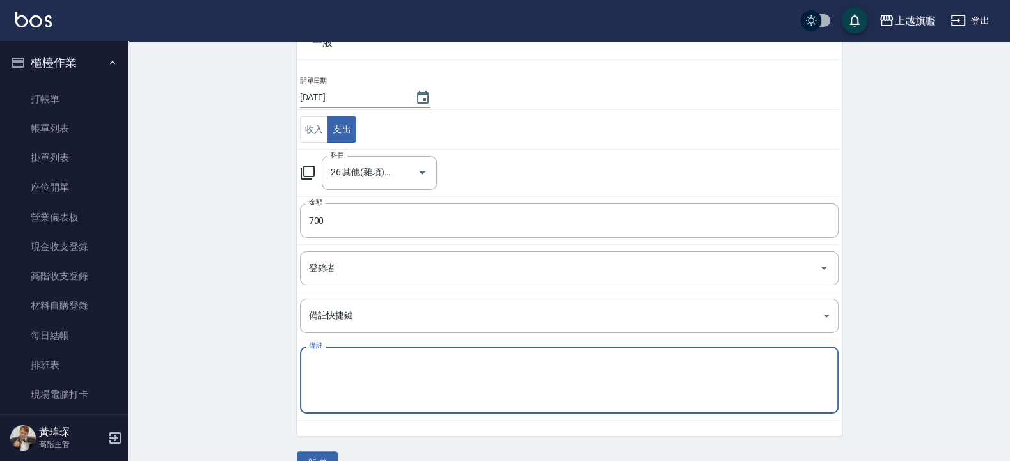
click at [424, 397] on textarea "備註" at bounding box center [569, 381] width 521 height 46
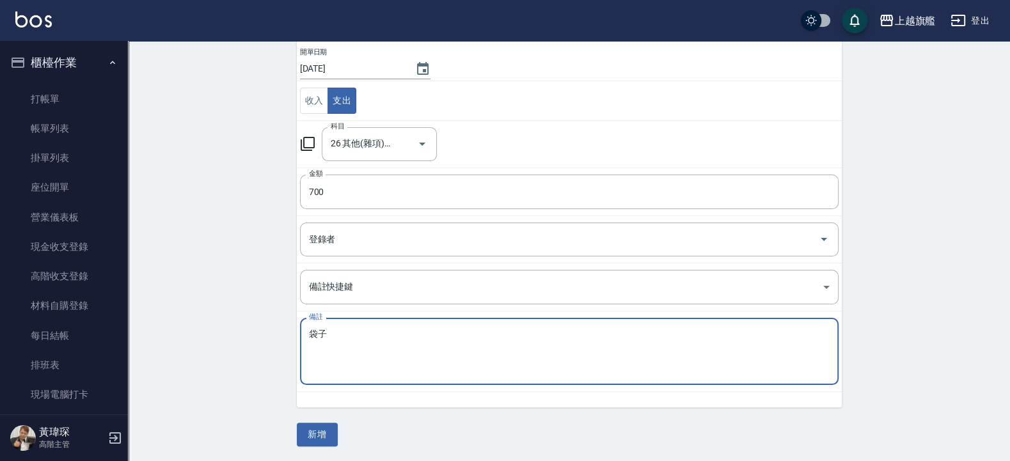
scroll to position [107, 0]
click at [325, 432] on button "新增" at bounding box center [317, 434] width 41 height 24
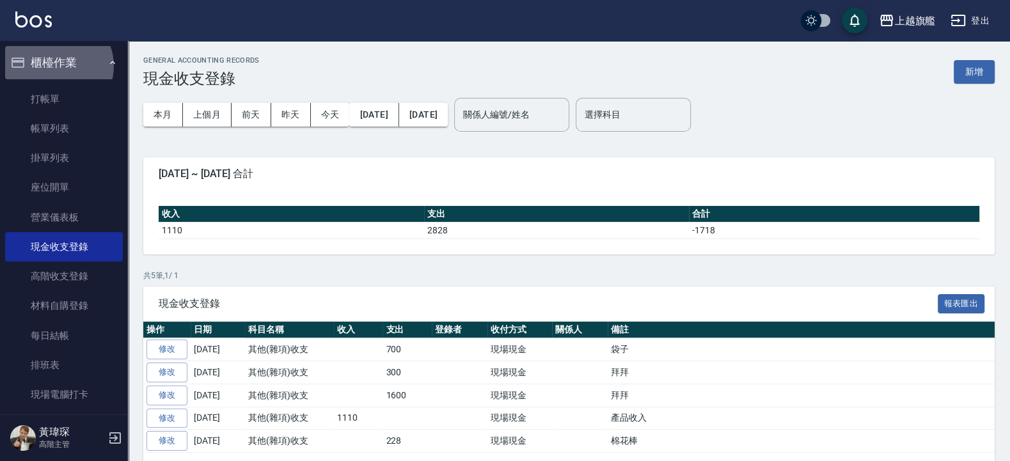
click at [56, 66] on button "櫃檯作業" at bounding box center [64, 62] width 118 height 33
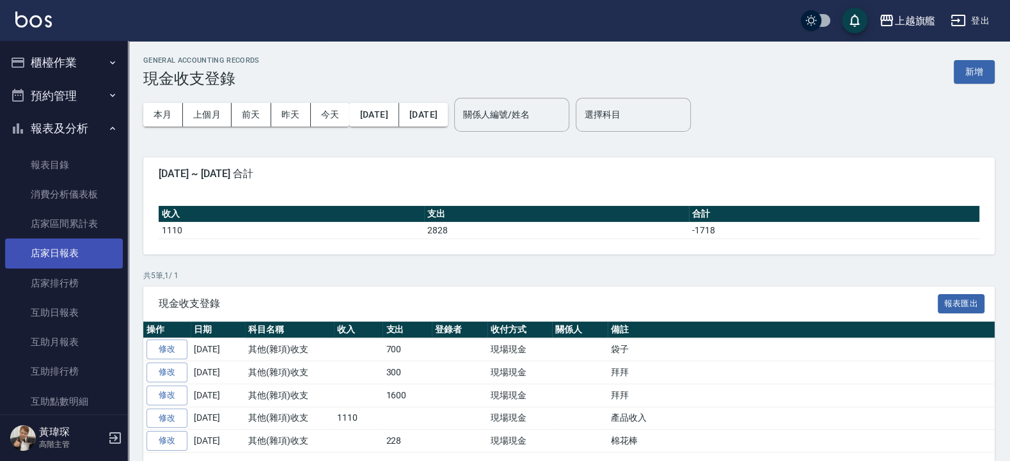
click at [45, 246] on link "店家日報表" at bounding box center [64, 253] width 118 height 29
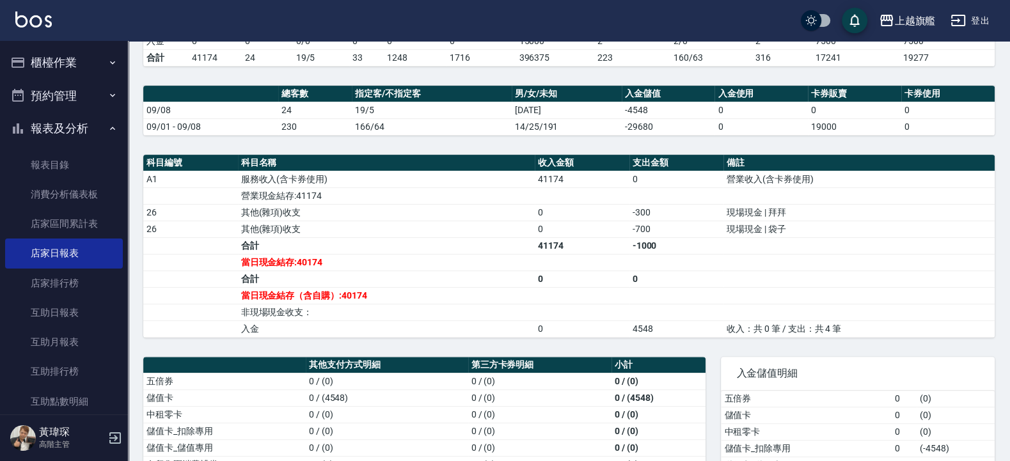
scroll to position [307, 0]
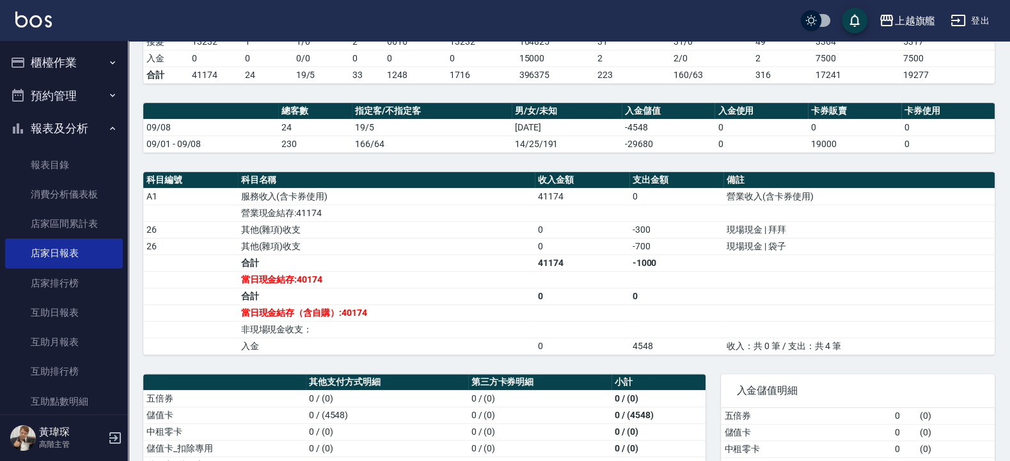
click at [819, 247] on td "現場現金 | 袋子" at bounding box center [858, 246] width 271 height 17
click at [585, 338] on td "a dense table" at bounding box center [582, 329] width 95 height 17
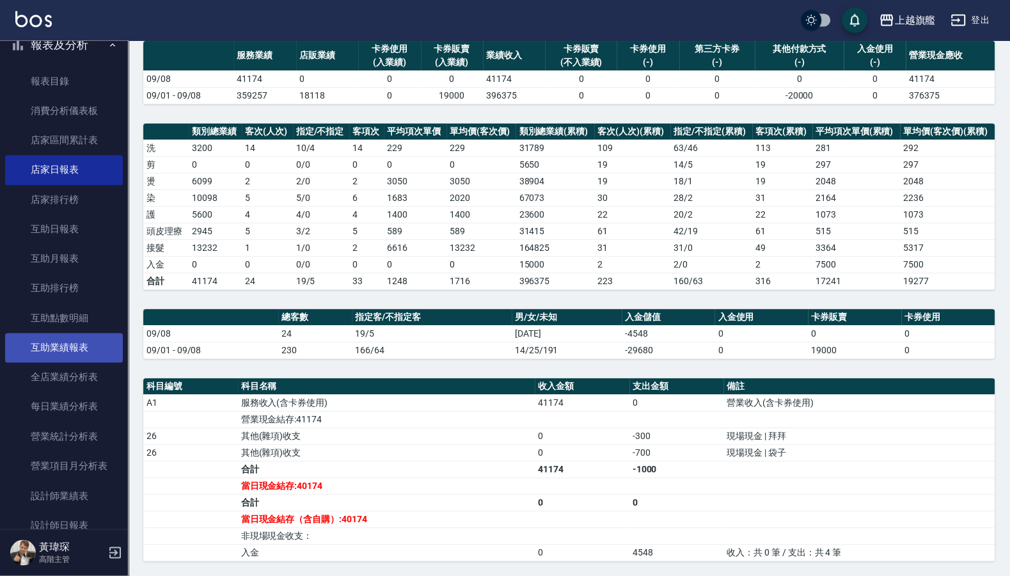
scroll to position [153, 0]
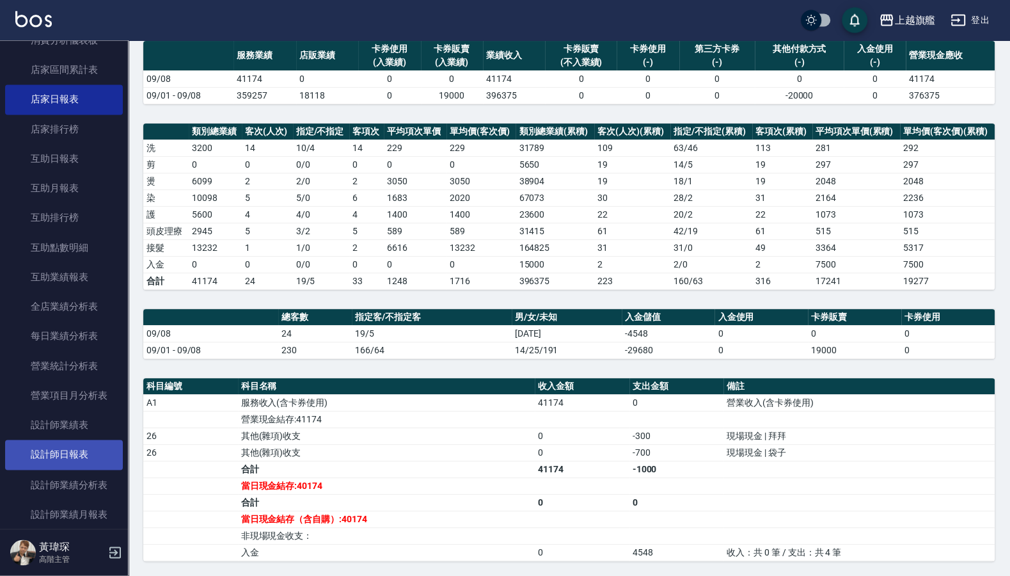
click at [57, 460] on link "設計師日報表" at bounding box center [64, 454] width 118 height 29
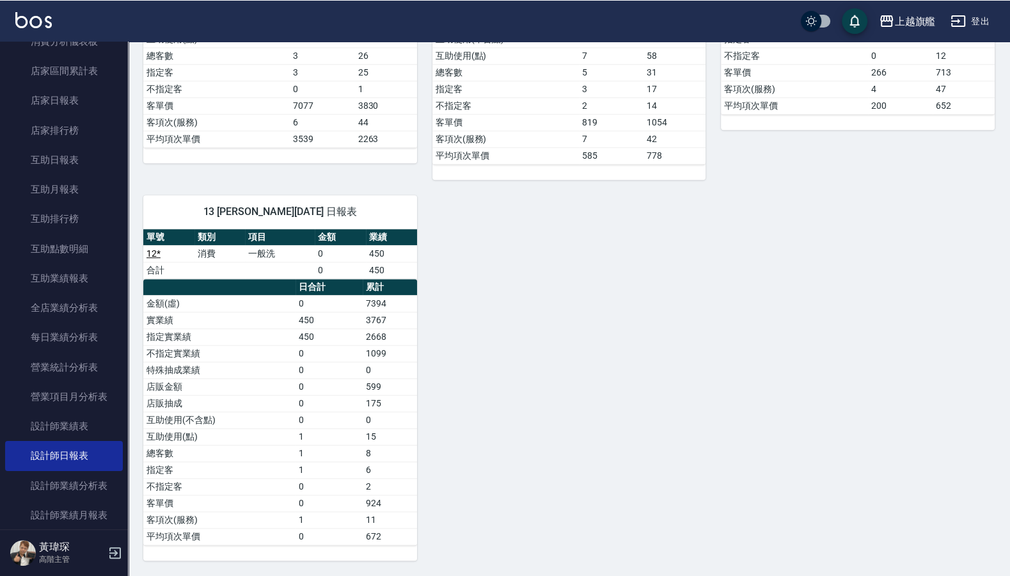
scroll to position [918, 0]
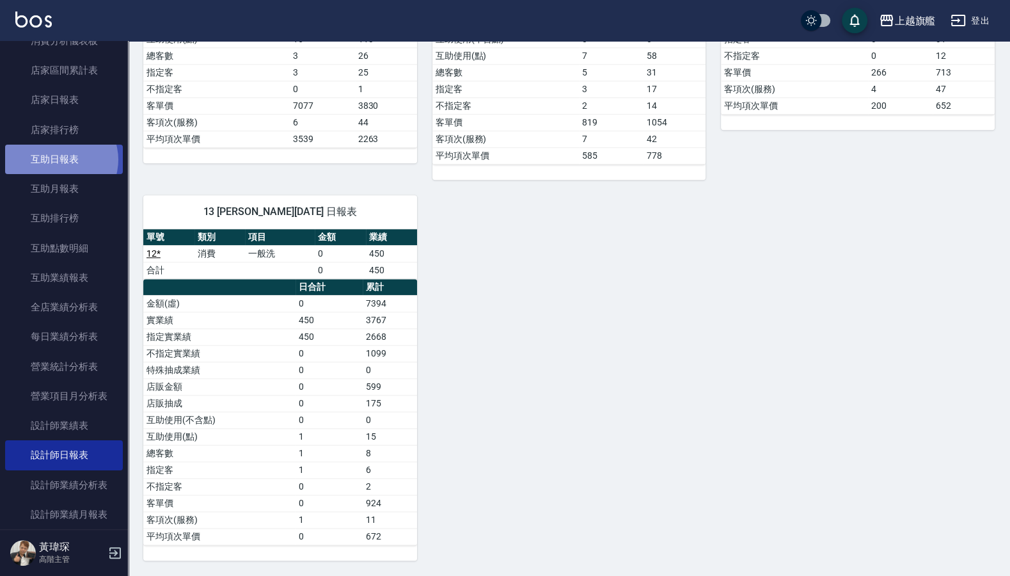
click at [60, 160] on link "互助日報表" at bounding box center [64, 159] width 118 height 29
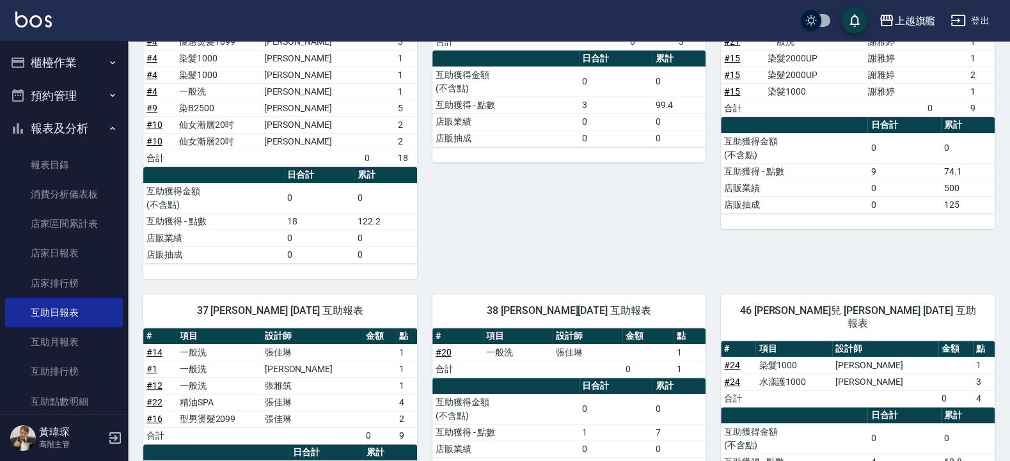
click at [79, 55] on button "櫃檯作業" at bounding box center [64, 62] width 118 height 33
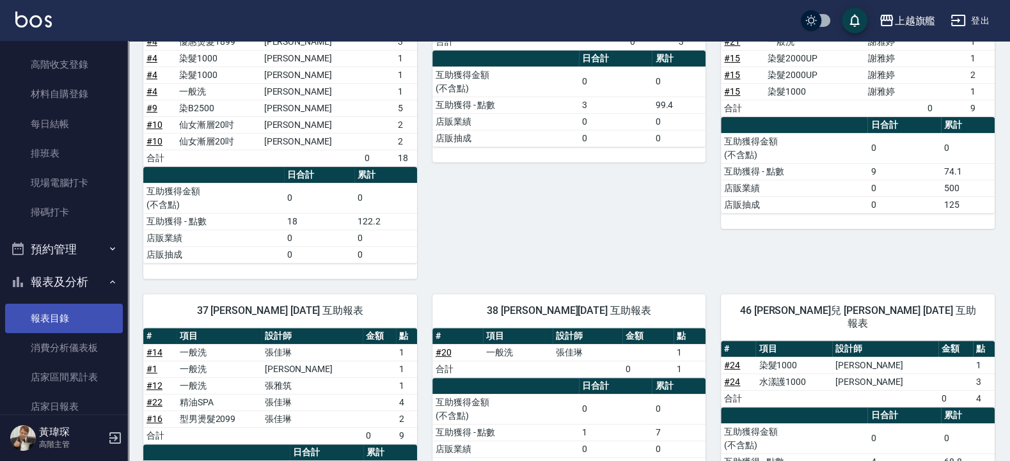
scroll to position [230, 0]
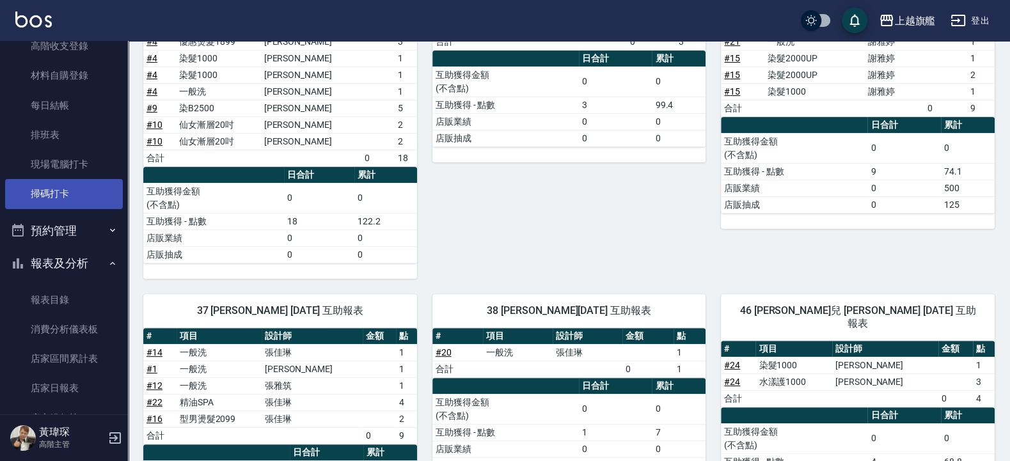
click at [47, 181] on link "掃碼打卡" at bounding box center [64, 193] width 118 height 29
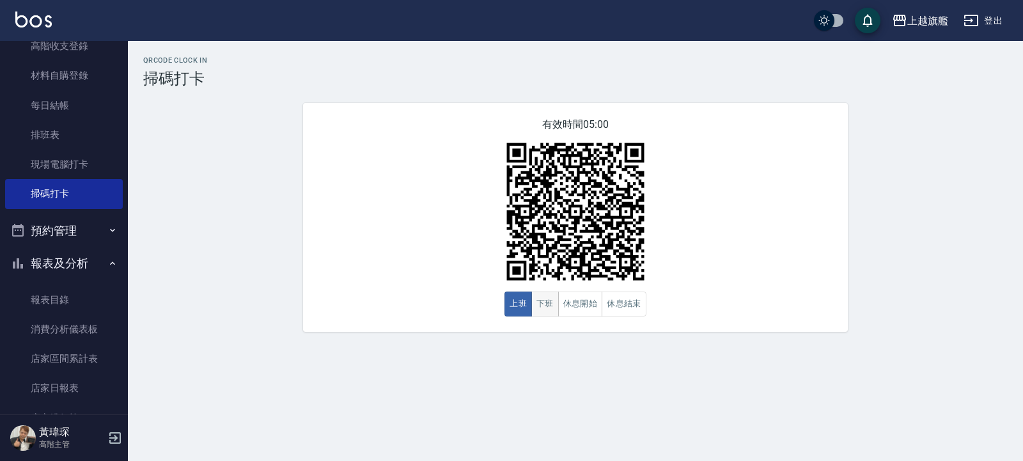
click at [549, 307] on button "下班" at bounding box center [545, 304] width 28 height 25
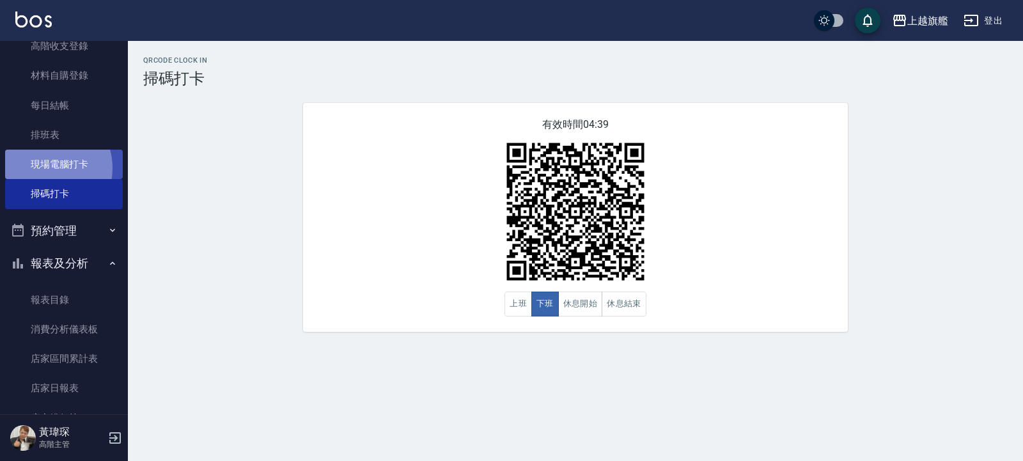
click at [42, 168] on link "現場電腦打卡" at bounding box center [64, 164] width 118 height 29
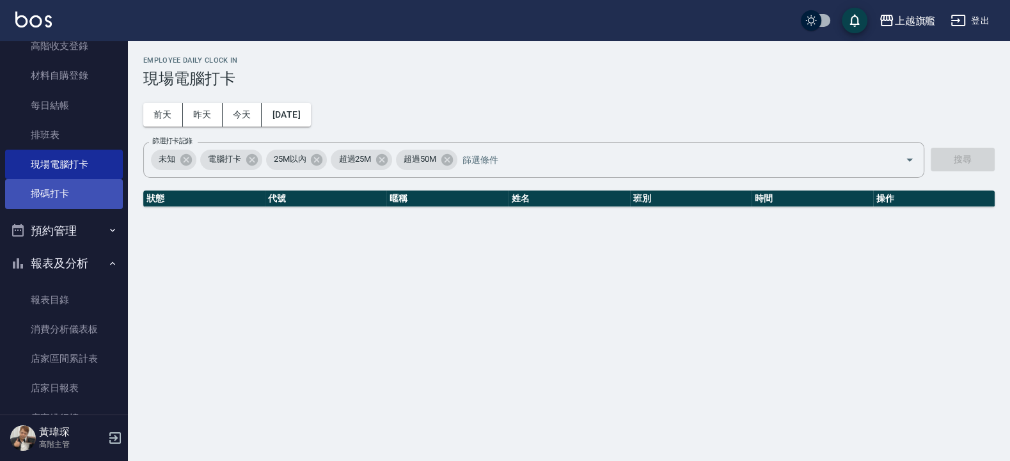
click at [48, 193] on link "掃碼打卡" at bounding box center [64, 193] width 118 height 29
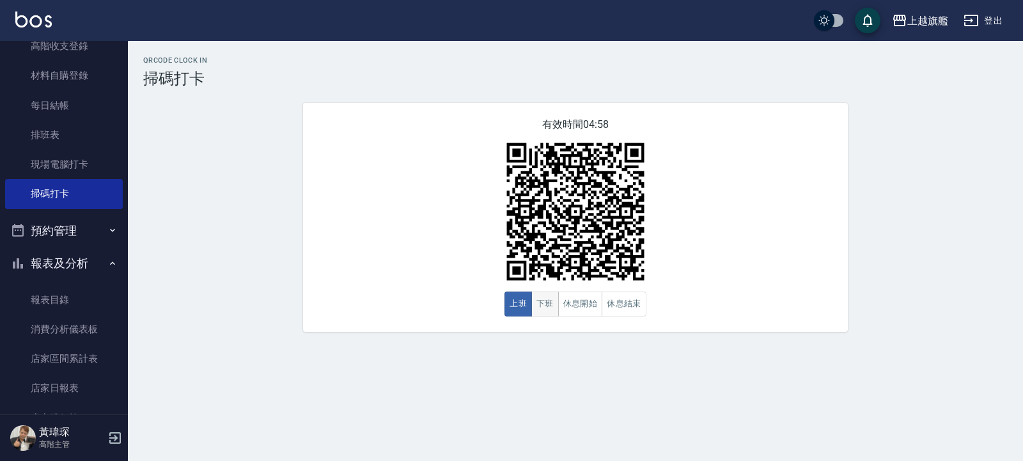
click at [546, 299] on button "下班" at bounding box center [545, 304] width 28 height 25
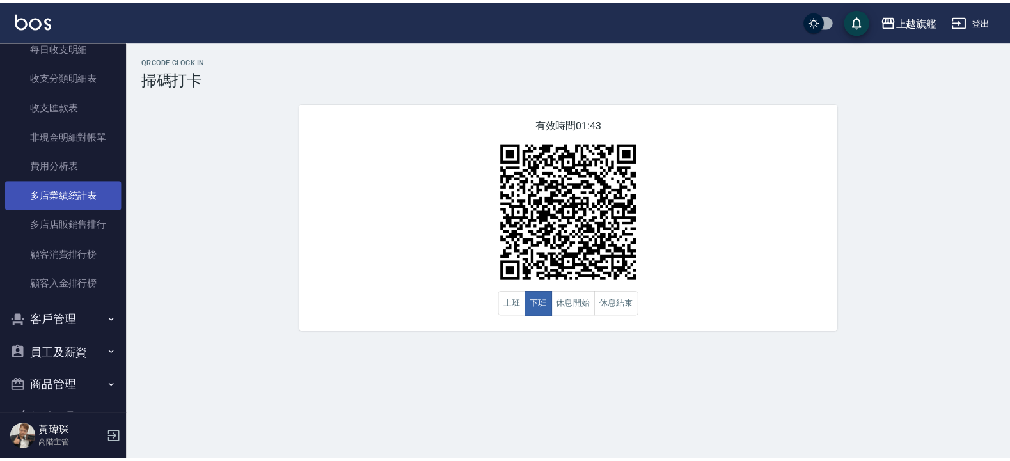
scroll to position [1646, 0]
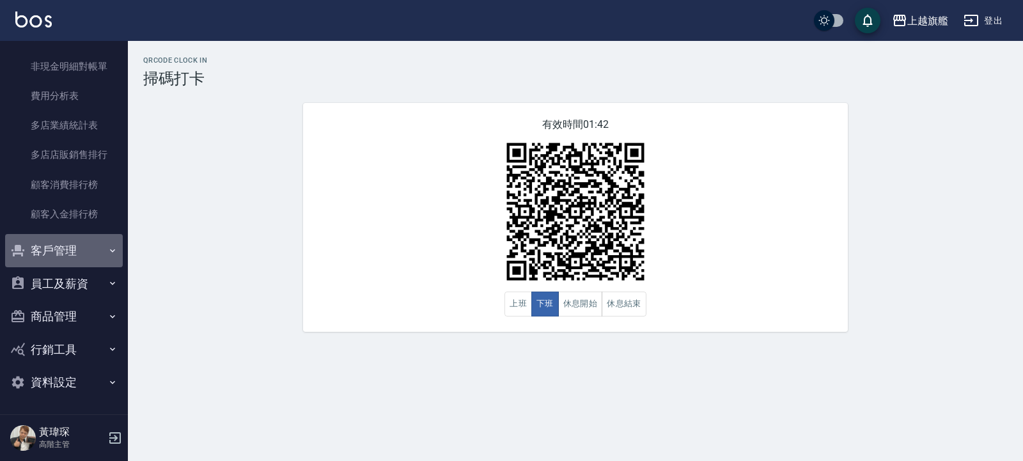
click at [74, 234] on button "客戶管理" at bounding box center [64, 250] width 118 height 33
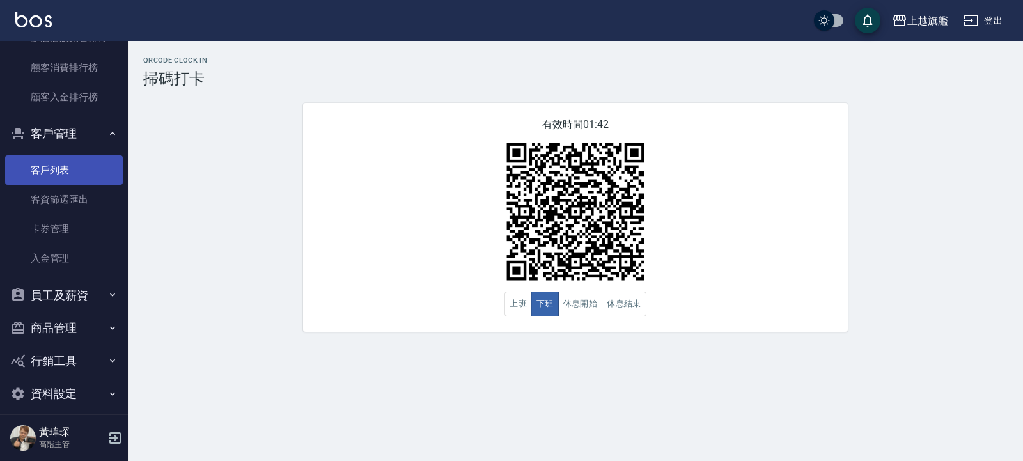
click at [77, 185] on link "客戶列表" at bounding box center [64, 169] width 118 height 29
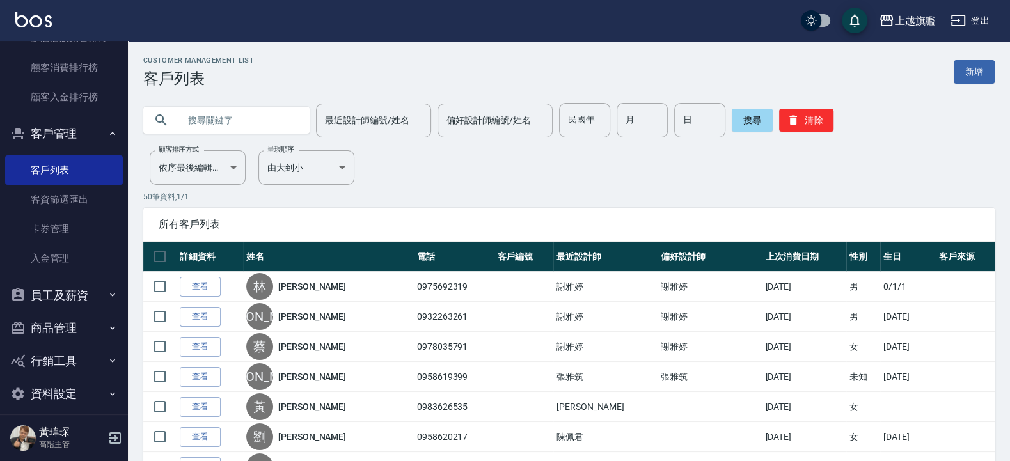
click at [268, 111] on input "text" at bounding box center [239, 120] width 120 height 35
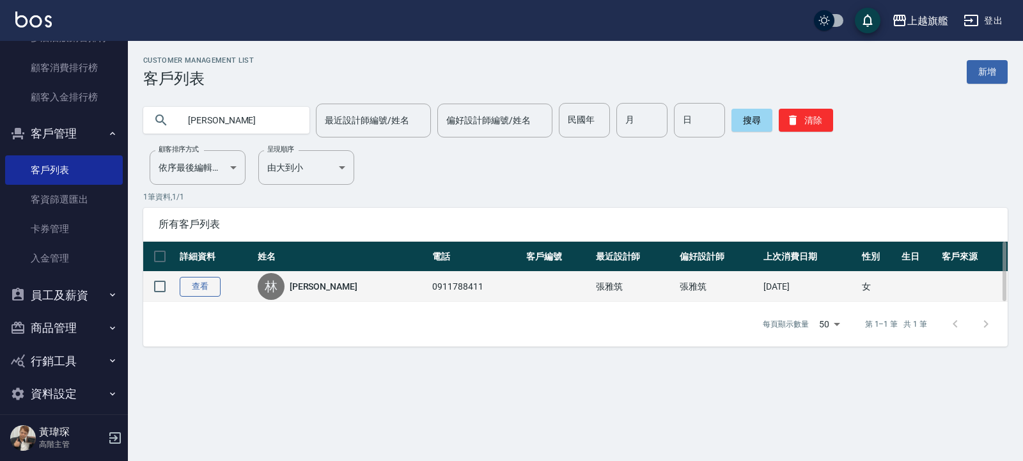
click at [214, 291] on link "查看" at bounding box center [200, 287] width 41 height 20
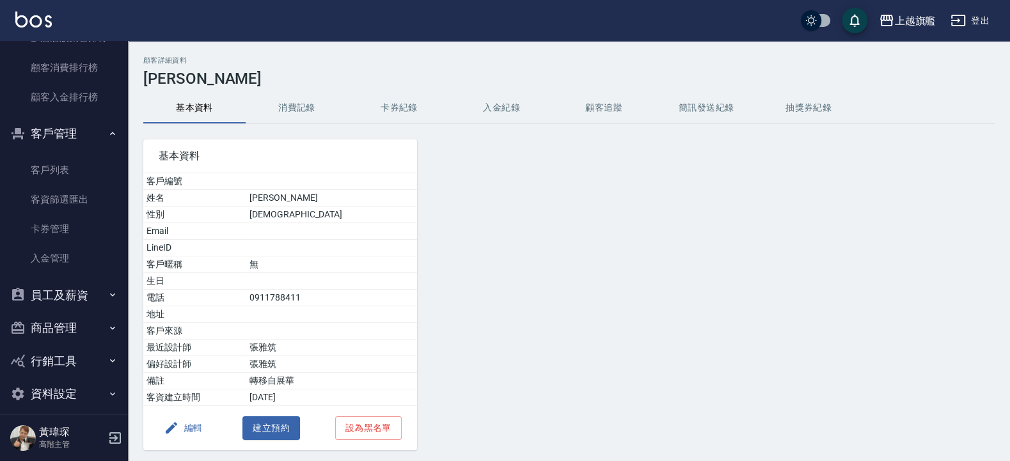
click at [499, 106] on button "入金紀錄" at bounding box center [501, 108] width 102 height 31
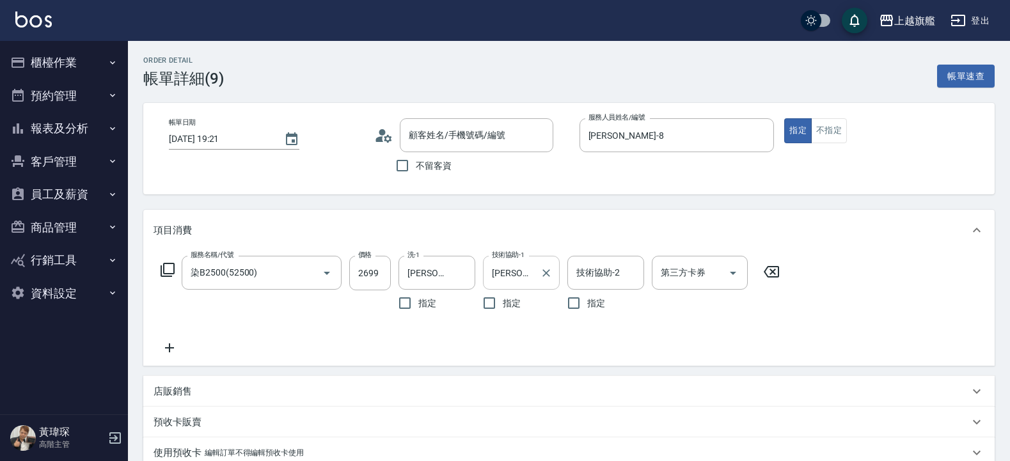
type input "[PERSON_NAME]/0983626535/null"
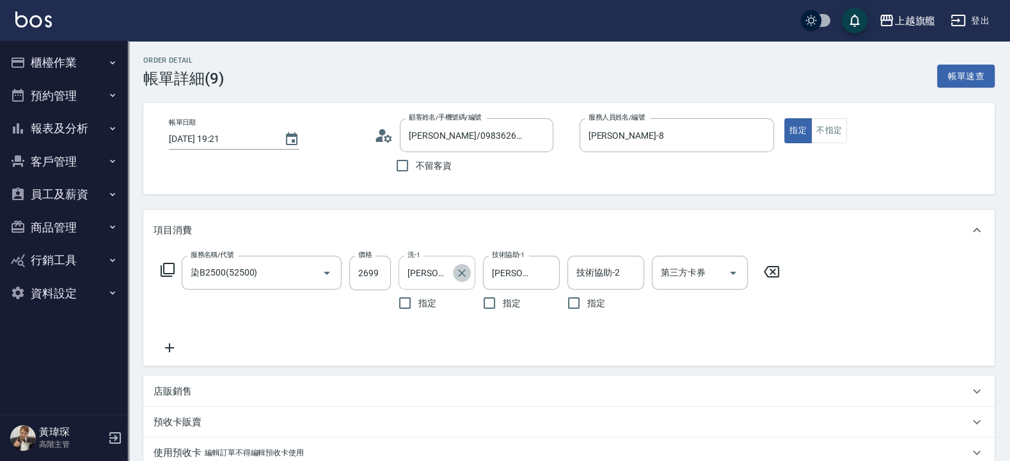
click at [463, 271] on icon "Clear" at bounding box center [461, 273] width 13 height 13
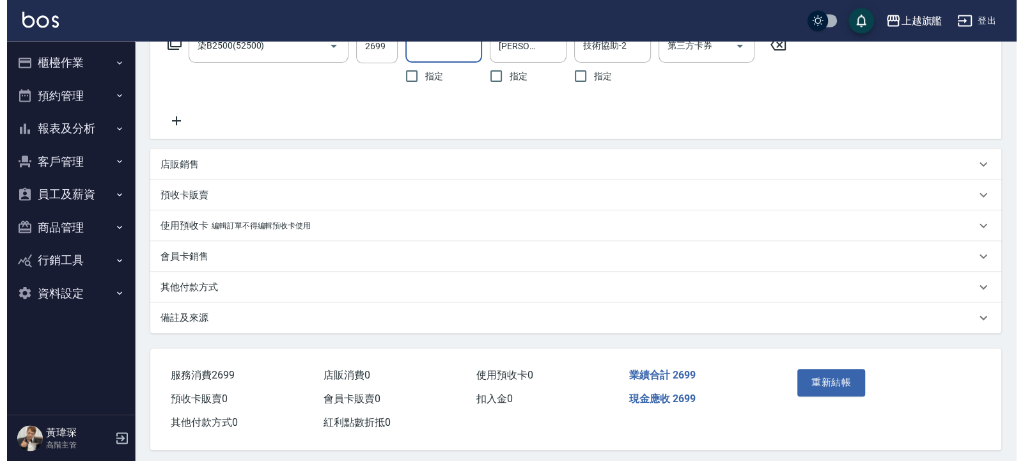
scroll to position [237, 0]
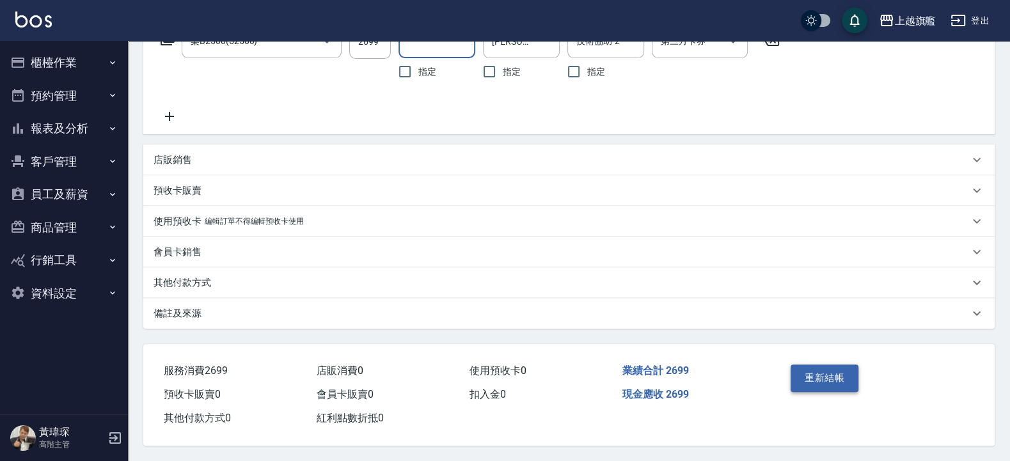
click at [822, 370] on button "重新結帳" at bounding box center [824, 378] width 68 height 27
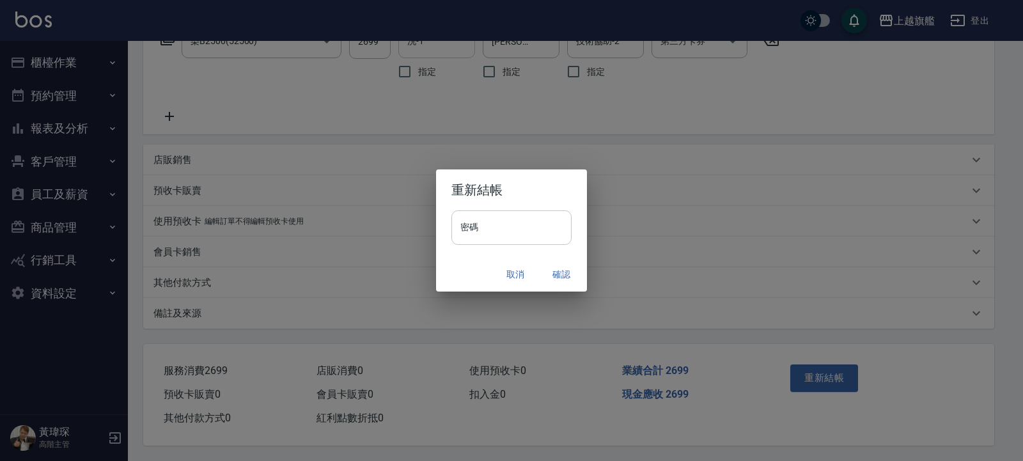
drag, startPoint x: 512, startPoint y: 236, endPoint x: 511, endPoint y: 228, distance: 8.4
click at [511, 229] on input "密碼" at bounding box center [512, 227] width 120 height 35
type input "*******"
click at [551, 277] on button "確認" at bounding box center [561, 275] width 41 height 24
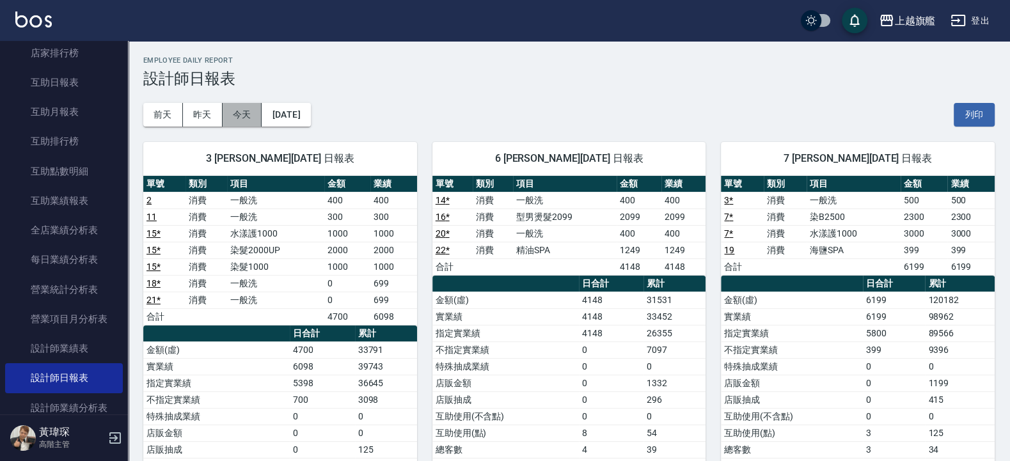
click at [237, 115] on button "今天" at bounding box center [243, 115] width 40 height 24
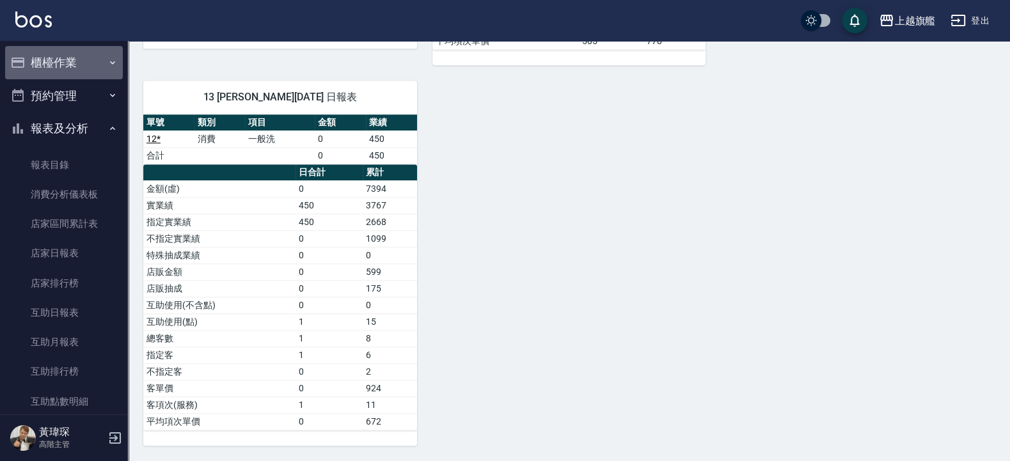
click at [107, 63] on icon "button" at bounding box center [112, 63] width 10 height 10
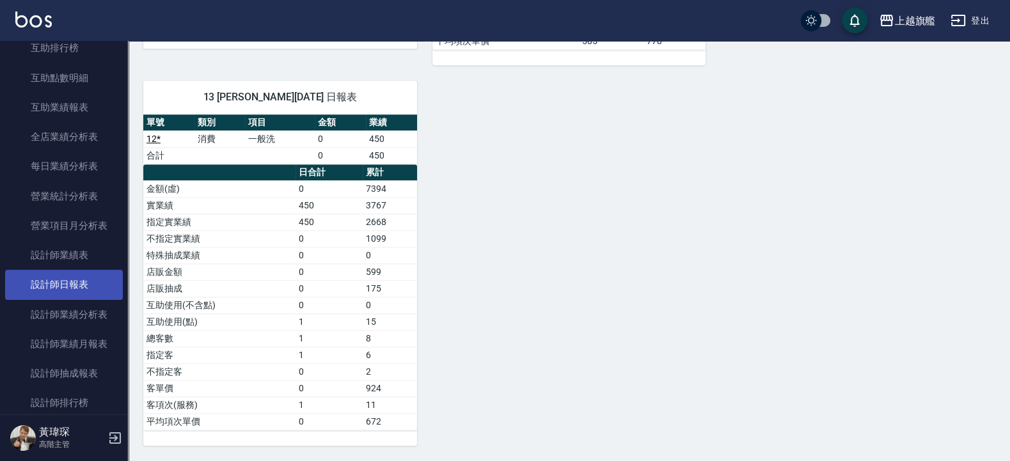
scroll to position [691, 0]
drag, startPoint x: 113, startPoint y: 208, endPoint x: 111, endPoint y: 90, distance: 119.0
click at [111, 83] on nav "櫃檯作業 打帳單 帳單列表 掛單列表 座位開單 營業儀表板 現金收支登錄 高階收支登錄 材料自購登錄 每日結帳 排班表 現場電腦打卡 掃碼打卡 預約管理 預約…" at bounding box center [64, 228] width 128 height 374
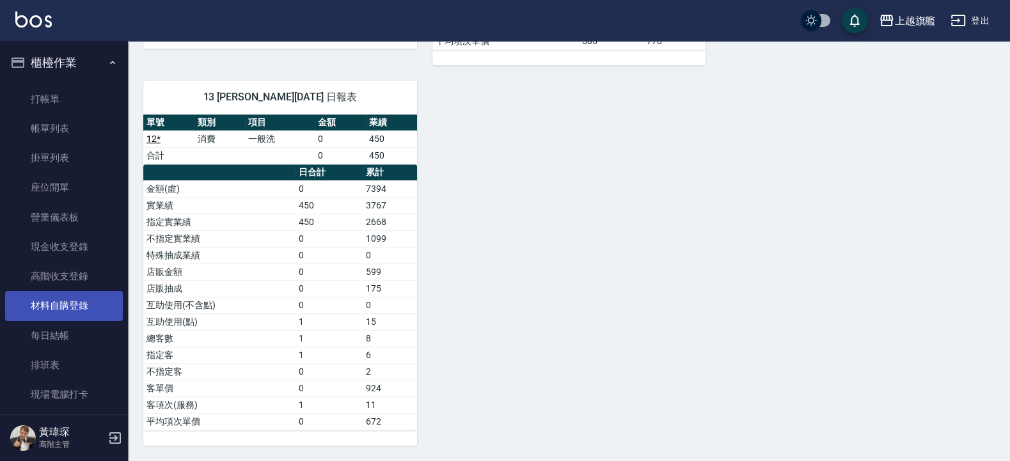
scroll to position [153, 0]
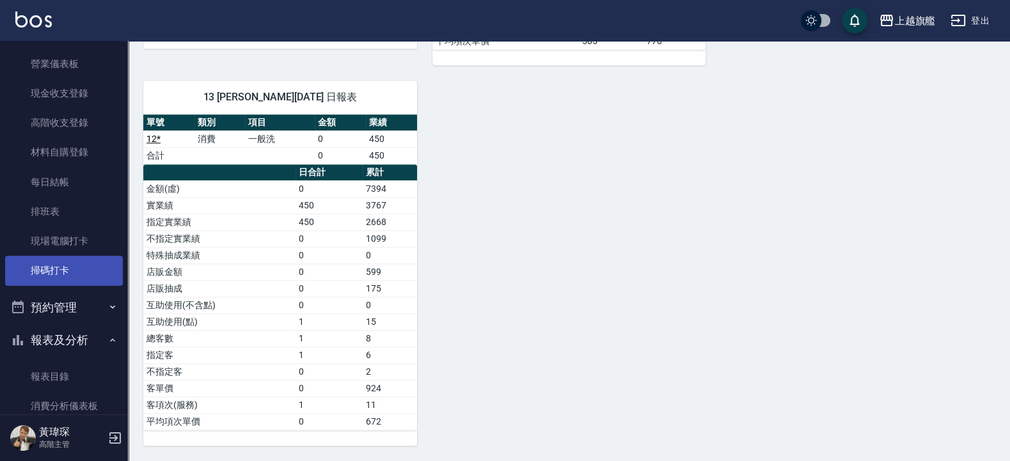
click at [68, 269] on link "掃碼打卡" at bounding box center [64, 270] width 118 height 29
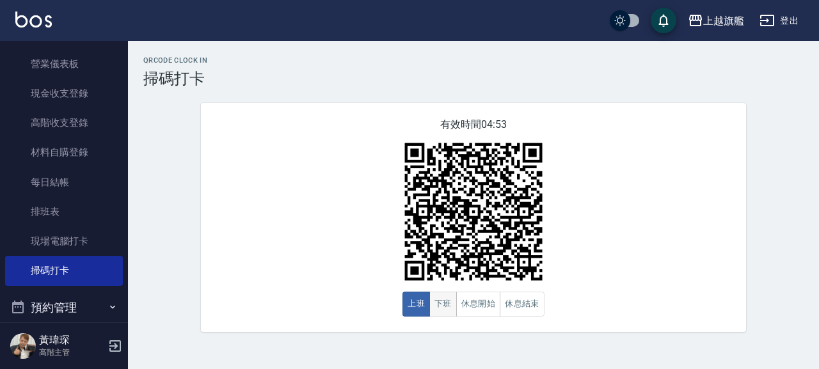
click at [444, 311] on button "下班" at bounding box center [443, 304] width 28 height 25
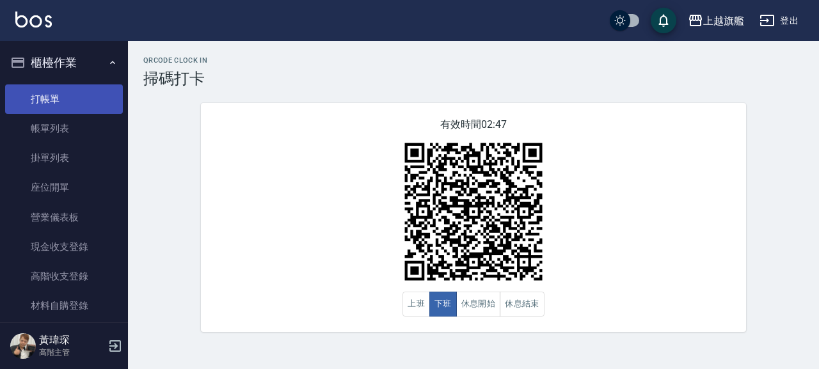
click at [78, 101] on link "打帳單" at bounding box center [64, 98] width 118 height 29
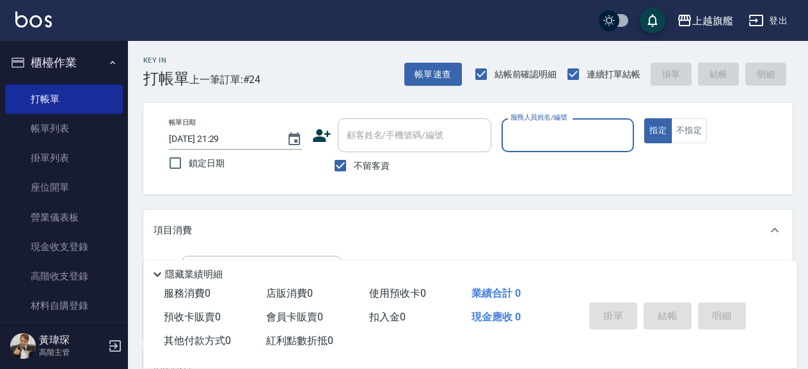
click at [606, 131] on input "服務人員姓名/編號" at bounding box center [568, 135] width 122 height 22
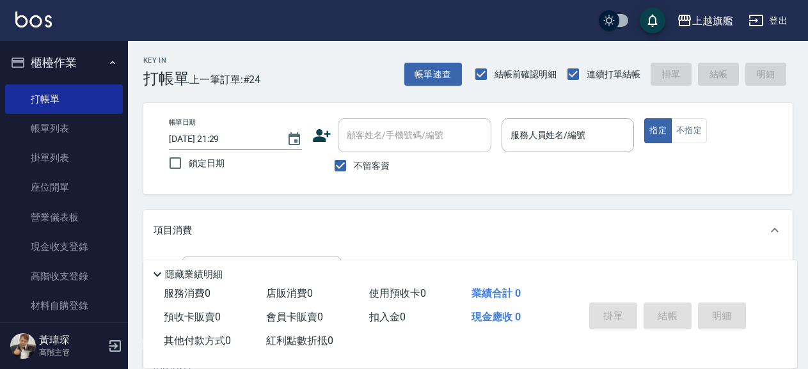
click at [755, 167] on div "帳單日期 2025/09/08 21:29 鎖定日期 顧客姓名/手機號碼/編號 顧客姓名/手機號碼/編號 不留客資 服務人員姓名/編號 服務人員姓名/編號 指…" at bounding box center [468, 148] width 618 height 61
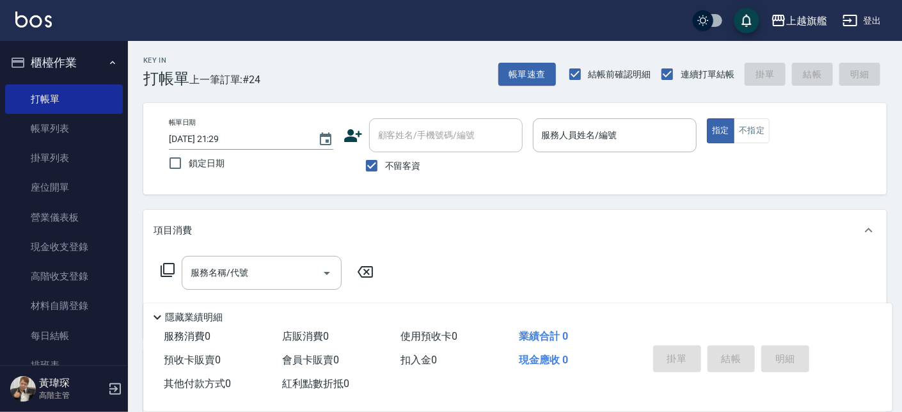
click at [600, 102] on div "Key In 打帳單 上一筆訂單:#24 帳單速查 結帳前確認明細 連續打單結帳 掛單 結帳 明細 帳單日期 2025/09/08 21:29 鎖定日期 顧客…" at bounding box center [515, 317] width 774 height 553
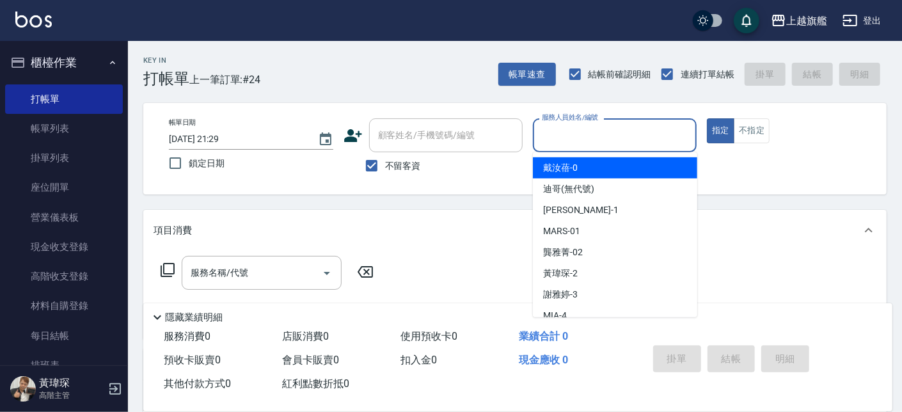
click at [613, 134] on input "服務人員姓名/編號" at bounding box center [615, 135] width 153 height 22
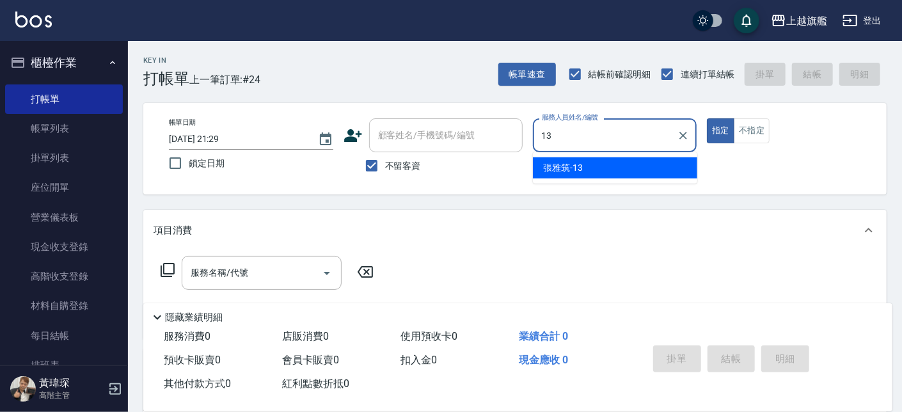
type input "張雅筑-13"
type button "true"
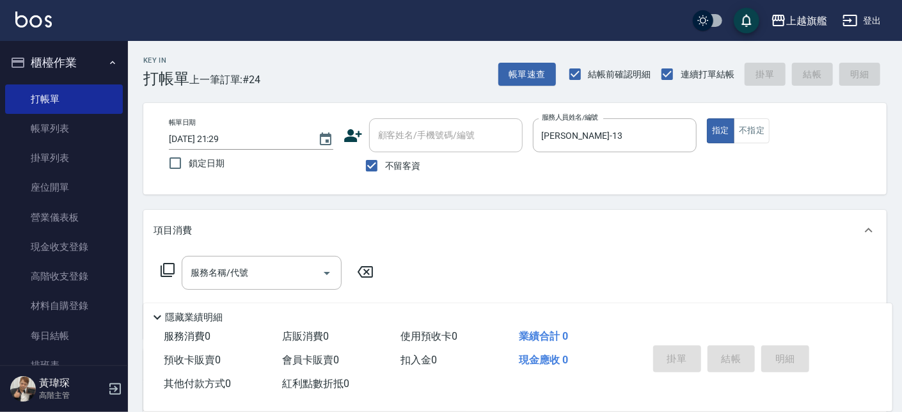
click at [402, 161] on span "不留客資" at bounding box center [403, 165] width 36 height 13
click at [392, 161] on span "不留客資" at bounding box center [403, 165] width 36 height 13
click at [385, 161] on input "不留客資" at bounding box center [371, 165] width 27 height 27
checkbox input "false"
click at [407, 142] on input "顧客姓名/手機號碼/編號" at bounding box center [436, 135] width 123 height 22
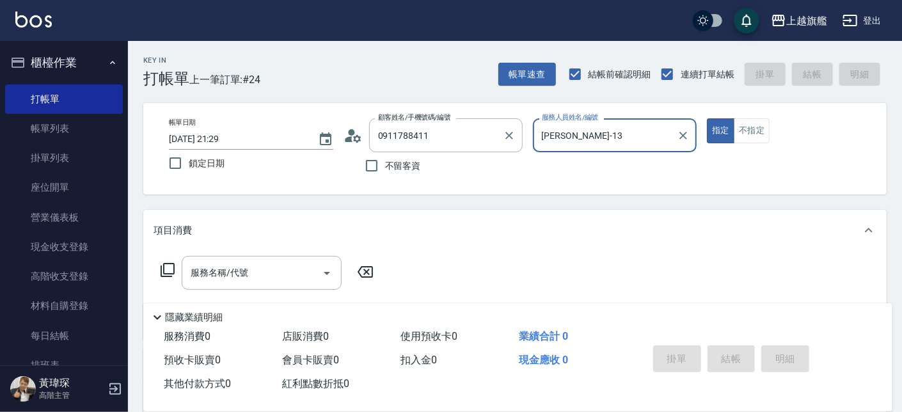
type input "林東毅/0911788411/null"
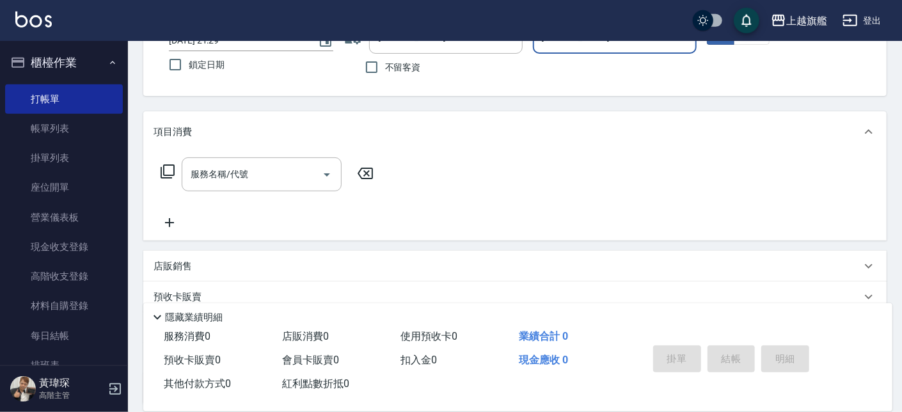
scroll to position [212, 0]
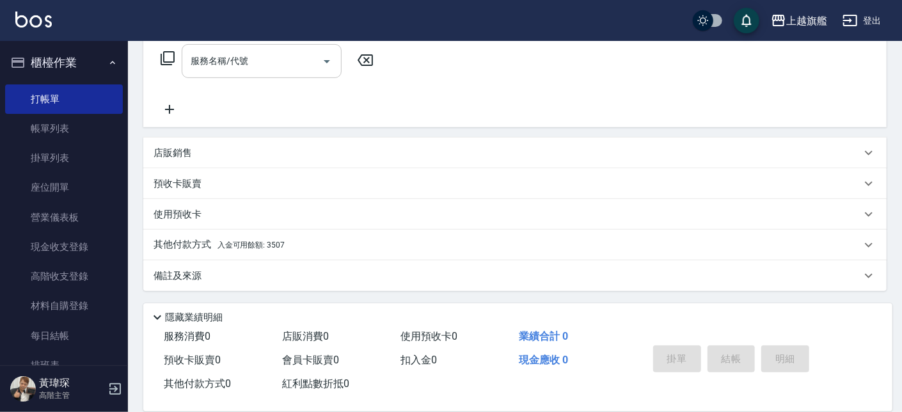
click at [232, 60] on input "服務名稱/代號" at bounding box center [251, 61] width 129 height 22
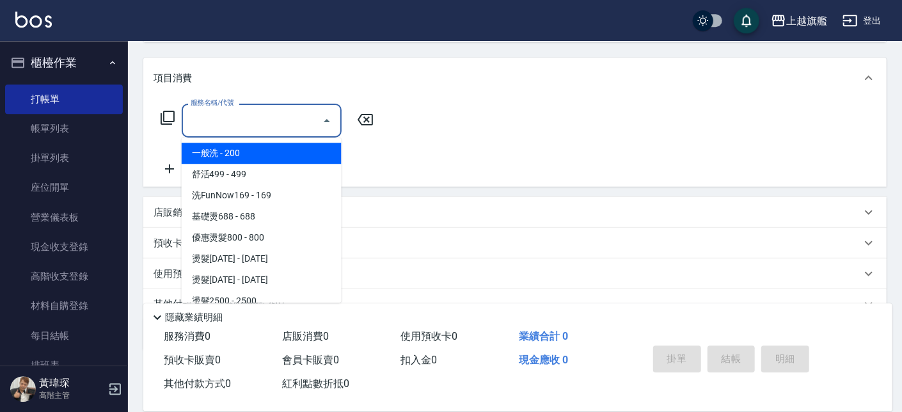
scroll to position [66, 0]
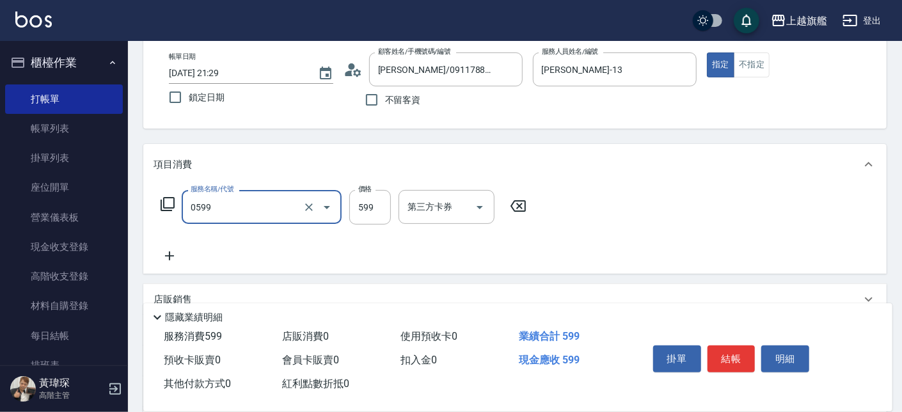
type input "去角質ITELY.(0599)"
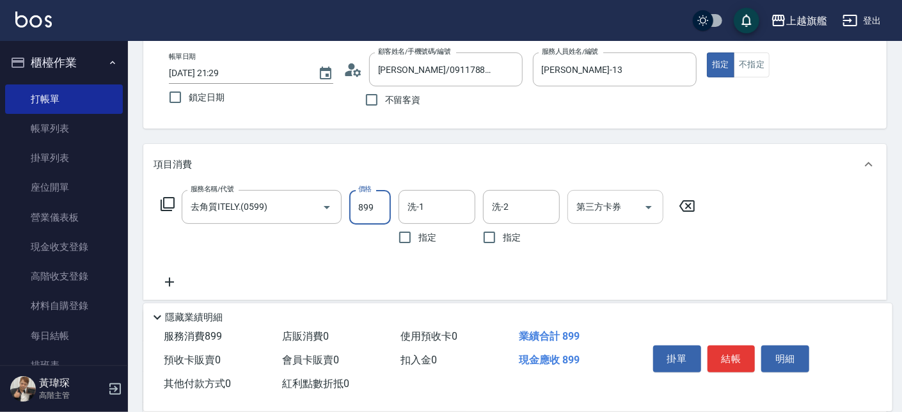
type input "899"
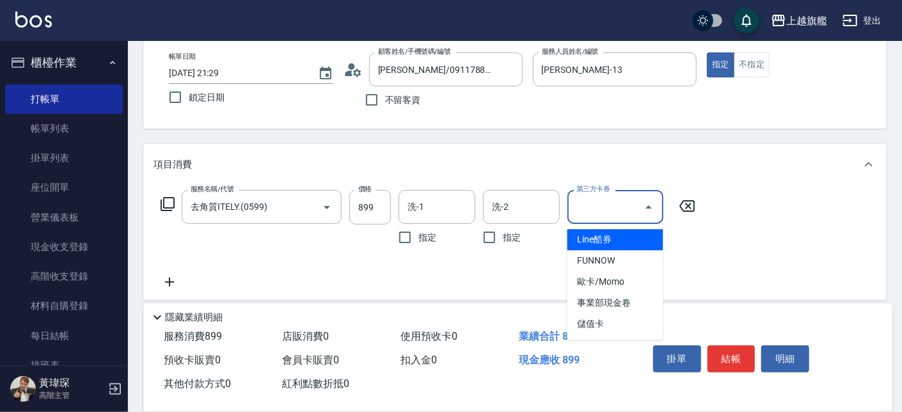
click at [588, 207] on input "第三方卡券" at bounding box center [605, 207] width 65 height 22
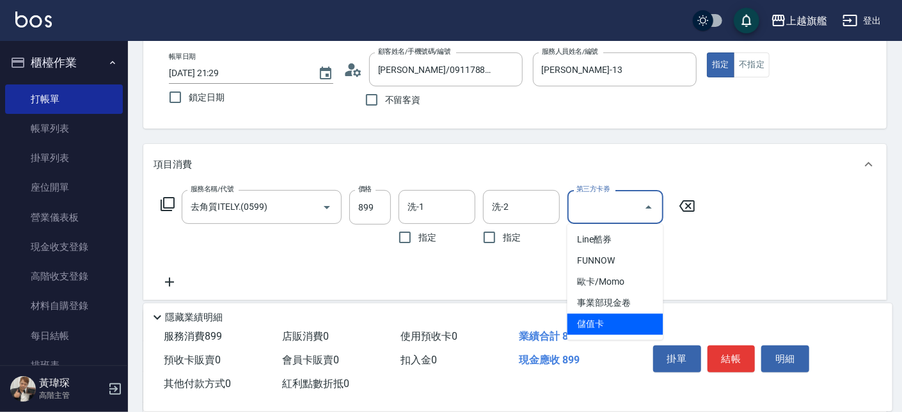
click at [590, 318] on span "儲值卡" at bounding box center [615, 323] width 96 height 21
type input "儲值卡"
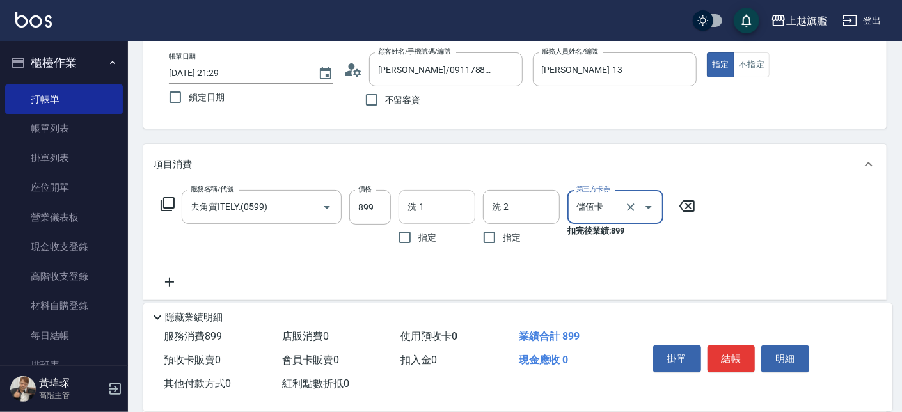
drag, startPoint x: 452, startPoint y: 217, endPoint x: 446, endPoint y: 210, distance: 8.6
click at [448, 215] on div "洗-1" at bounding box center [436, 207] width 77 height 34
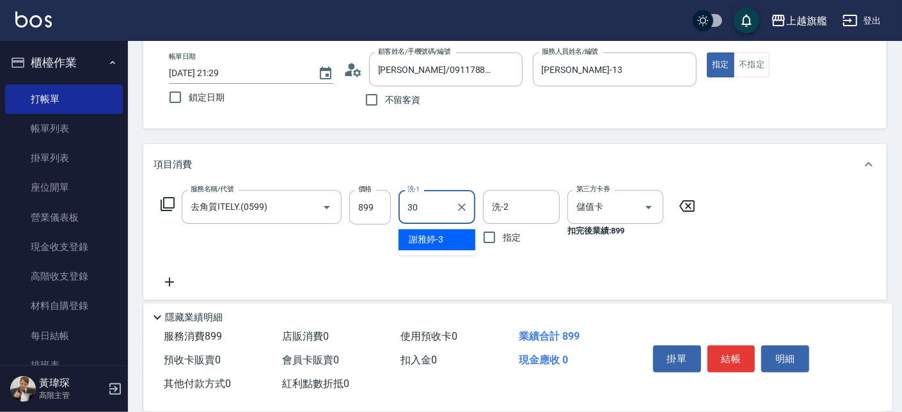
type input "劉羿君-30"
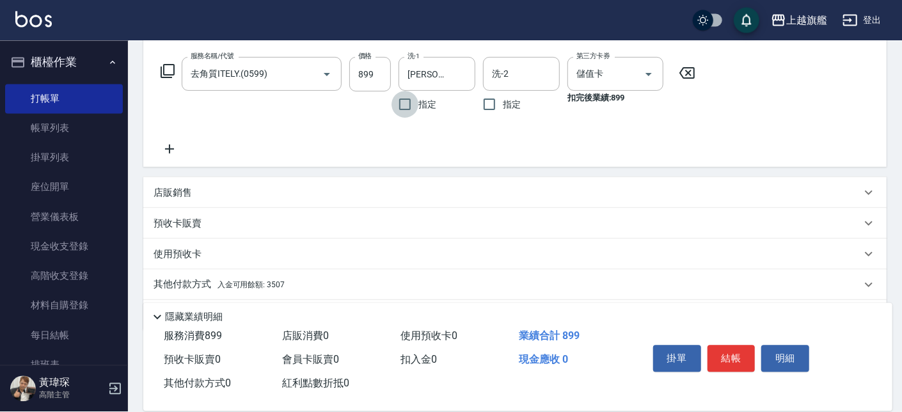
scroll to position [239, 0]
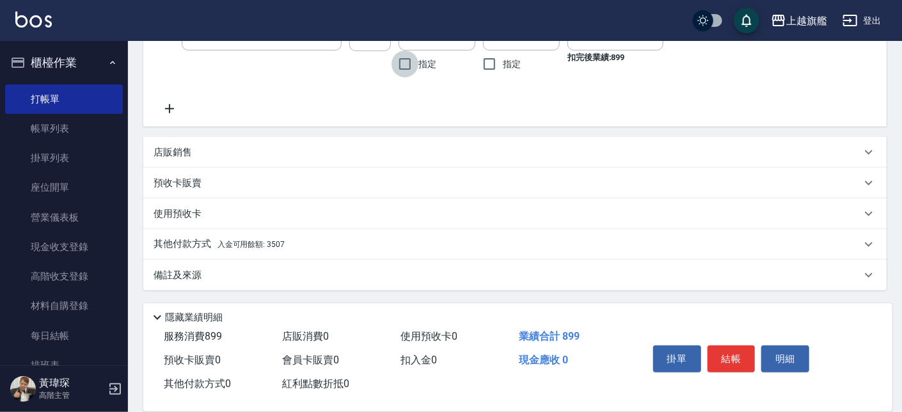
click at [256, 240] on span "入金可用餘額: 3507" at bounding box center [250, 244] width 67 height 9
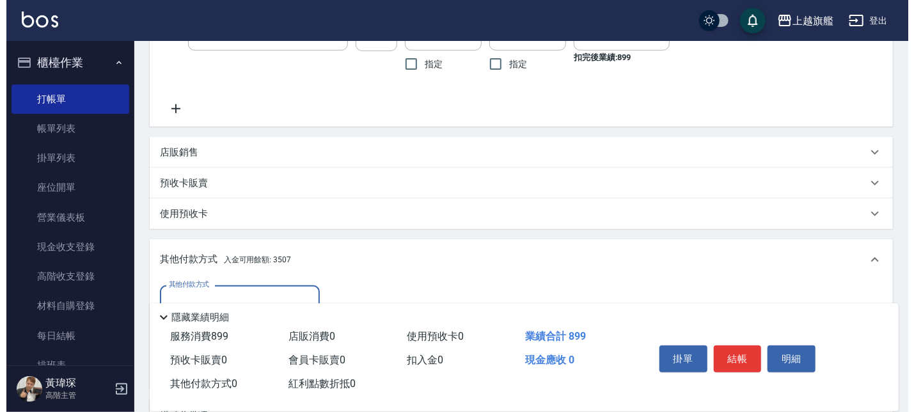
scroll to position [378, 0]
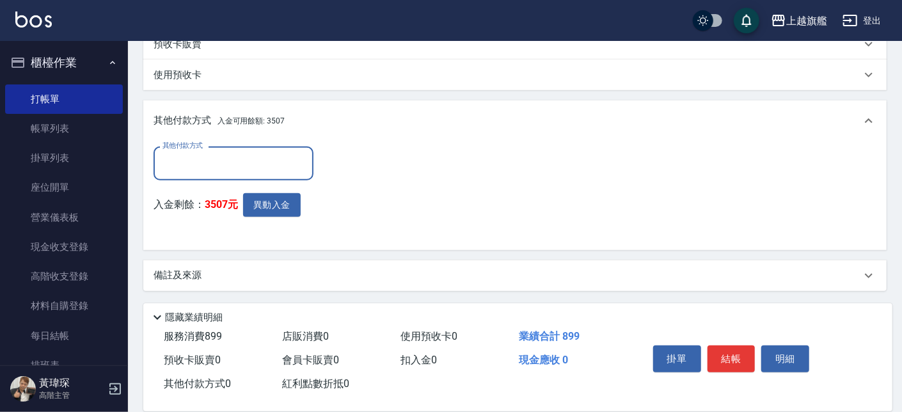
drag, startPoint x: 253, startPoint y: 152, endPoint x: 256, endPoint y: 160, distance: 8.9
click at [255, 153] on div "其他付款方式" at bounding box center [233, 163] width 160 height 34
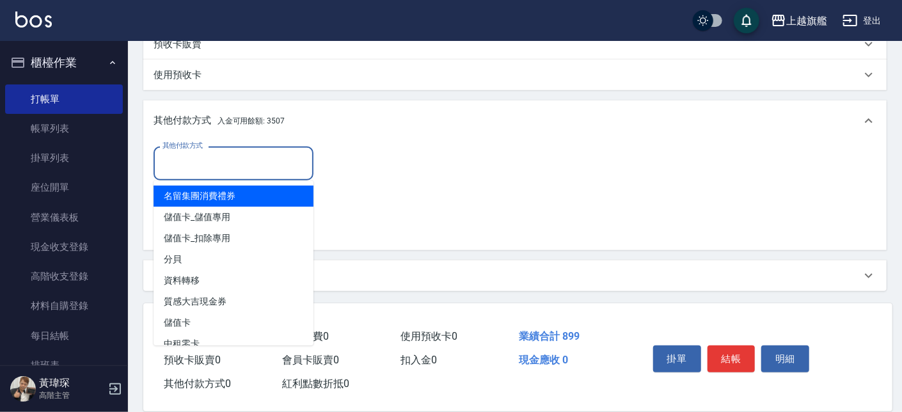
drag, startPoint x: 252, startPoint y: 210, endPoint x: 398, endPoint y: 167, distance: 152.0
click at [398, 172] on body "上越旗艦 登出 櫃檯作業 打帳單 帳單列表 掛單列表 座位開單 營業儀表板 現金收支登錄 高階收支登錄 材料自購登錄 每日結帳 排班表 現場電腦打卡 掃碼打卡…" at bounding box center [451, 17] width 902 height 790
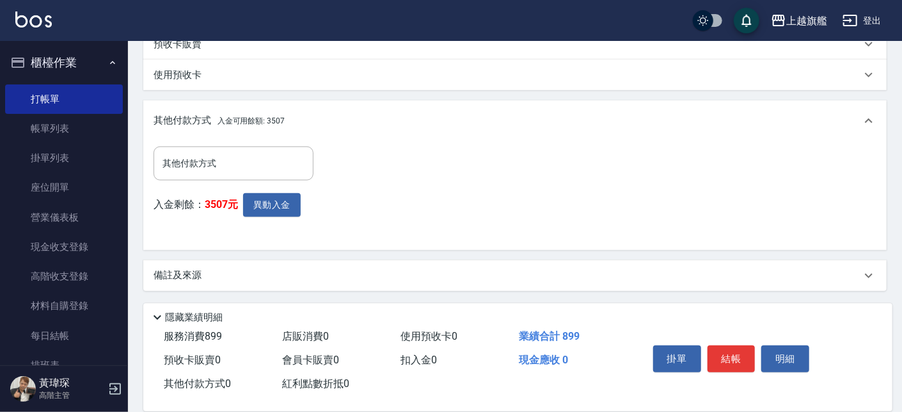
click at [402, 160] on div "其他付款方式 其他付款方式 入金剩餘： 3507元 異動入金" at bounding box center [514, 192] width 723 height 93
drag, startPoint x: 308, startPoint y: 203, endPoint x: 270, endPoint y: 204, distance: 38.4
click at [306, 204] on div "入金剩餘： 3507元 異動入金" at bounding box center [237, 216] width 168 height 47
click at [270, 204] on button "異動入金" at bounding box center [272, 205] width 58 height 24
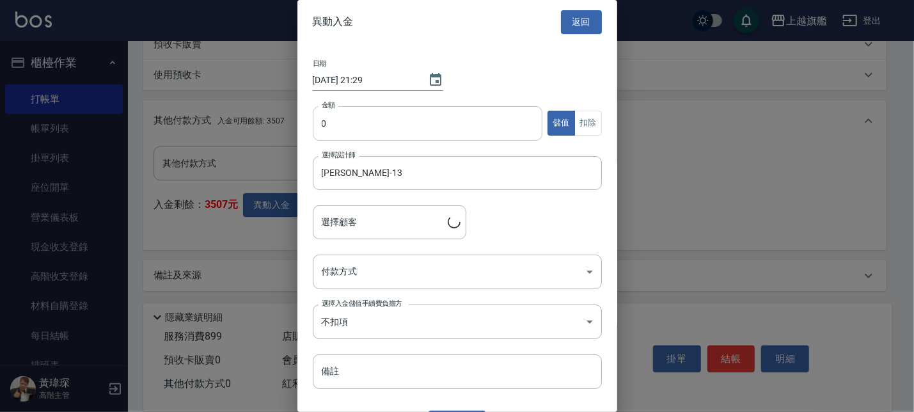
type input "林東毅/0911788411"
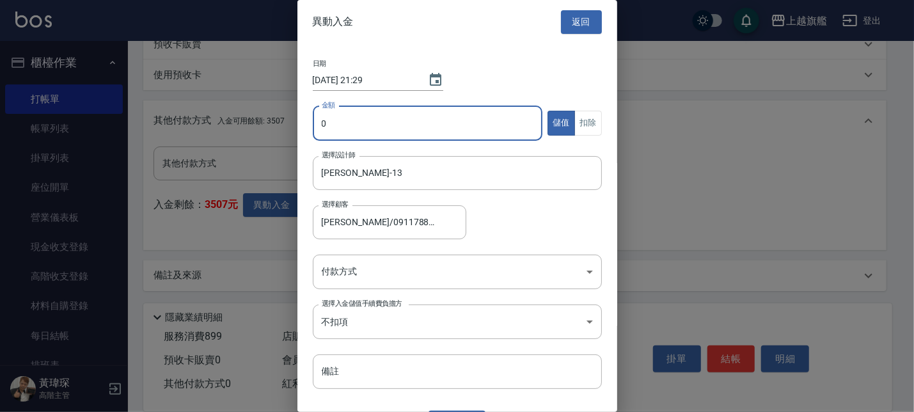
click at [482, 136] on input "0" at bounding box center [428, 123] width 230 height 35
type input "899"
click at [581, 118] on button "扣除" at bounding box center [588, 123] width 28 height 25
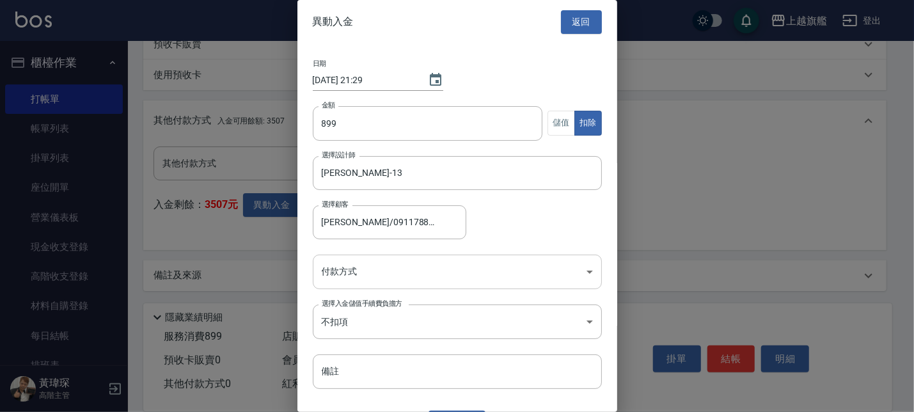
click at [373, 276] on body "上越旗艦 登出 櫃檯作業 打帳單 帳單列表 掛單列表 座位開單 營業儀表板 現金收支登錄 高階收支登錄 材料自購登錄 每日結帳 排班表 現場電腦打卡 掃碼打卡…" at bounding box center [457, 17] width 914 height 790
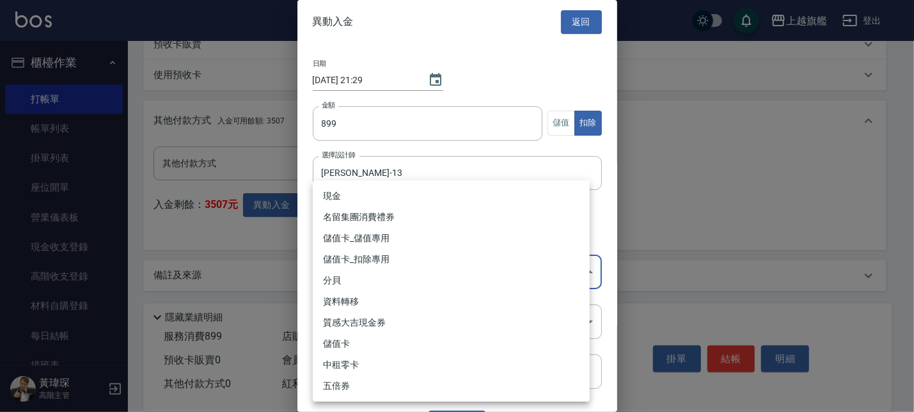
click at [415, 258] on li "儲值卡_扣除專用" at bounding box center [451, 259] width 277 height 21
type input "儲值卡_扣除專用"
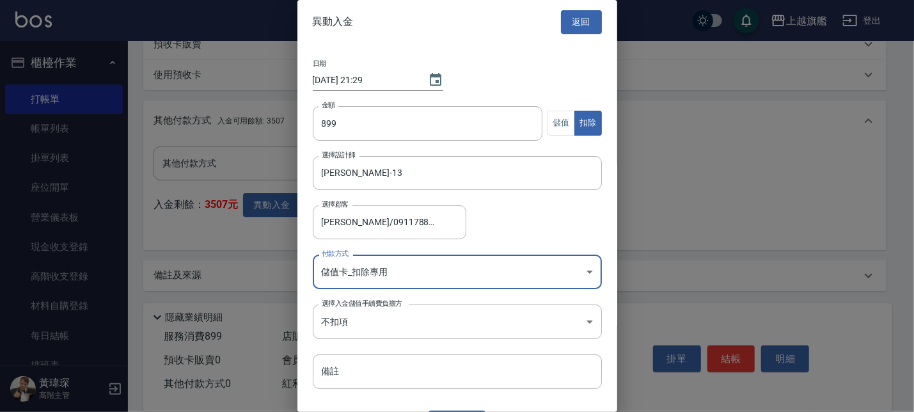
scroll to position [28, 0]
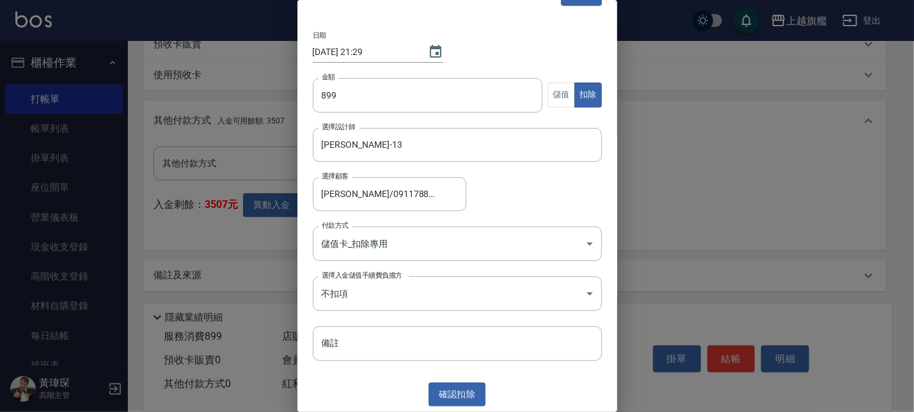
click at [546, 181] on div "選擇顧客 林東毅/0911788411 選擇顧客" at bounding box center [457, 194] width 289 height 34
drag, startPoint x: 457, startPoint y: 411, endPoint x: 457, endPoint y: 397, distance: 14.7
click at [454, 409] on div "異動入金 返回 日期 2025/09/08 21:29 金額 899 金額 儲值 扣除 選擇設計師 張雅筑-13 選擇設計師 選擇顧客 林東毅/0911788…" at bounding box center [457, 206] width 320 height 412
click at [455, 391] on button "確認 扣除" at bounding box center [458, 394] width 58 height 24
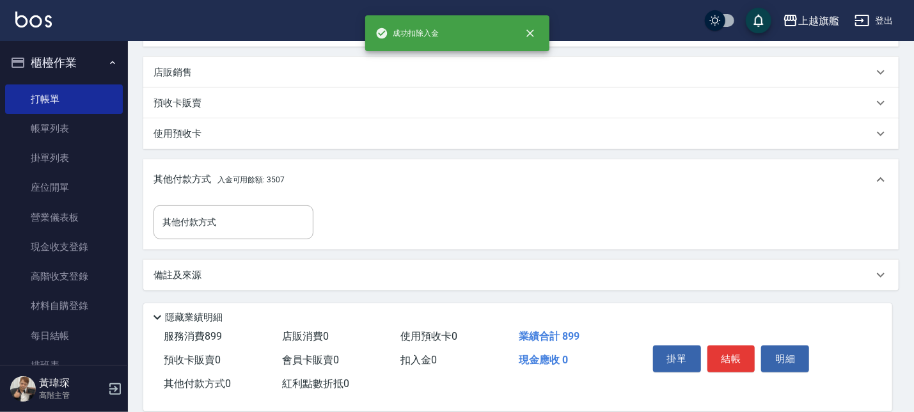
scroll to position [319, 0]
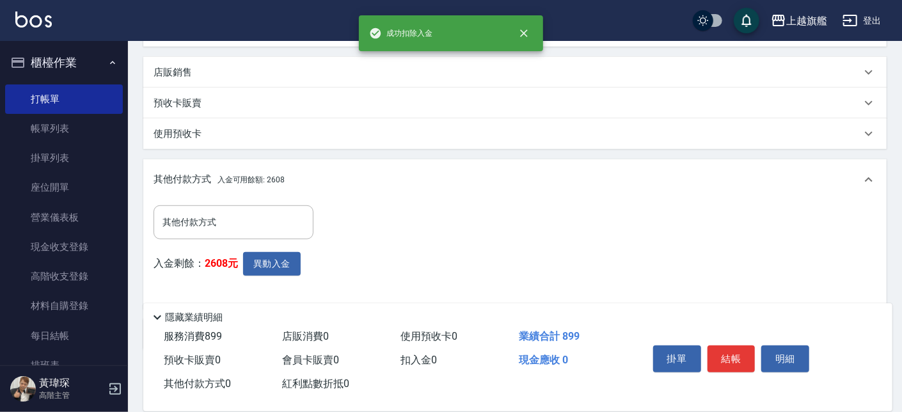
click at [737, 242] on div "其他付款方式 其他付款方式 入金剩餘： 2608元 異動入金" at bounding box center [514, 251] width 723 height 93
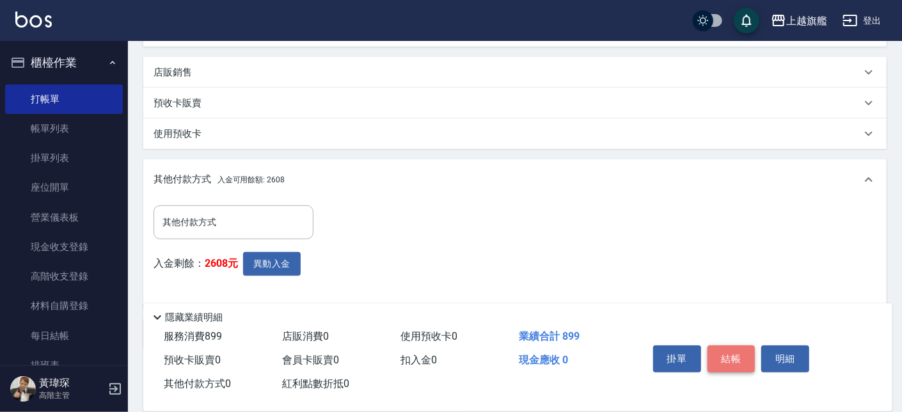
click at [718, 345] on button "結帳" at bounding box center [731, 358] width 48 height 27
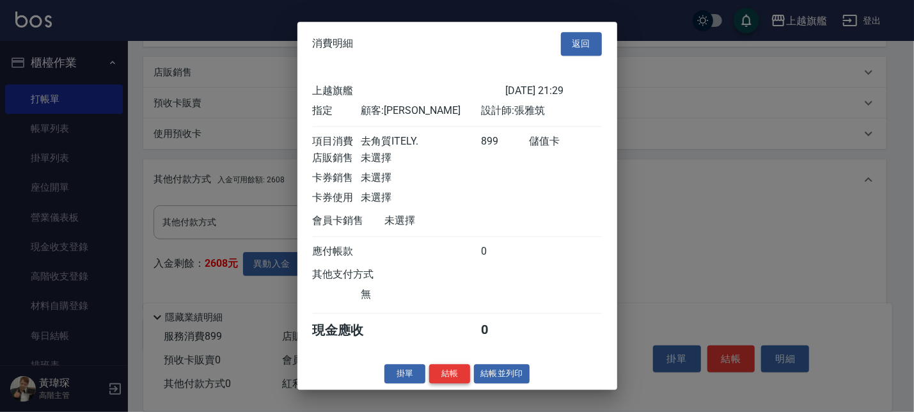
click at [452, 375] on button "結帳" at bounding box center [449, 374] width 41 height 20
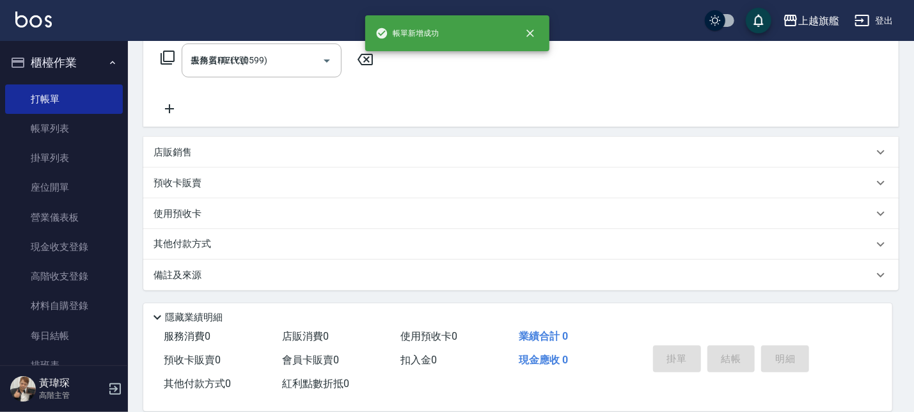
type input "2025/09/08 21:30"
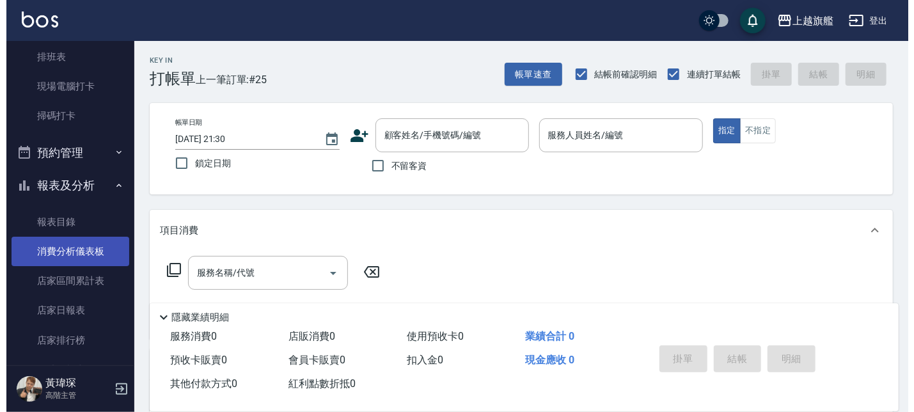
scroll to position [0, 0]
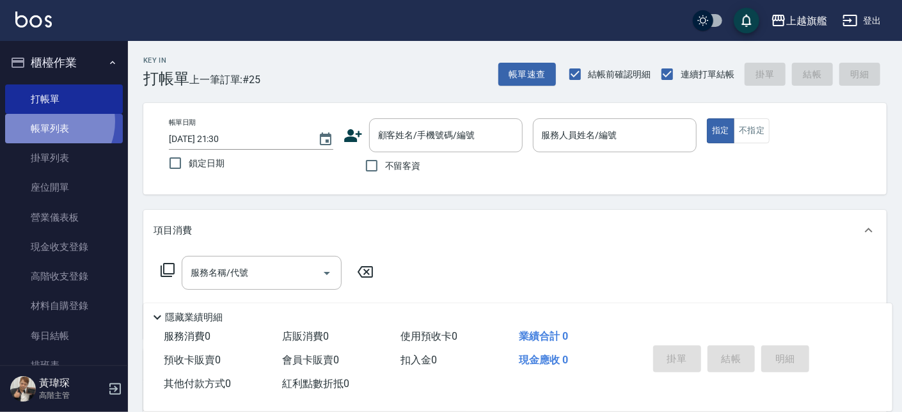
click at [49, 122] on link "帳單列表" at bounding box center [64, 128] width 118 height 29
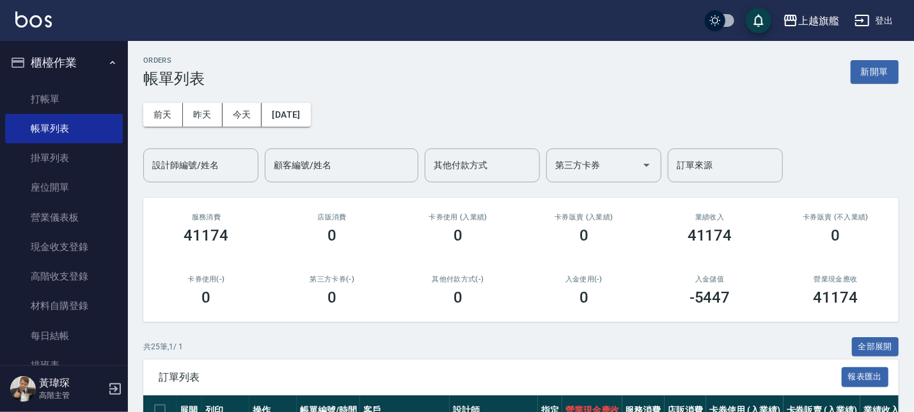
scroll to position [145, 0]
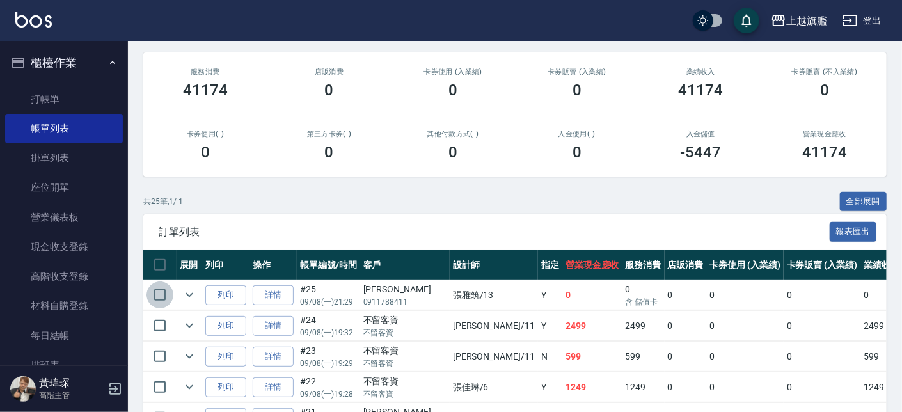
click at [162, 288] on input "checkbox" at bounding box center [159, 294] width 27 height 27
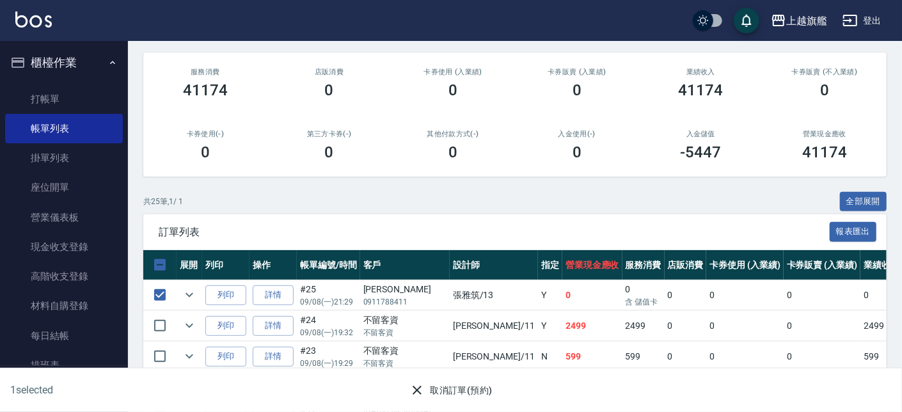
click at [446, 391] on button "取消訂單(預約)" at bounding box center [450, 391] width 93 height 24
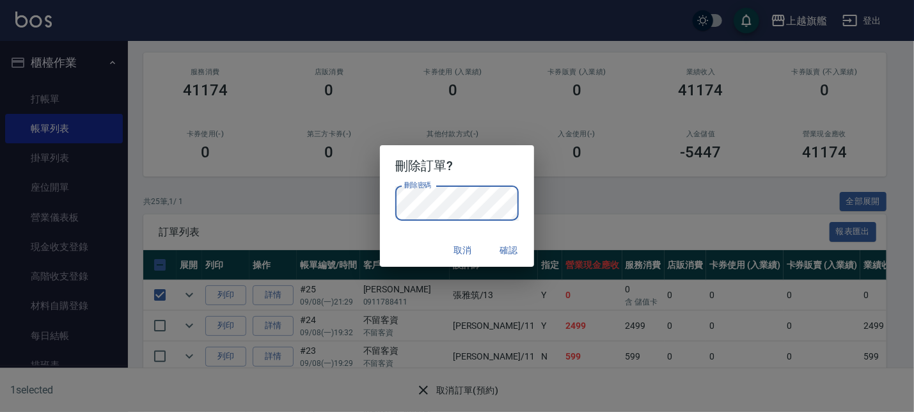
click at [507, 258] on button "確認" at bounding box center [508, 251] width 41 height 24
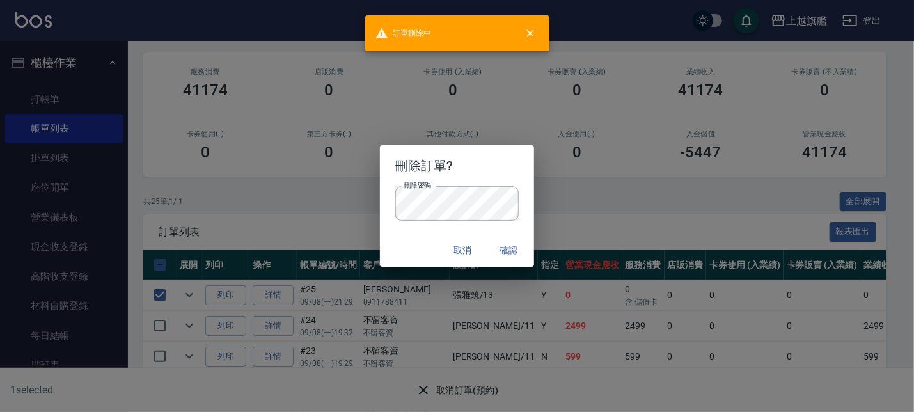
checkbox input "false"
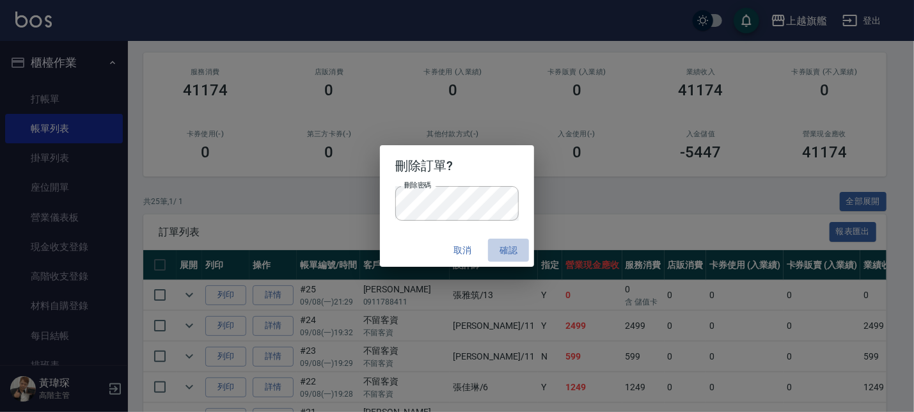
click at [512, 246] on button "確認" at bounding box center [508, 251] width 41 height 24
click at [502, 242] on button "確認" at bounding box center [508, 251] width 41 height 24
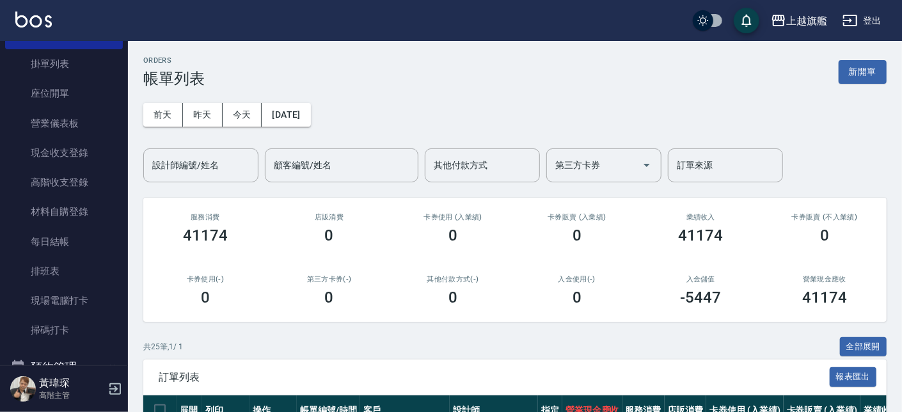
scroll to position [0, 0]
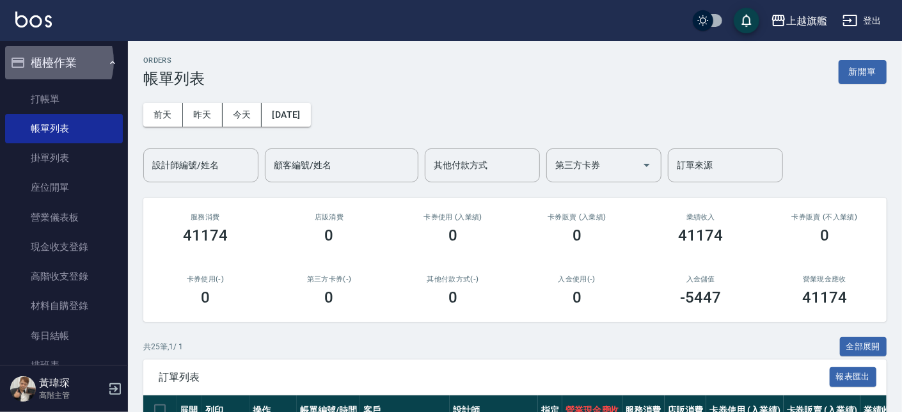
click at [47, 61] on button "櫃檯作業" at bounding box center [64, 62] width 118 height 33
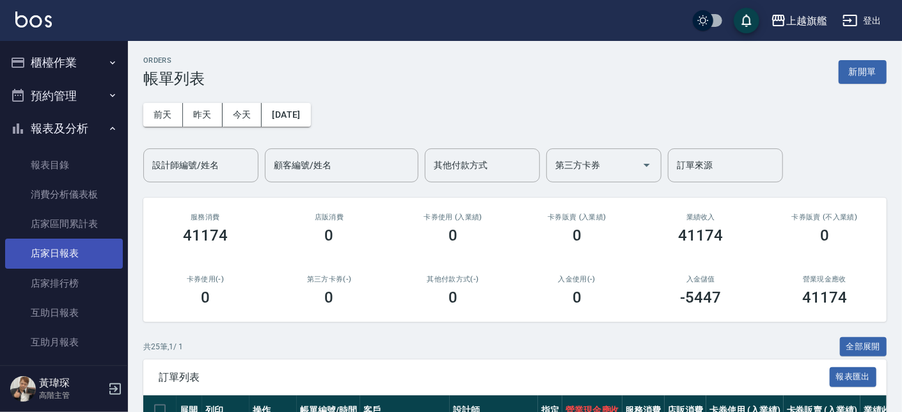
click at [91, 253] on link "店家日報表" at bounding box center [64, 253] width 118 height 29
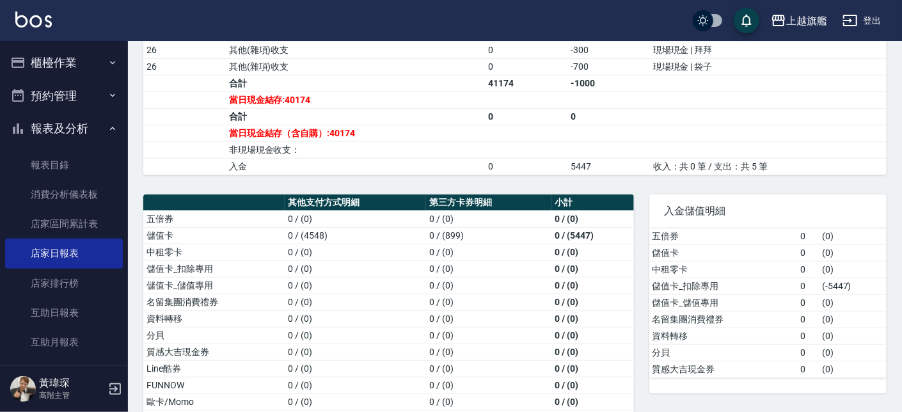
scroll to position [548, 0]
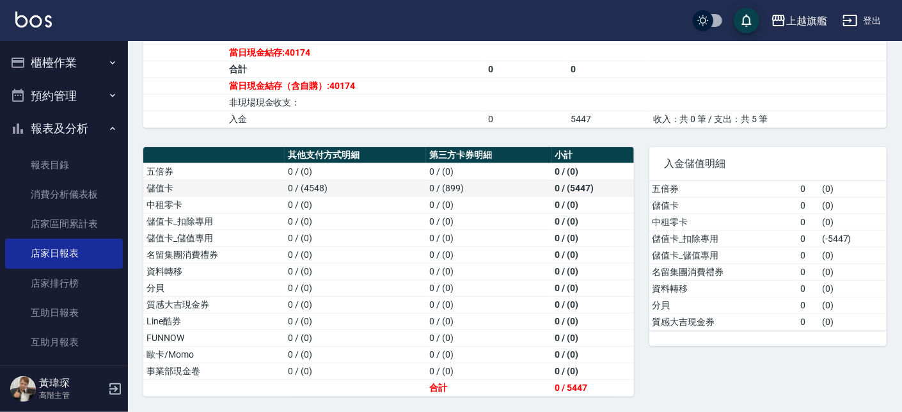
click at [416, 192] on td "0 / (4548)" at bounding box center [355, 188] width 141 height 17
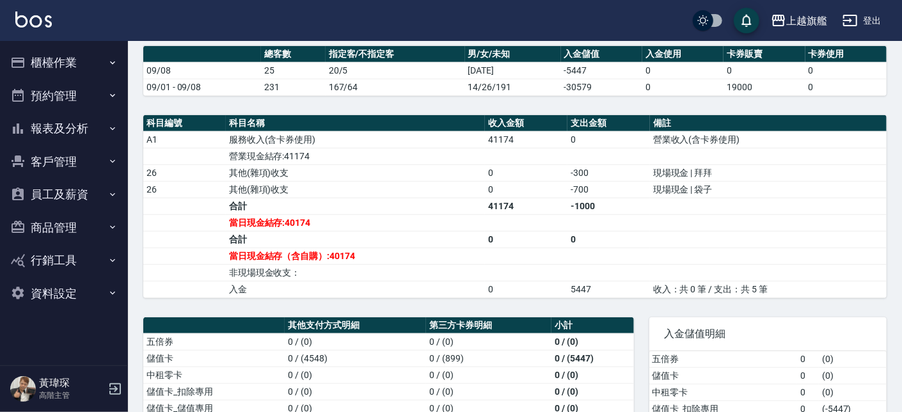
scroll to position [548, 0]
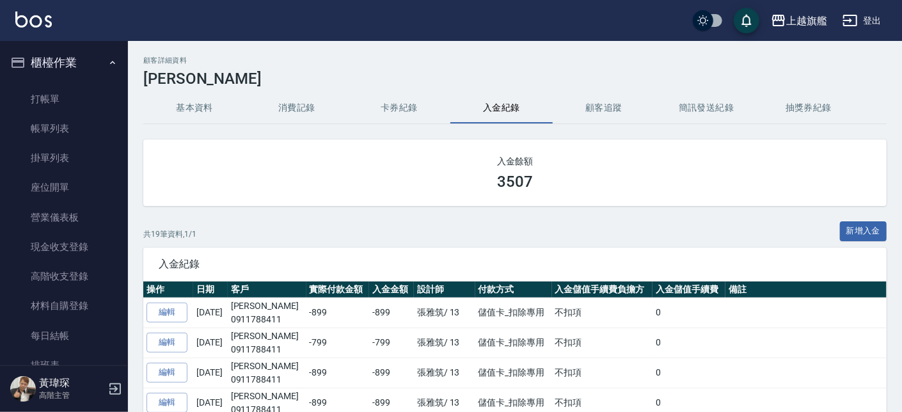
scroll to position [1562, 0]
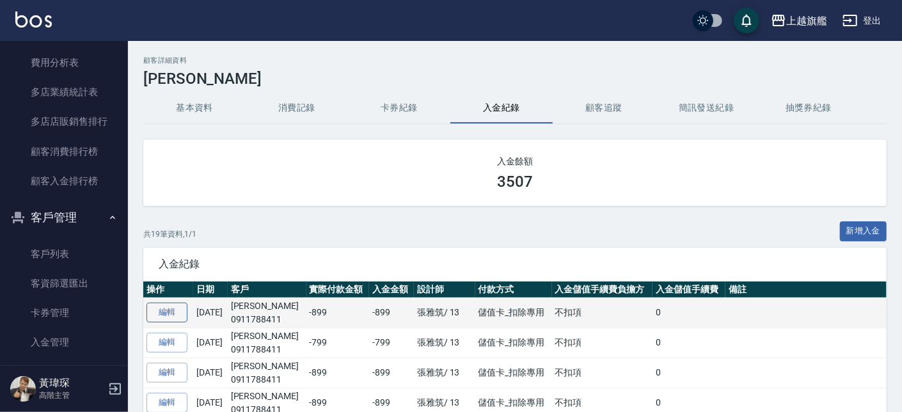
click at [180, 308] on link "編輯" at bounding box center [166, 313] width 41 height 20
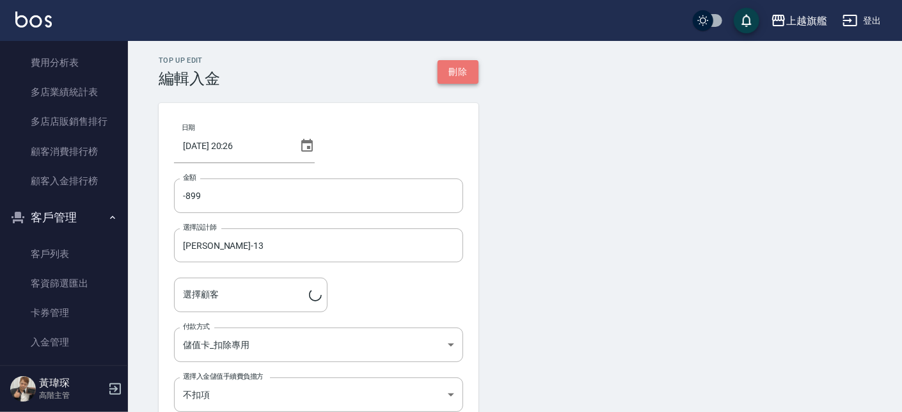
click at [443, 78] on button "刪除" at bounding box center [457, 72] width 41 height 24
type input "[PERSON_NAME]/0911788411"
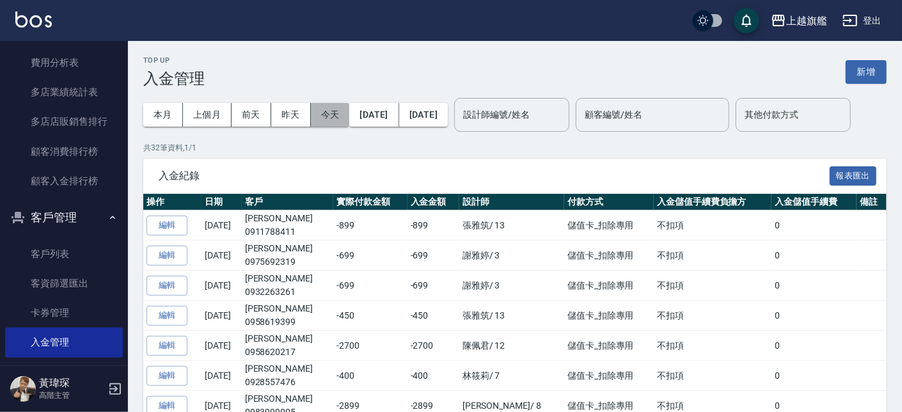
click at [338, 115] on button "今天" at bounding box center [330, 115] width 39 height 24
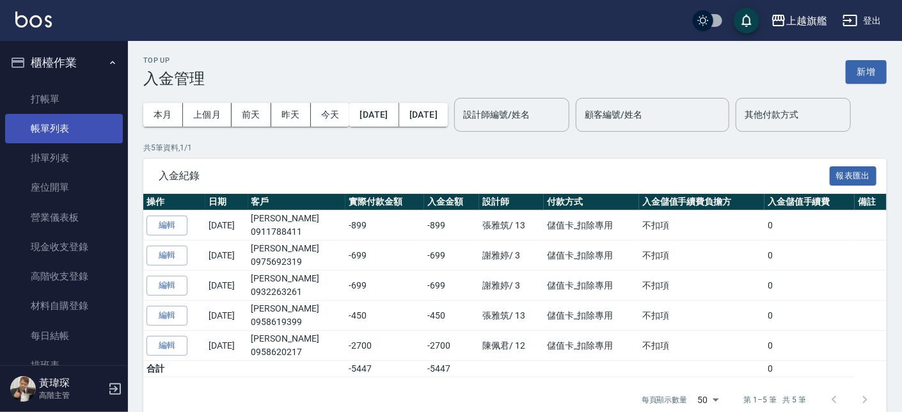
click at [56, 121] on link "帳單列表" at bounding box center [64, 128] width 118 height 29
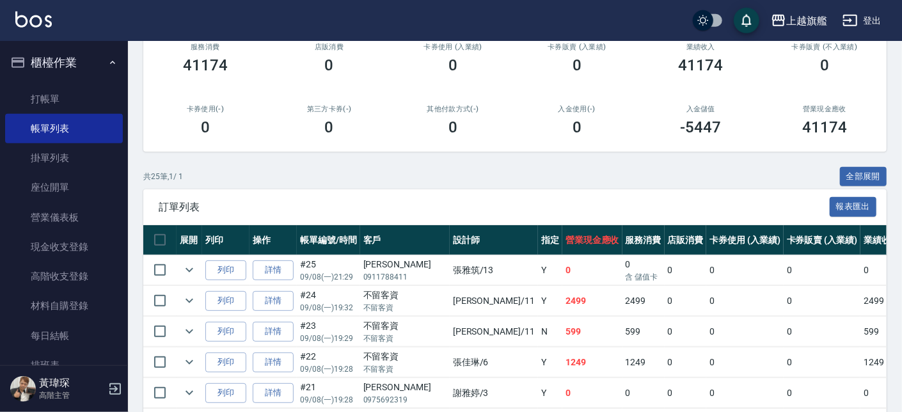
scroll to position [291, 0]
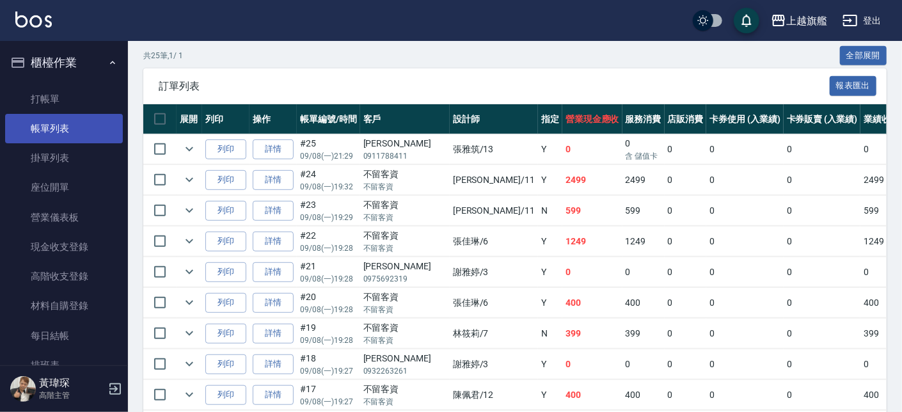
click at [93, 130] on link "帳單列表" at bounding box center [64, 128] width 118 height 29
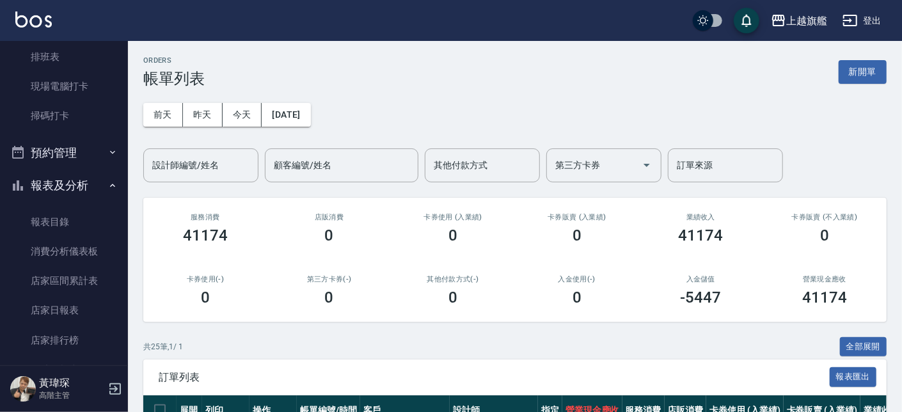
scroll to position [0, 0]
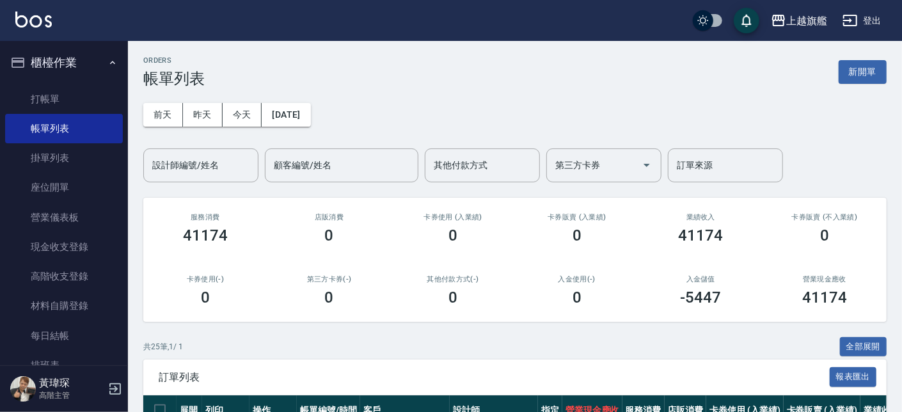
click at [61, 68] on button "櫃檯作業" at bounding box center [64, 62] width 118 height 33
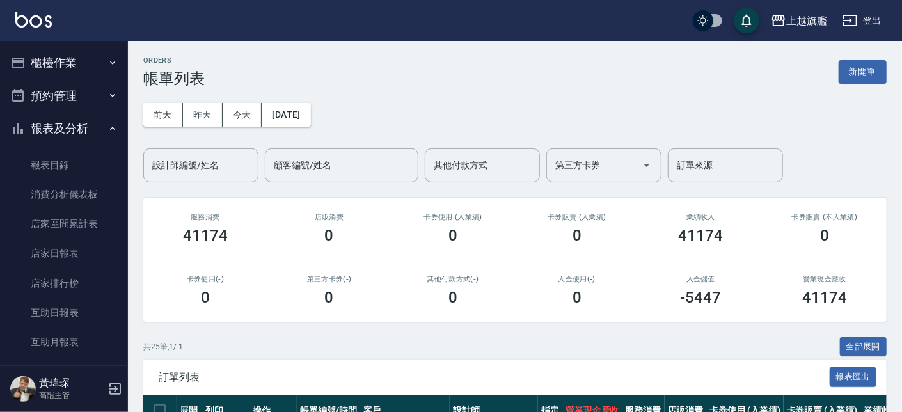
click at [68, 132] on button "報表及分析" at bounding box center [64, 128] width 118 height 33
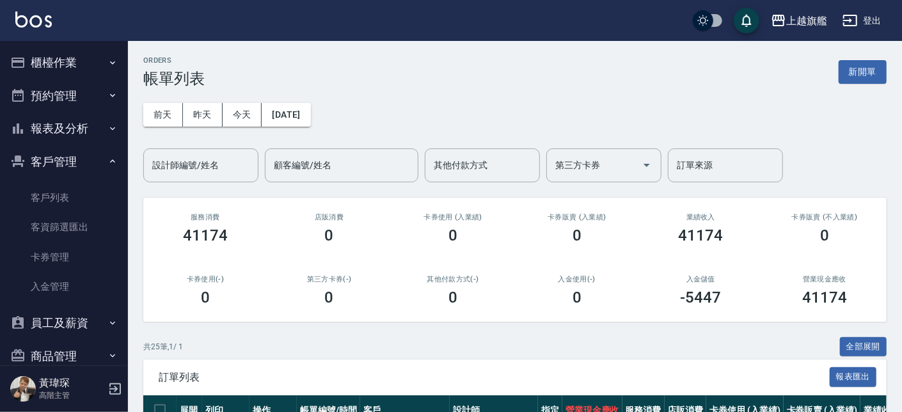
click at [67, 69] on button "櫃檯作業" at bounding box center [64, 62] width 118 height 33
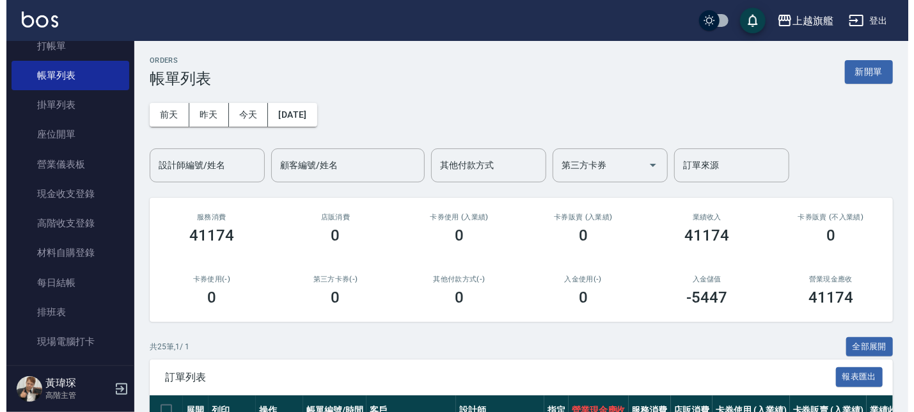
scroll to position [77, 0]
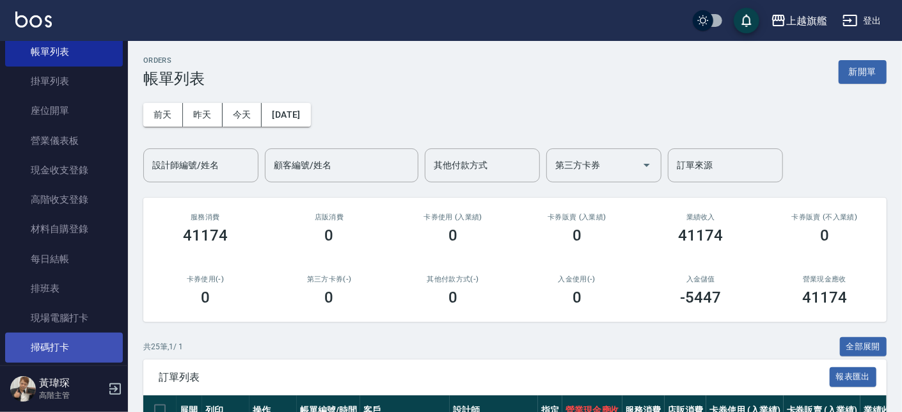
click at [74, 342] on link "掃碼打卡" at bounding box center [64, 347] width 118 height 29
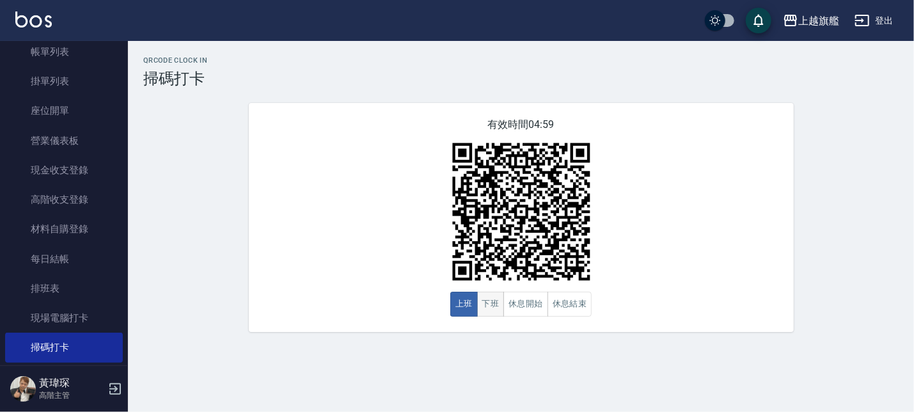
click at [490, 305] on button "下班" at bounding box center [491, 304] width 28 height 25
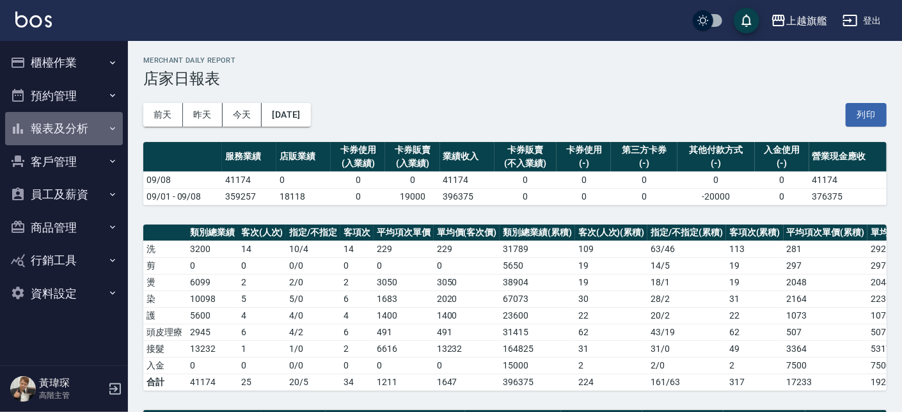
click at [74, 113] on button "報表及分析" at bounding box center [64, 128] width 118 height 33
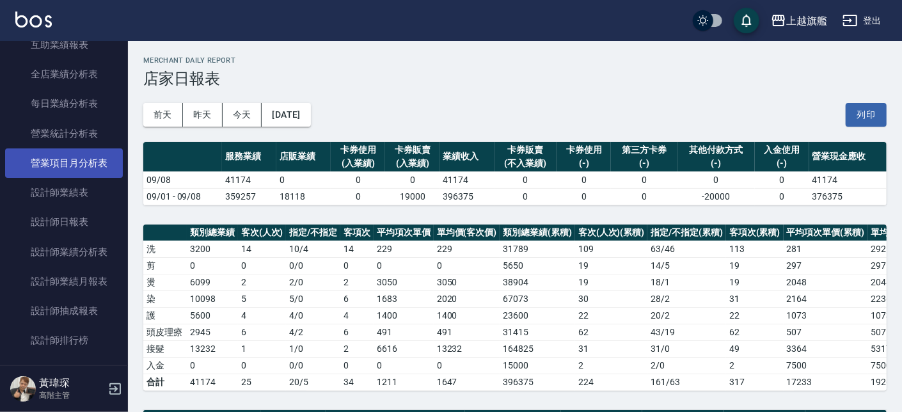
scroll to position [386, 0]
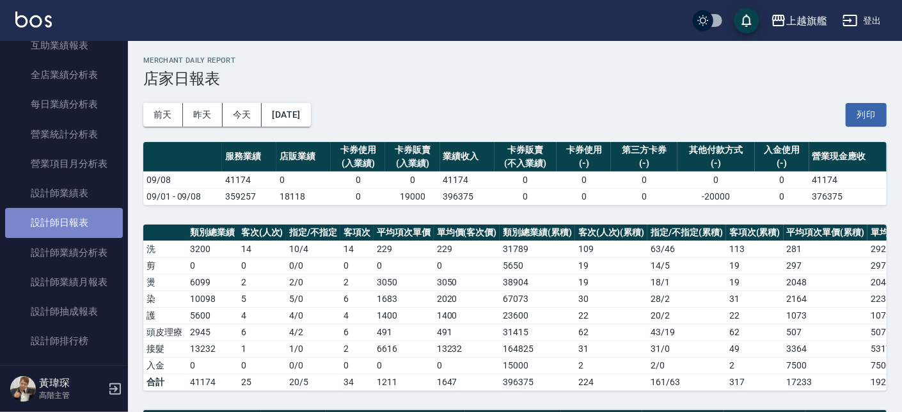
click at [79, 220] on link "設計師日報表" at bounding box center [64, 222] width 118 height 29
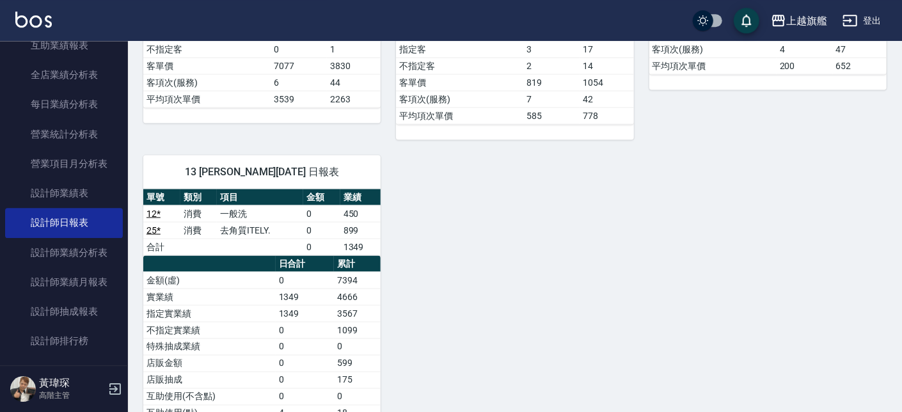
scroll to position [1019, 0]
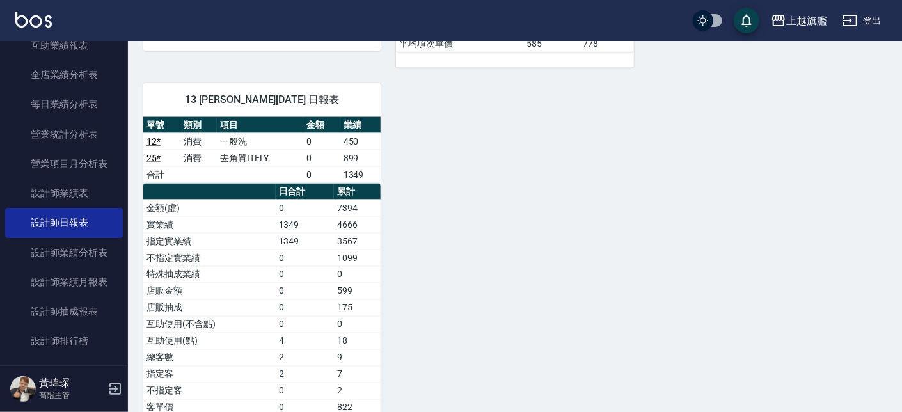
click at [240, 166] on td "去角質ITELY." at bounding box center [260, 158] width 86 height 17
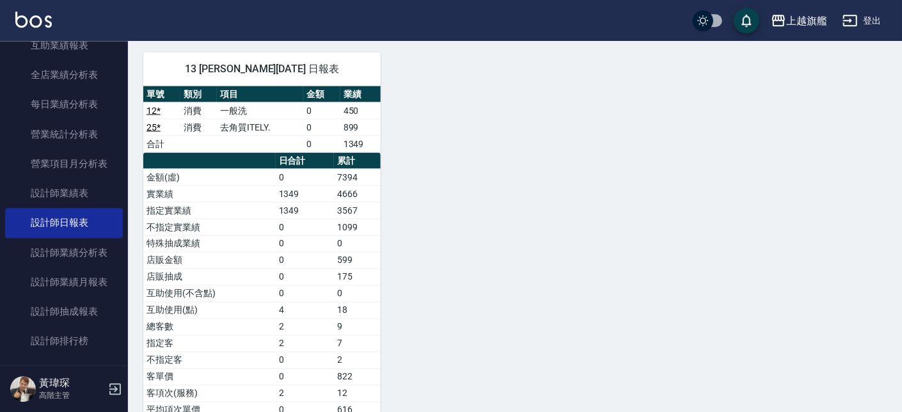
scroll to position [1092, 0]
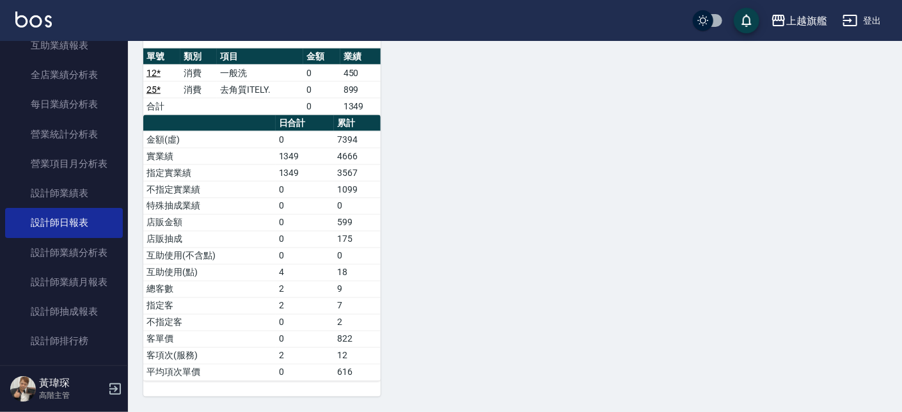
drag, startPoint x: 443, startPoint y: 182, endPoint x: 426, endPoint y: 185, distance: 17.6
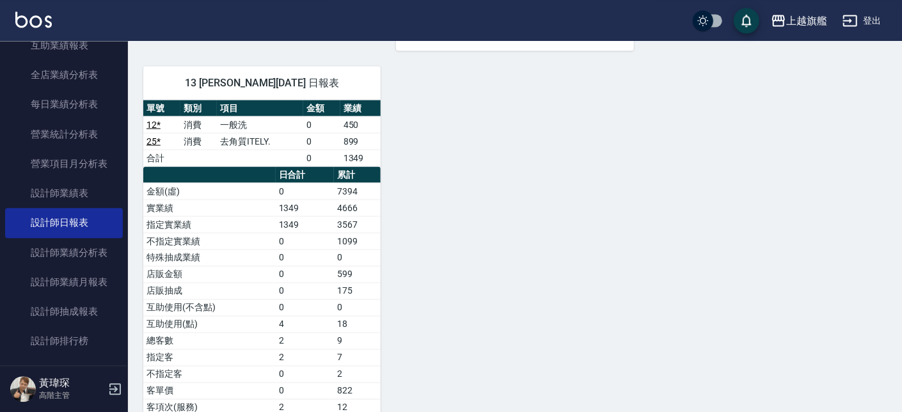
scroll to position [1019, 0]
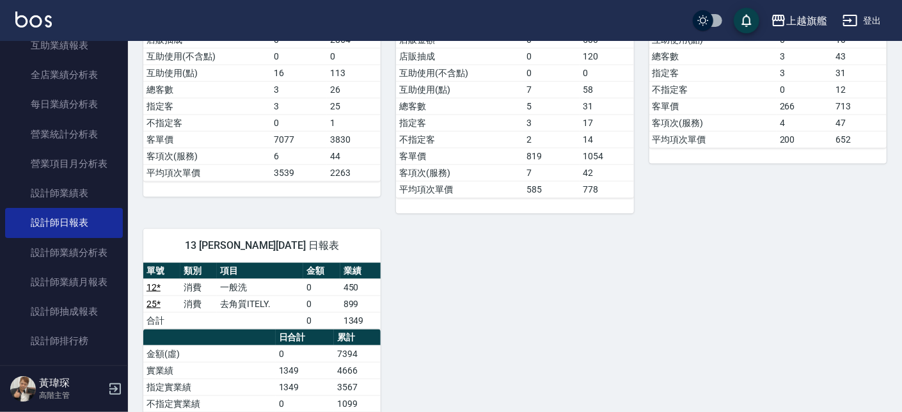
scroll to position [1092, 0]
